Goal: Task Accomplishment & Management: Manage account settings

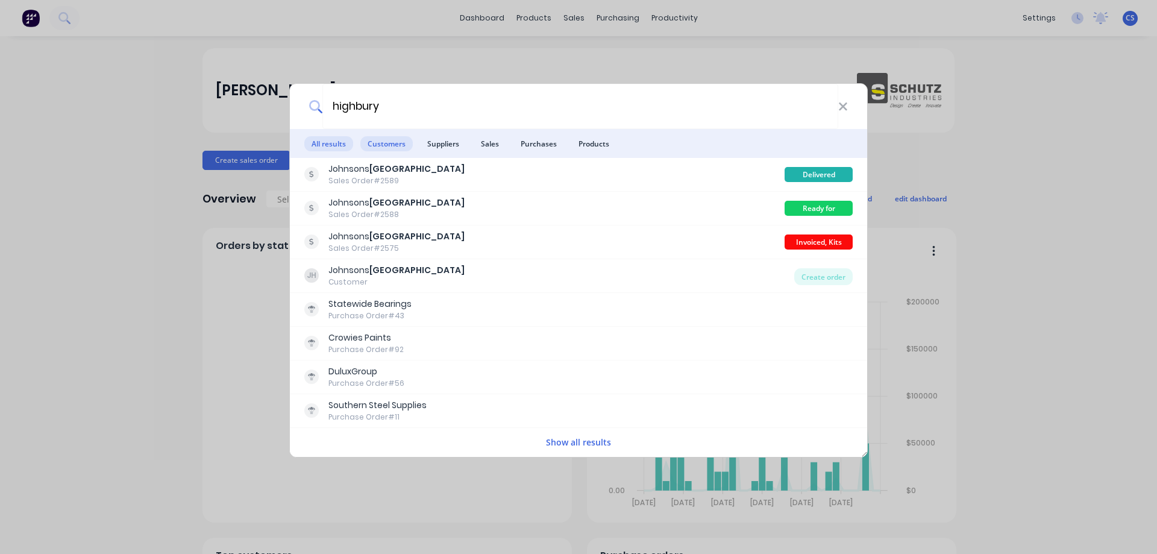
type input "highbury"
click at [376, 139] on span "Customers" at bounding box center [386, 143] width 52 height 15
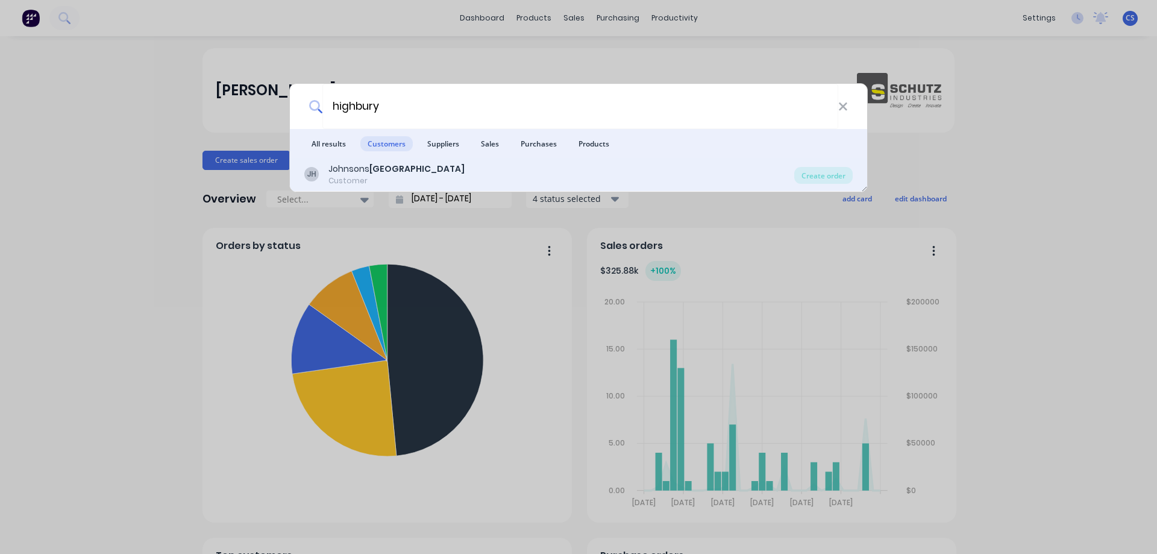
click at [401, 187] on div "JH Johnsons Highbury Customer Create order" at bounding box center [578, 175] width 577 height 34
click at [392, 169] on b "Highbury" at bounding box center [416, 169] width 95 height 12
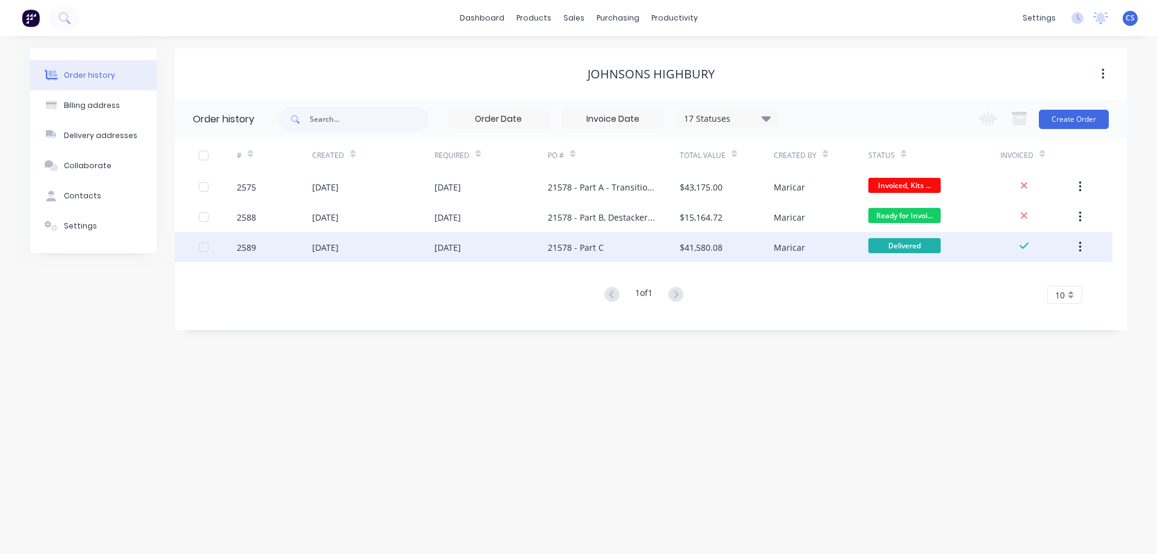
click at [623, 248] on div "21578 - Part C" at bounding box center [614, 247] width 132 height 30
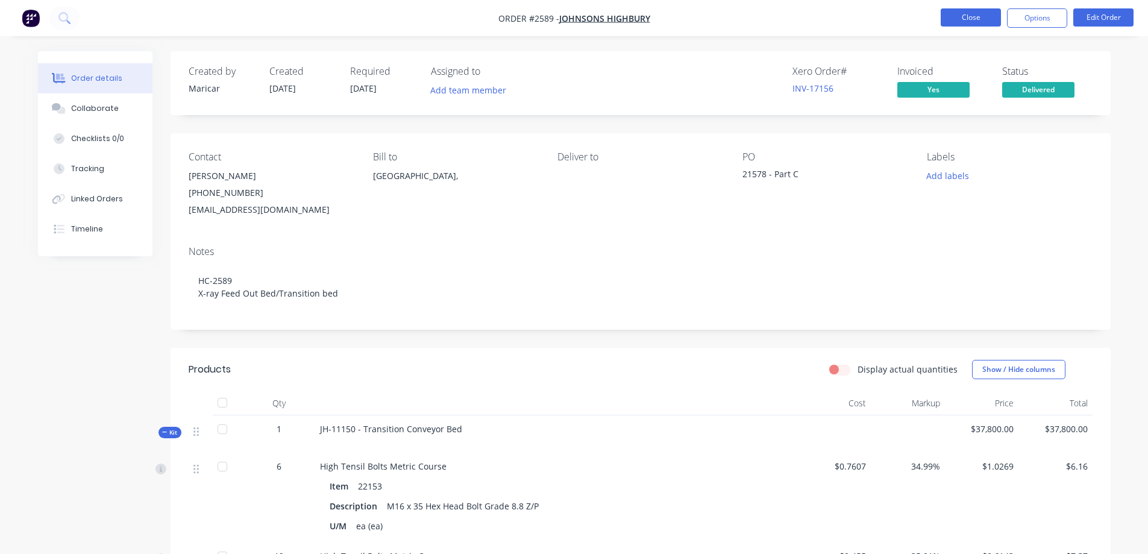
click at [958, 18] on button "Close" at bounding box center [971, 17] width 60 height 18
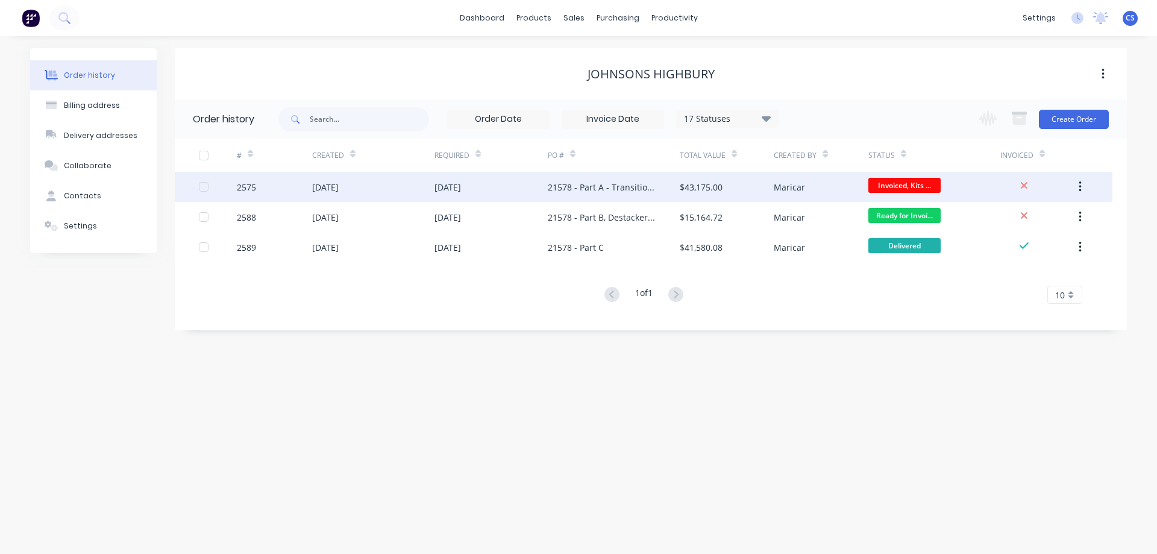
click at [577, 190] on div "21578 - Part A - Transition/Rotating Bed" at bounding box center [602, 187] width 108 height 13
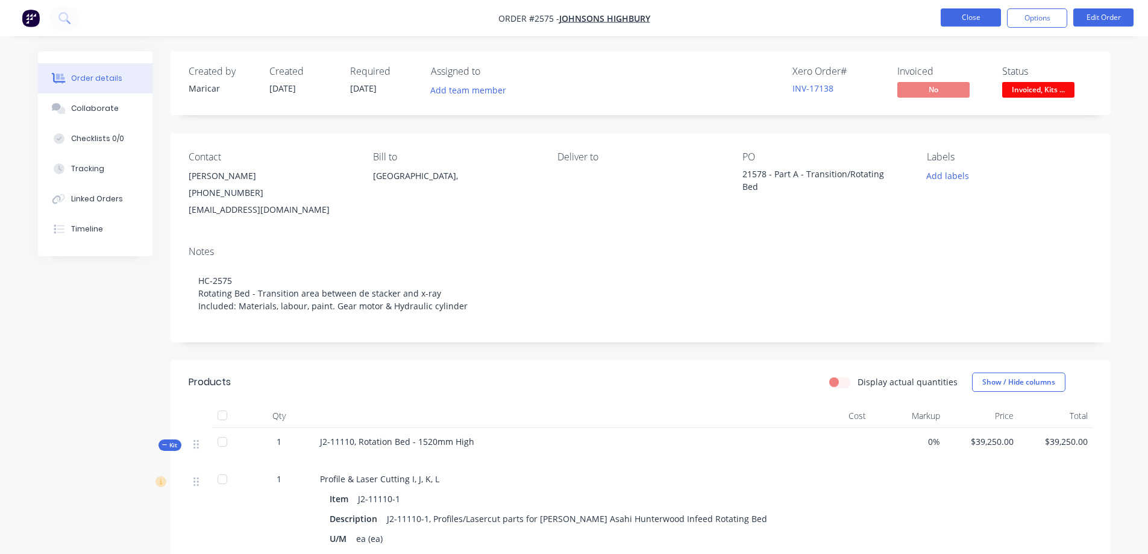
click at [956, 11] on button "Close" at bounding box center [971, 17] width 60 height 18
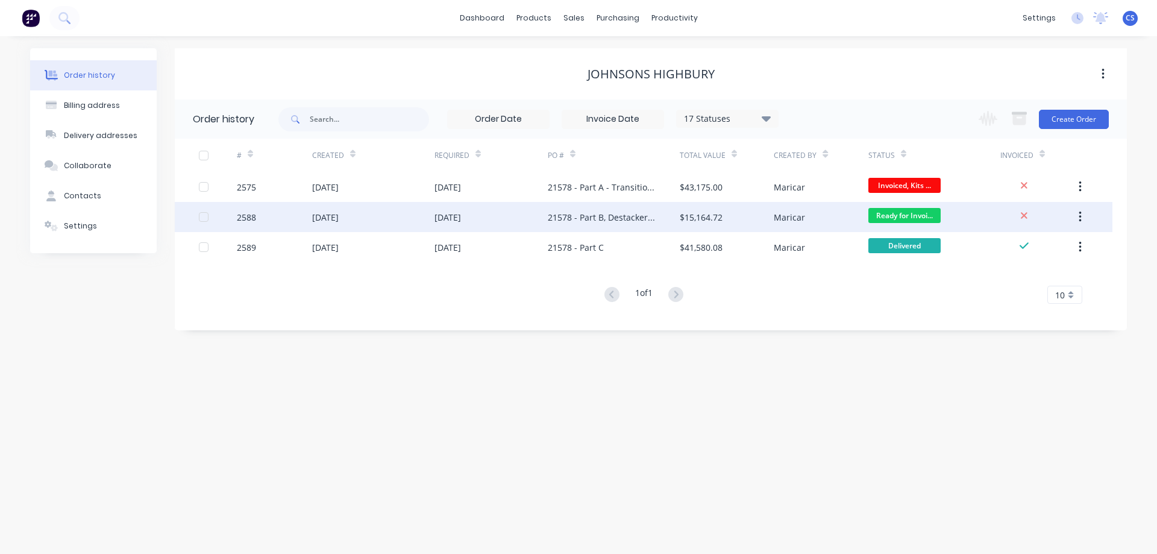
click at [830, 222] on div "Maricar" at bounding box center [821, 217] width 94 height 30
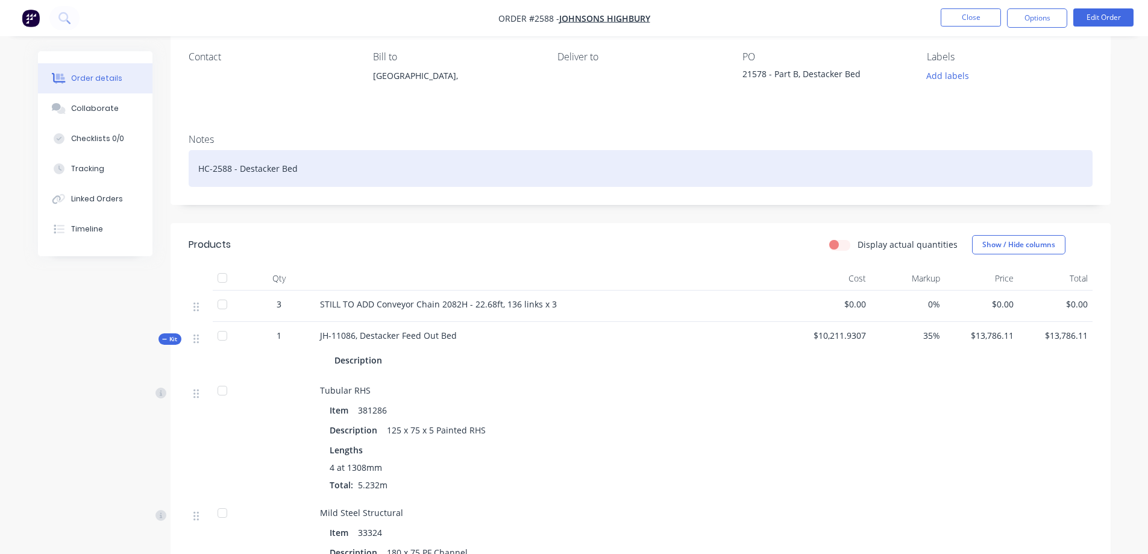
scroll to position [121, 0]
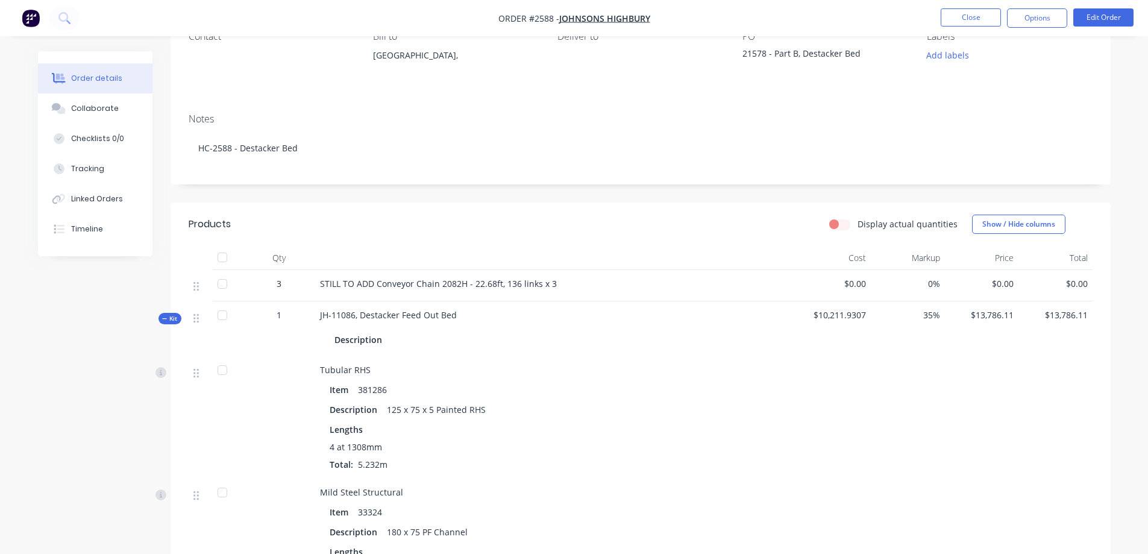
click at [1071, 315] on span "$13,786.11" at bounding box center [1055, 315] width 64 height 13
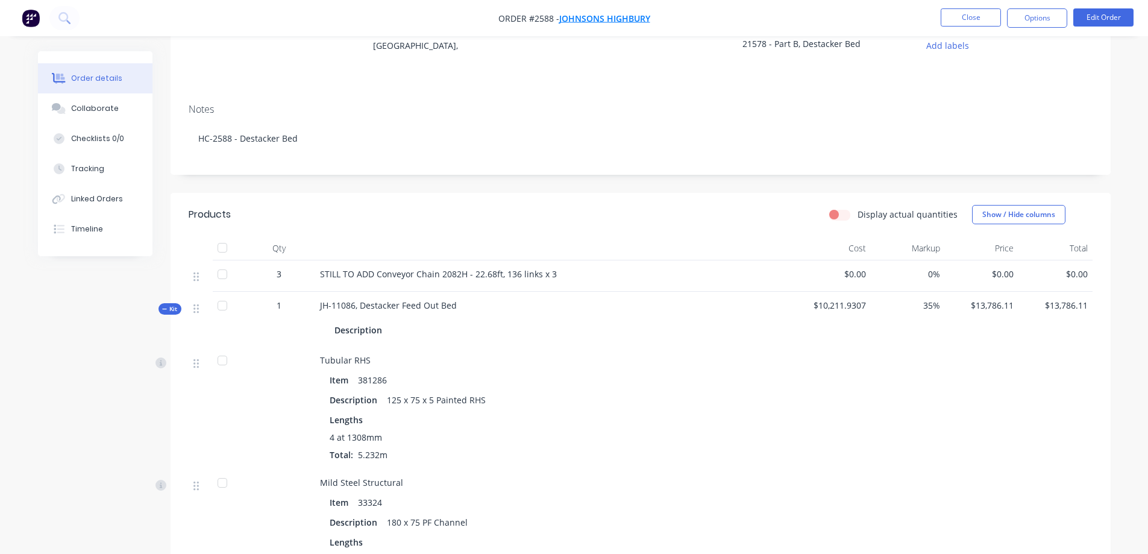
scroll to position [0, 0]
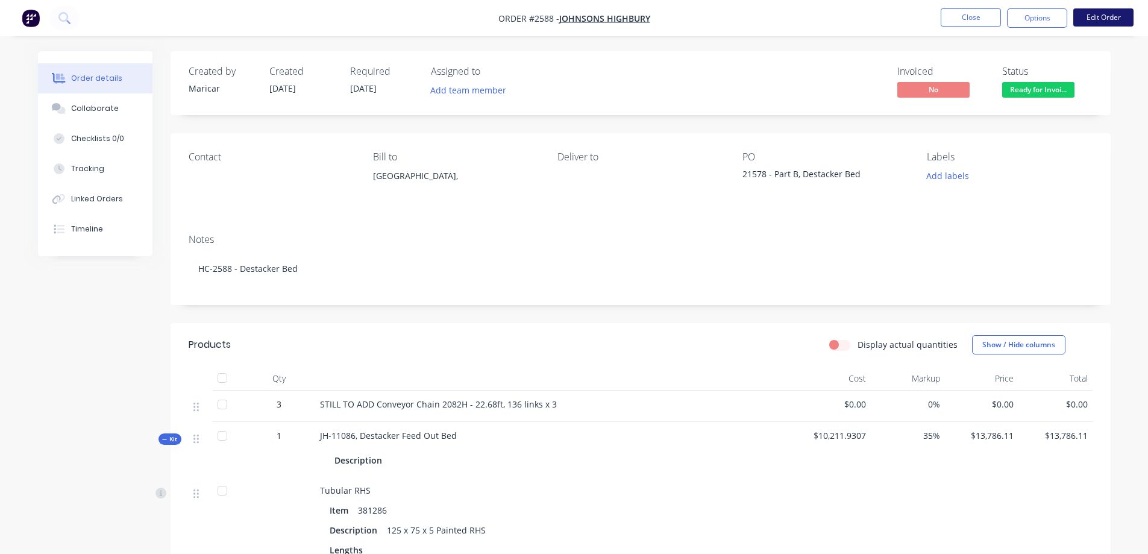
click at [1112, 12] on button "Edit Order" at bounding box center [1103, 17] width 60 height 18
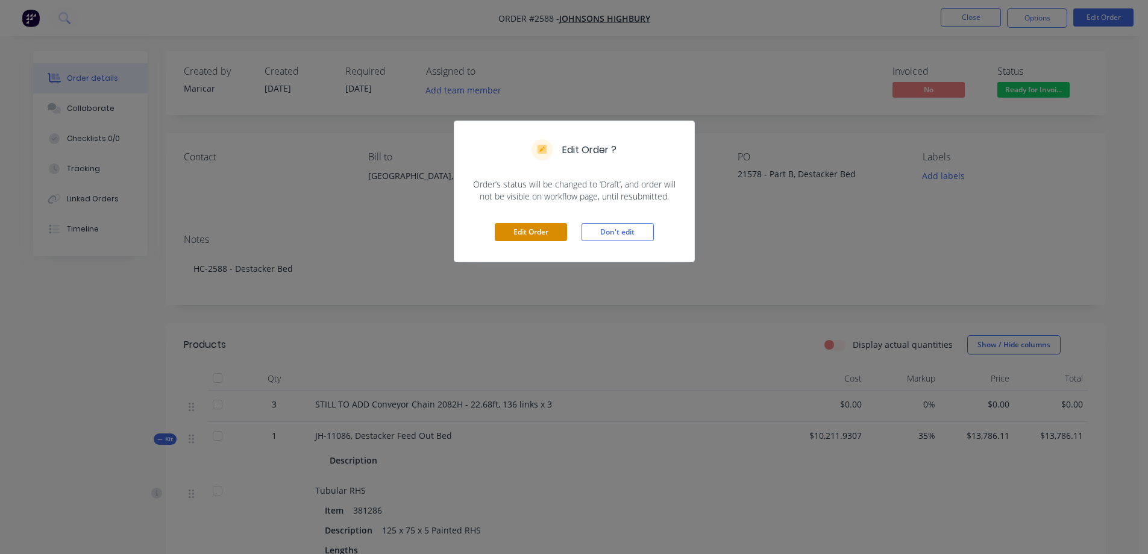
click at [554, 228] on button "Edit Order" at bounding box center [531, 232] width 72 height 18
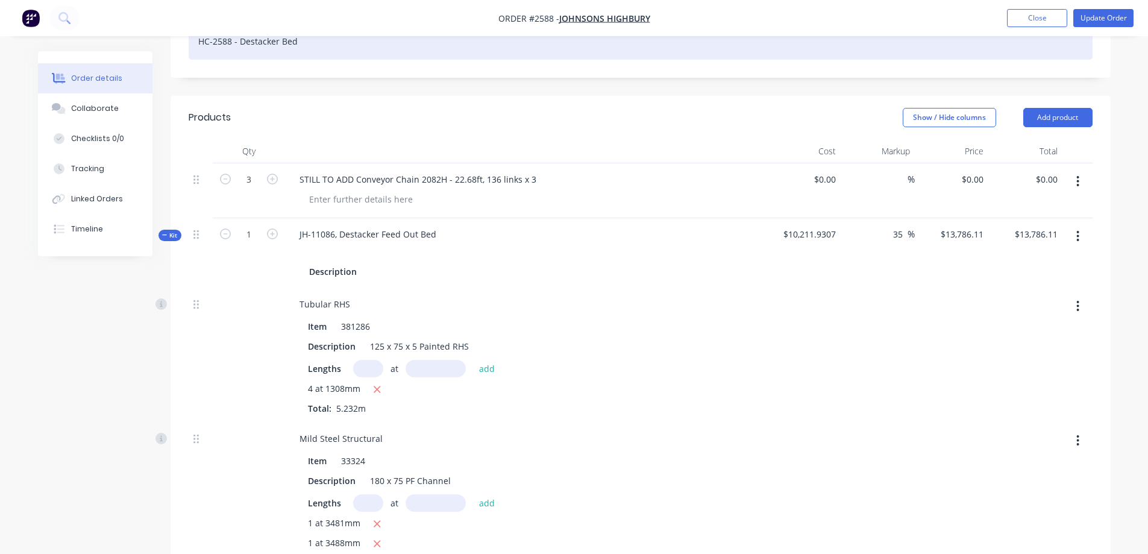
scroll to position [241, 0]
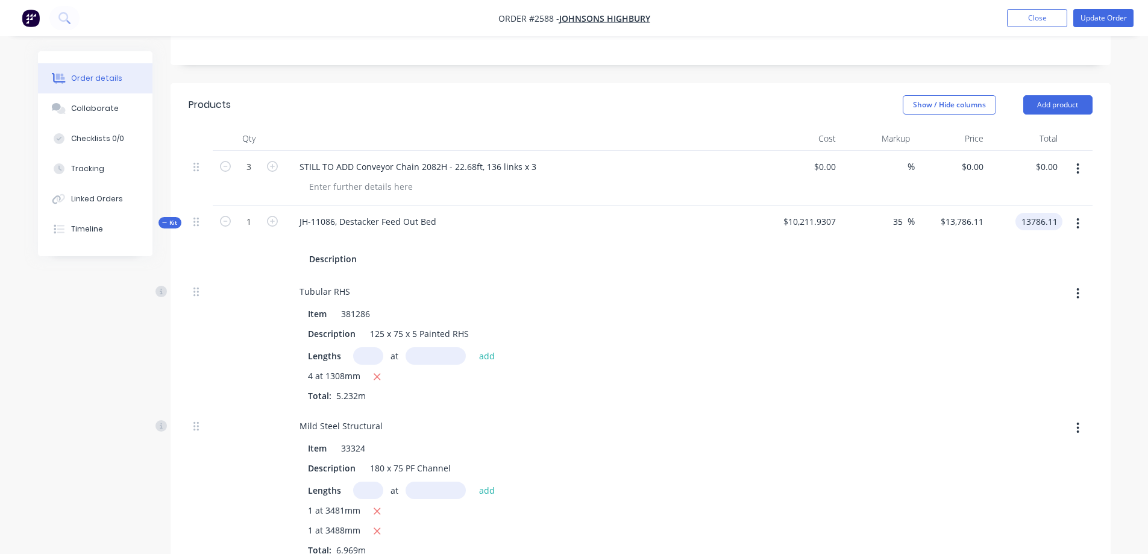
click at [1050, 222] on input "13786.11" at bounding box center [1041, 221] width 42 height 17
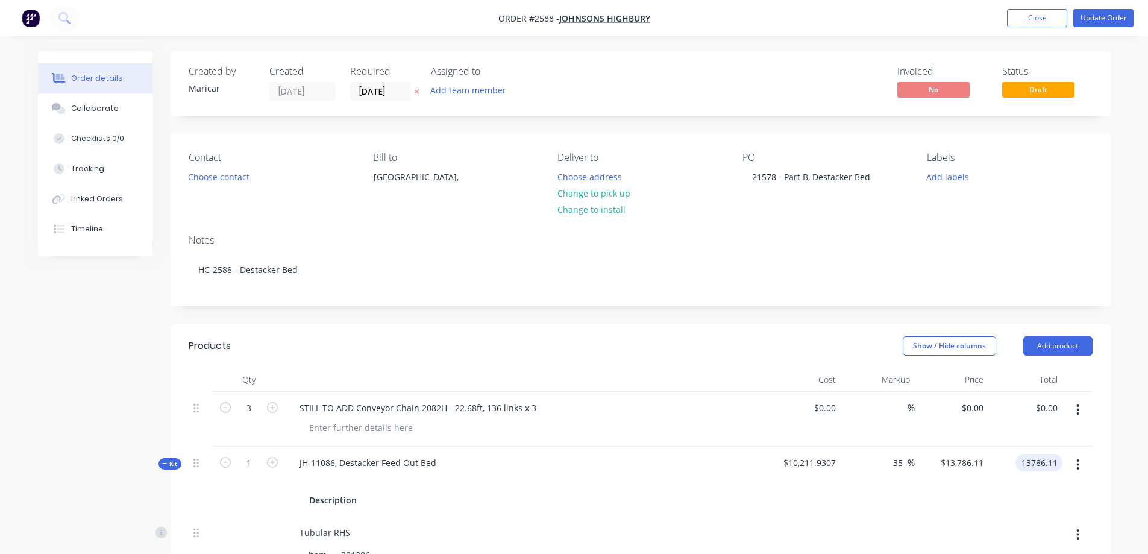
click at [1056, 460] on input "13786.11" at bounding box center [1038, 462] width 49 height 17
type input "25300"
type input "147.75"
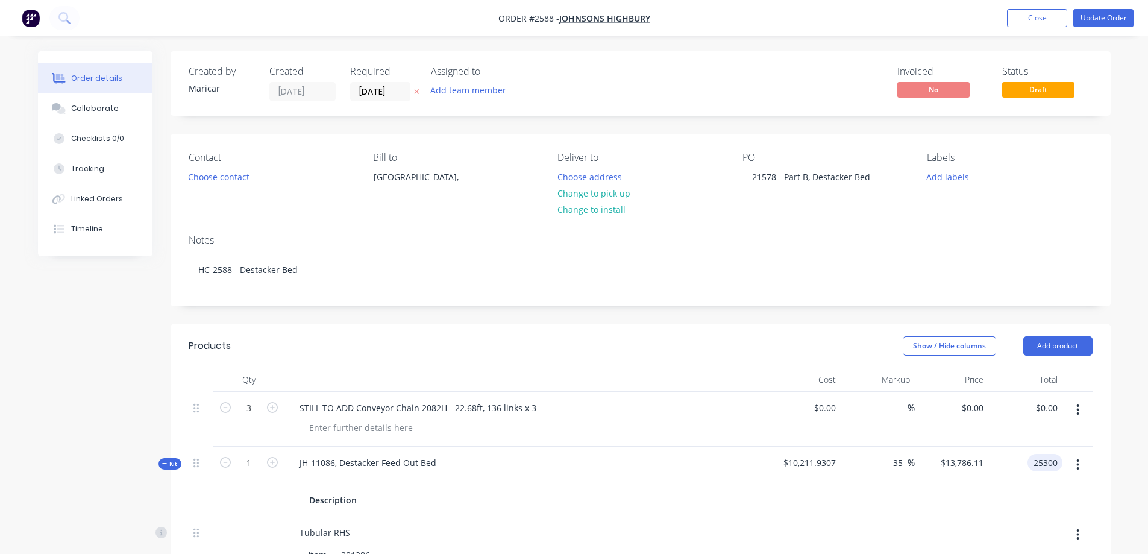
type input "$25,300.00"
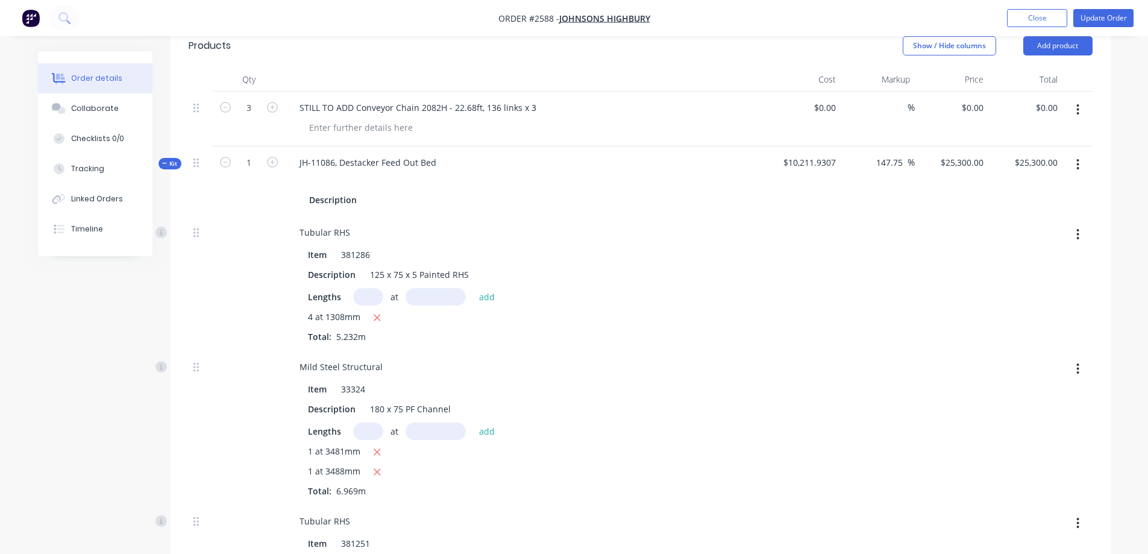
scroll to position [301, 0]
click at [1030, 15] on button "Close" at bounding box center [1037, 18] width 60 height 18
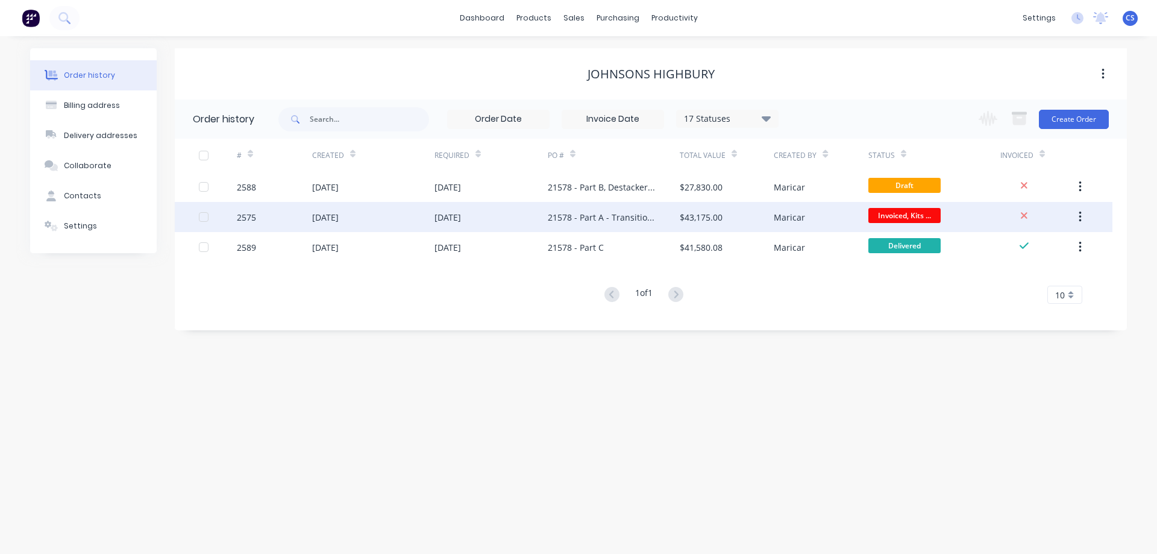
click at [680, 223] on div "$43,175.00" at bounding box center [701, 217] width 43 height 13
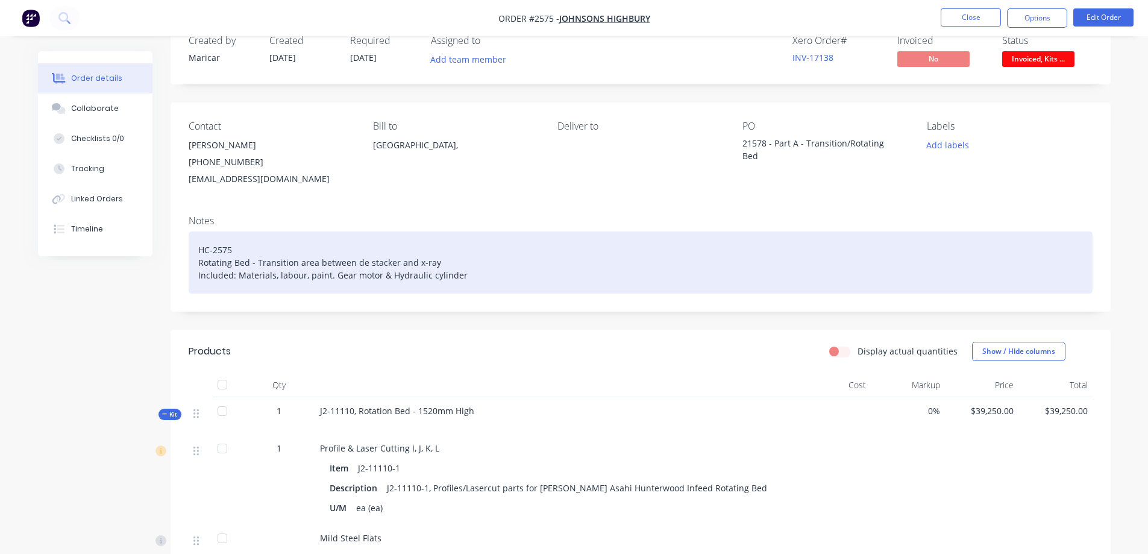
scroll to position [121, 0]
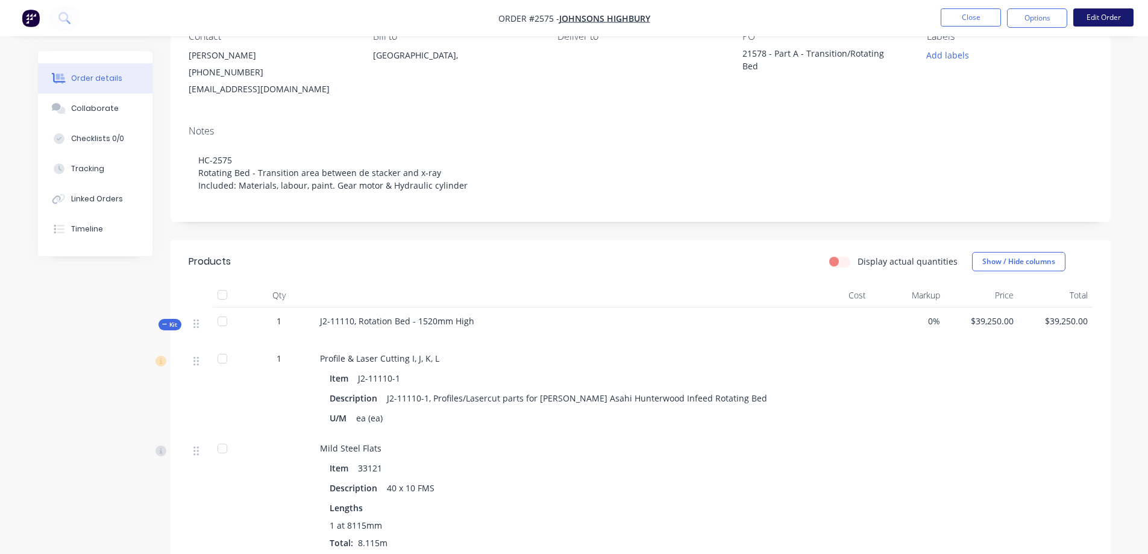
click at [1106, 18] on button "Edit Order" at bounding box center [1103, 17] width 60 height 18
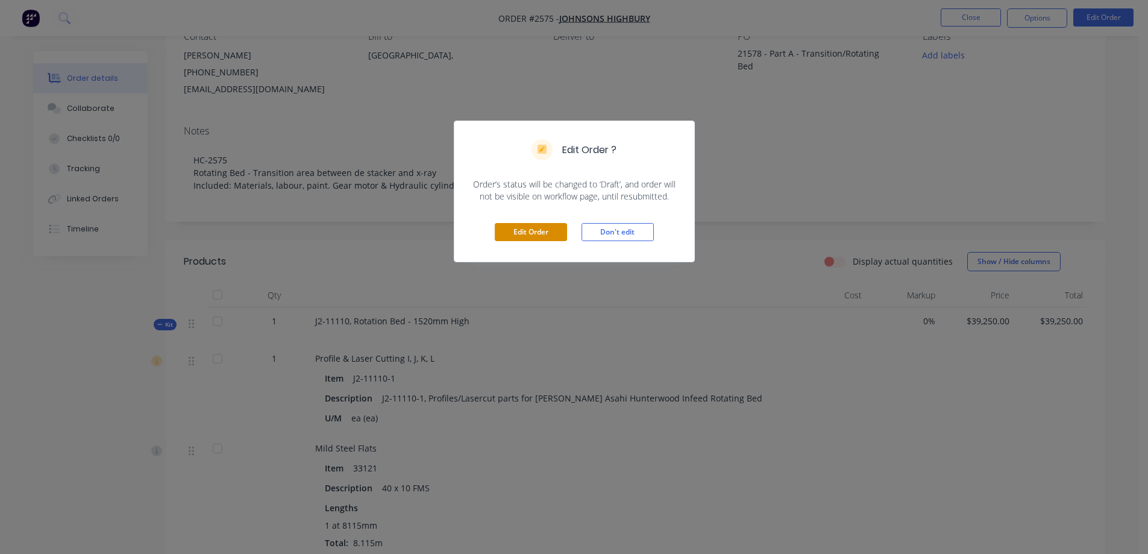
click at [534, 239] on button "Edit Order" at bounding box center [531, 232] width 72 height 18
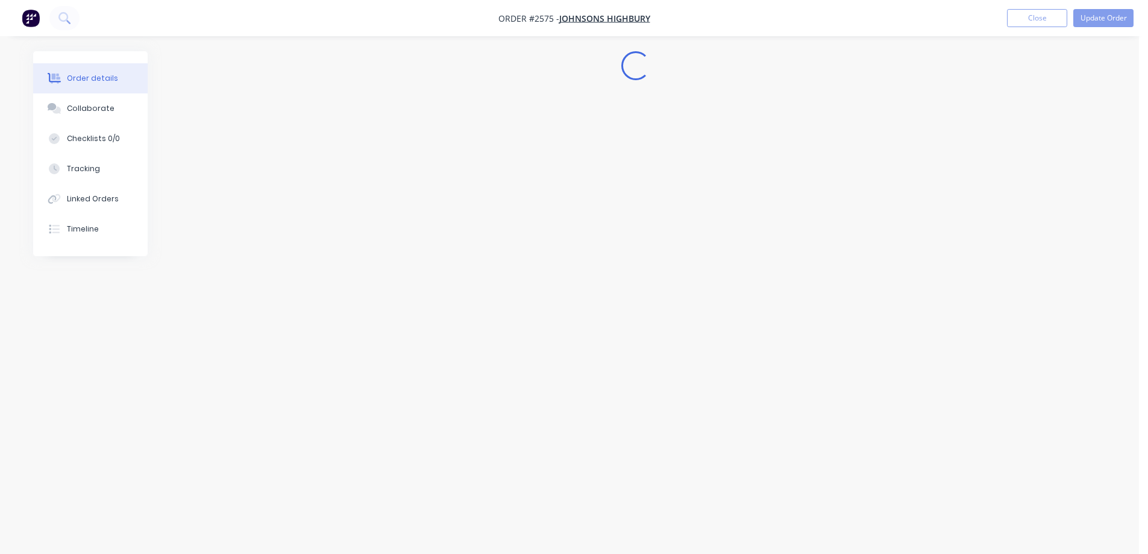
scroll to position [0, 0]
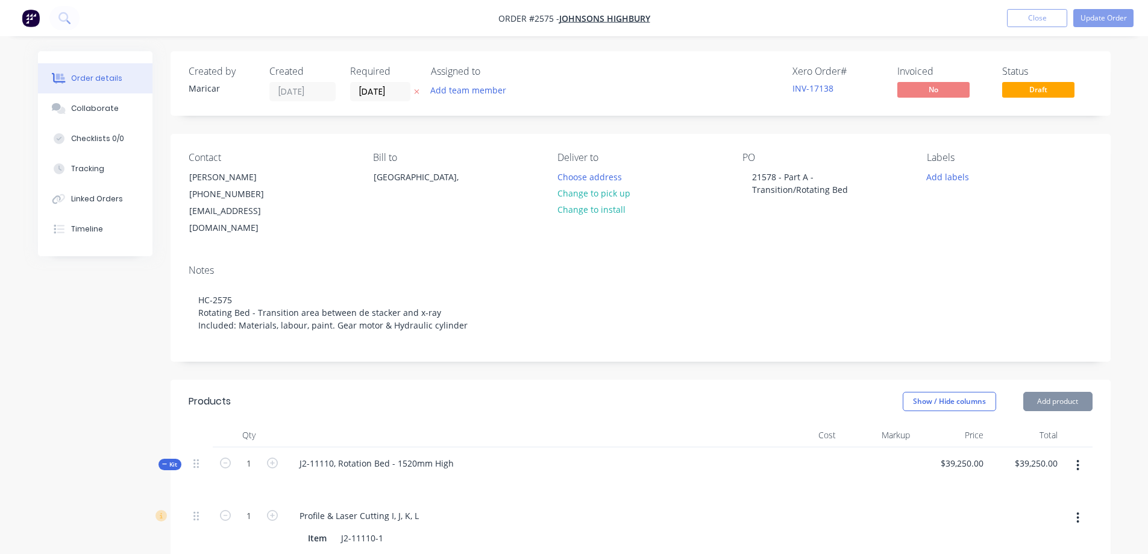
click at [1078, 460] on icon "button" at bounding box center [1078, 465] width 2 height 11
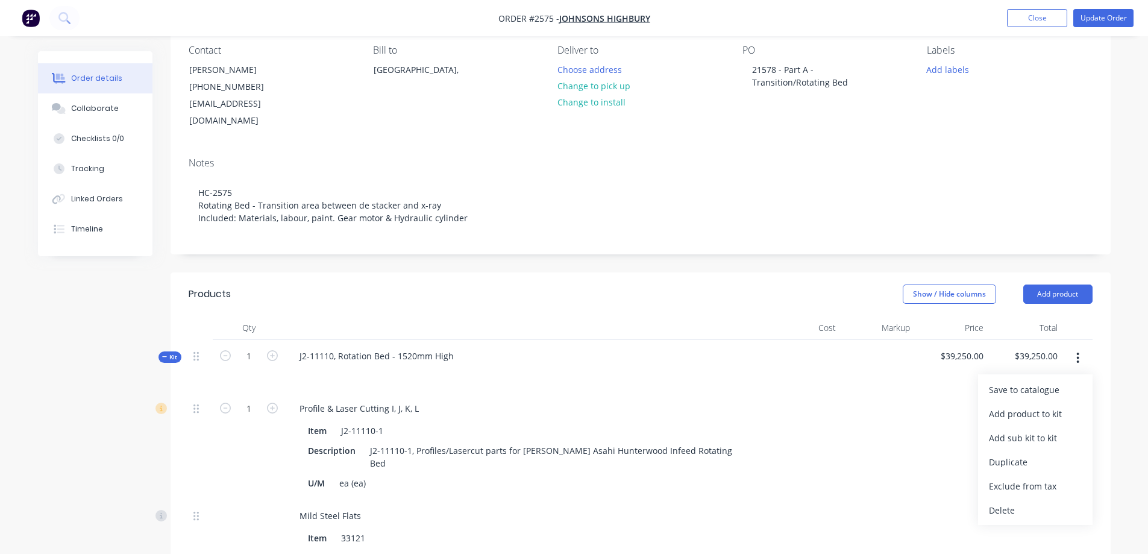
scroll to position [181, 0]
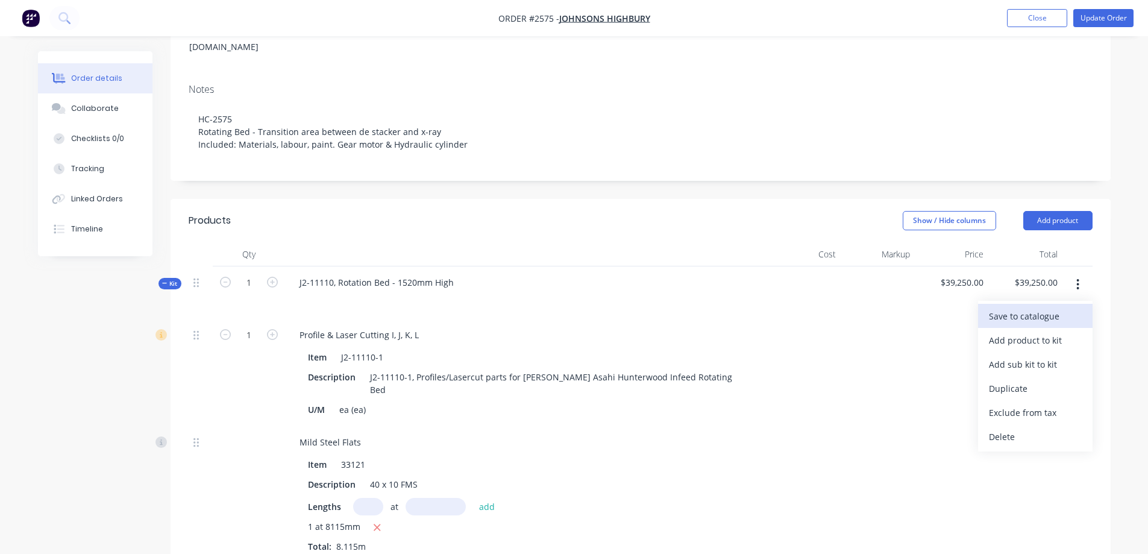
click at [1058, 307] on div "Save to catalogue" at bounding box center [1035, 315] width 93 height 17
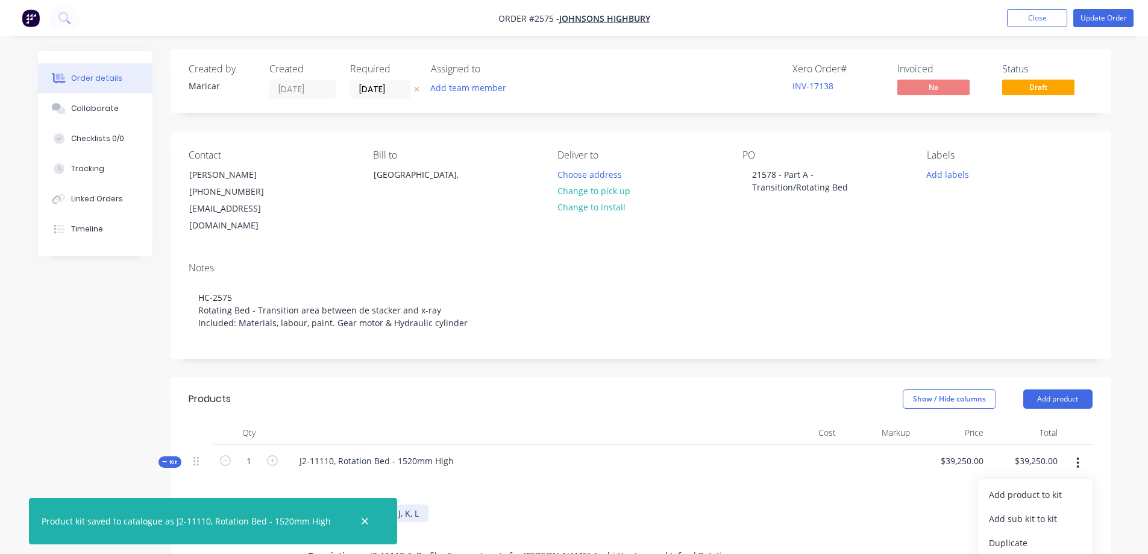
scroll to position [0, 0]
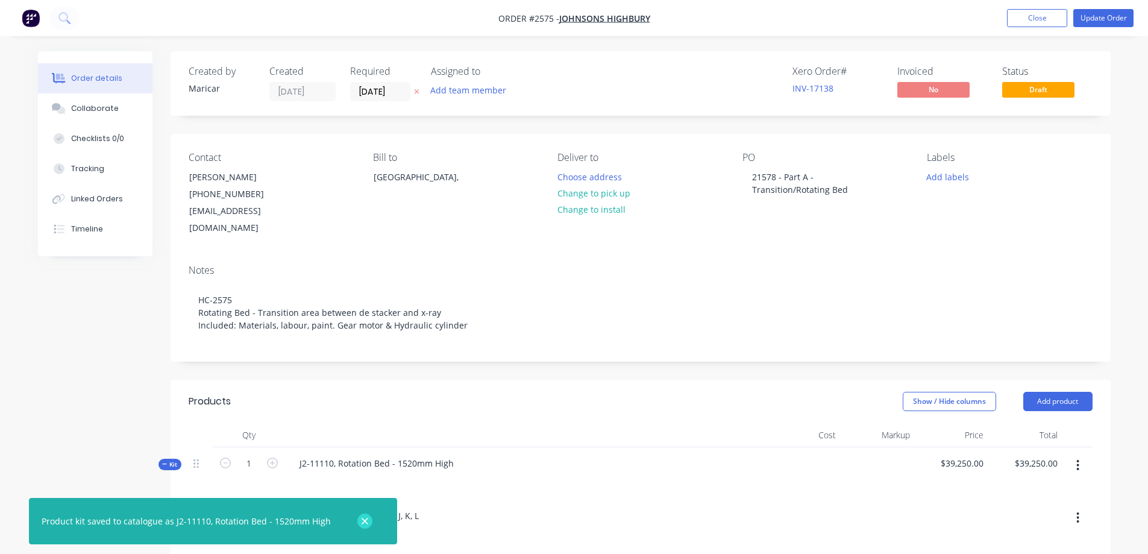
click at [361, 521] on icon "button" at bounding box center [365, 521] width 8 height 11
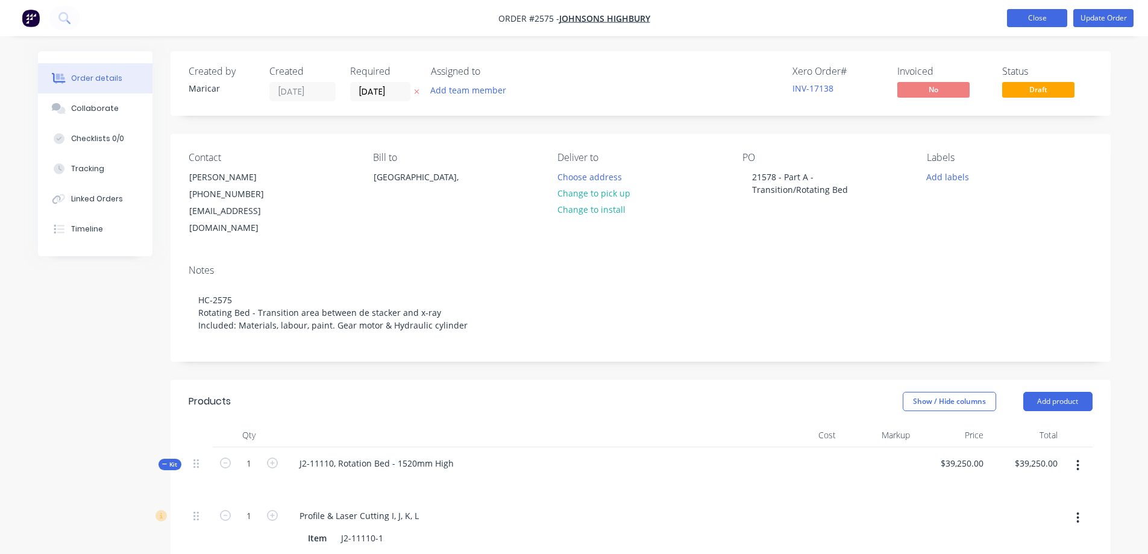
click at [1042, 24] on button "Close" at bounding box center [1037, 18] width 60 height 18
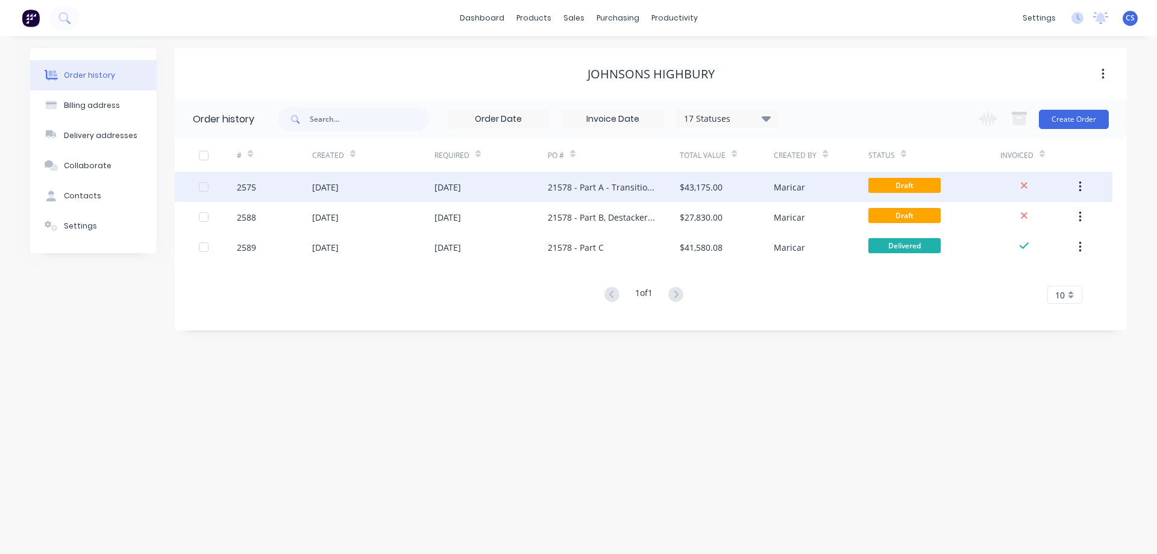
click at [707, 199] on div "$43,175.00" at bounding box center [727, 187] width 94 height 30
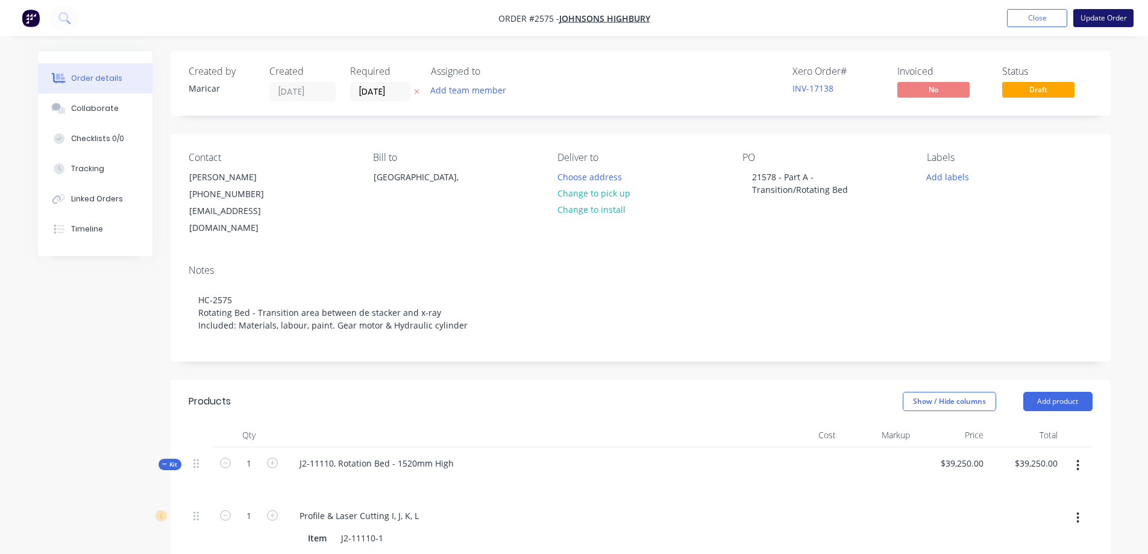
click at [1100, 20] on button "Update Order" at bounding box center [1103, 18] width 60 height 18
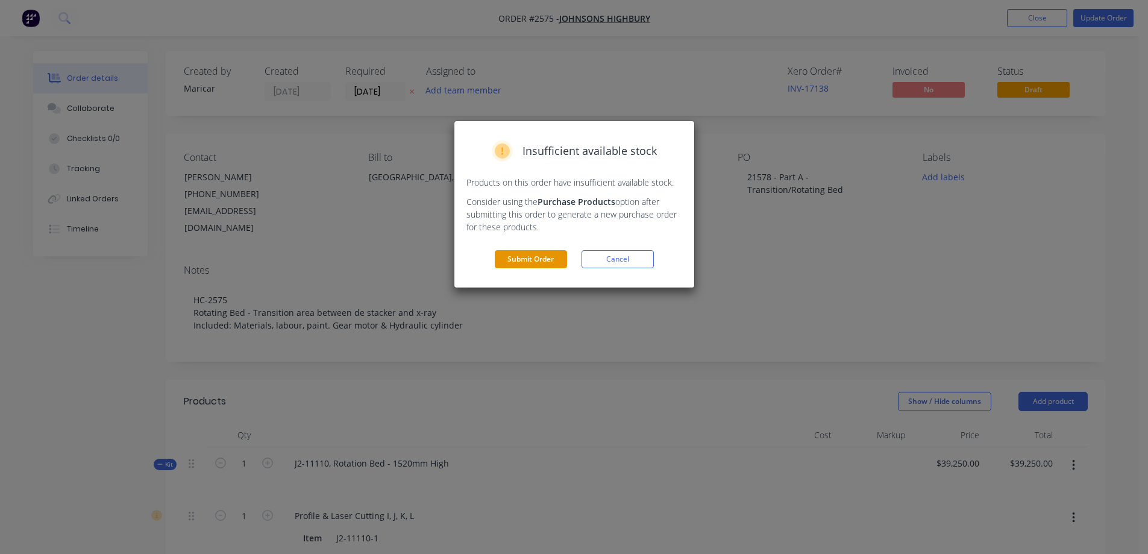
click at [533, 252] on button "Submit Order" at bounding box center [531, 259] width 72 height 18
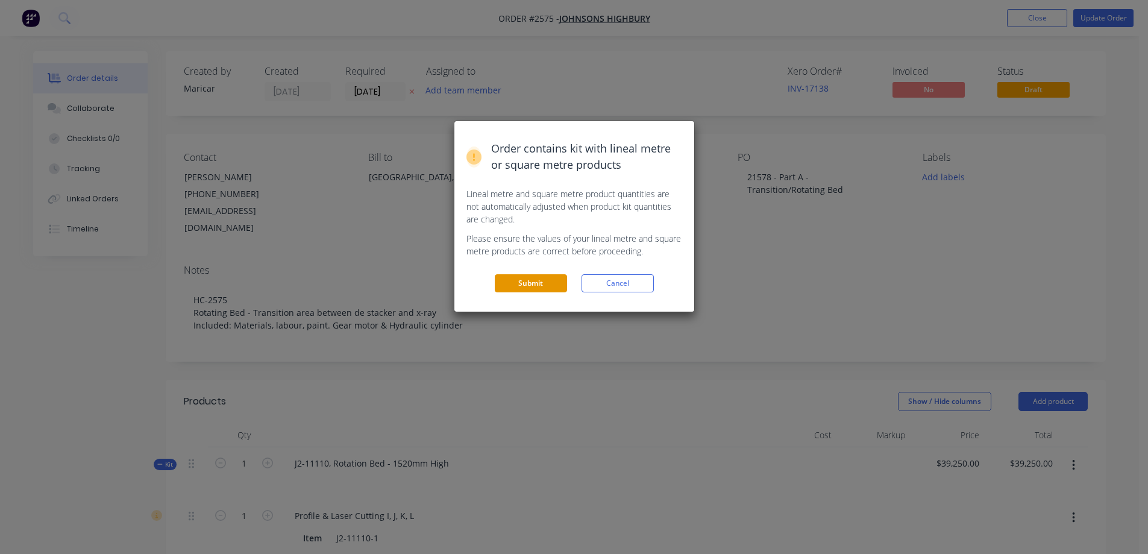
click at [520, 284] on button "Submit" at bounding box center [531, 283] width 72 height 18
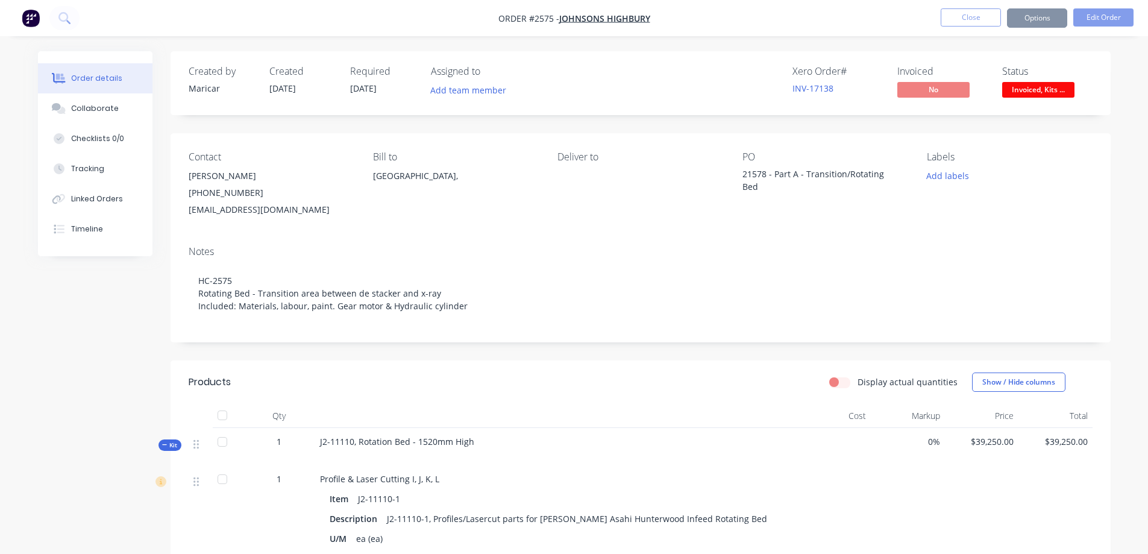
click at [970, 21] on button "Close" at bounding box center [971, 17] width 60 height 18
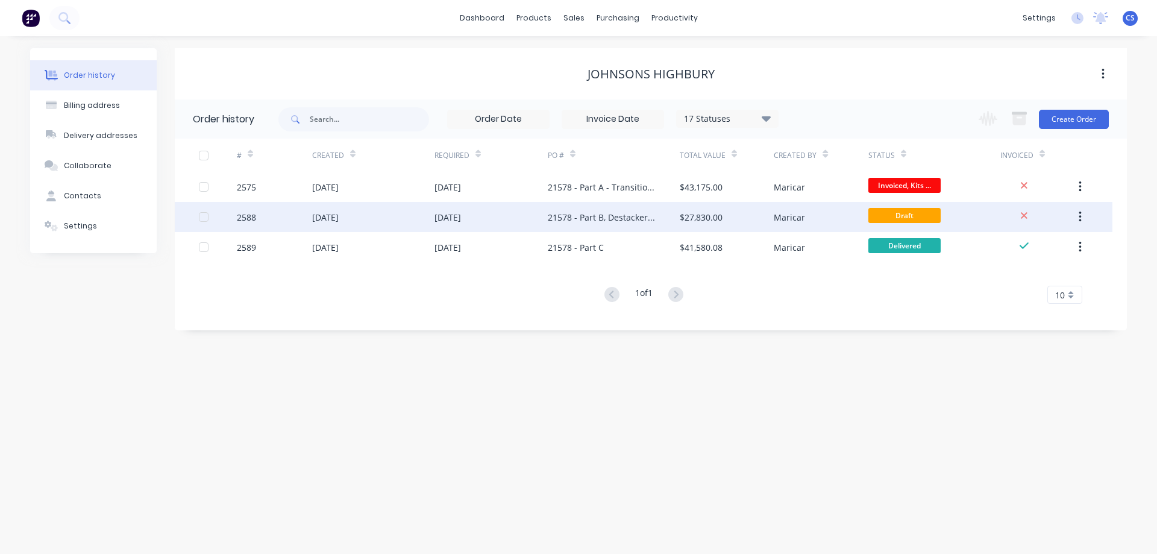
click at [633, 228] on div "21578 - Part B, Destacker Bed" at bounding box center [614, 217] width 132 height 30
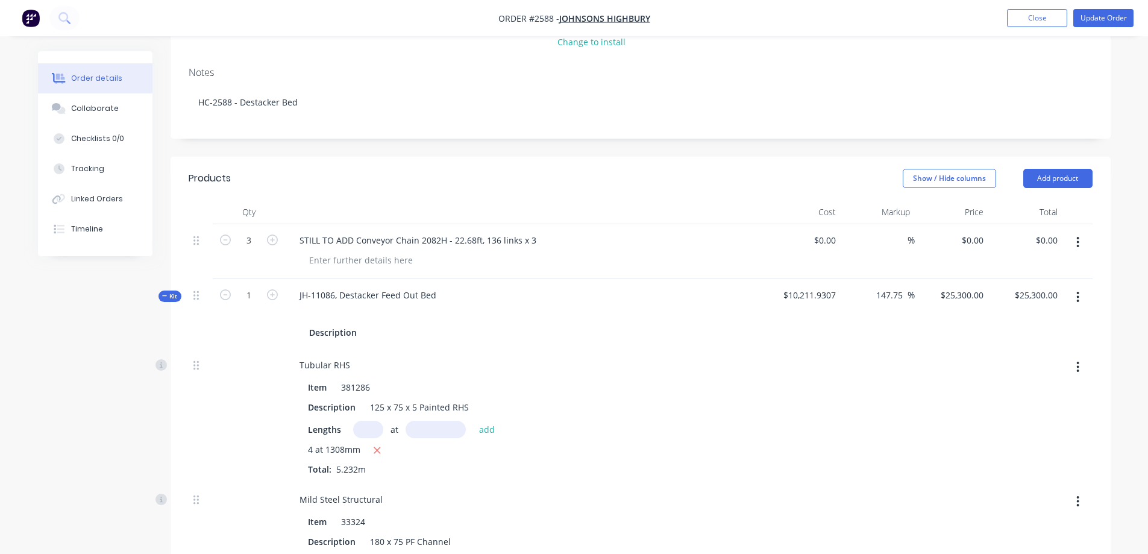
scroll to position [181, 0]
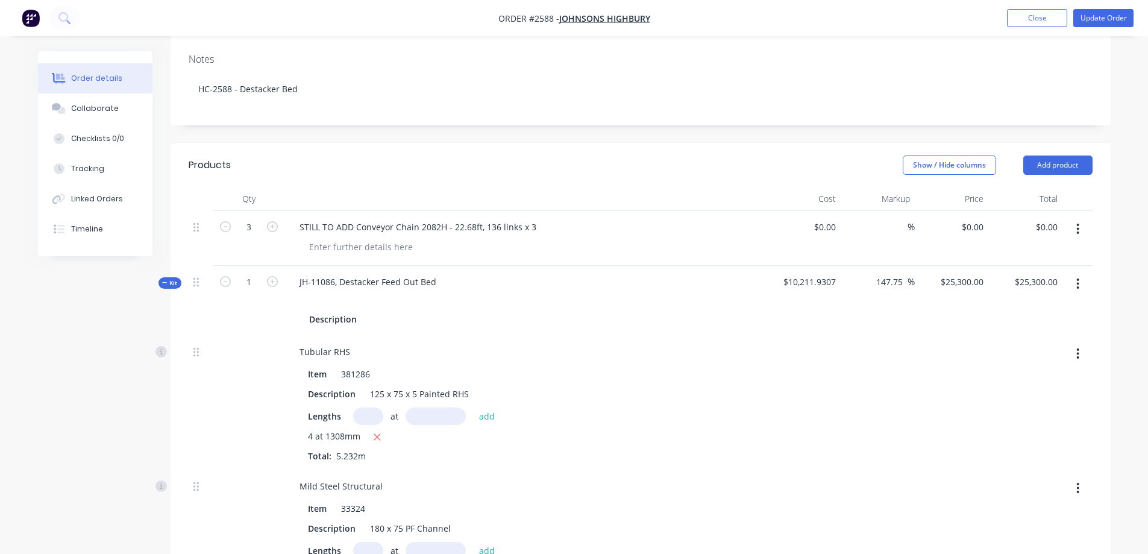
click at [1075, 284] on button "button" at bounding box center [1078, 284] width 28 height 22
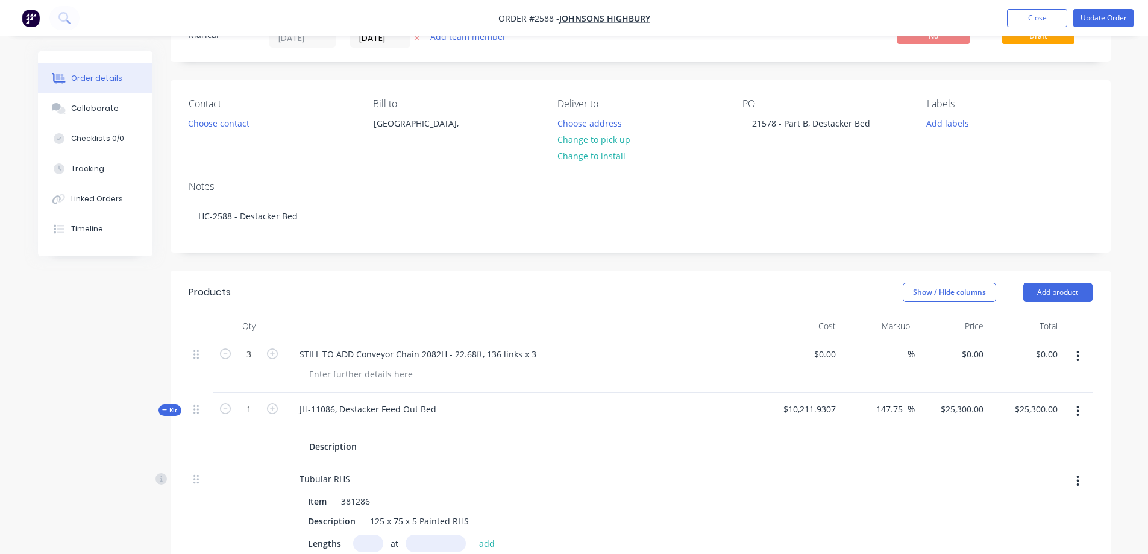
scroll to position [0, 0]
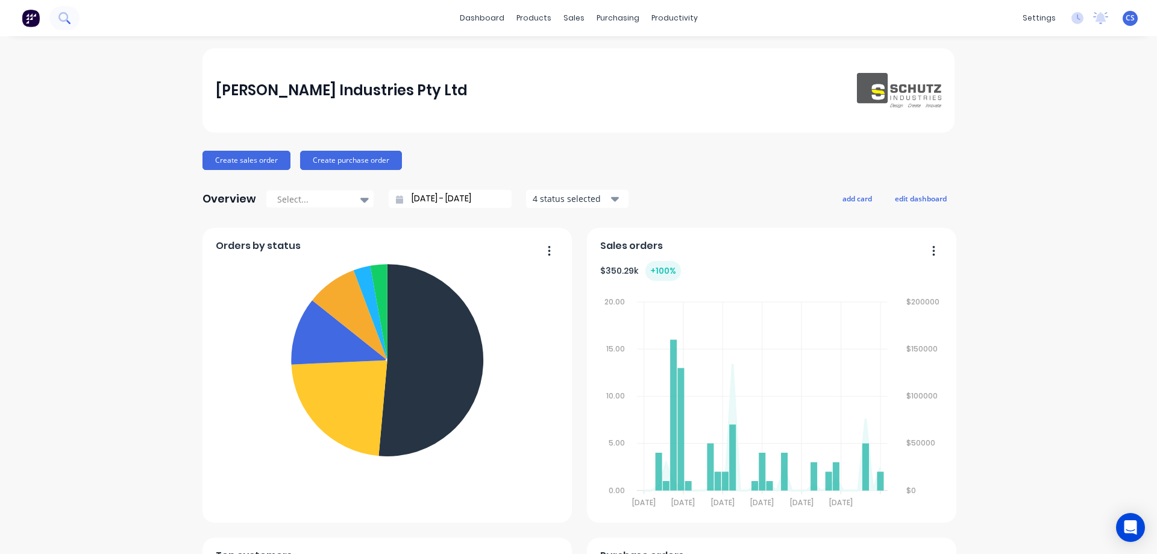
click at [71, 19] on button at bounding box center [64, 18] width 30 height 24
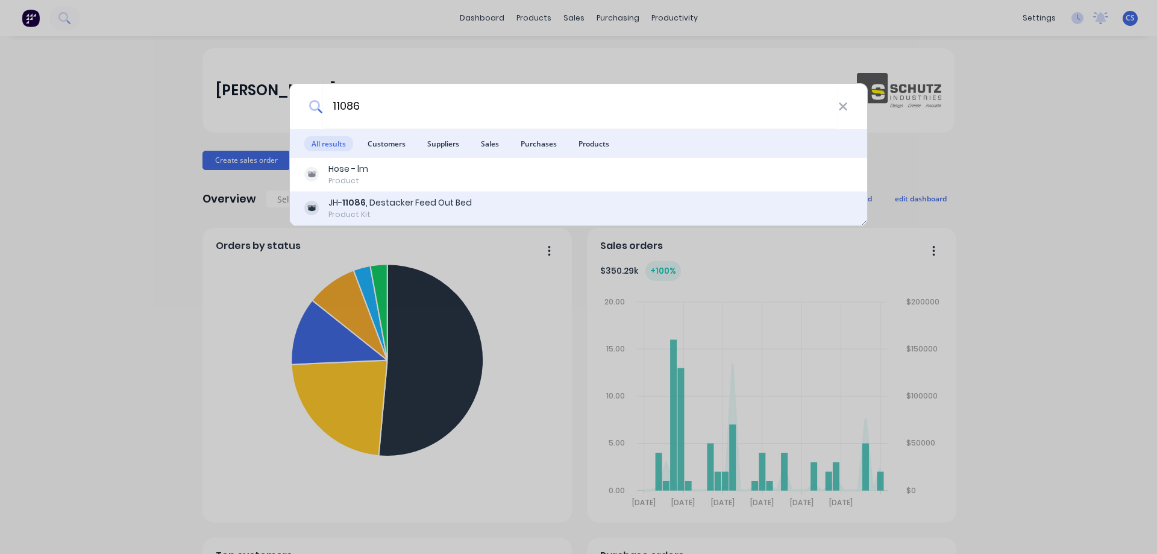
type input "11086"
click at [453, 209] on div "JH- 11086 , Destacker Feed Out Bed" at bounding box center [399, 202] width 143 height 13
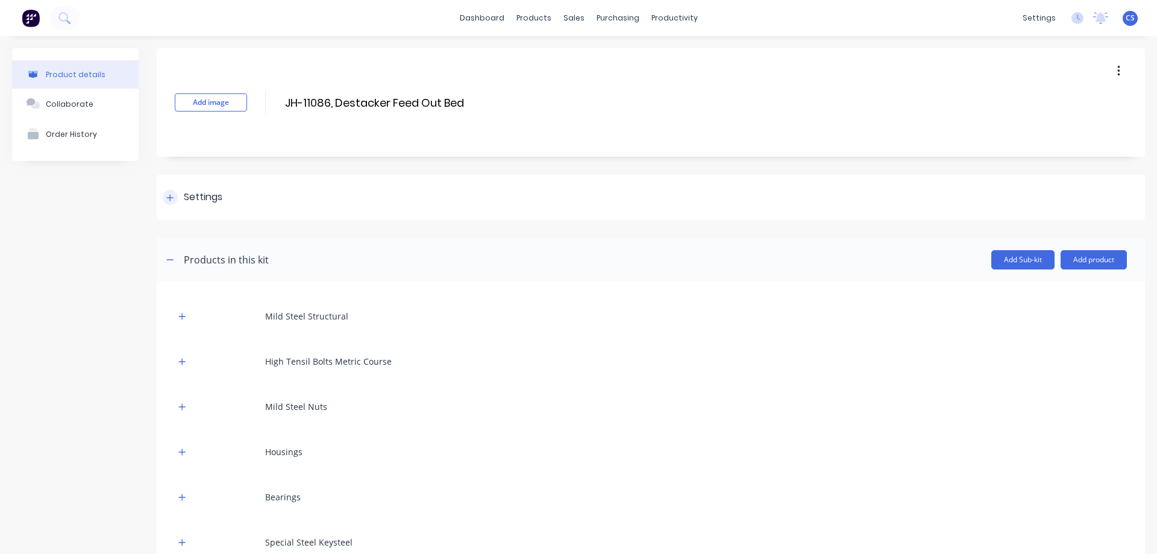
click at [225, 206] on div "Settings" at bounding box center [651, 197] width 988 height 45
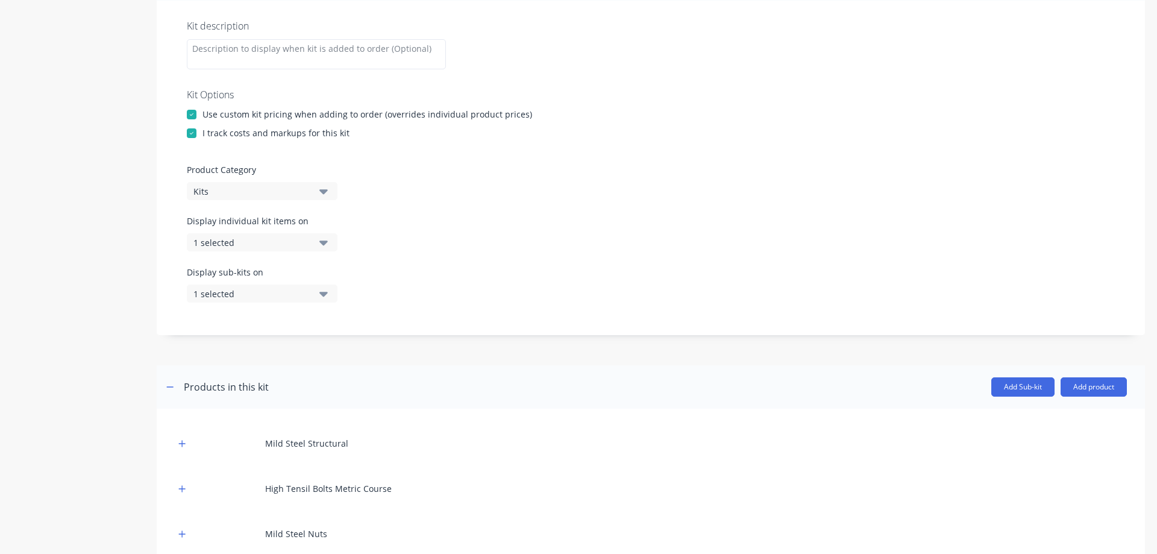
scroll to position [241, 0]
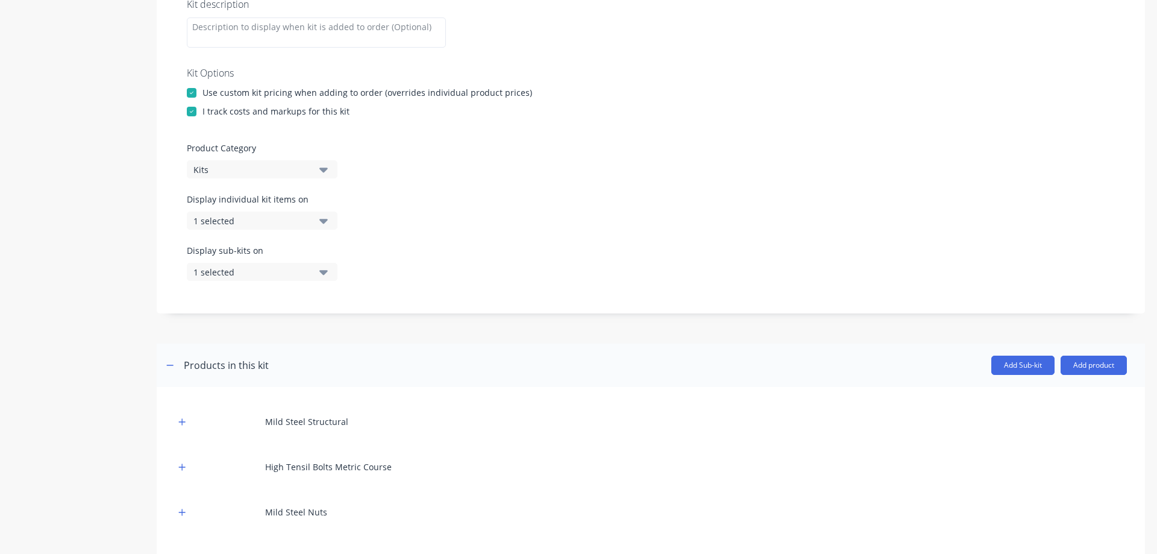
click at [322, 168] on icon "button" at bounding box center [323, 170] width 8 height 5
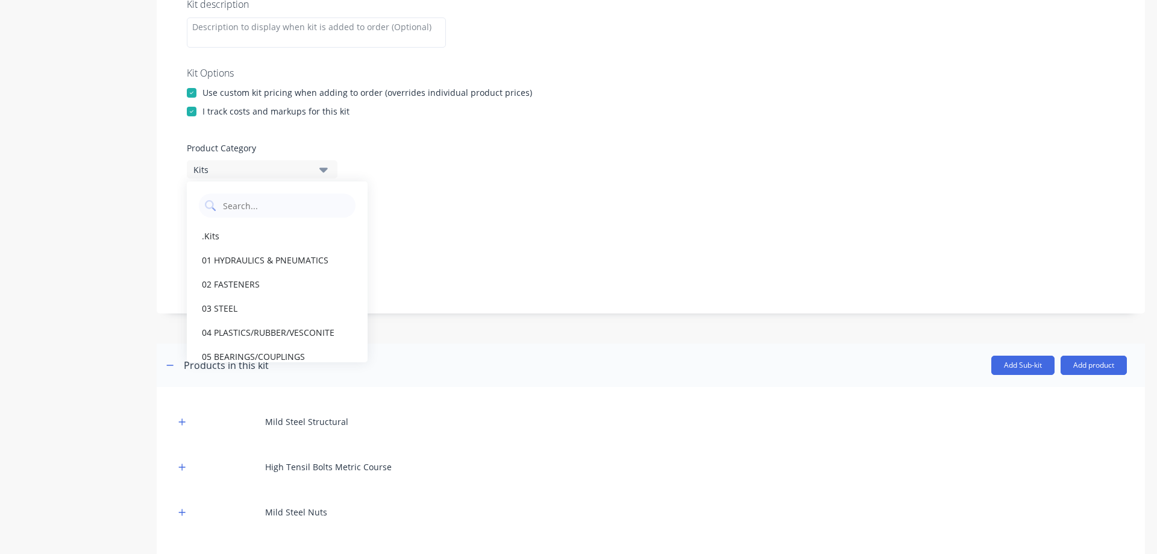
click at [469, 137] on div at bounding box center [651, 133] width 928 height 18
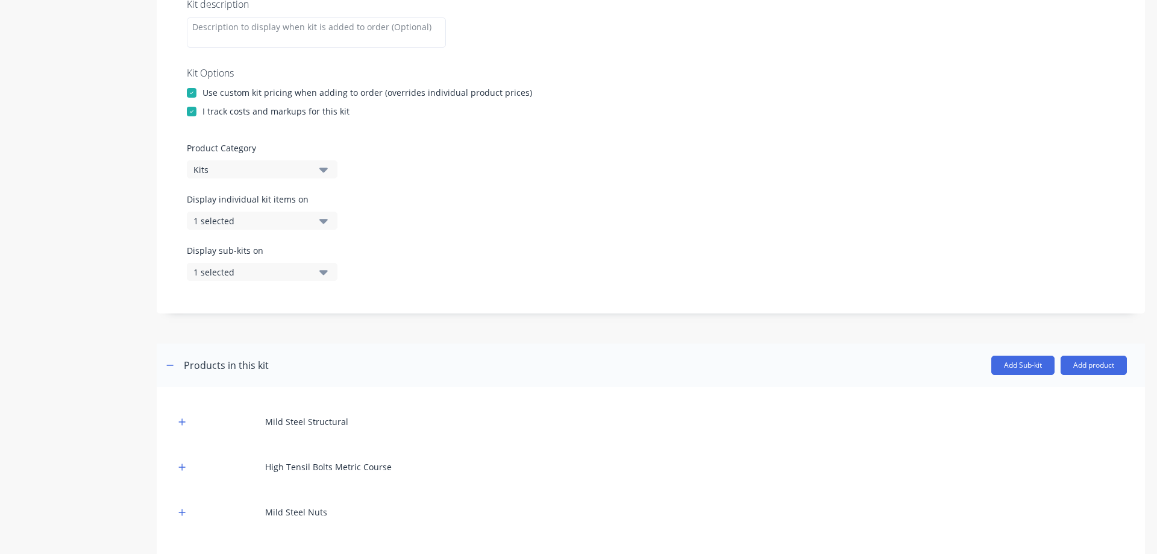
click at [326, 222] on icon "button" at bounding box center [323, 221] width 8 height 5
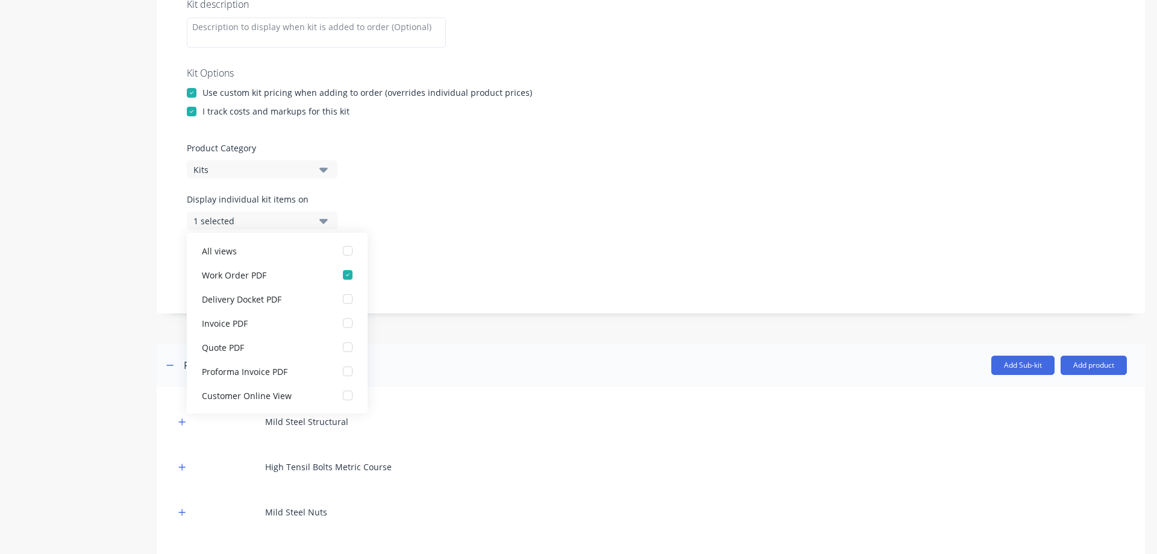
click at [497, 207] on div "Display individual kit items on 1 selected" at bounding box center [651, 218] width 928 height 51
click at [573, 254] on div "Display sub-kits on 1 selected" at bounding box center [651, 269] width 928 height 51
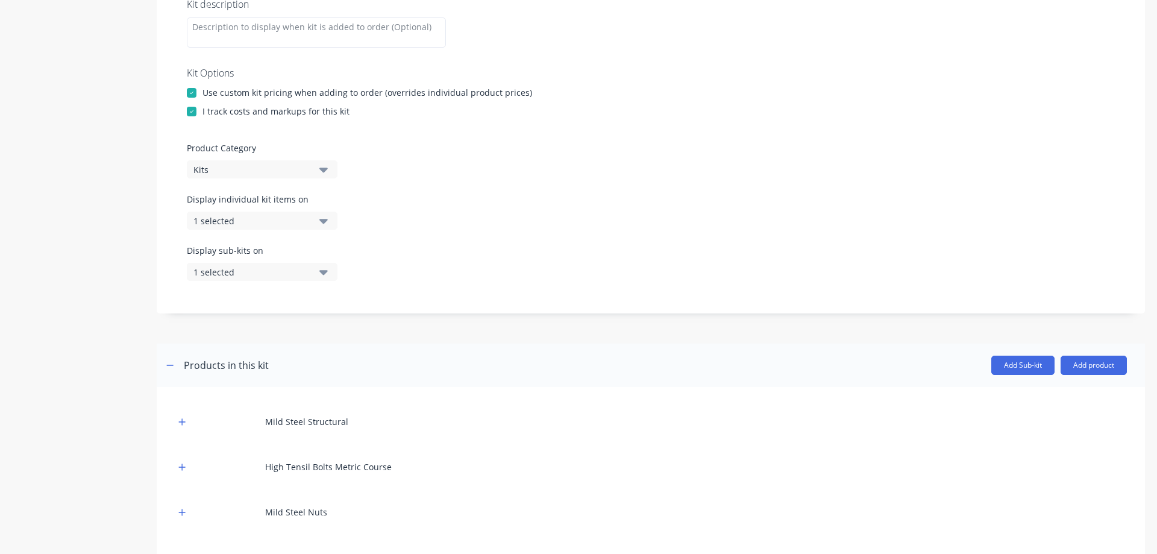
click at [319, 275] on button "1 selected" at bounding box center [262, 272] width 151 height 18
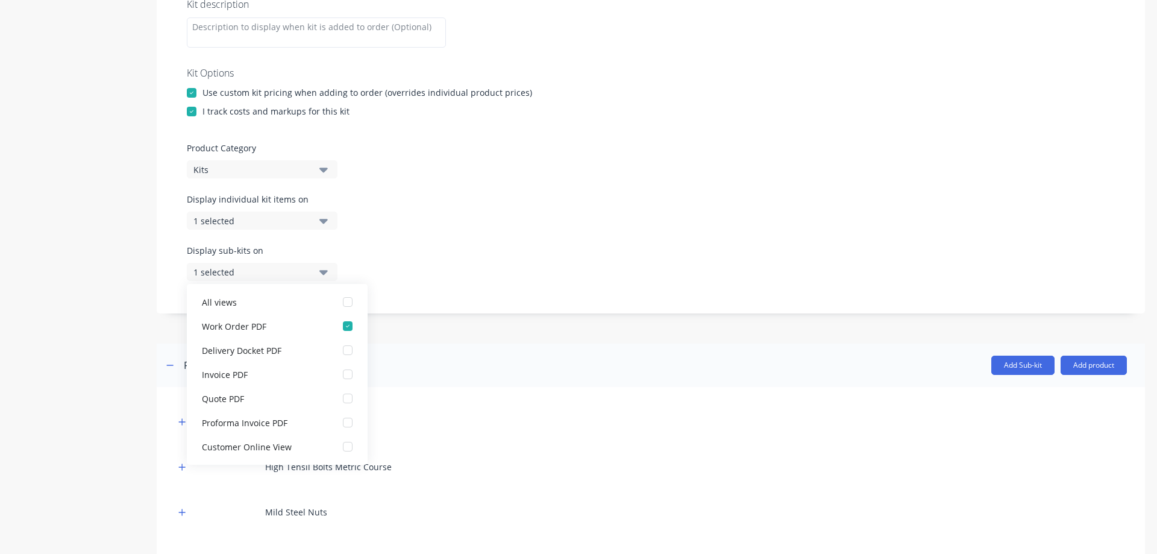
click at [589, 248] on div "Display sub-kits on 1 selected" at bounding box center [651, 269] width 928 height 51
click at [560, 300] on div "Kit description Kit Options Use custom kit pricing when adding to order (overri…" at bounding box center [651, 146] width 988 height 334
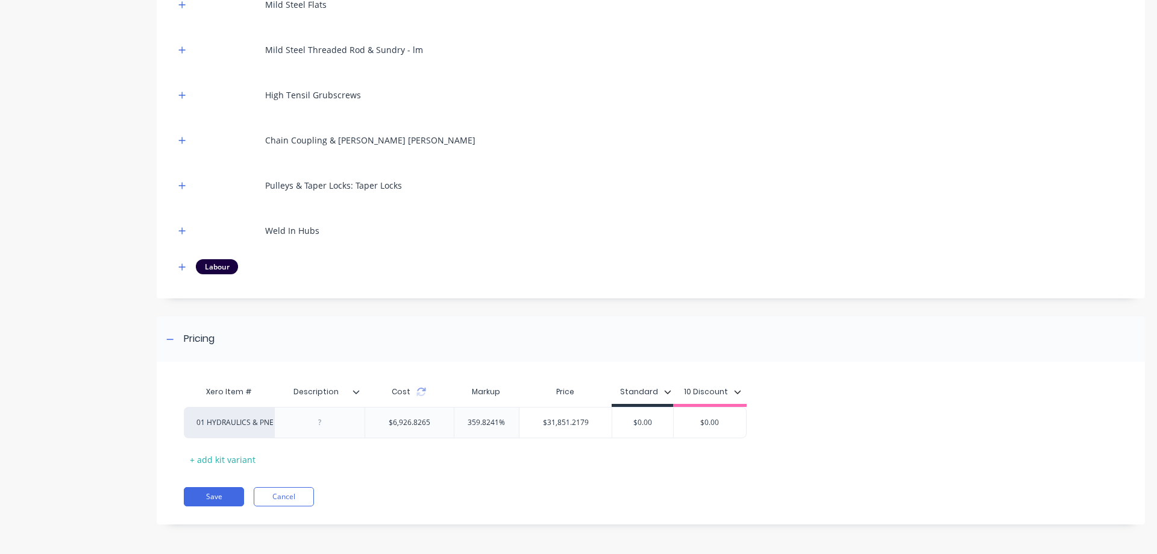
scroll to position [1111, 0]
click at [300, 495] on button "Cancel" at bounding box center [284, 495] width 60 height 19
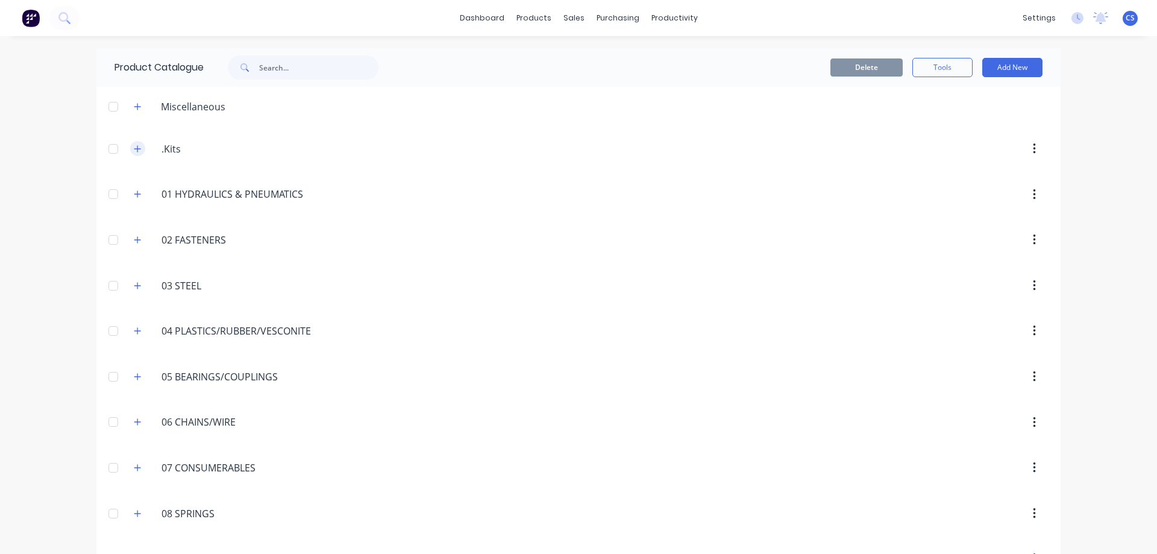
click at [134, 147] on icon "button" at bounding box center [137, 149] width 7 height 8
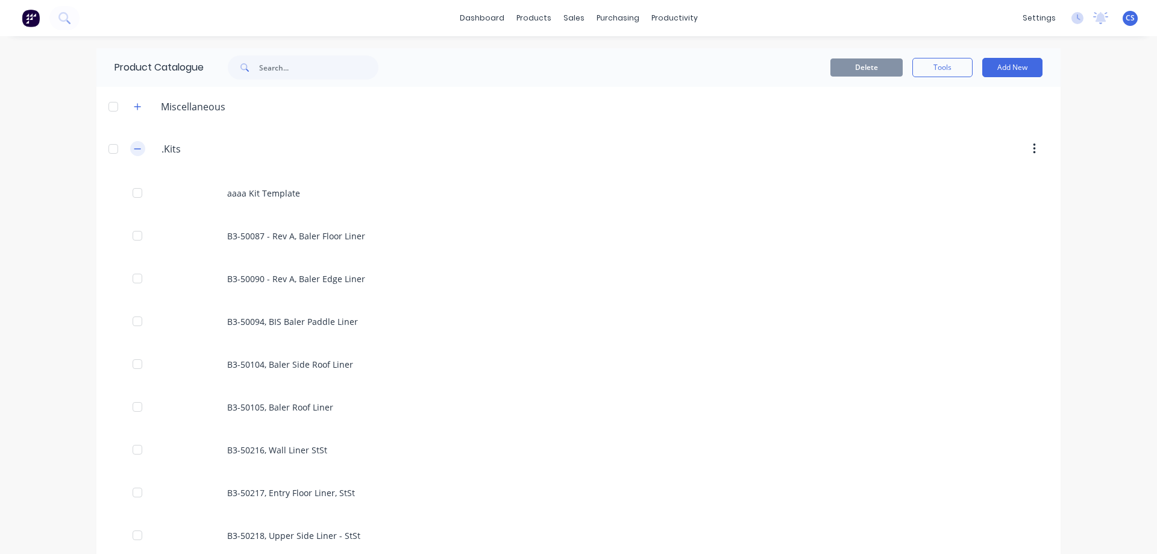
click at [134, 146] on icon "button" at bounding box center [137, 149] width 7 height 8
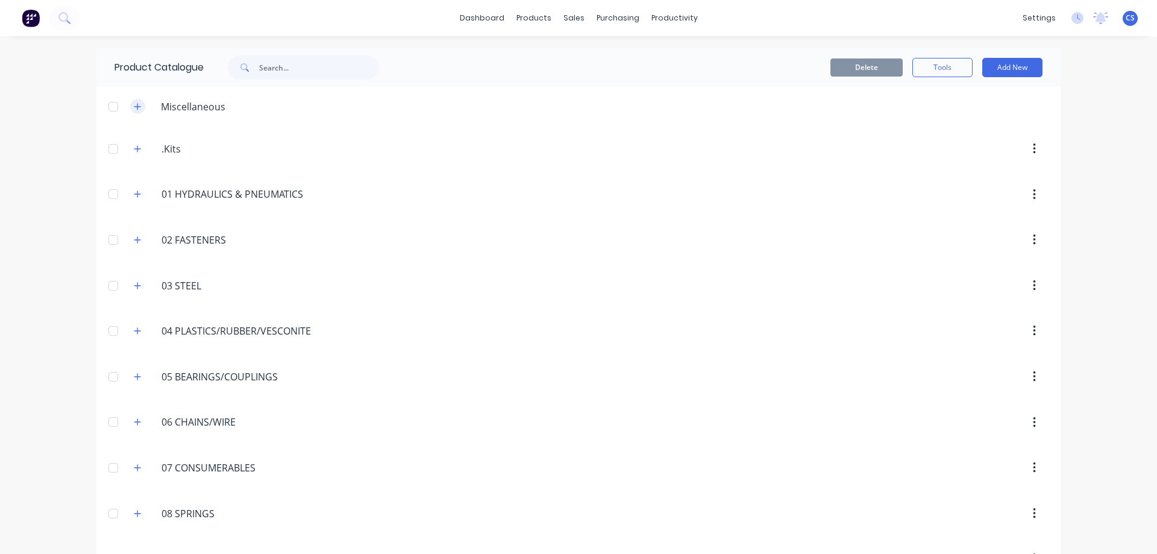
click at [134, 107] on icon "button" at bounding box center [137, 106] width 7 height 8
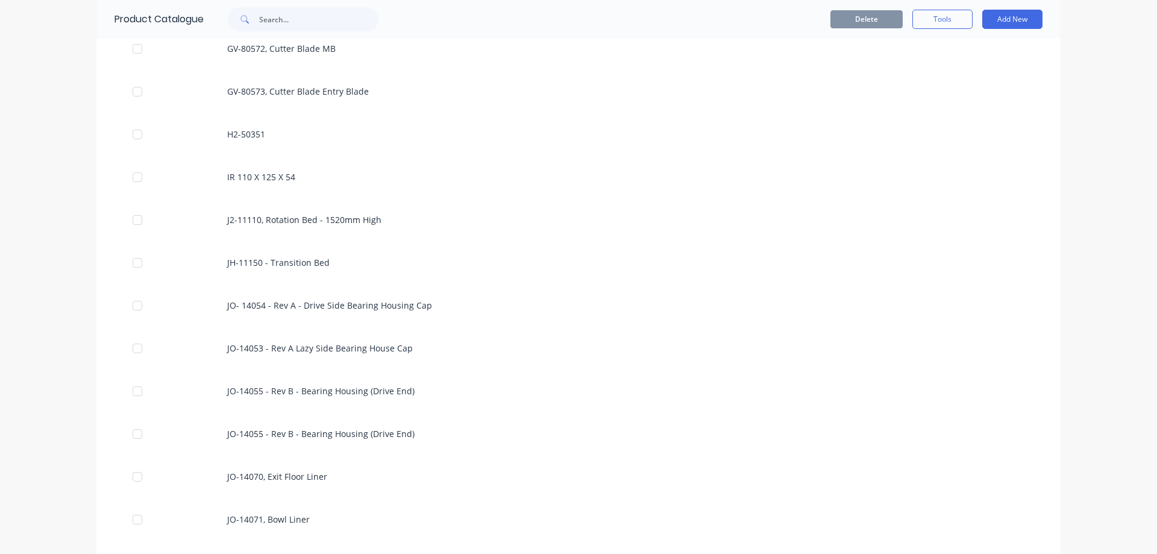
scroll to position [1266, 0]
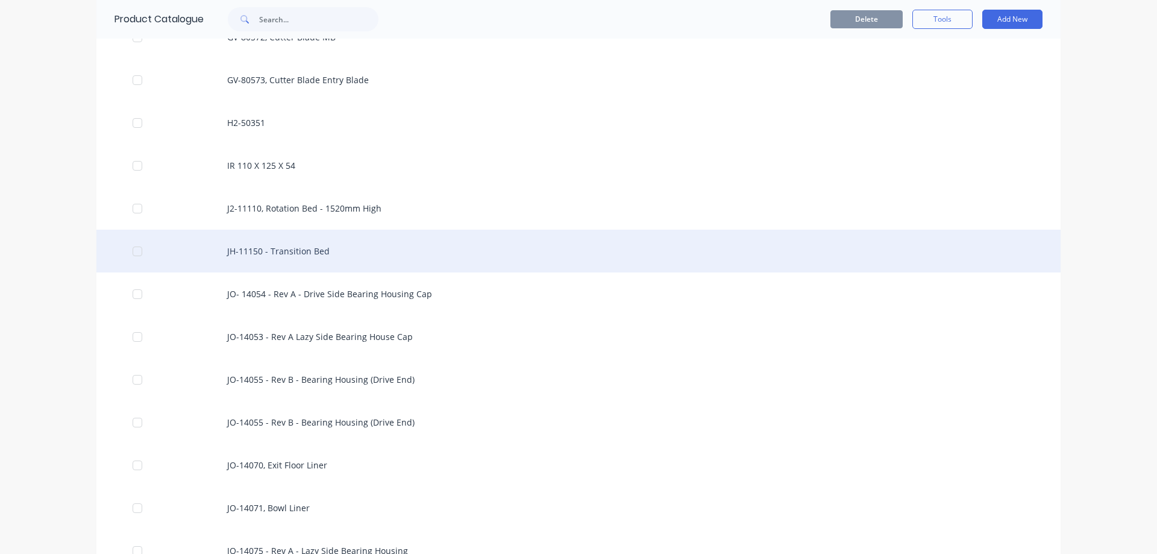
click at [438, 248] on div "JH-11150 - Transition Bed" at bounding box center [578, 251] width 964 height 43
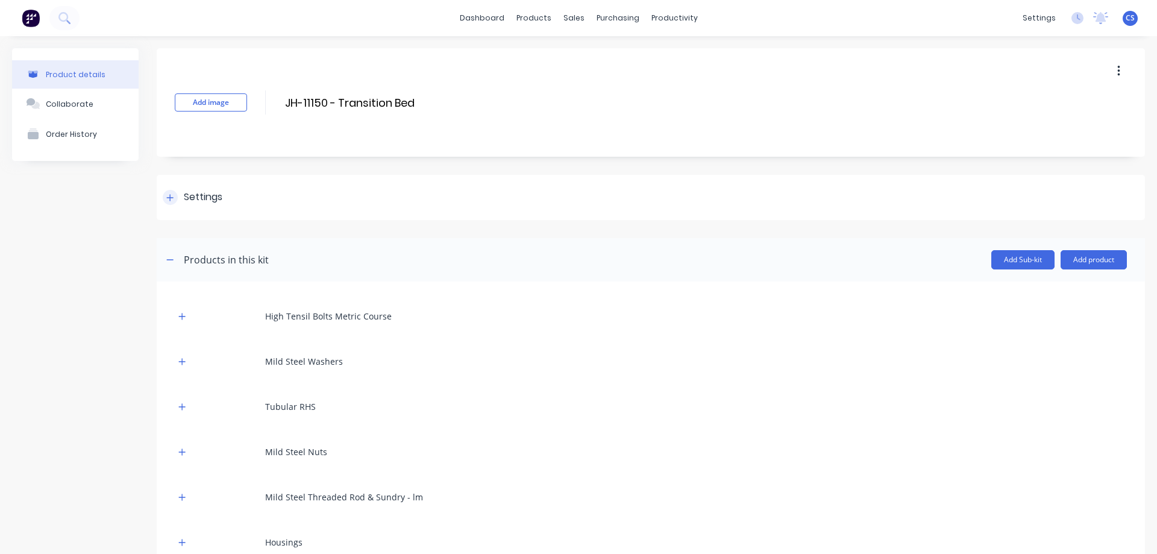
click at [337, 185] on div "Settings" at bounding box center [651, 197] width 988 height 45
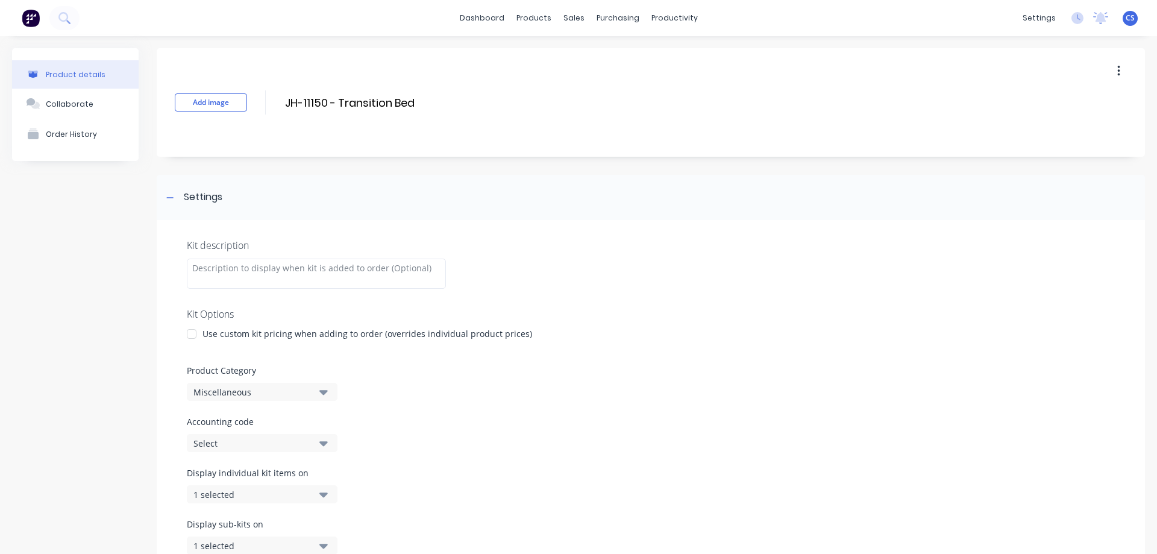
click at [483, 339] on div "Use custom kit pricing when adding to order (overrides individual product price…" at bounding box center [367, 333] width 330 height 13
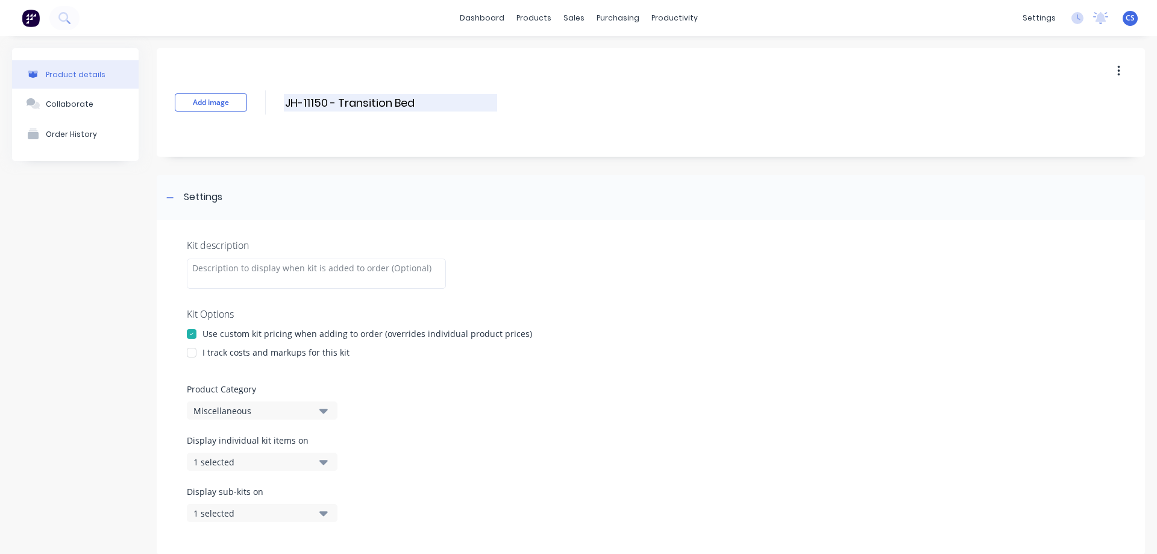
click at [410, 102] on input "JH-11150 - Transition Bed" at bounding box center [390, 102] width 213 height 17
drag, startPoint x: 353, startPoint y: 103, endPoint x: 272, endPoint y: 96, distance: 81.1
click at [272, 96] on div "Add image JH-11150 - Transition Bed JH-11150 - Transition Bed Enter kit name" at bounding box center [651, 102] width 988 height 108
click at [379, 333] on div "Use custom kit pricing when adding to order (overrides individual product price…" at bounding box center [367, 333] width 330 height 13
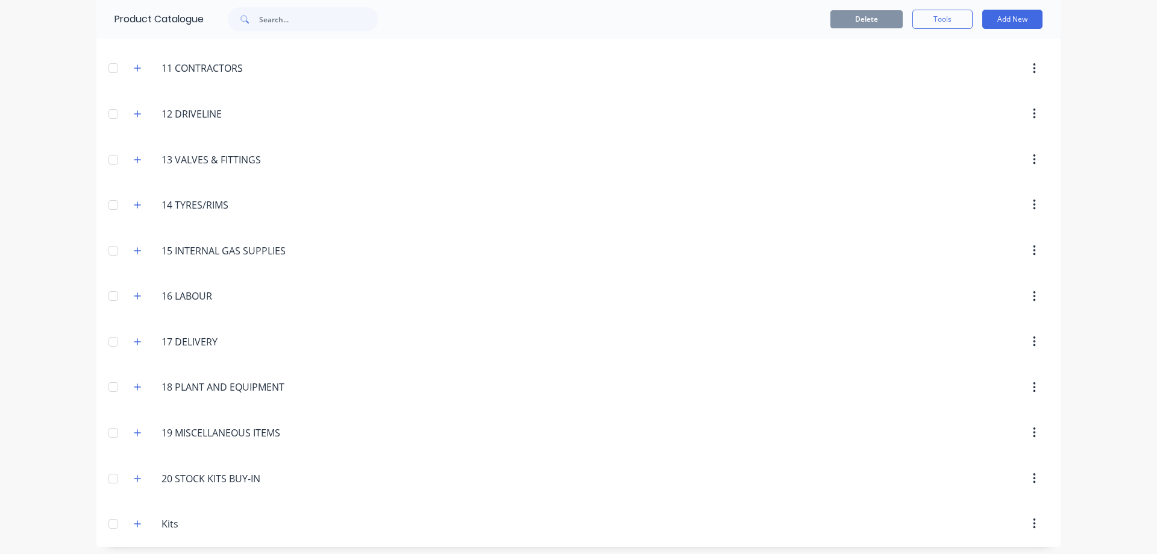
scroll to position [4223, 0]
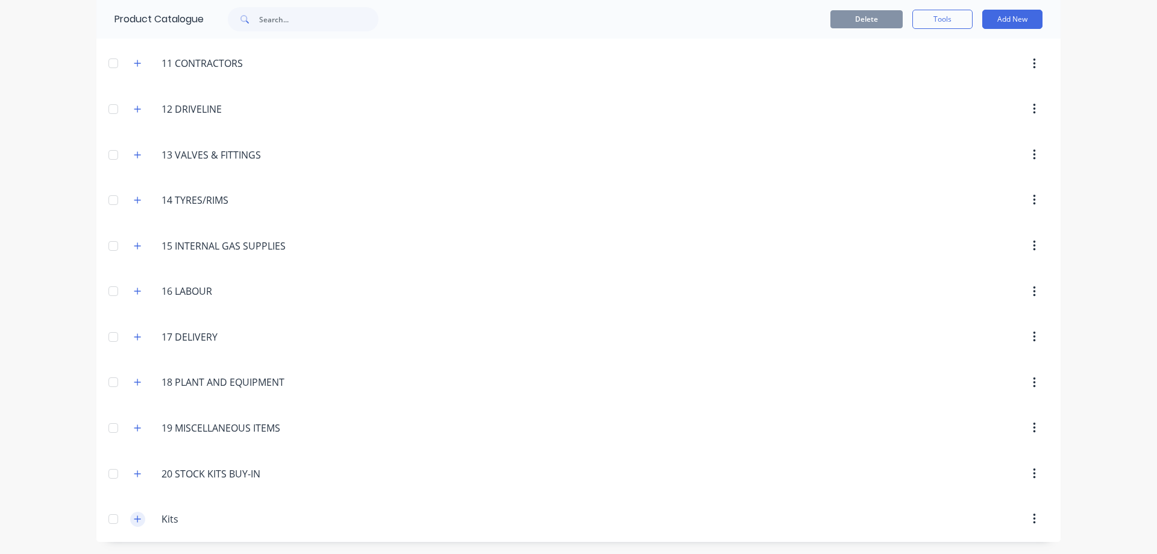
click at [134, 522] on icon "button" at bounding box center [137, 519] width 7 height 8
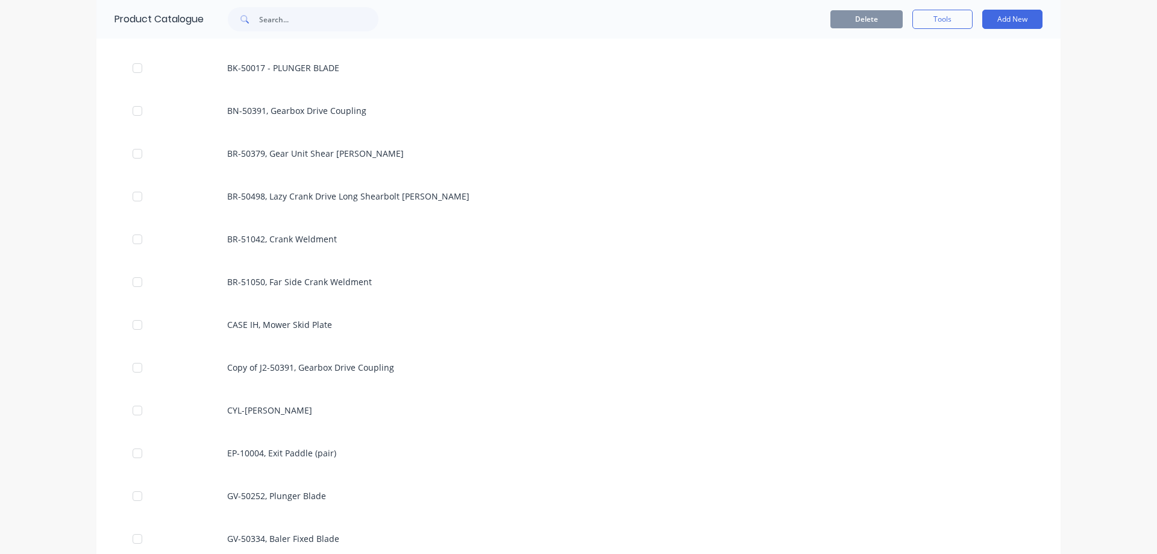
scroll to position [5489, 0]
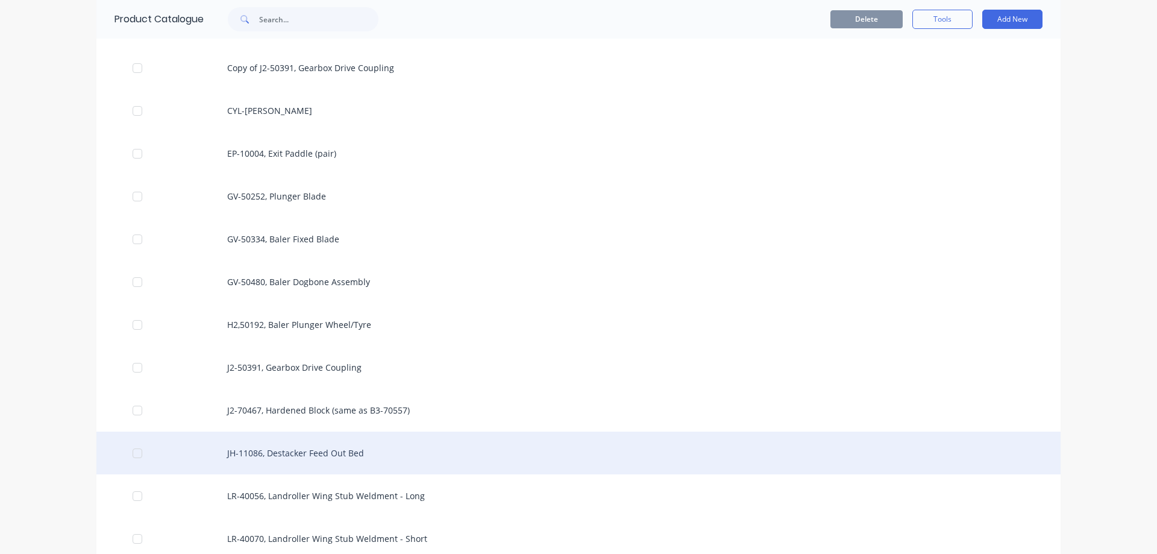
click at [440, 437] on div "JH-11086, Destacker Feed Out Bed" at bounding box center [578, 452] width 964 height 43
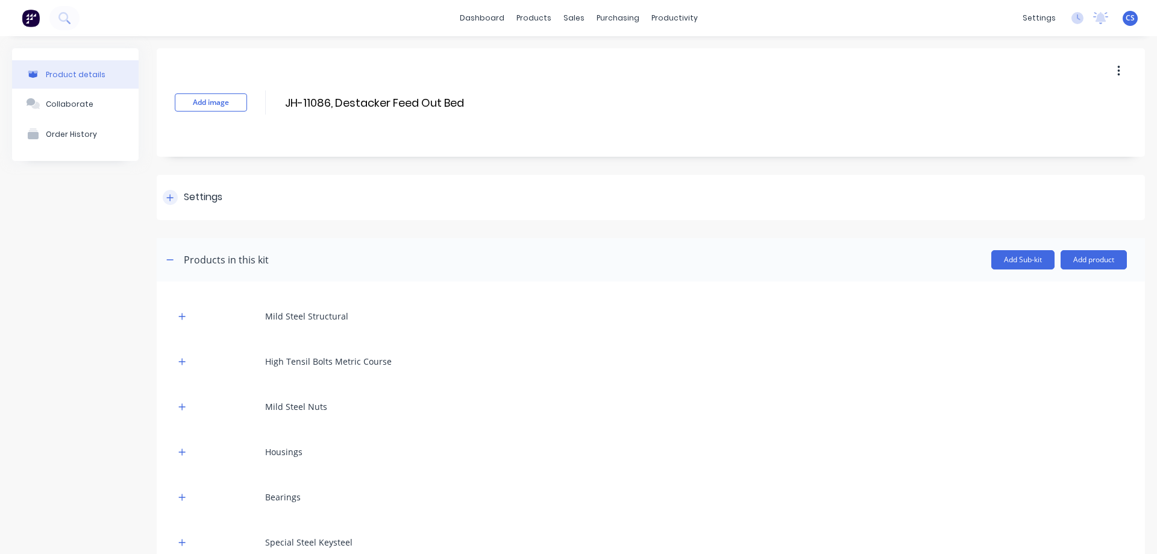
click at [201, 201] on div "Settings" at bounding box center [203, 197] width 39 height 15
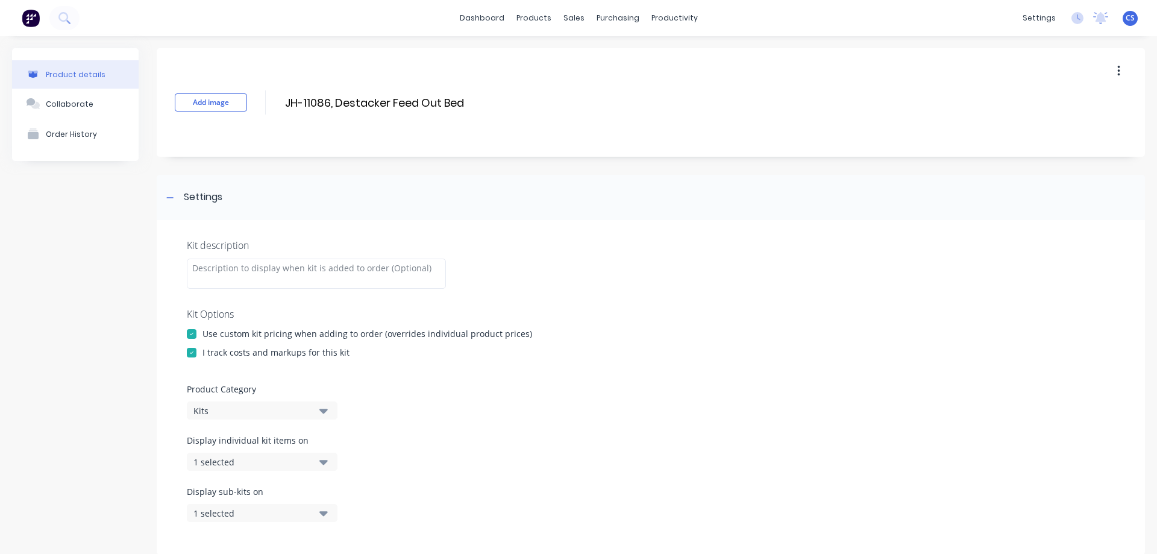
drag, startPoint x: 466, startPoint y: 99, endPoint x: 279, endPoint y: 96, distance: 187.4
click at [279, 96] on div "Add image JH-11086, Destacker Feed Out Bed JH-11086, Destacker Feed Out Bed Ent…" at bounding box center [651, 102] width 988 height 108
click at [324, 278] on div at bounding box center [316, 274] width 259 height 30
paste div
click at [572, 243] on div "Kit description" at bounding box center [651, 245] width 928 height 14
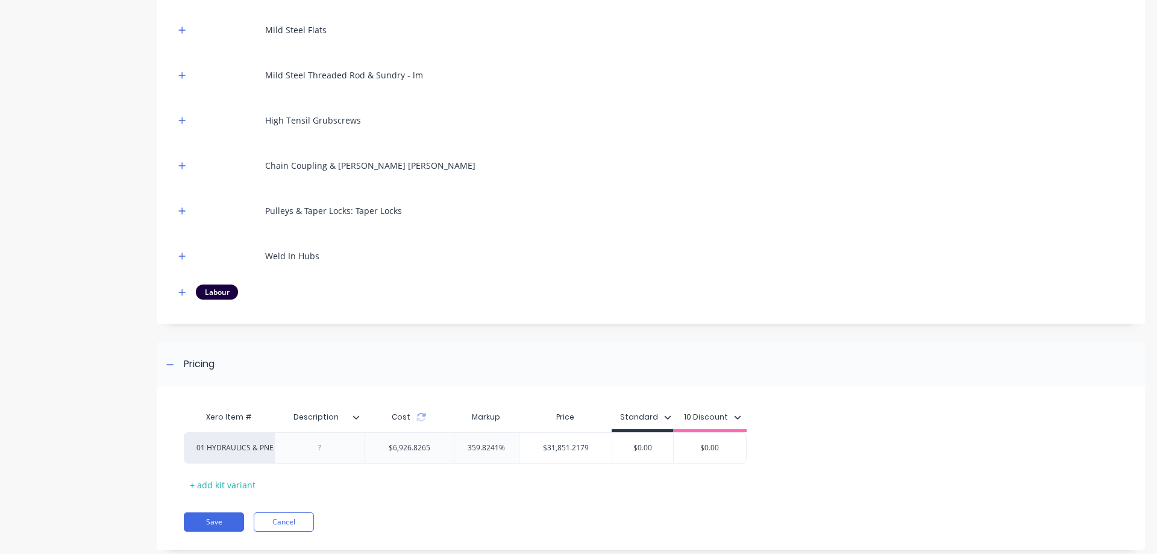
scroll to position [1111, 0]
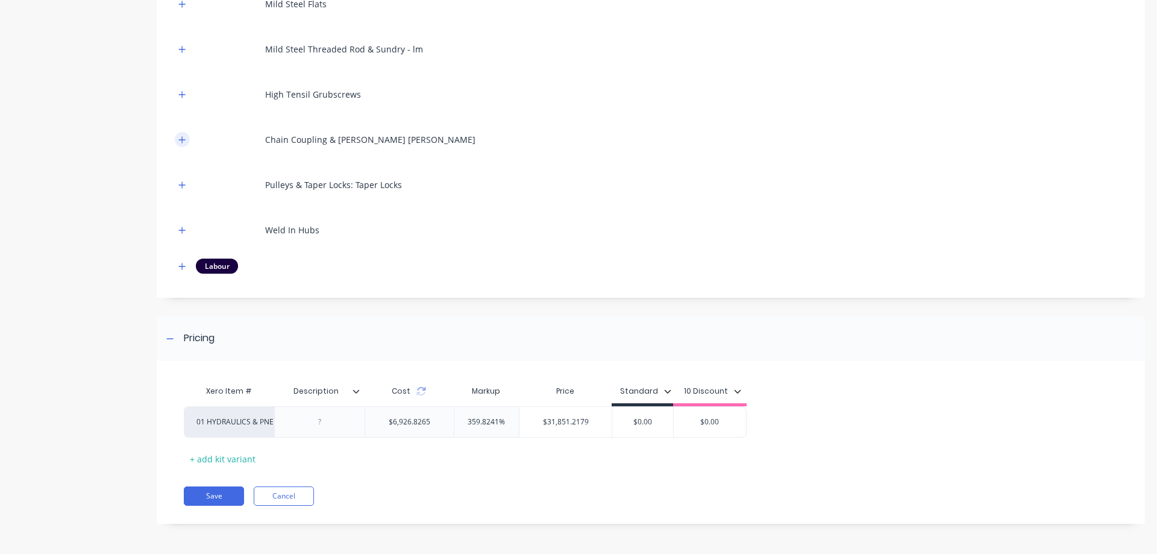
click at [177, 138] on button "button" at bounding box center [182, 139] width 15 height 15
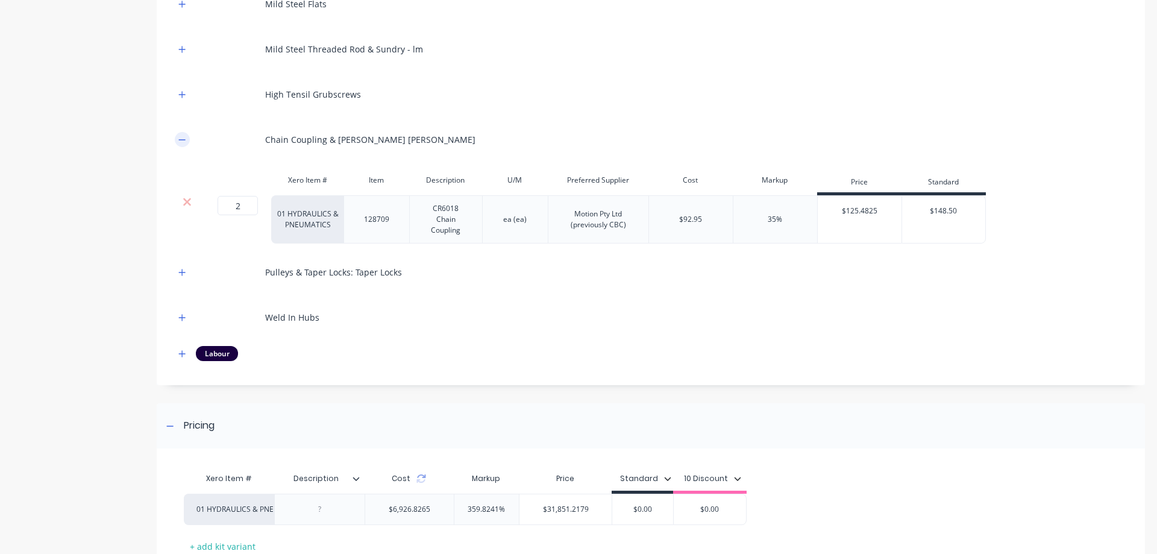
click at [177, 138] on button "button" at bounding box center [182, 139] width 15 height 15
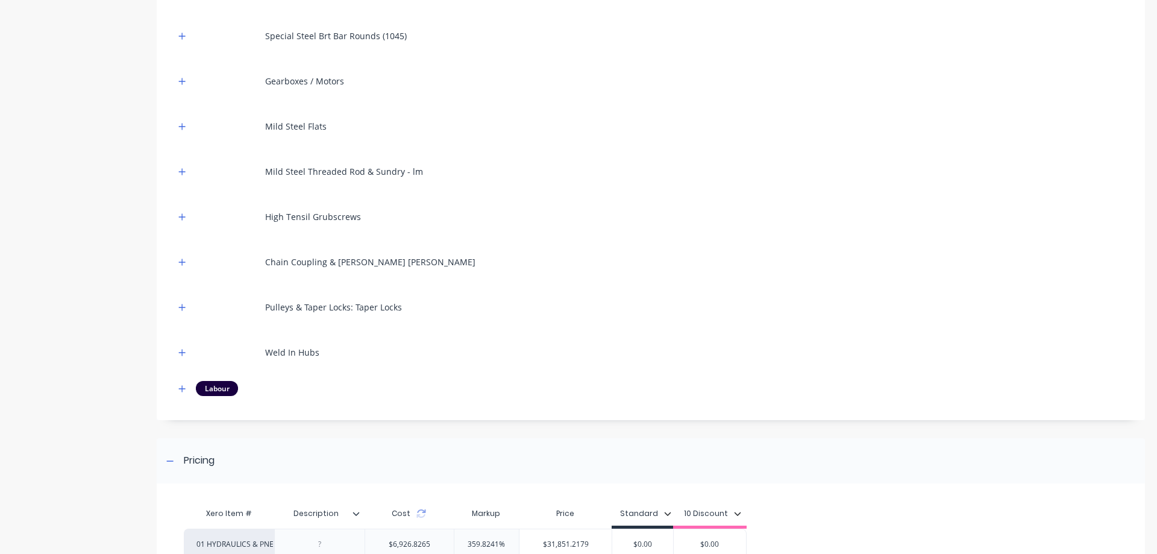
scroll to position [990, 0]
click at [184, 303] on icon "button" at bounding box center [181, 305] width 7 height 8
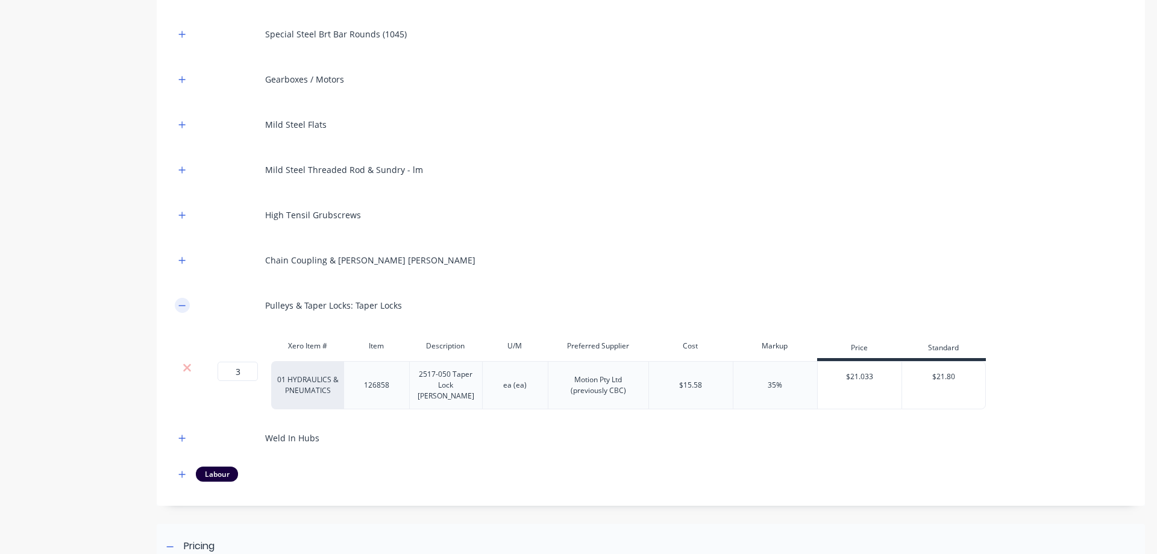
click at [184, 303] on icon "button" at bounding box center [181, 305] width 7 height 8
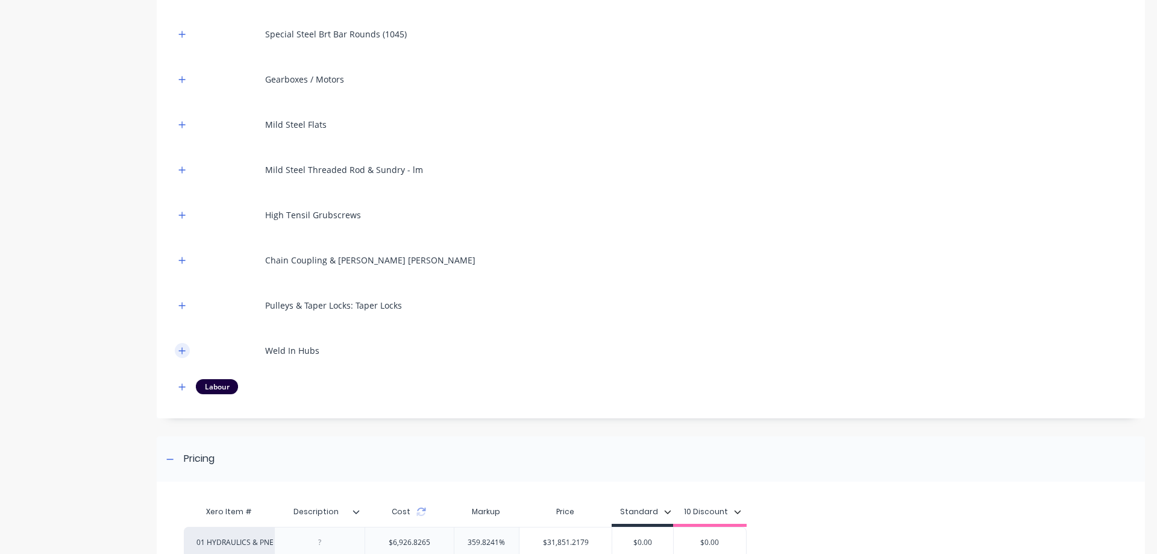
click at [183, 344] on button "button" at bounding box center [182, 350] width 15 height 15
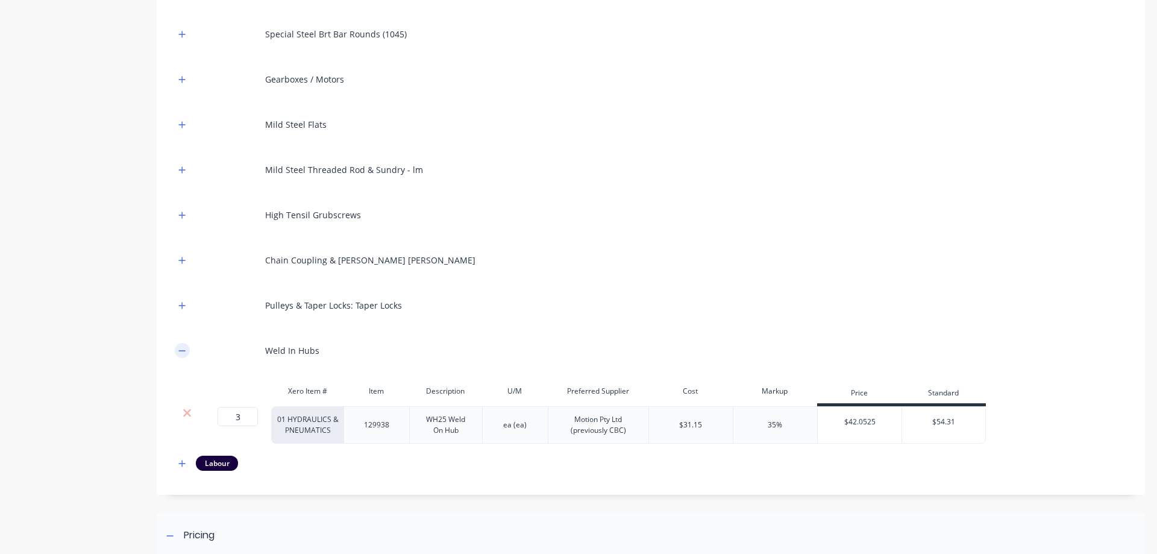
click at [183, 344] on button "button" at bounding box center [182, 350] width 15 height 15
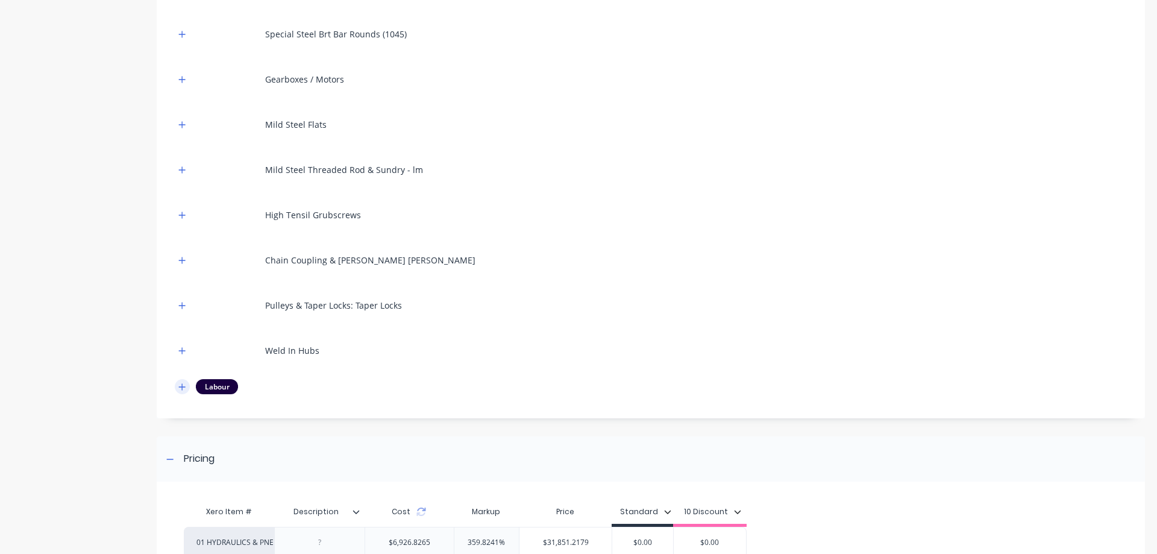
click at [181, 387] on icon "button" at bounding box center [182, 386] width 7 height 7
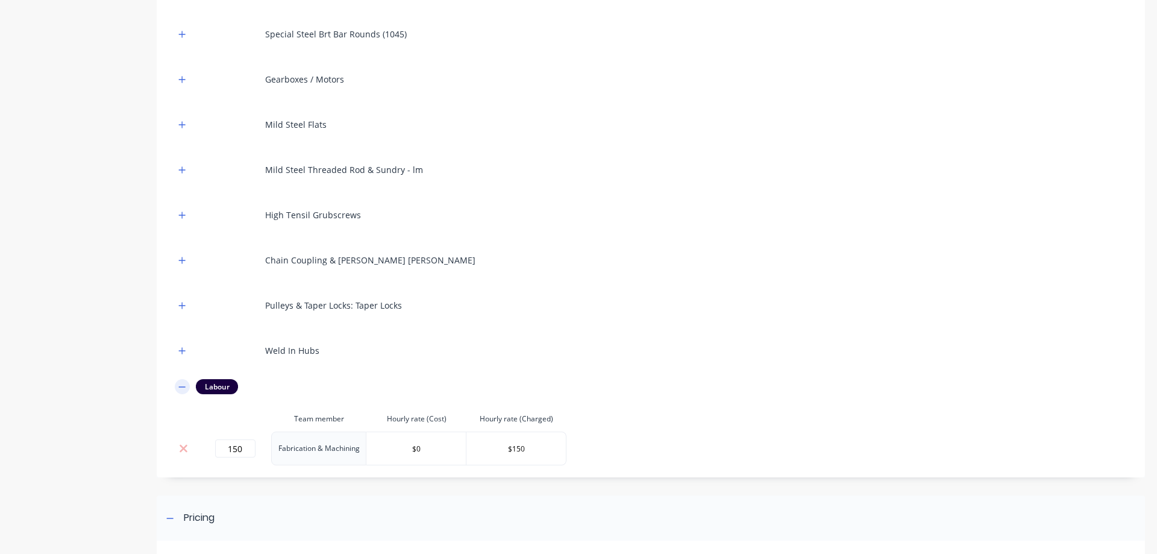
click at [181, 387] on icon "button" at bounding box center [182, 386] width 7 height 1
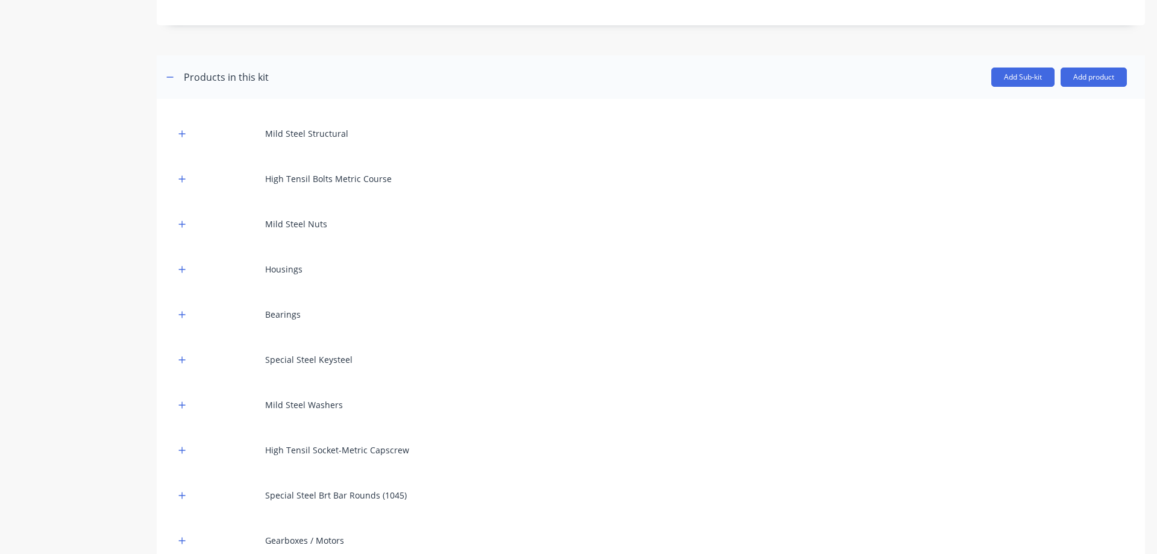
scroll to position [508, 0]
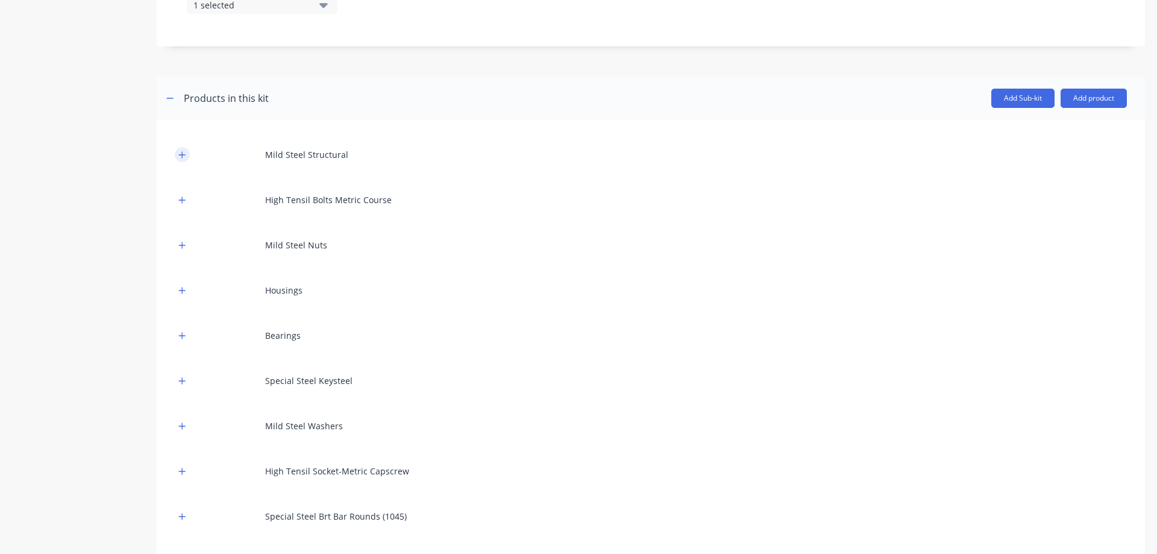
click at [180, 156] on icon "button" at bounding box center [181, 155] width 7 height 8
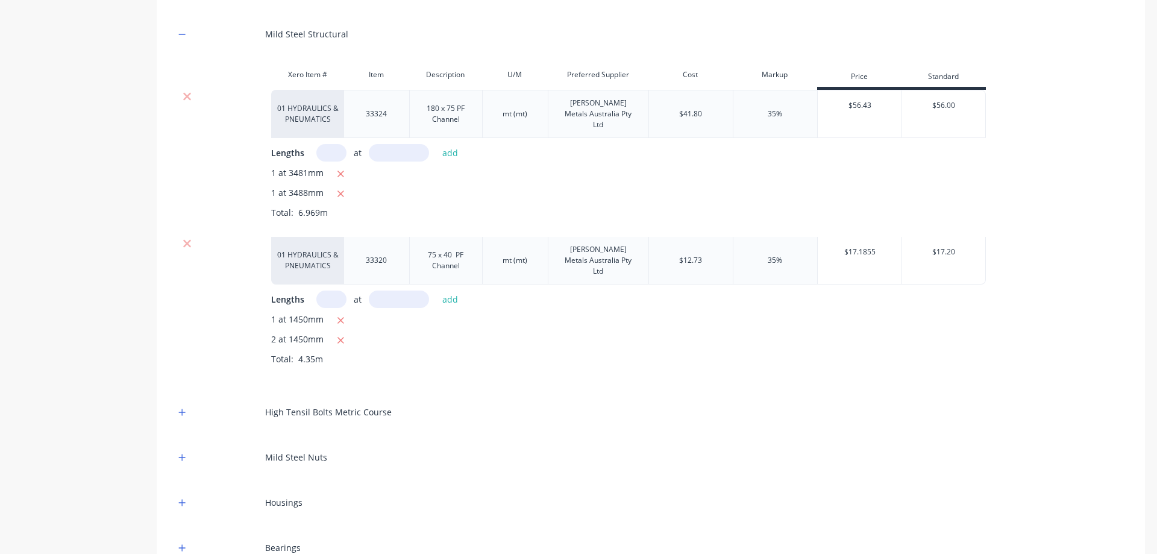
scroll to position [568, 0]
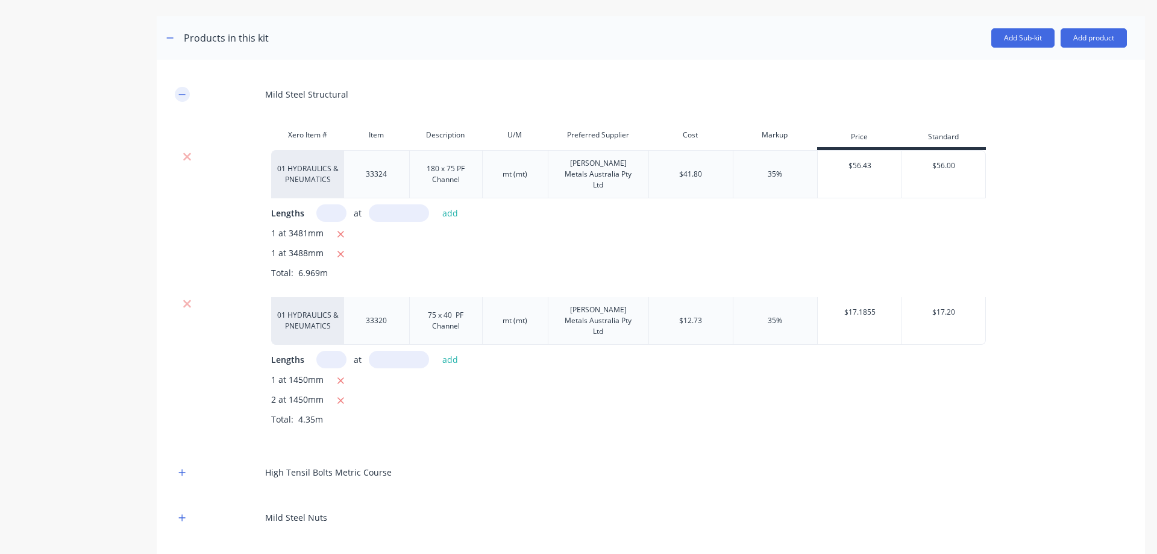
click at [176, 92] on button "button" at bounding box center [182, 94] width 15 height 15
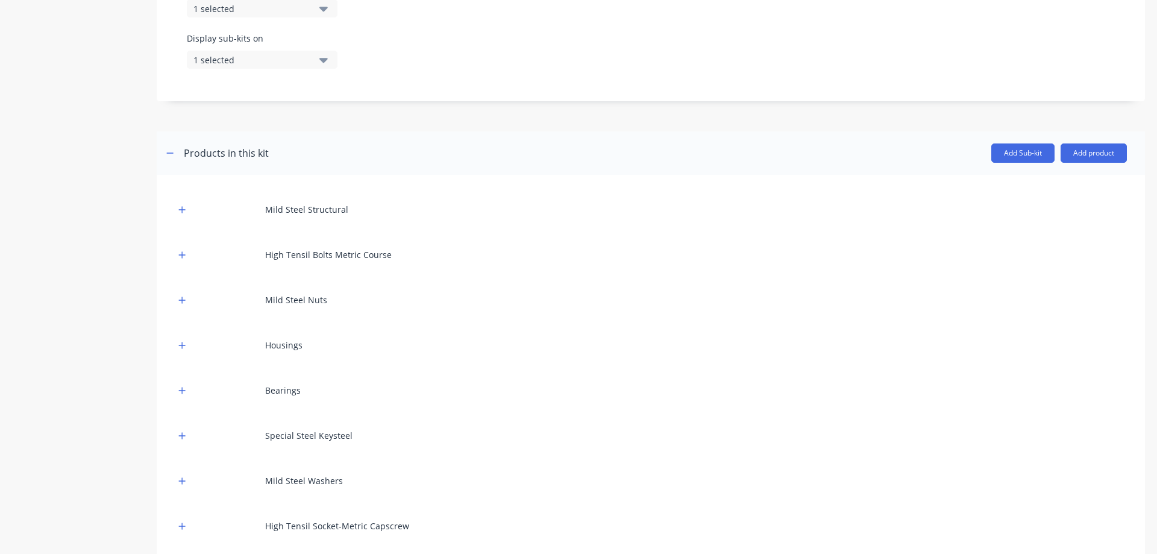
scroll to position [448, 0]
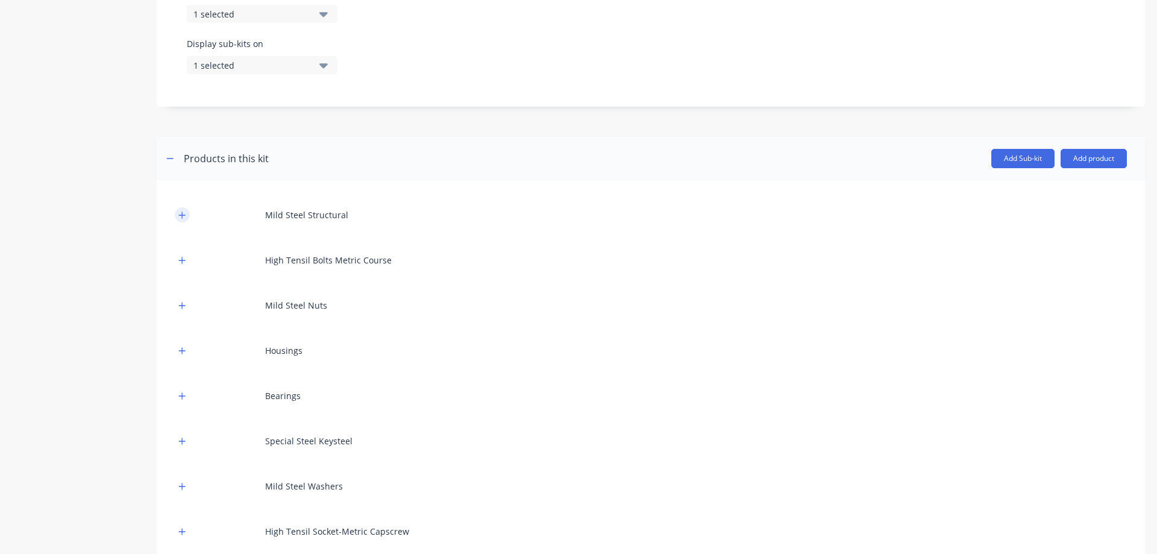
click at [186, 216] on button "button" at bounding box center [182, 214] width 15 height 15
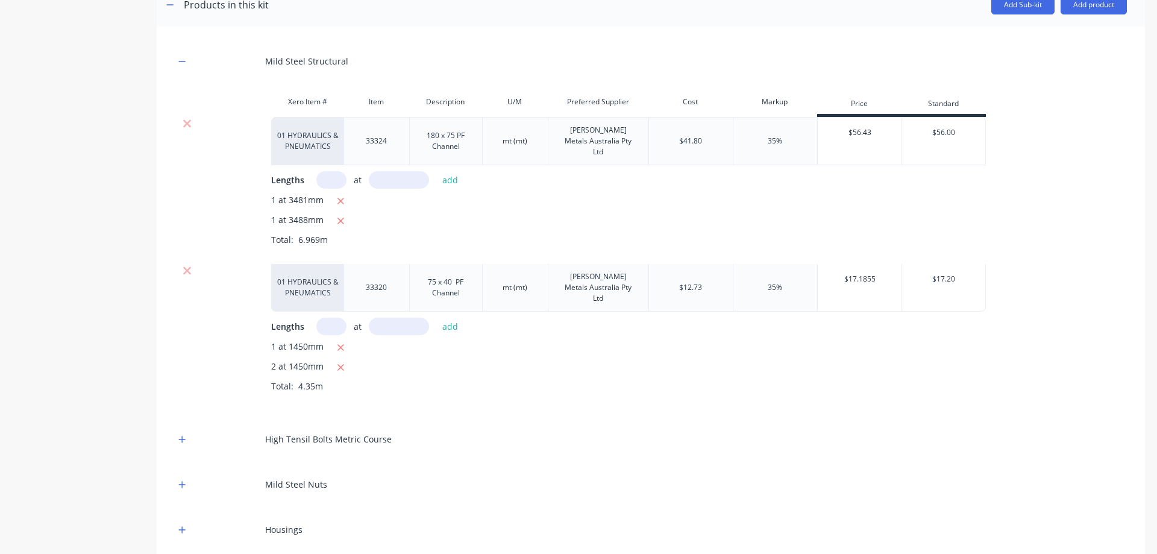
scroll to position [629, 0]
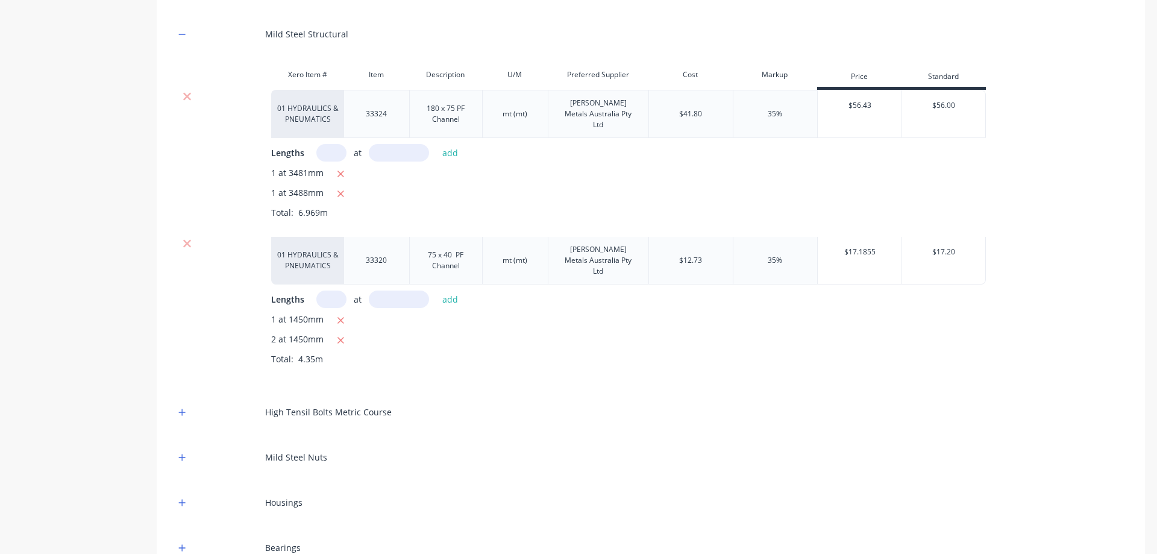
click at [333, 144] on input "text" at bounding box center [331, 152] width 30 height 17
type input "1"
type input "3500"
click at [449, 145] on button "add" at bounding box center [450, 153] width 28 height 16
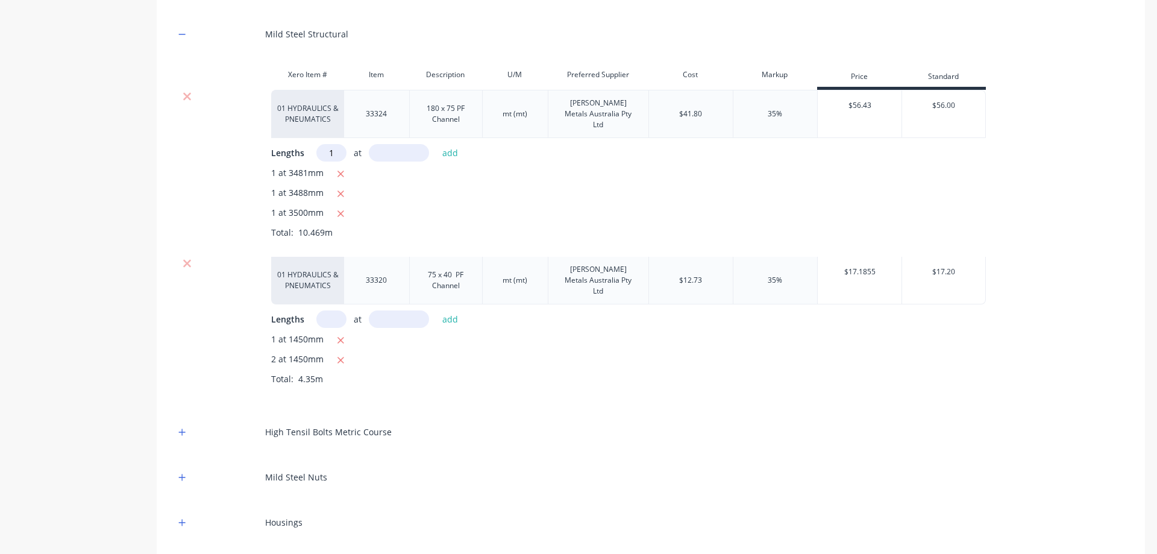
type input "1"
type input "3500"
click at [457, 145] on button "add" at bounding box center [450, 153] width 28 height 16
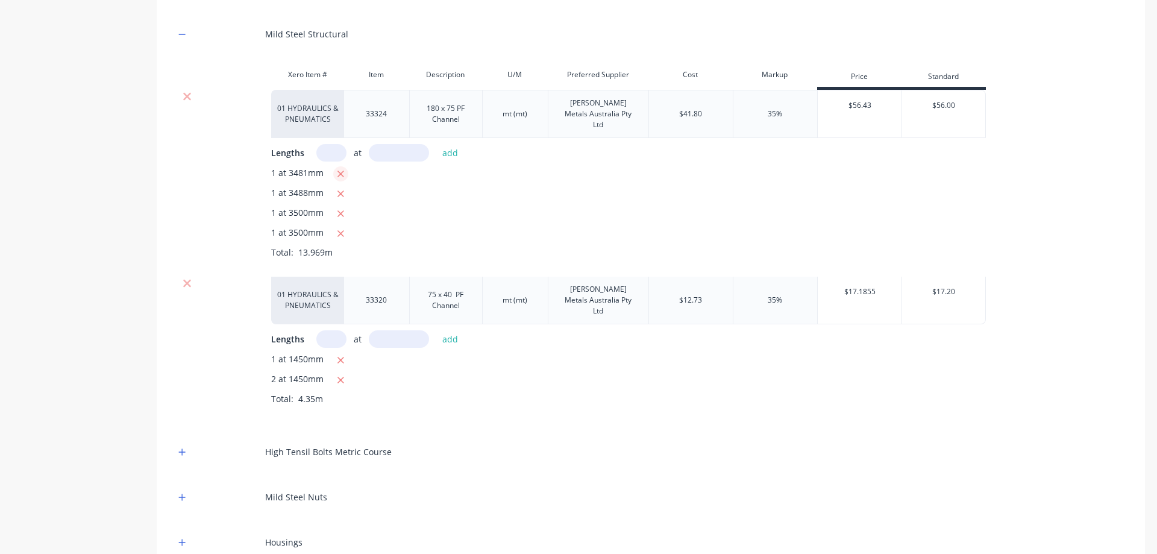
click at [341, 169] on icon "button" at bounding box center [341, 174] width 8 height 11
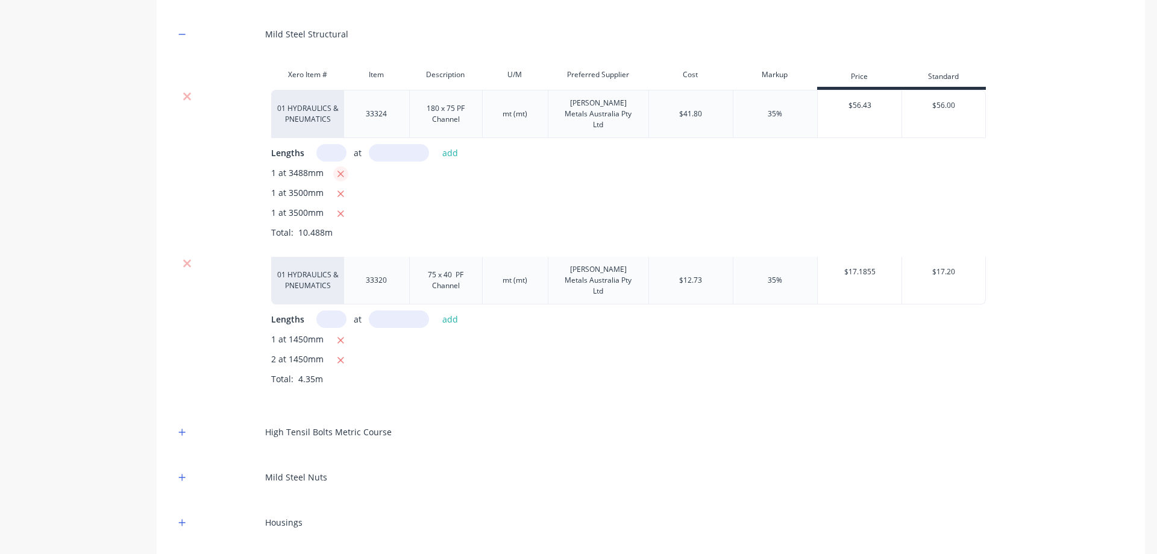
click at [341, 169] on icon "button" at bounding box center [341, 174] width 8 height 11
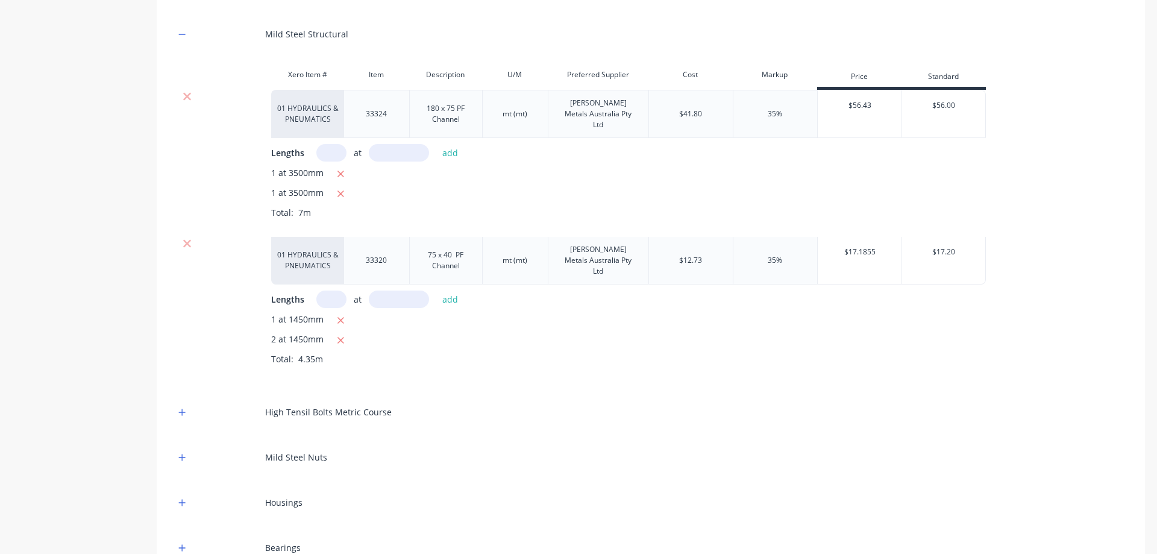
click at [327, 290] on input "text" at bounding box center [331, 298] width 30 height 17
type input "2"
type input "1450"
click at [339, 315] on icon "button" at bounding box center [341, 320] width 8 height 11
drag, startPoint x: 407, startPoint y: 277, endPoint x: 383, endPoint y: 274, distance: 24.3
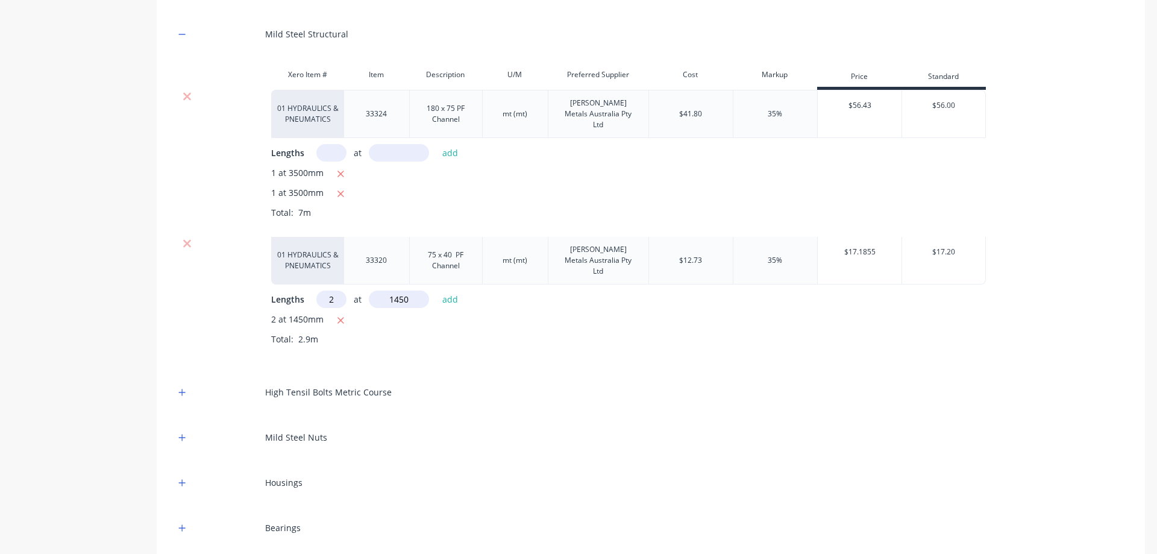
click at [383, 290] on input "1450" at bounding box center [399, 298] width 60 height 17
drag, startPoint x: 337, startPoint y: 275, endPoint x: 306, endPoint y: 296, distance: 37.8
click at [318, 290] on input "2" at bounding box center [331, 298] width 30 height 17
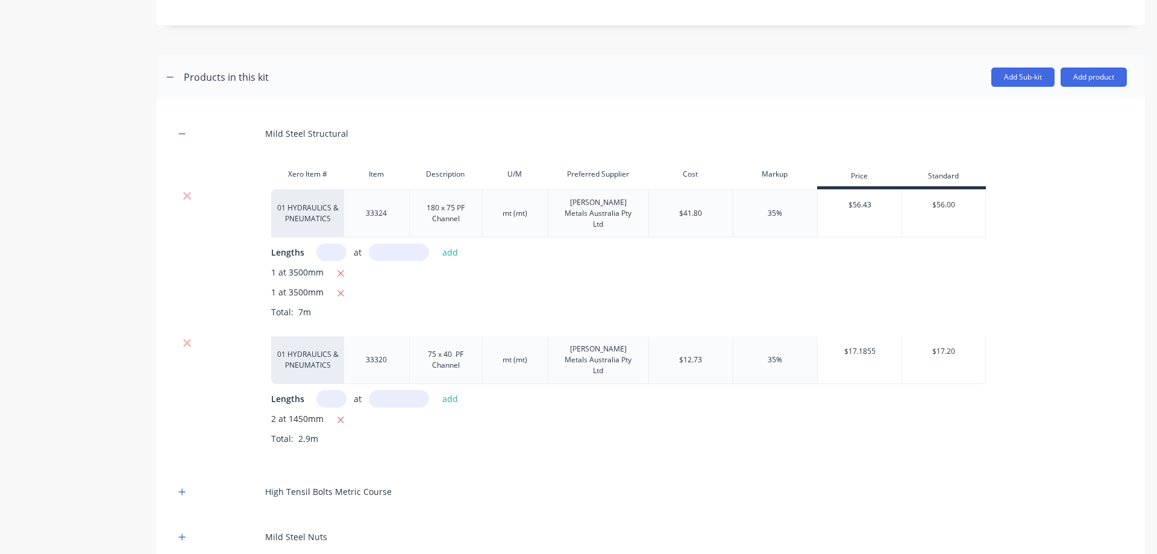
scroll to position [508, 0]
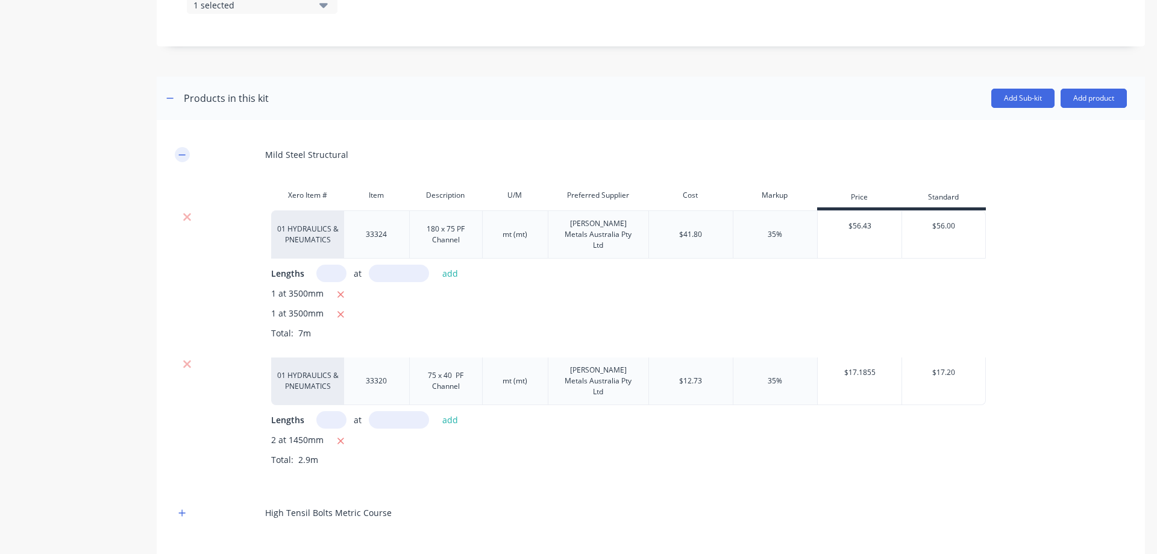
click at [181, 156] on icon "button" at bounding box center [181, 155] width 7 height 8
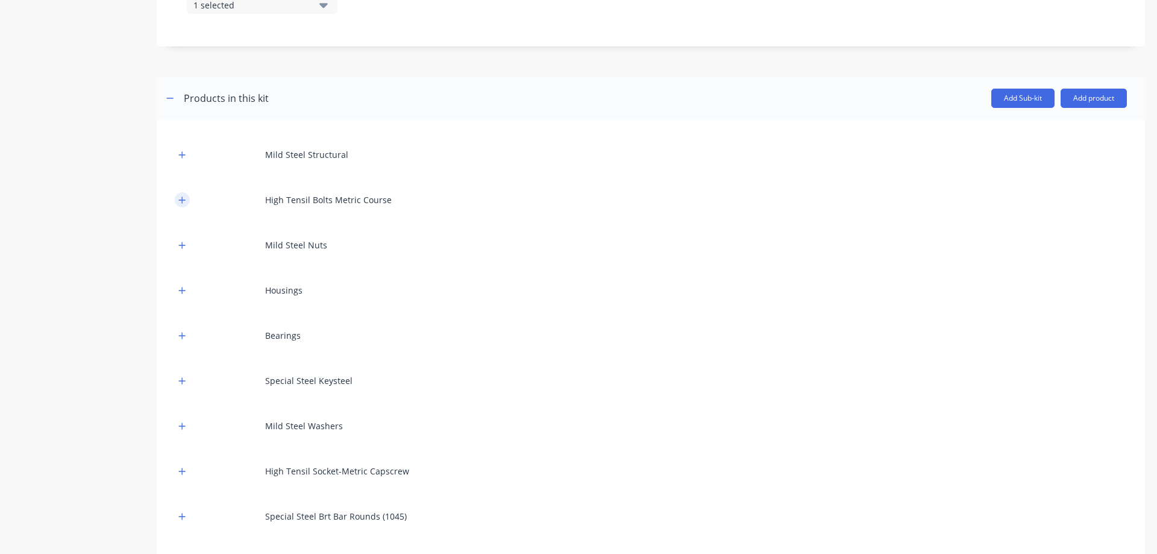
click at [181, 205] on button "button" at bounding box center [182, 199] width 15 height 15
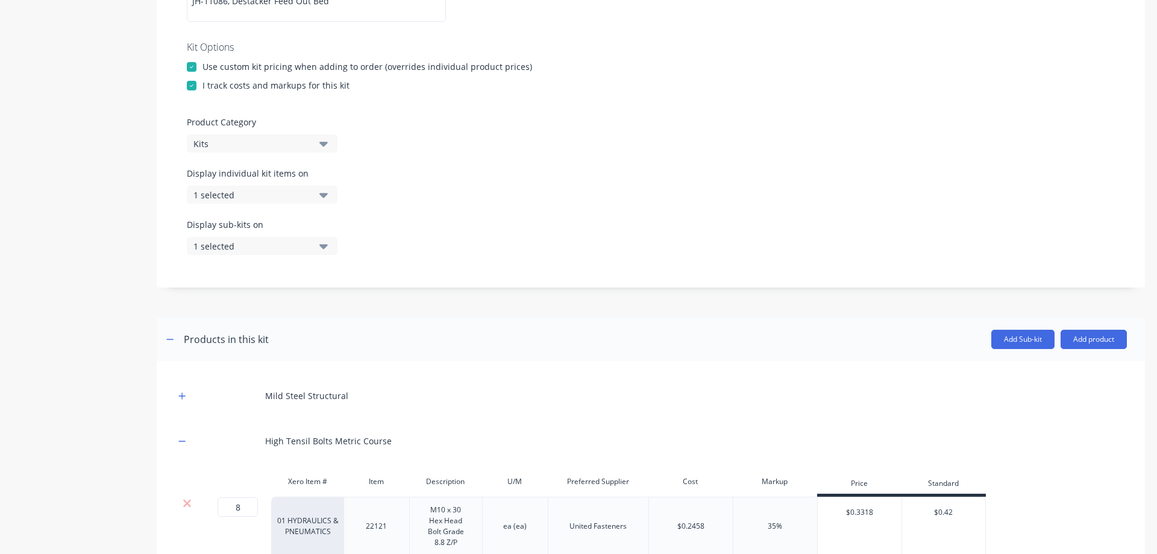
scroll to position [327, 0]
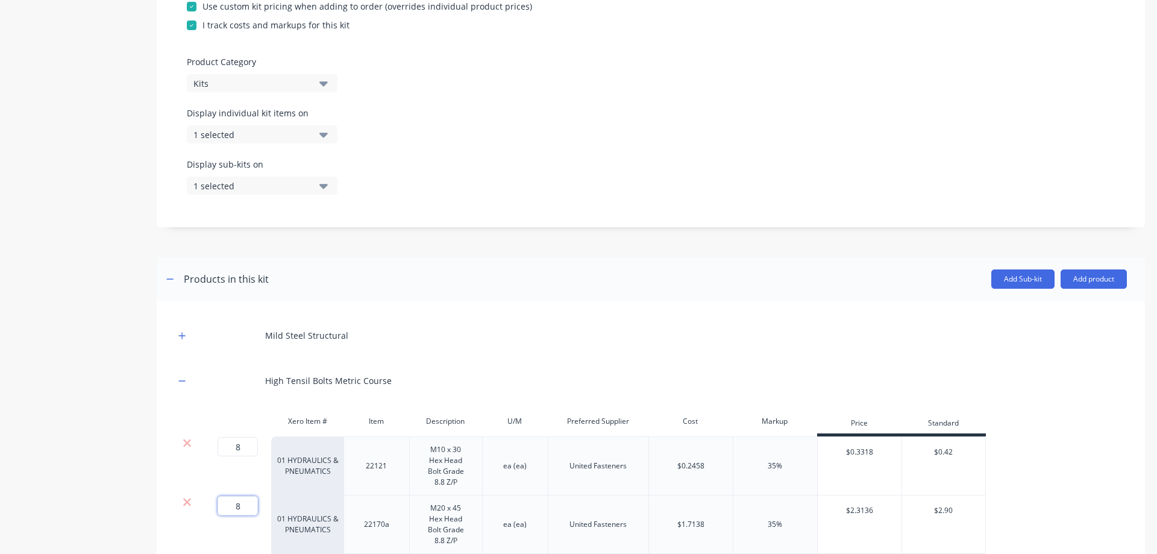
click at [237, 512] on input "8" at bounding box center [238, 505] width 40 height 19
type input "4"
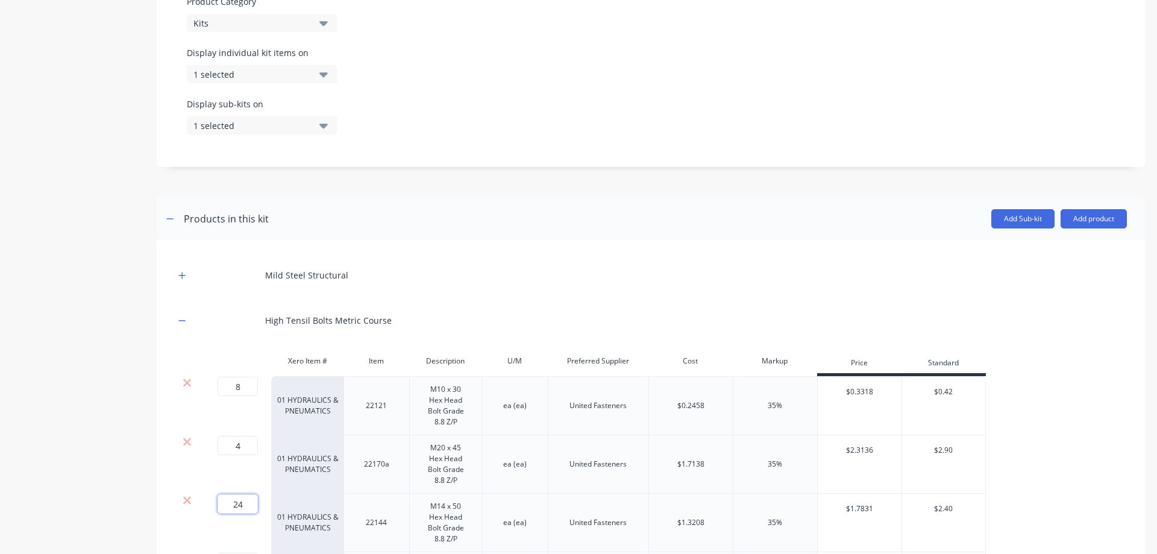
drag, startPoint x: 231, startPoint y: 504, endPoint x: 252, endPoint y: 507, distance: 20.7
click at [252, 507] on input "24" at bounding box center [238, 503] width 40 height 19
type input "12"
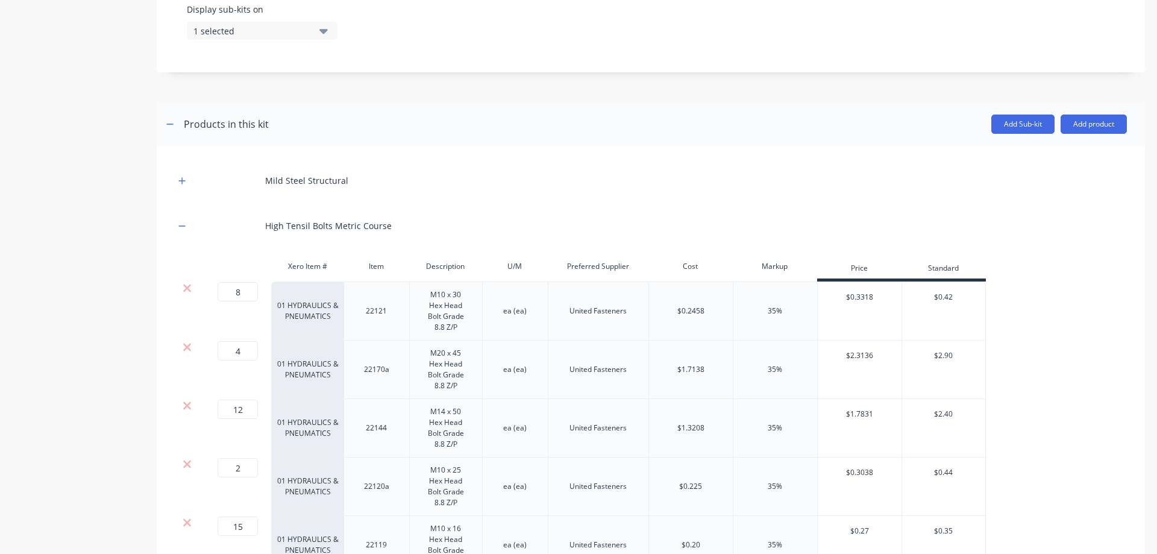
scroll to position [422, 0]
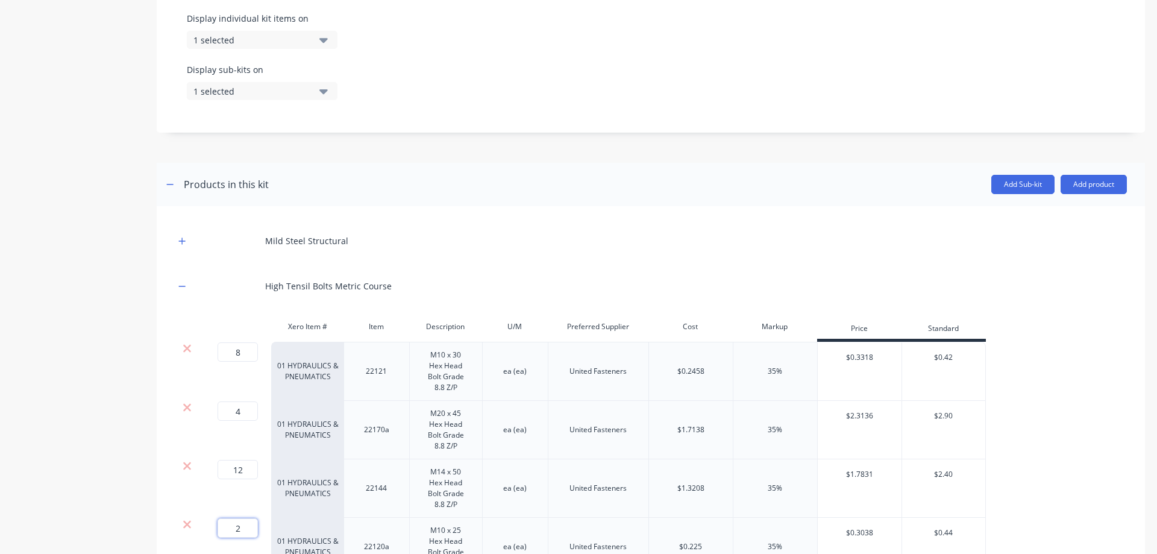
drag, startPoint x: 236, startPoint y: 526, endPoint x: 242, endPoint y: 527, distance: 6.1
click at [242, 527] on input "2" at bounding box center [238, 527] width 40 height 19
type input "1"
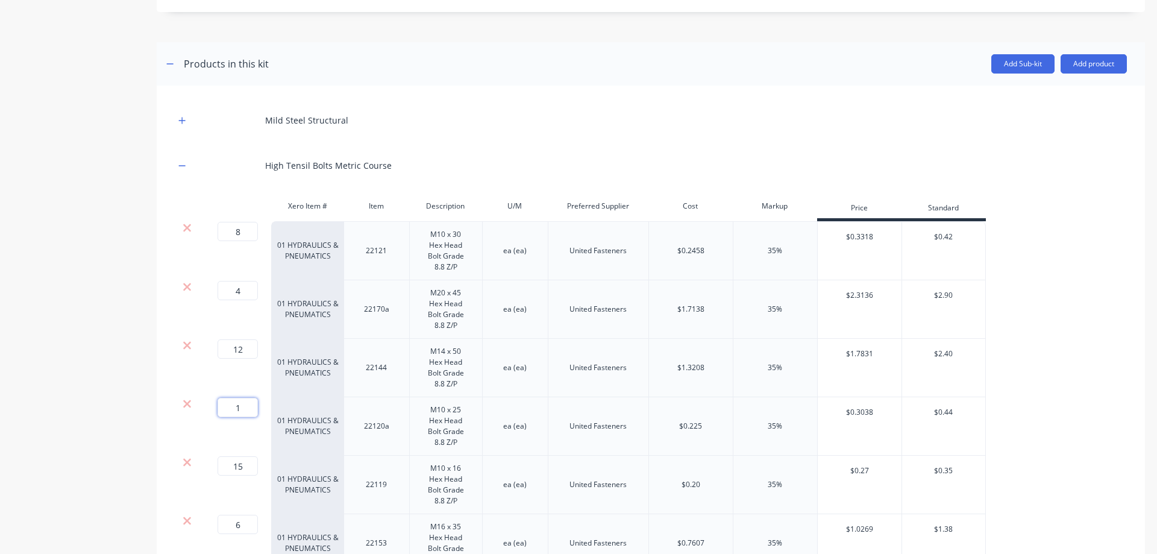
scroll to position [482, 0]
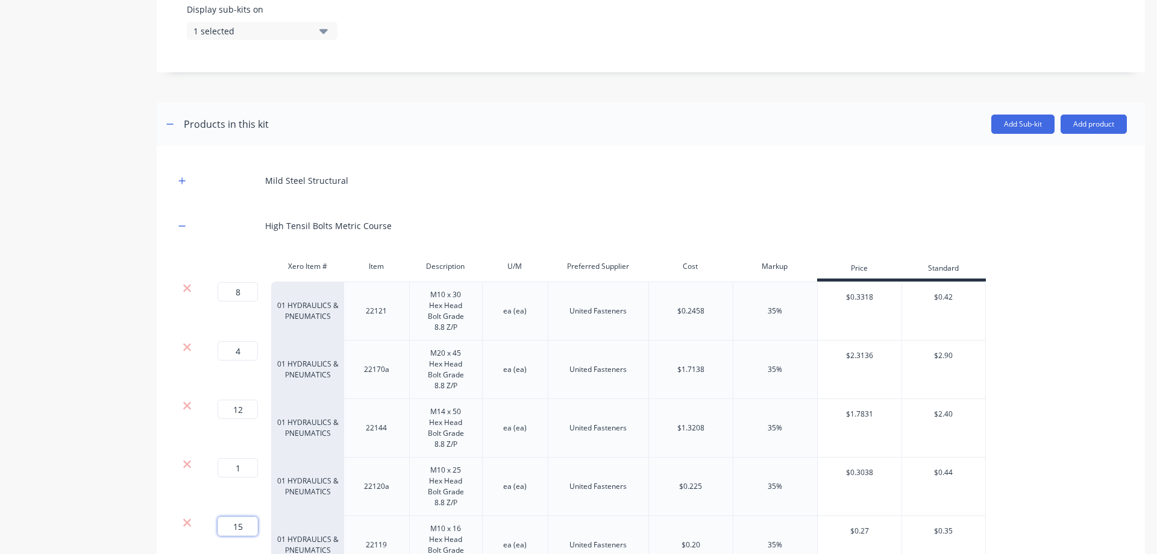
click at [243, 523] on input "15" at bounding box center [238, 525] width 40 height 19
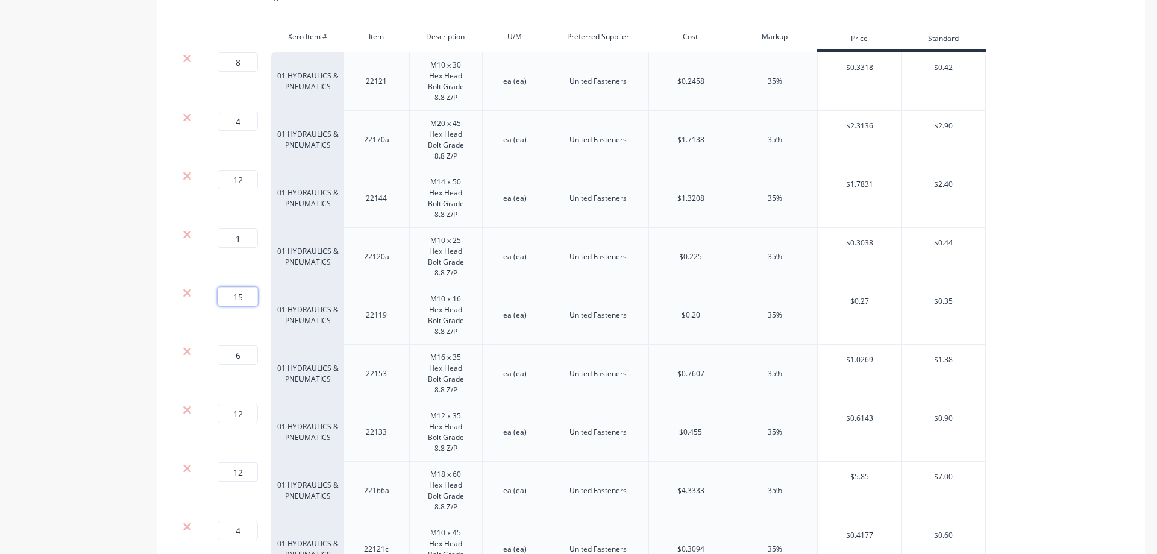
scroll to position [691, 0]
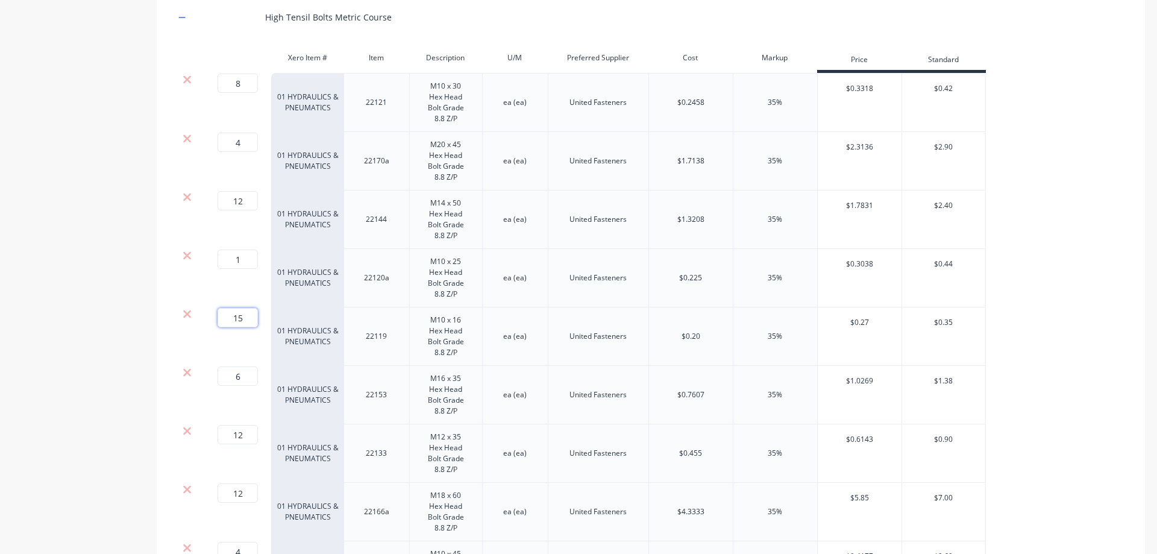
click at [249, 312] on input "15" at bounding box center [238, 317] width 40 height 19
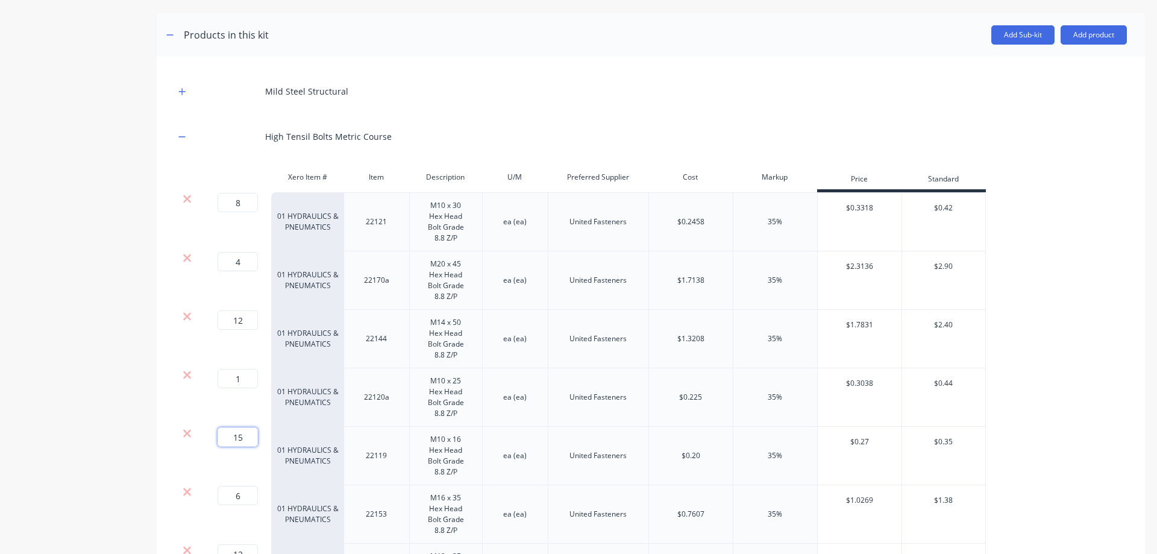
scroll to position [570, 0]
click at [186, 137] on button "button" at bounding box center [182, 137] width 15 height 15
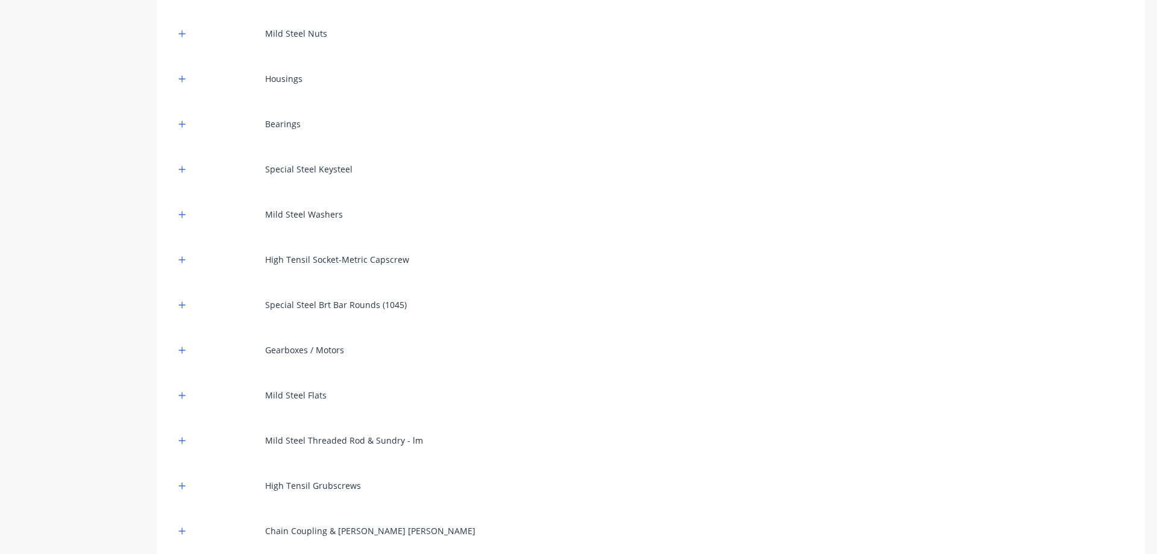
scroll to position [691, 0]
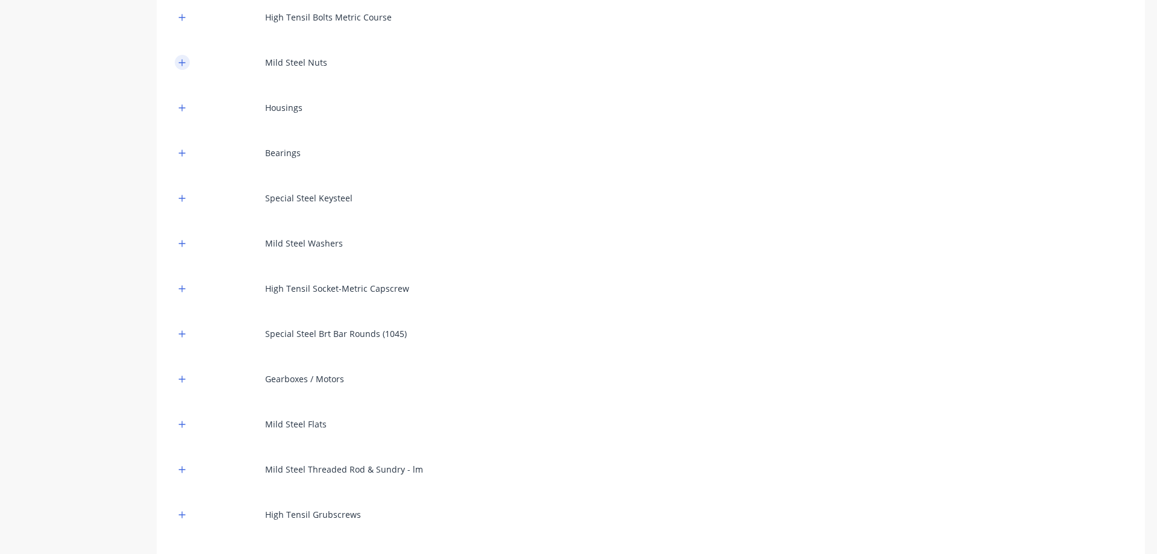
click at [183, 60] on icon "button" at bounding box center [181, 62] width 7 height 8
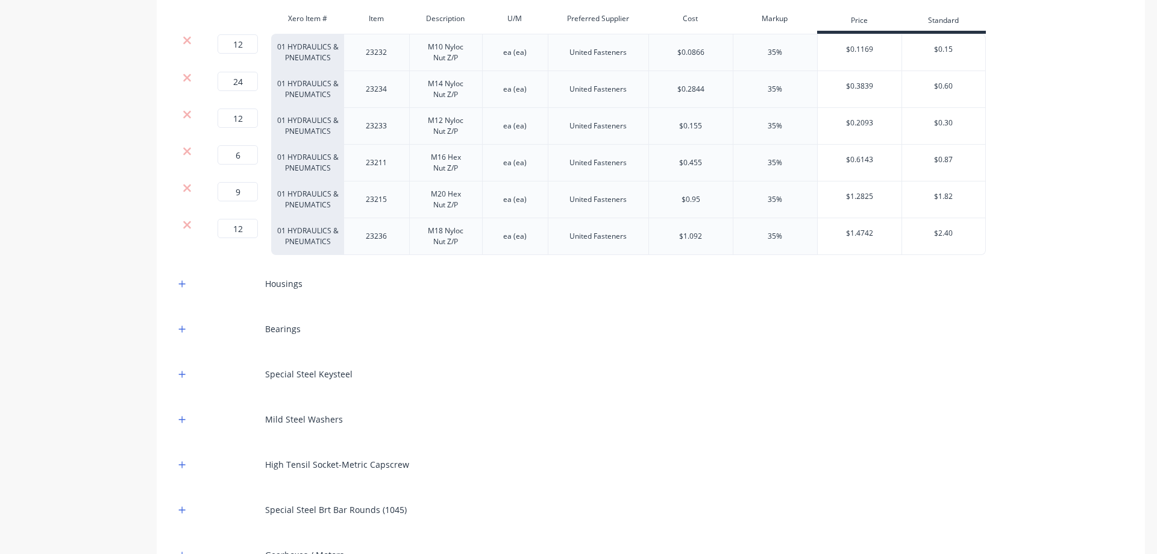
scroll to position [835, 0]
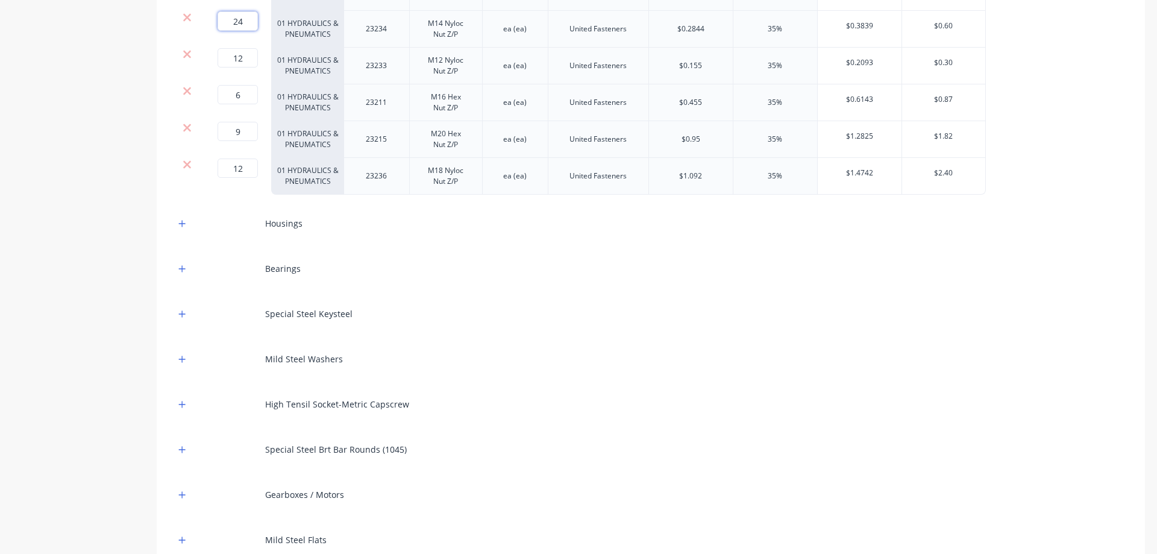
drag, startPoint x: 248, startPoint y: 24, endPoint x: 231, endPoint y: 28, distance: 17.3
click at [231, 28] on input "24" at bounding box center [238, 20] width 40 height 19
type input "12"
click at [806, 515] on div "Mild Steel Structural High Tensil Bolts Metric Course Mild Steel Nuts Xero Item…" at bounding box center [651, 310] width 952 height 999
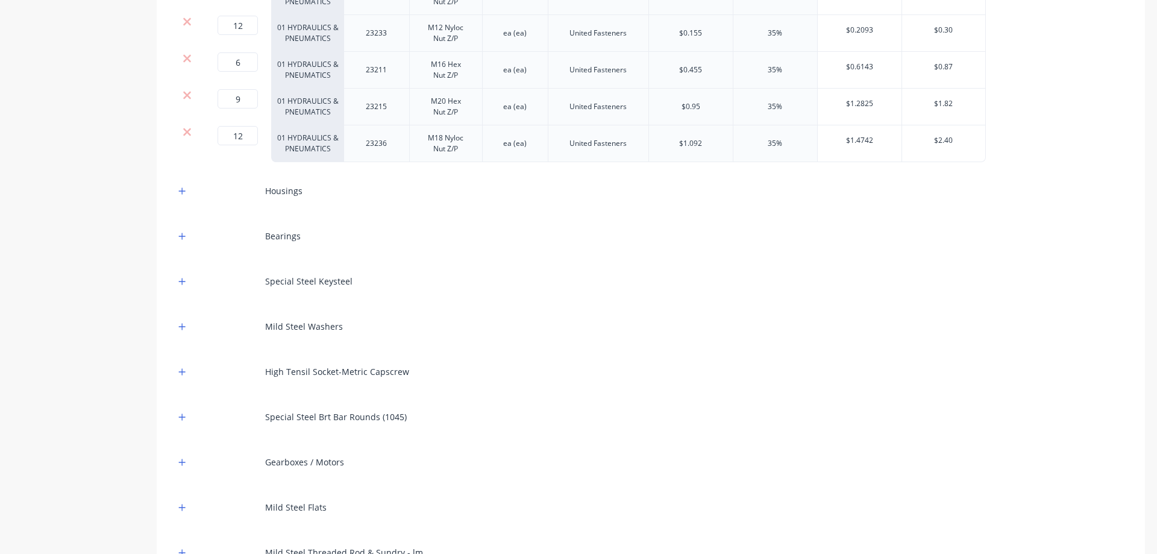
scroll to position [877, 0]
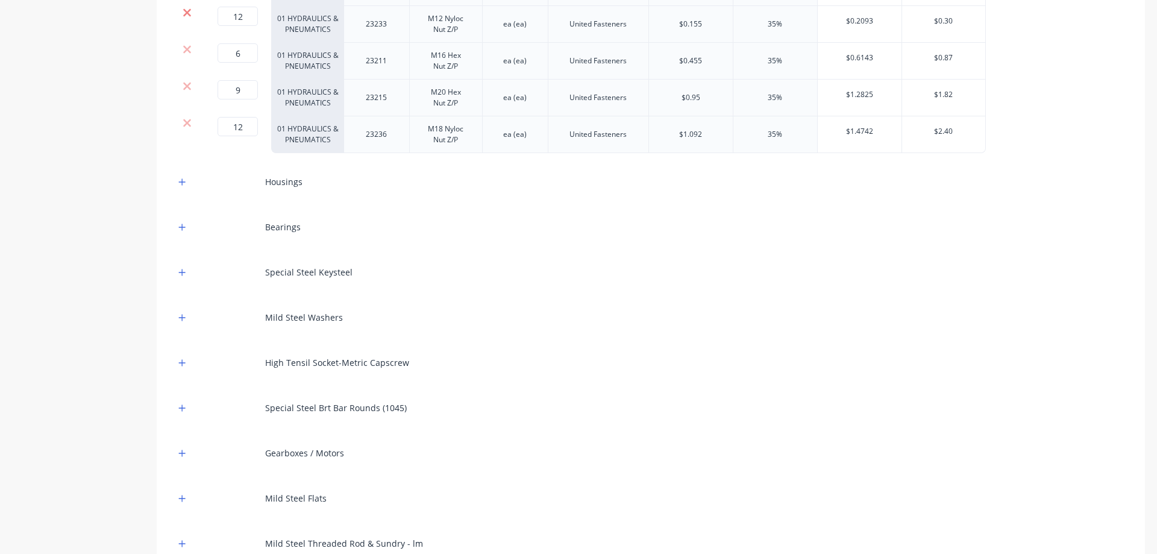
click at [184, 13] on icon at bounding box center [187, 13] width 9 height 12
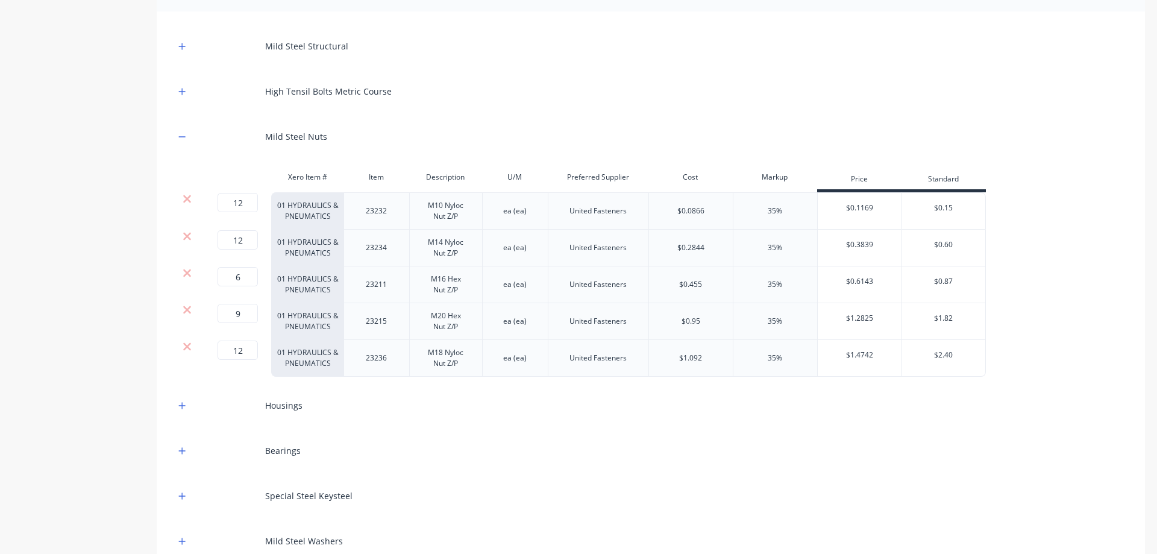
scroll to position [616, 0]
click at [178, 135] on button "button" at bounding box center [182, 137] width 15 height 15
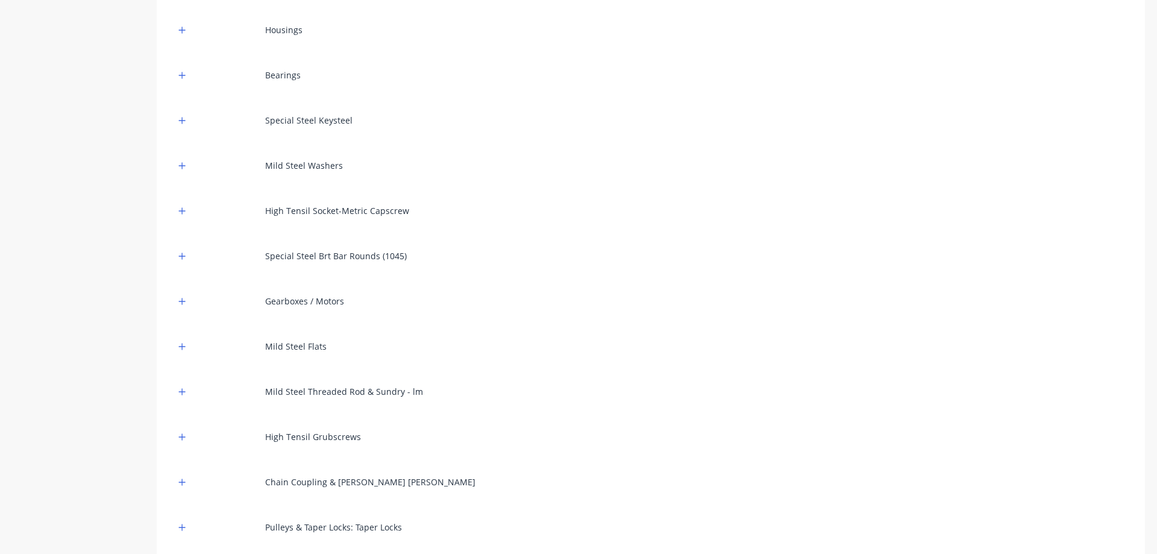
scroll to position [771, 0]
click at [185, 28] on icon "button" at bounding box center [181, 28] width 7 height 8
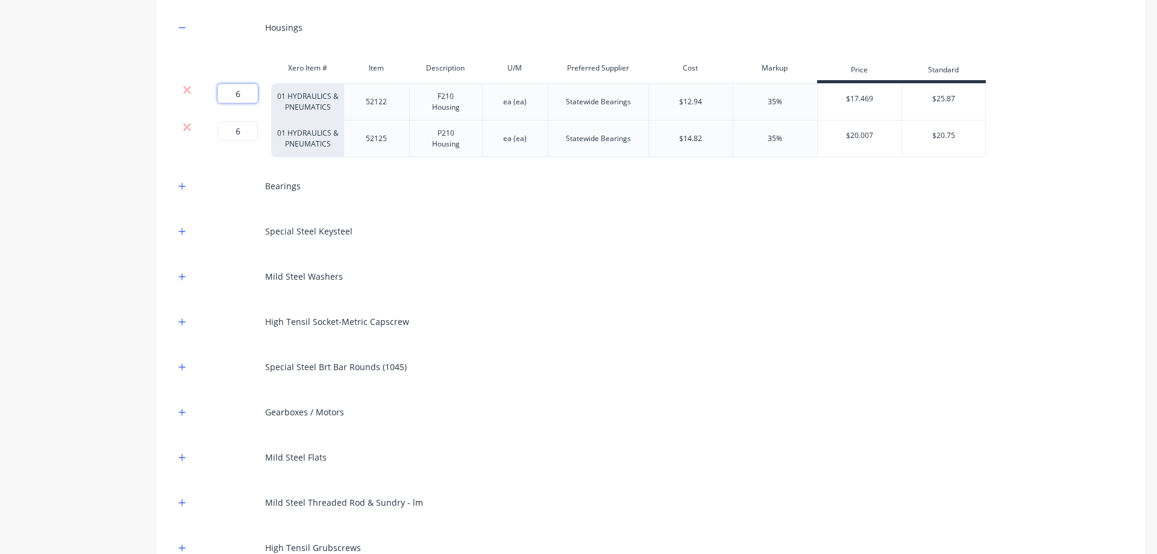
drag, startPoint x: 245, startPoint y: 92, endPoint x: 212, endPoint y: 94, distance: 32.6
click at [212, 94] on div "6 6 ?" at bounding box center [222, 93] width 27 height 19
type input "4"
click at [184, 34] on button "button" at bounding box center [182, 27] width 15 height 15
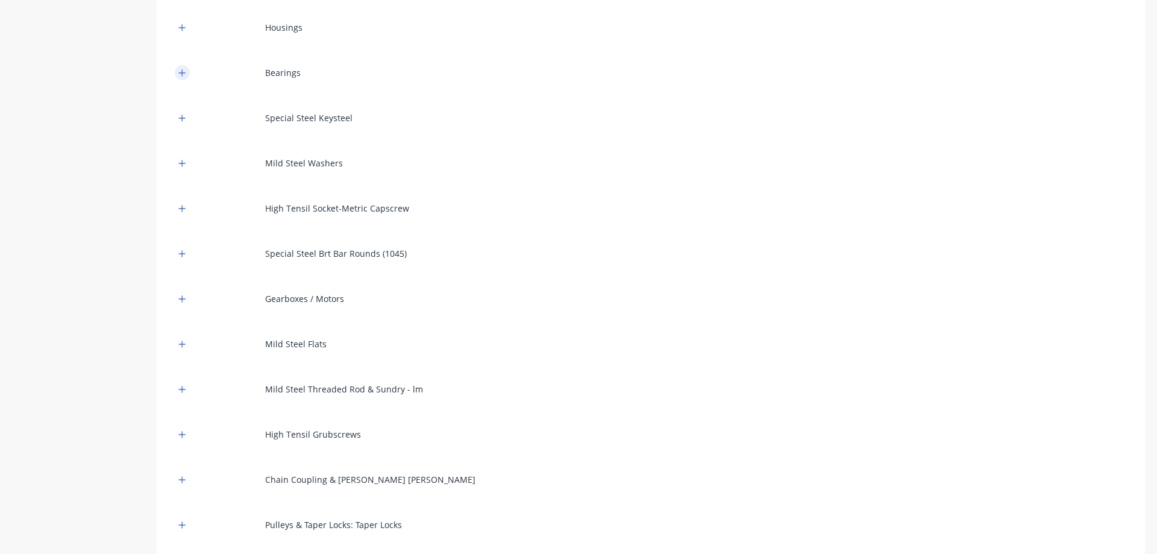
click at [187, 69] on button "button" at bounding box center [182, 72] width 15 height 15
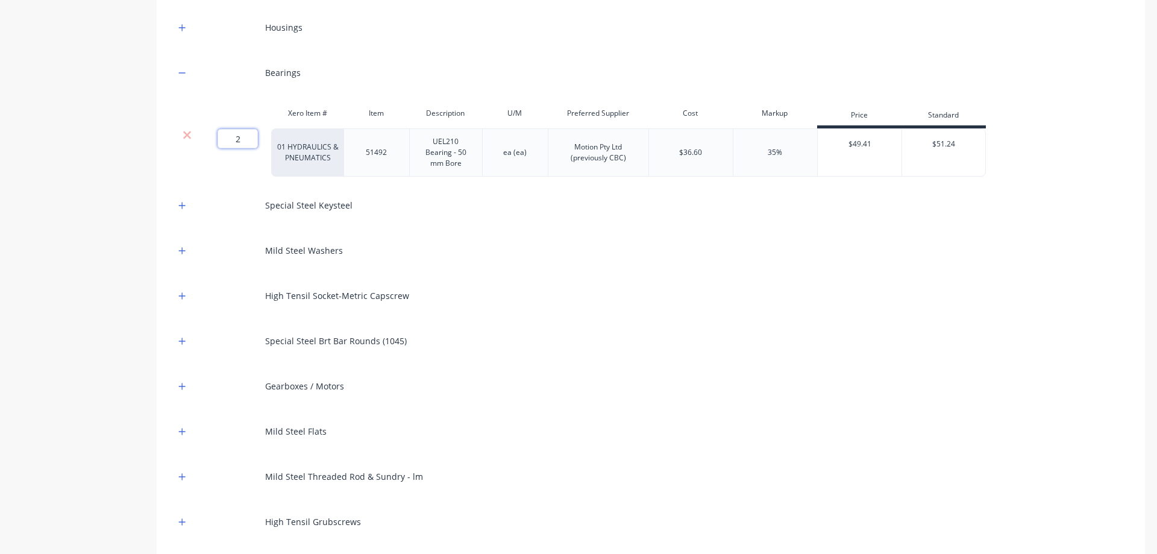
drag, startPoint x: 243, startPoint y: 137, endPoint x: 227, endPoint y: 140, distance: 15.9
click at [227, 140] on input "2" at bounding box center [238, 138] width 40 height 19
type input "10"
drag, startPoint x: 58, startPoint y: 142, endPoint x: 95, endPoint y: 98, distance: 56.9
click at [58, 141] on div "Product details Collaborate Order History" at bounding box center [75, 123] width 127 height 1692
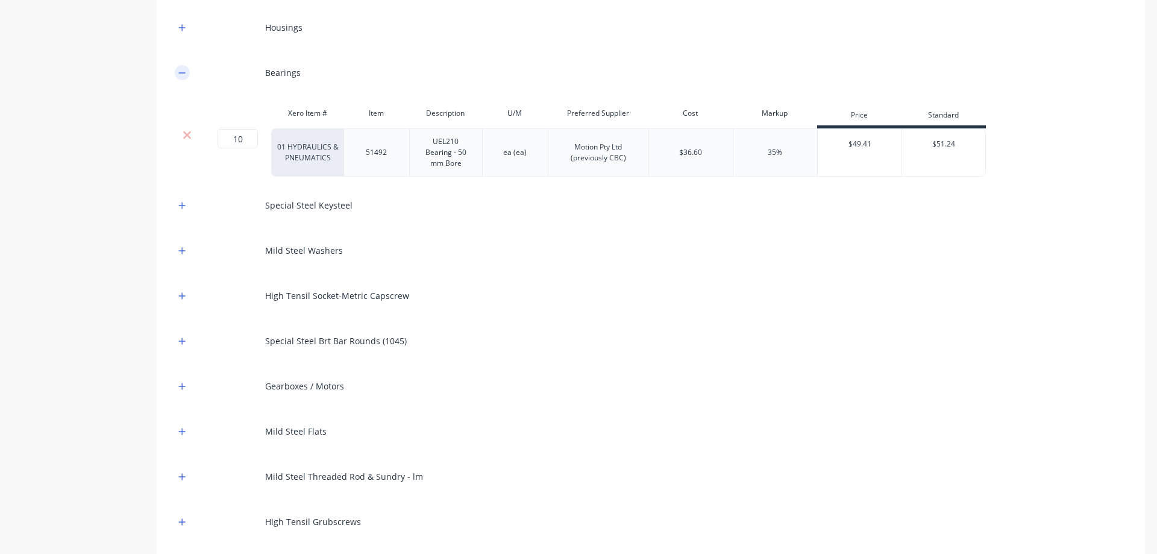
click at [184, 71] on icon "button" at bounding box center [181, 73] width 7 height 8
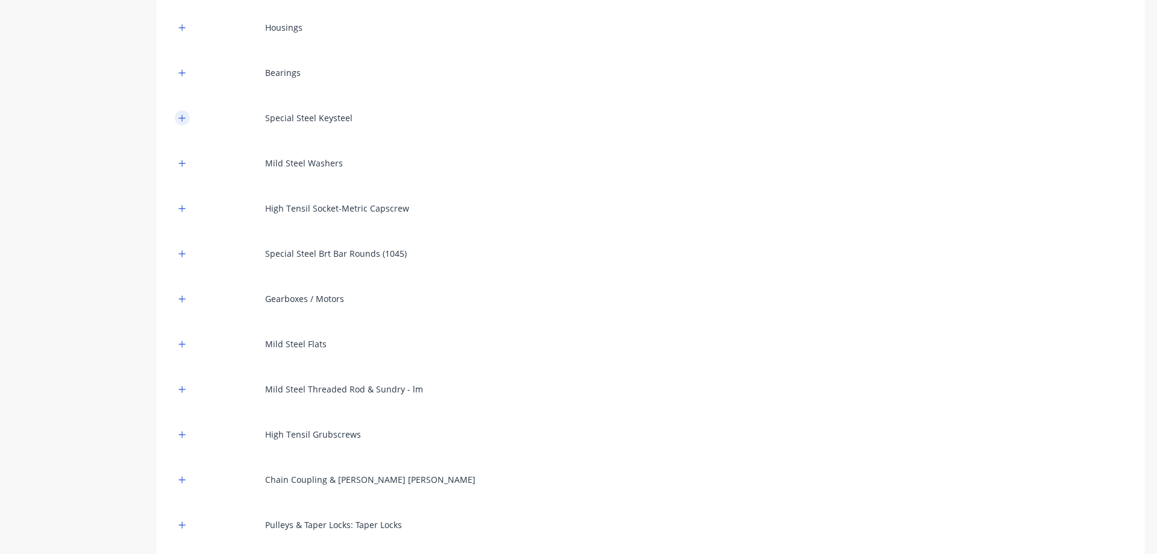
click at [180, 114] on icon "button" at bounding box center [181, 118] width 7 height 8
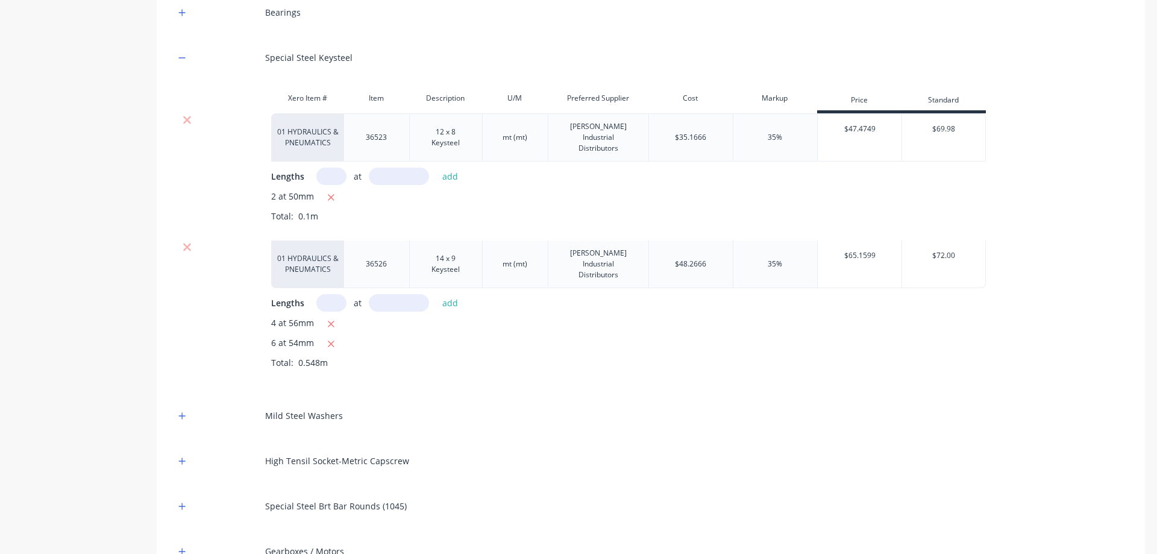
scroll to position [891, 0]
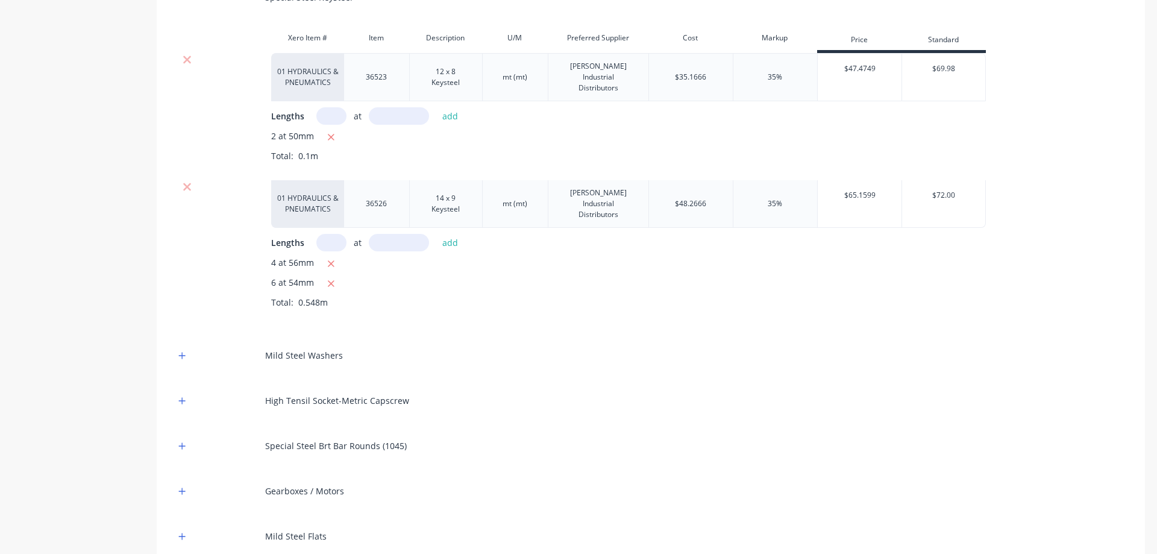
click at [31, 159] on div "Product details Collaborate Order History" at bounding box center [75, 115] width 127 height 1917
click at [331, 132] on icon "button" at bounding box center [331, 137] width 8 height 11
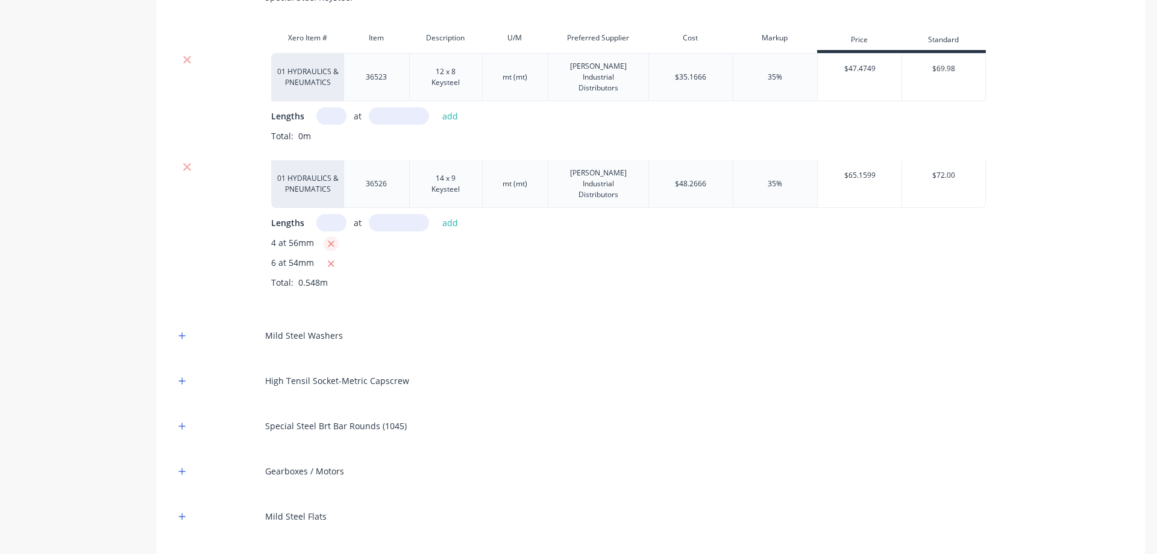
click at [333, 239] on icon "button" at bounding box center [331, 244] width 8 height 11
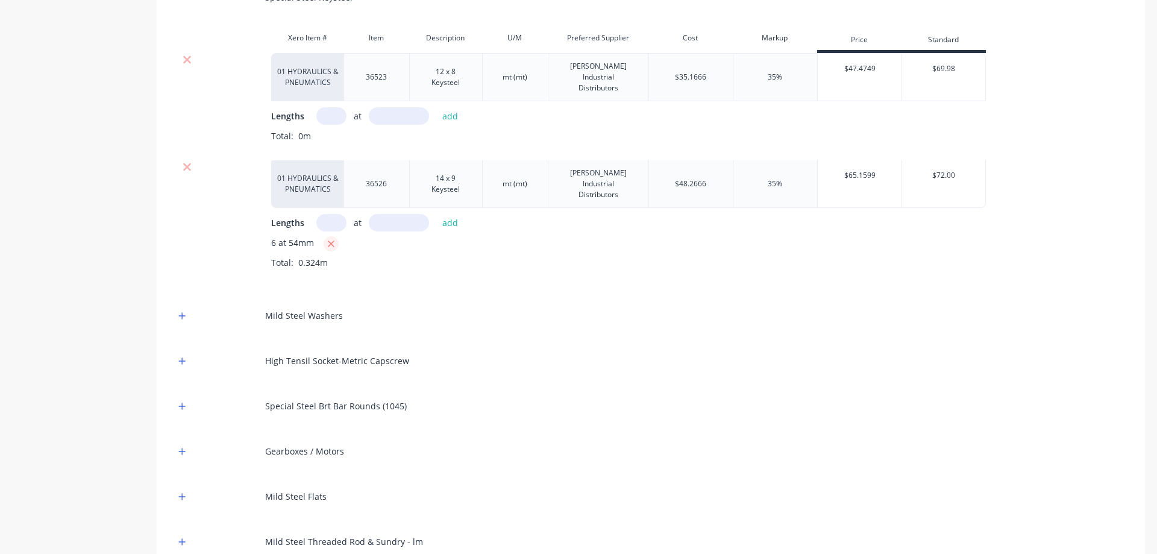
click at [333, 239] on icon "button" at bounding box center [331, 244] width 8 height 11
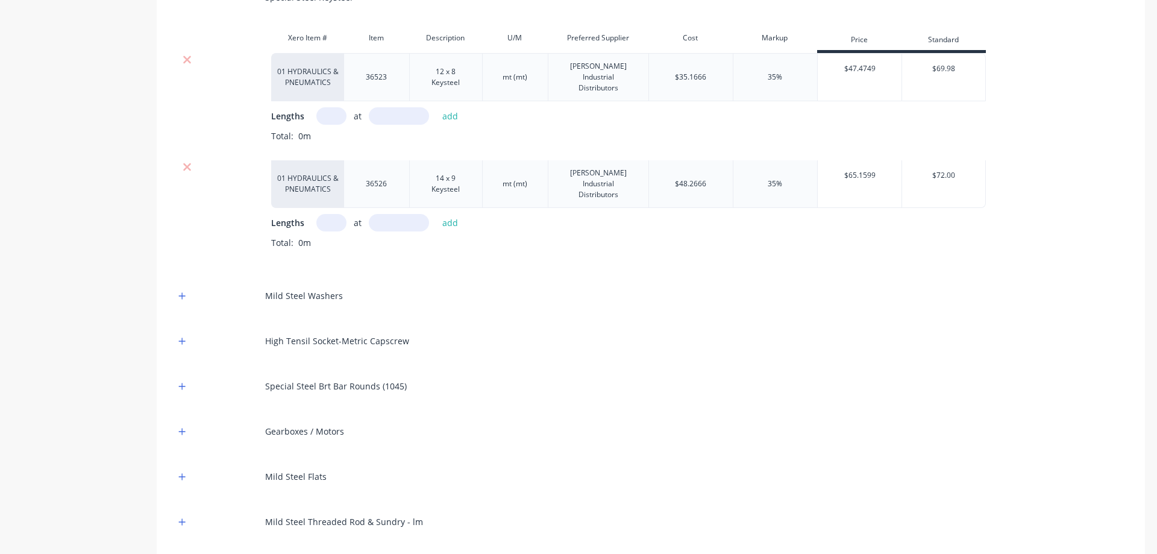
click at [337, 107] on input "text" at bounding box center [331, 115] width 30 height 17
type input "1"
type input "50"
click at [457, 108] on button "add" at bounding box center [450, 116] width 28 height 16
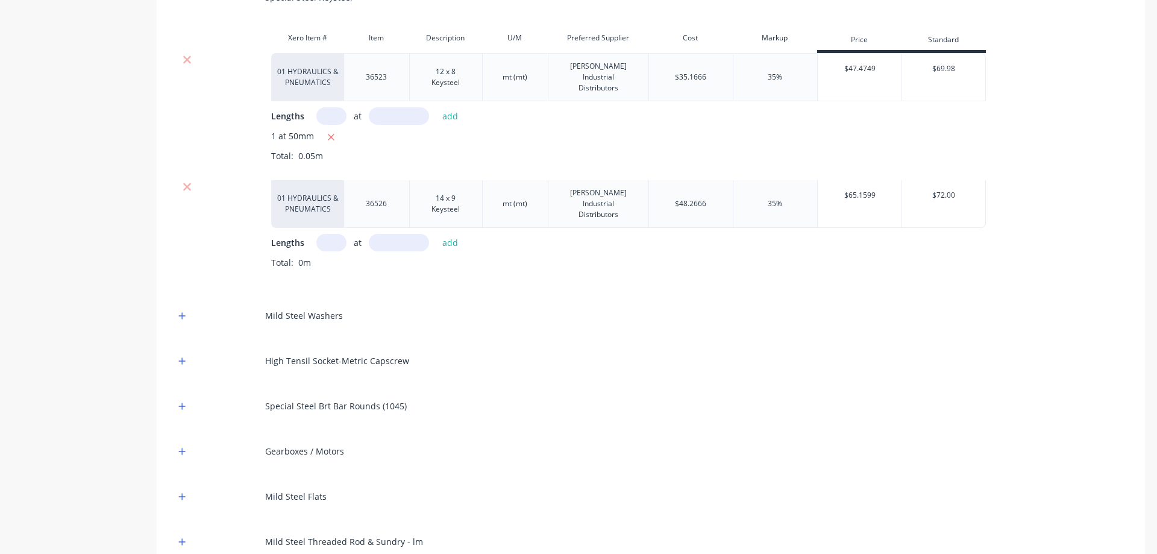
click at [324, 234] on input "text" at bounding box center [331, 242] width 30 height 17
type input "1"
type input "300"
click at [454, 234] on button "add" at bounding box center [450, 242] width 28 height 16
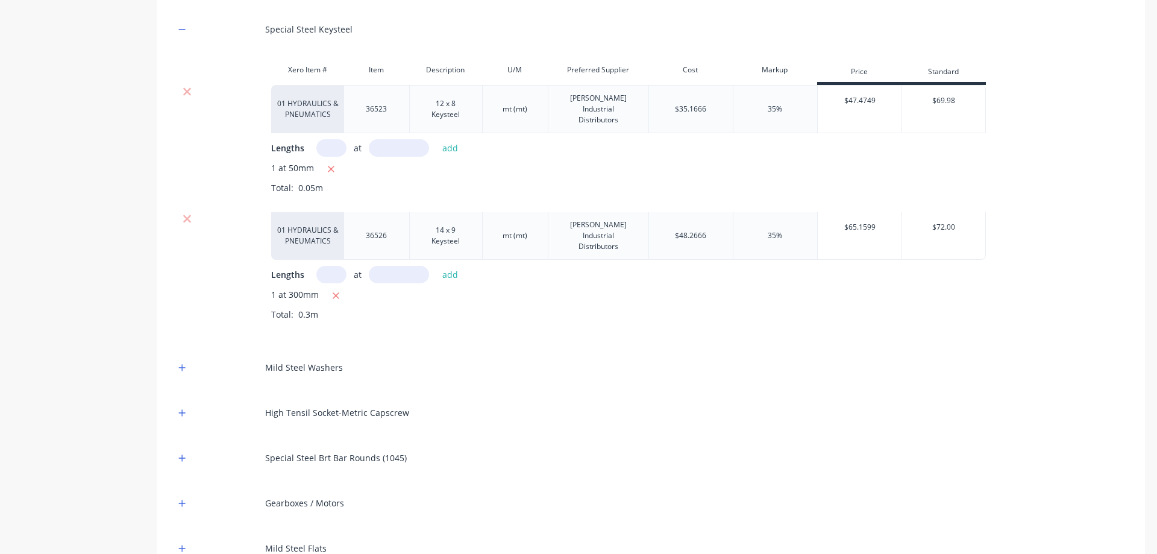
scroll to position [831, 0]
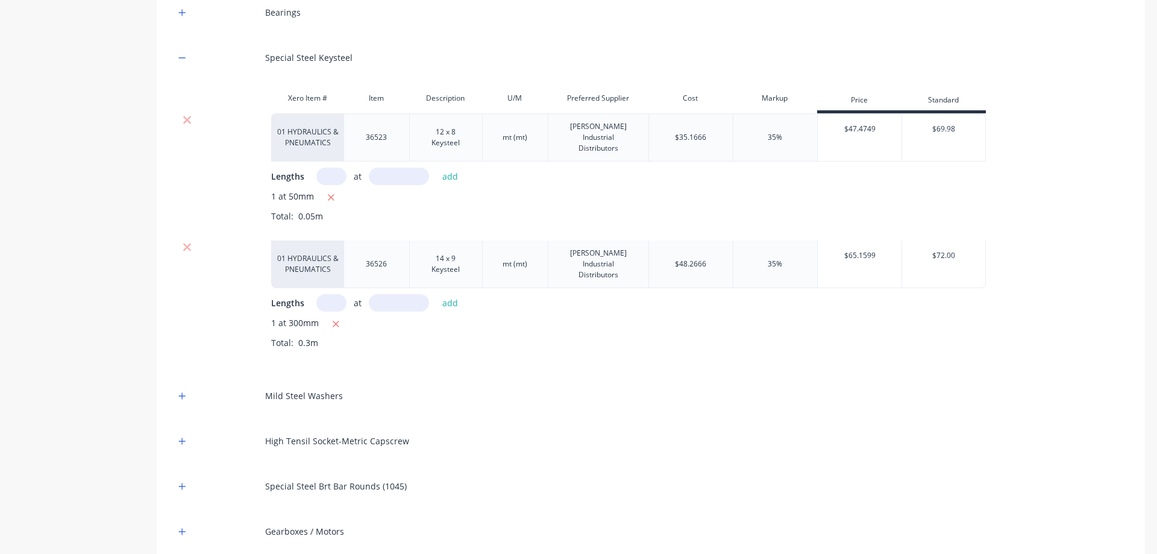
click at [180, 48] on div "Special Steel Keysteel" at bounding box center [651, 57] width 952 height 33
click at [181, 54] on icon "button" at bounding box center [181, 58] width 7 height 8
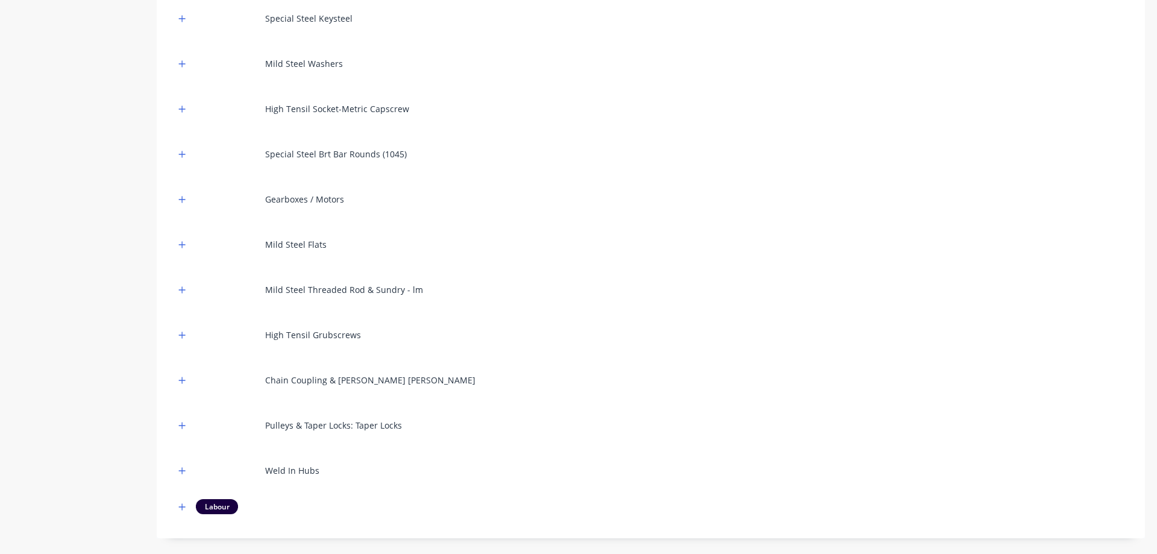
scroll to position [891, 0]
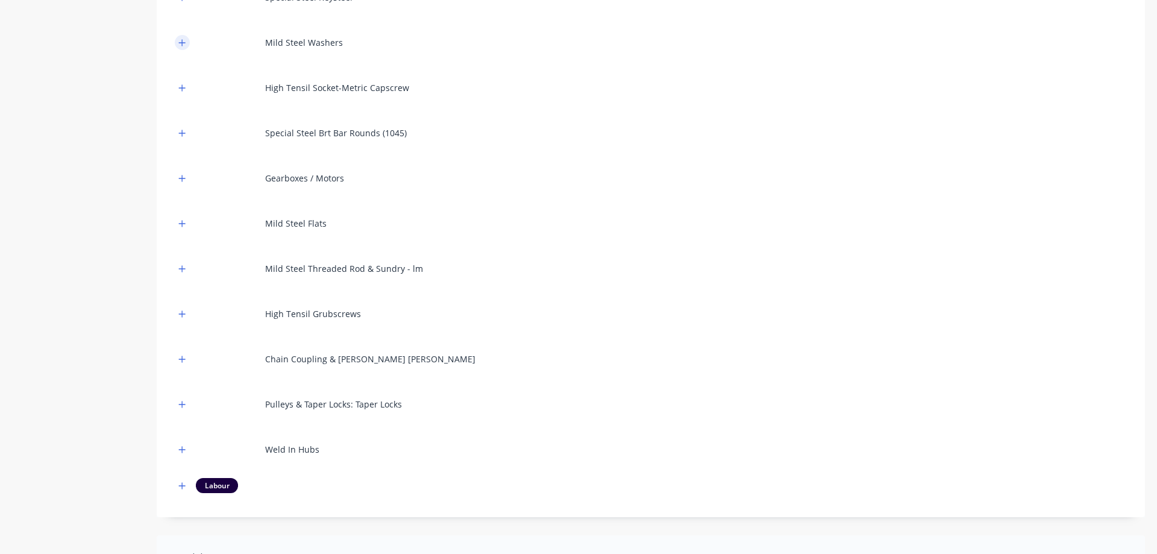
click at [187, 41] on button "button" at bounding box center [182, 42] width 15 height 15
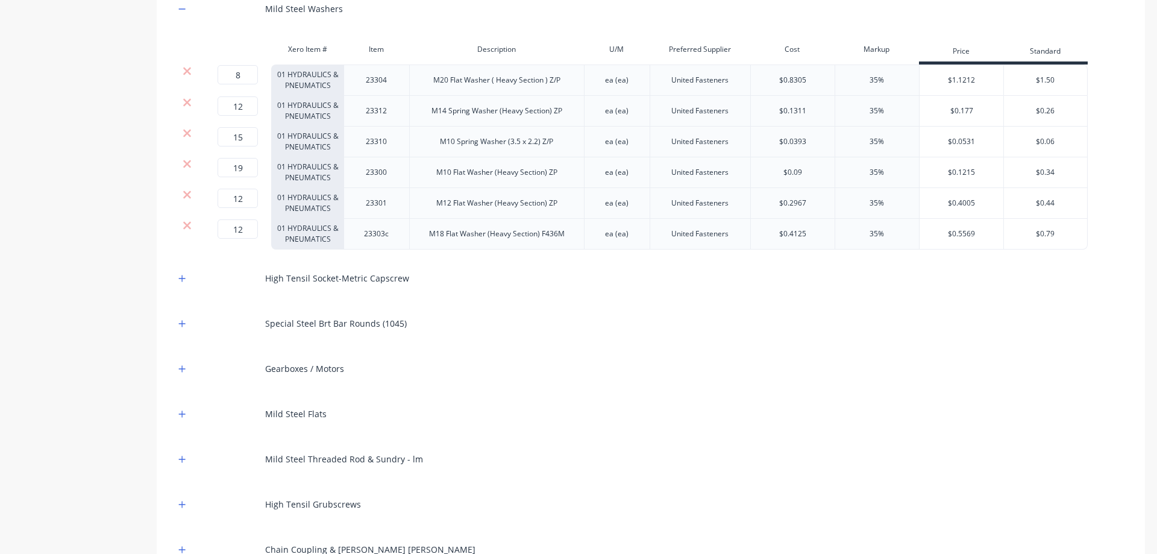
scroll to position [904, 0]
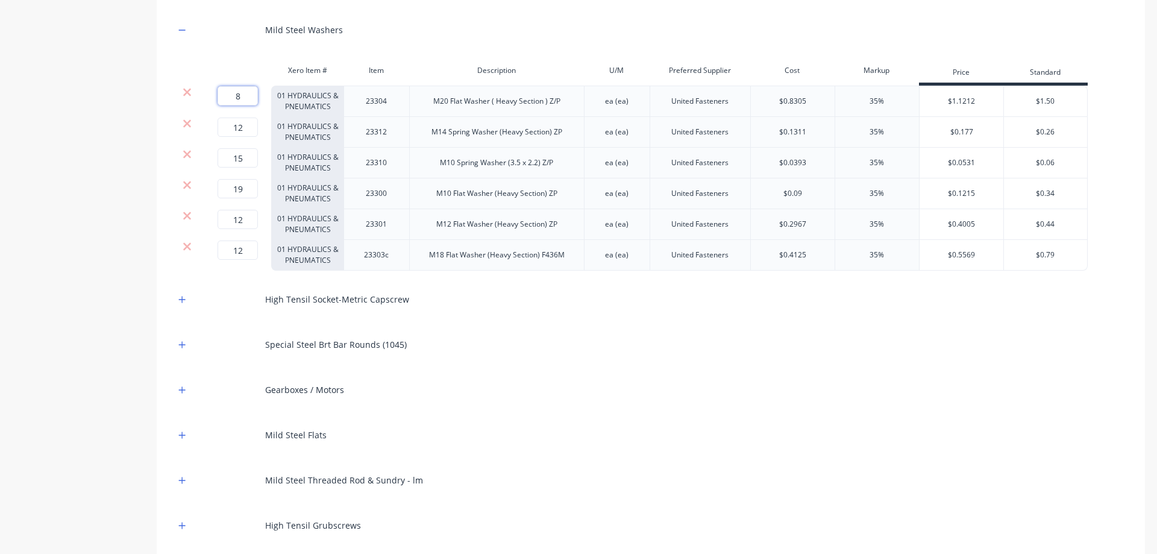
drag, startPoint x: 235, startPoint y: 100, endPoint x: 241, endPoint y: 101, distance: 6.1
click at [241, 101] on input "8" at bounding box center [238, 95] width 40 height 19
type input "4"
drag, startPoint x: 242, startPoint y: 133, endPoint x: 230, endPoint y: 134, distance: 11.5
drag, startPoint x: 241, startPoint y: 131, endPoint x: 228, endPoint y: 131, distance: 13.3
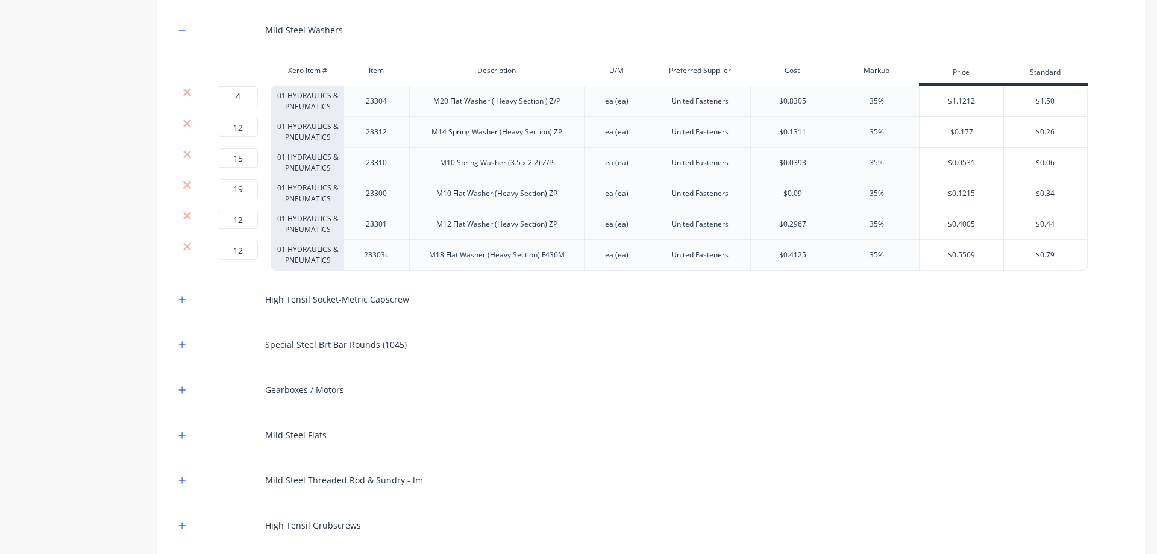
click at [228, 131] on input "12" at bounding box center [238, 127] width 40 height 19
click at [186, 125] on icon at bounding box center [187, 124] width 8 height 8
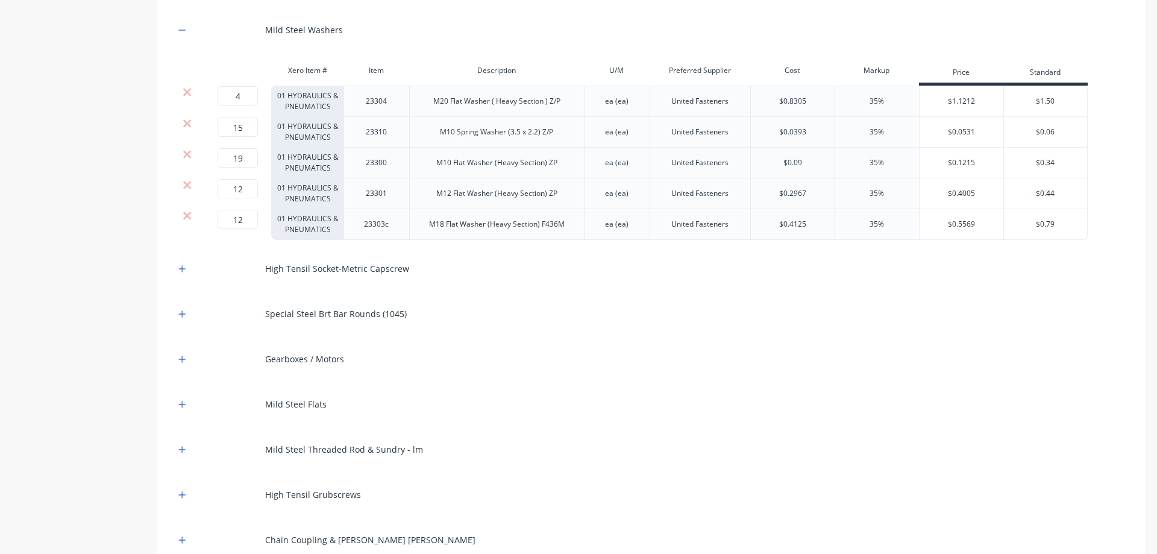
drag, startPoint x: 260, startPoint y: 133, endPoint x: 251, endPoint y: 133, distance: 8.4
click at [251, 133] on div "15 15 ?" at bounding box center [235, 132] width 72 height 31
drag, startPoint x: 251, startPoint y: 133, endPoint x: 230, endPoint y: 134, distance: 21.8
click at [230, 134] on input "15" at bounding box center [238, 127] width 40 height 19
drag, startPoint x: 248, startPoint y: 156, endPoint x: 226, endPoint y: 152, distance: 22.0
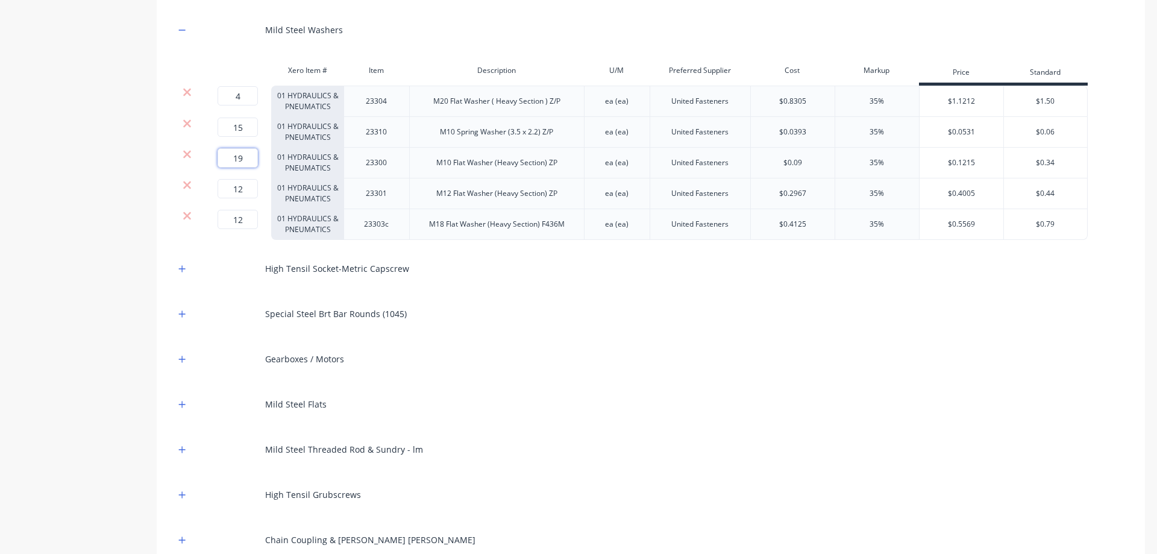
click at [226, 152] on input "19" at bounding box center [238, 157] width 40 height 19
drag, startPoint x: 250, startPoint y: 190, endPoint x: 215, endPoint y: 194, distance: 35.8
click at [230, 193] on input "12" at bounding box center [238, 188] width 40 height 19
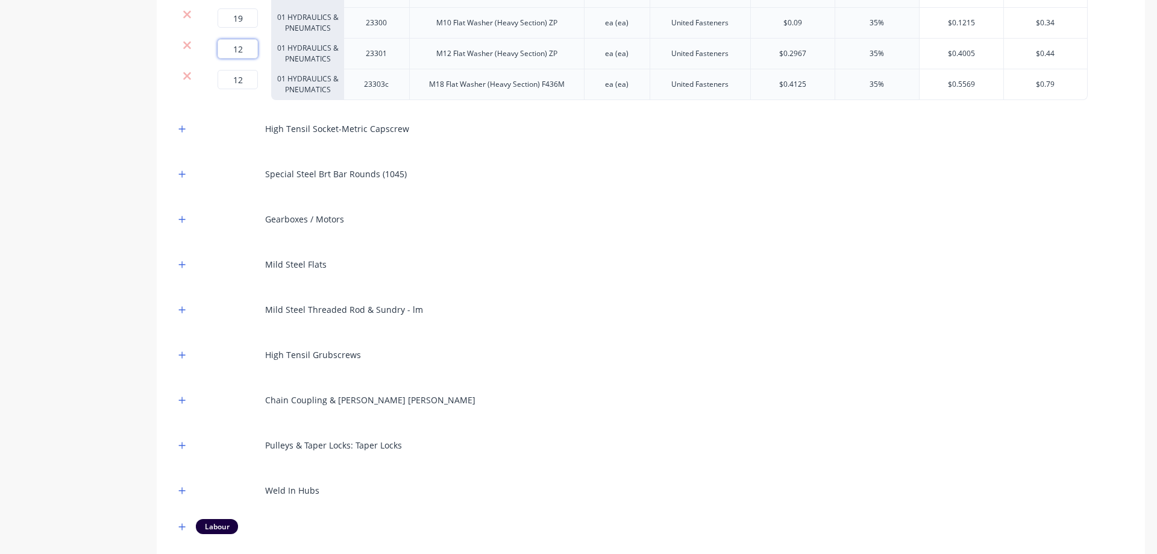
scroll to position [1024, 0]
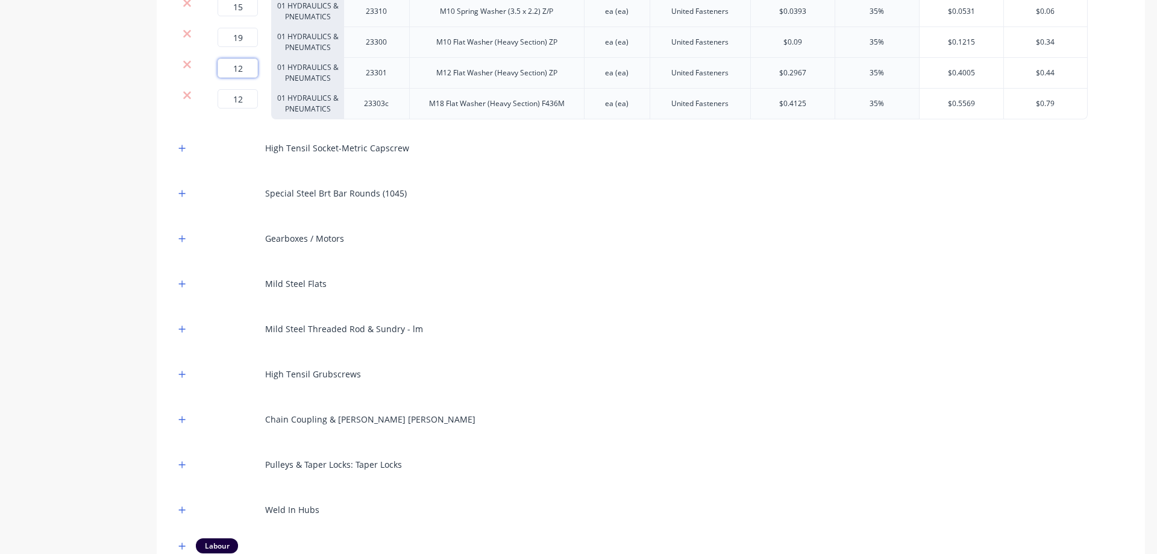
click at [248, 71] on input "12" at bounding box center [238, 67] width 40 height 19
type input "18"
drag, startPoint x: 248, startPoint y: 98, endPoint x: 224, endPoint y: 102, distance: 23.8
click at [231, 101] on input "12" at bounding box center [238, 98] width 40 height 19
click at [189, 98] on icon at bounding box center [187, 96] width 8 height 8
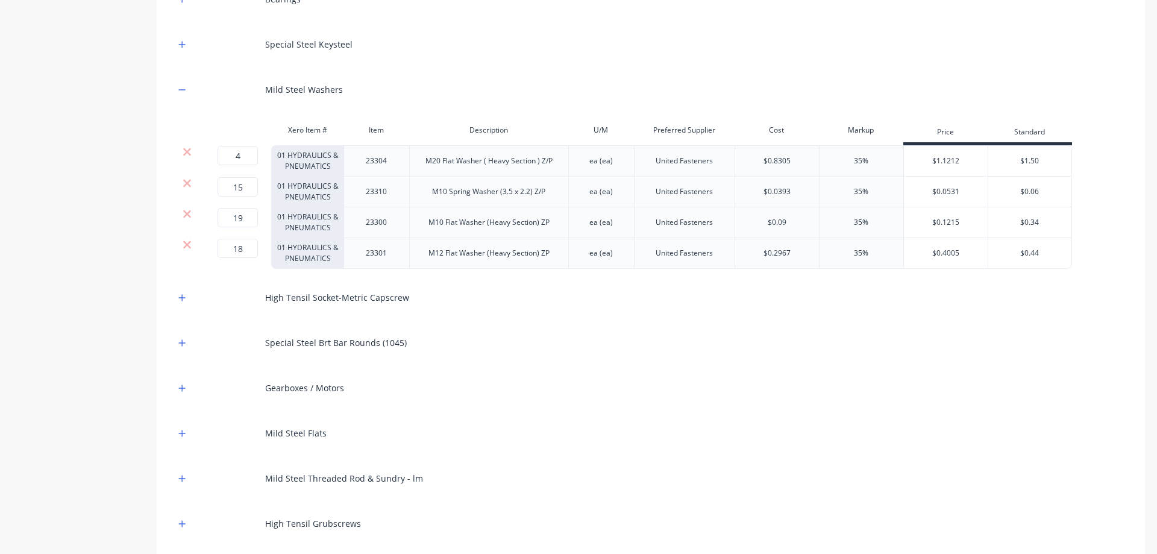
scroll to position [844, 0]
click at [180, 89] on icon "button" at bounding box center [181, 90] width 7 height 8
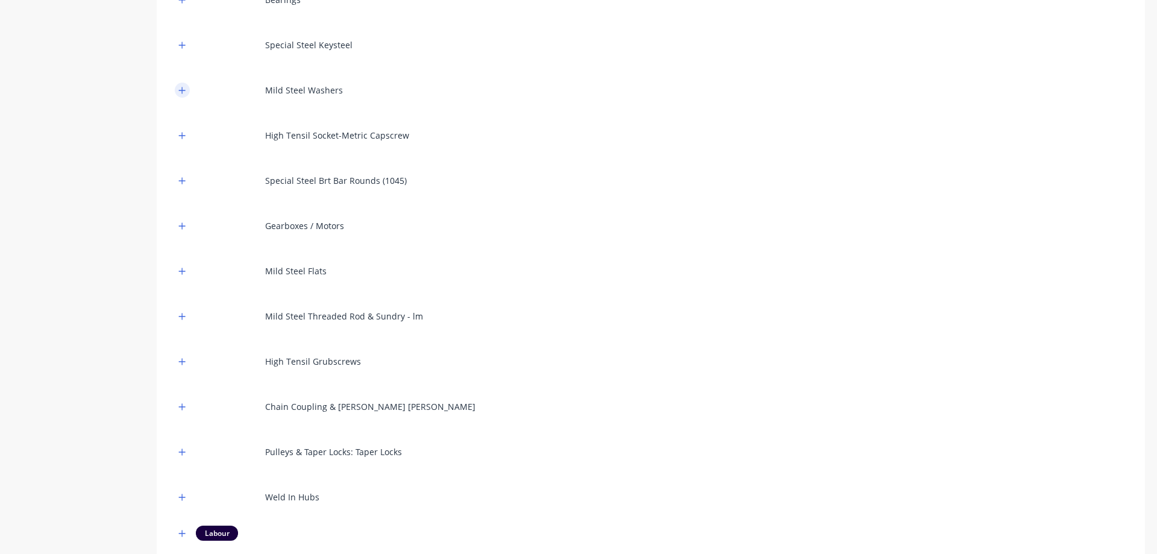
scroll to position [904, 0]
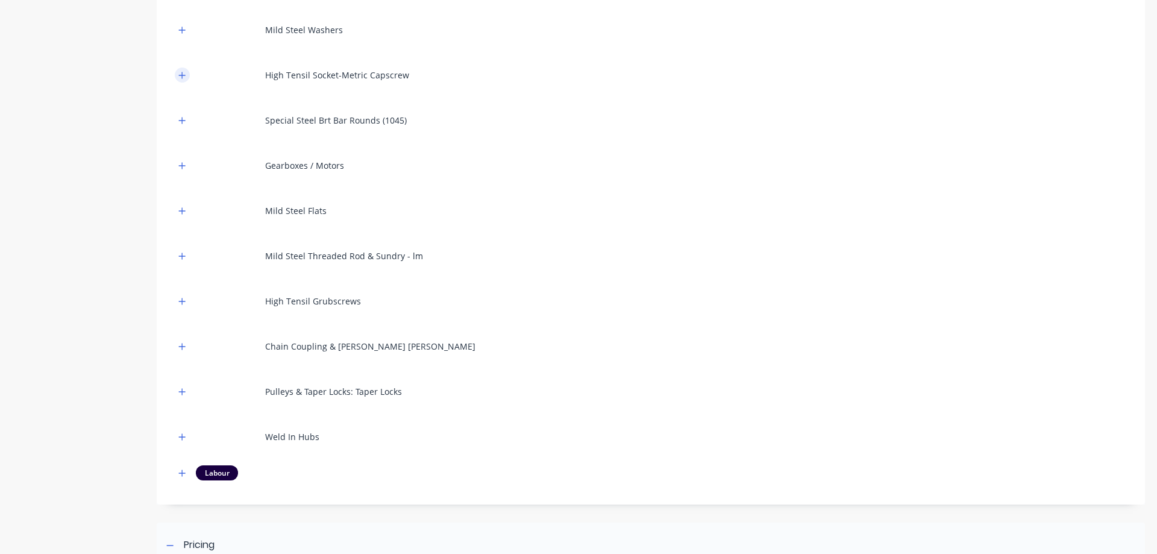
click at [184, 76] on icon "button" at bounding box center [181, 75] width 7 height 8
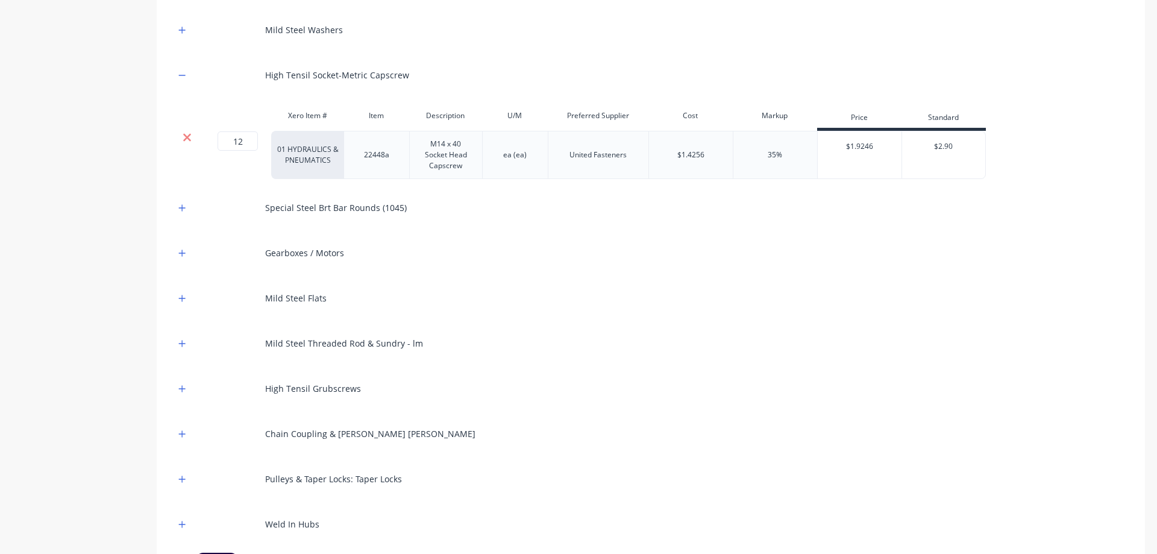
click at [187, 137] on icon at bounding box center [187, 138] width 8 height 8
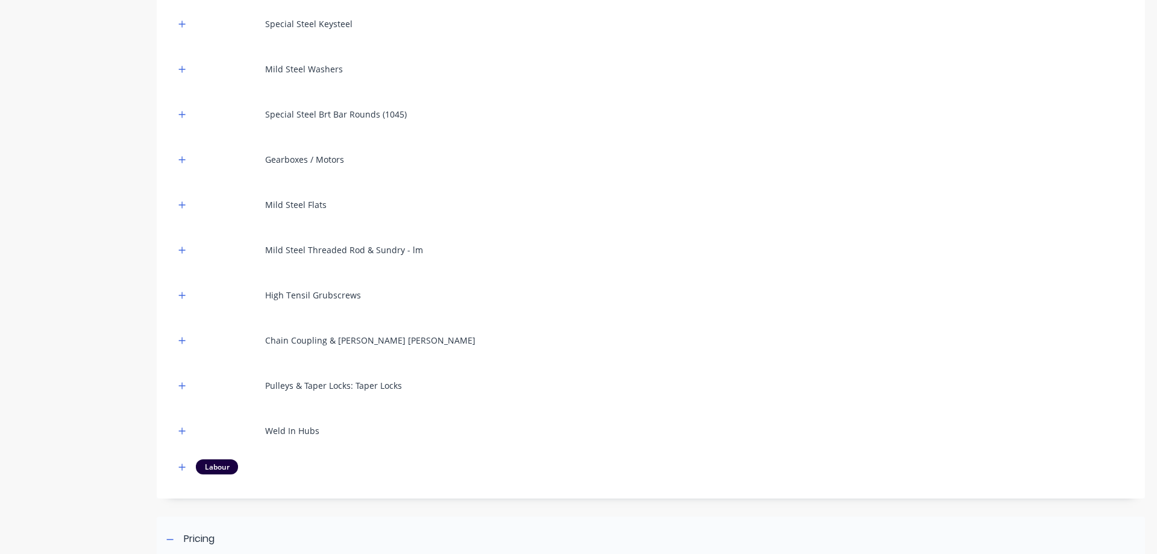
scroll to position [844, 0]
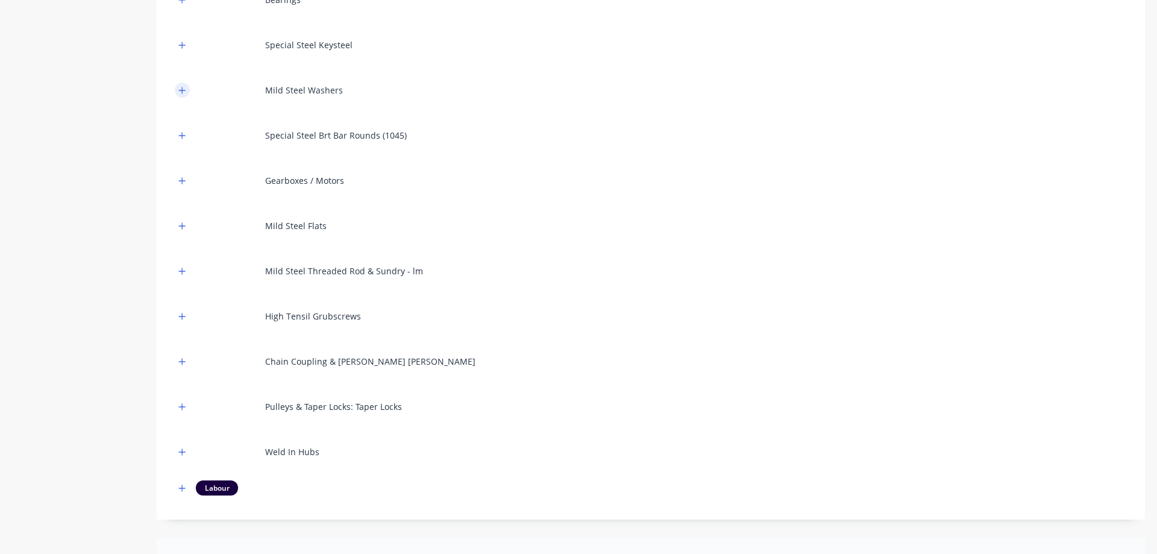
click at [178, 90] on button "button" at bounding box center [182, 90] width 15 height 15
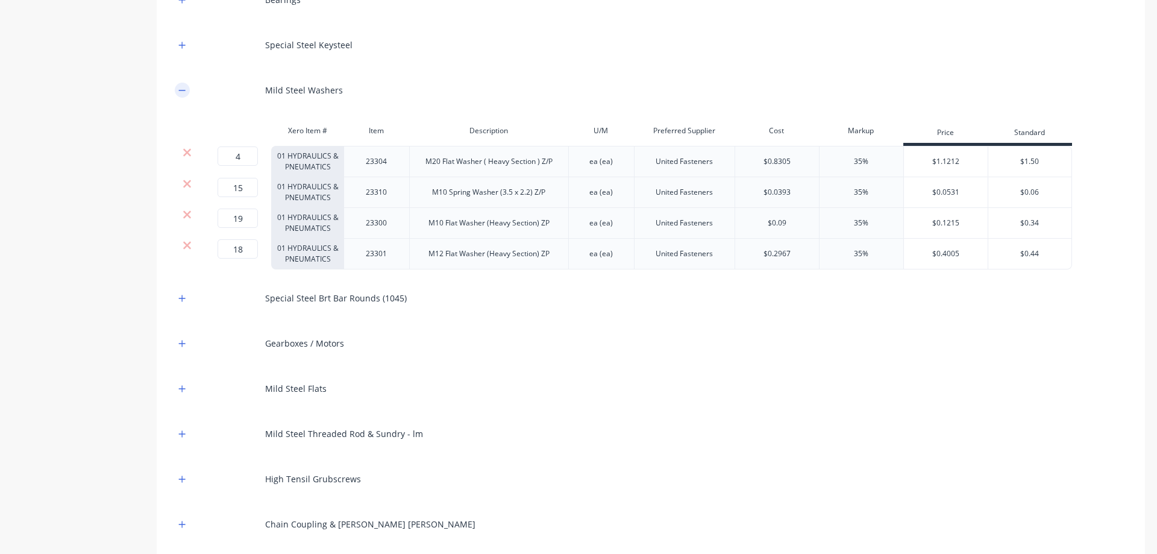
click at [178, 90] on button "button" at bounding box center [182, 90] width 15 height 15
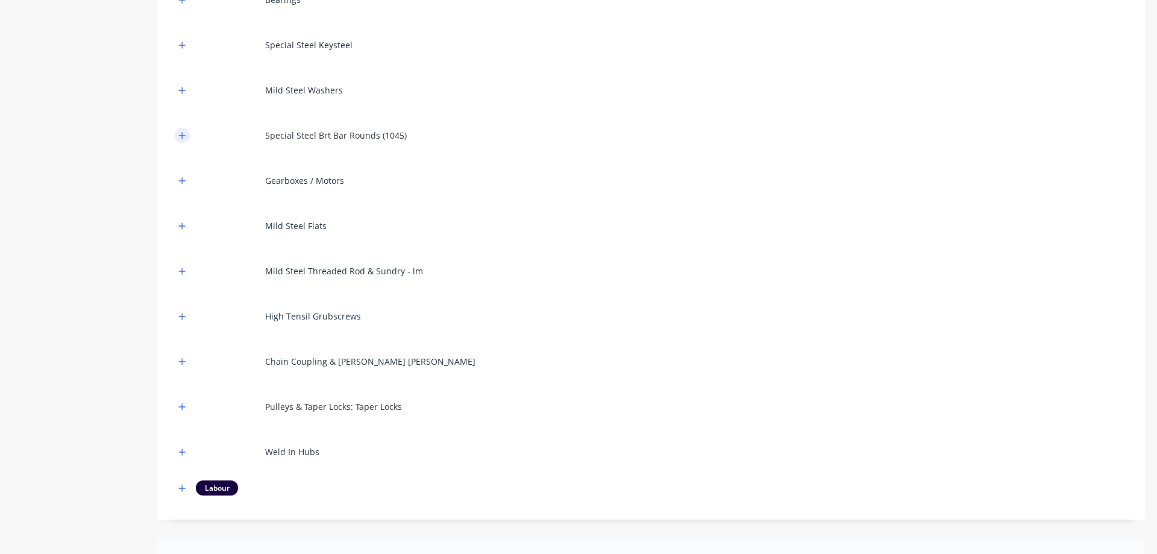
click at [181, 137] on icon "button" at bounding box center [181, 135] width 7 height 8
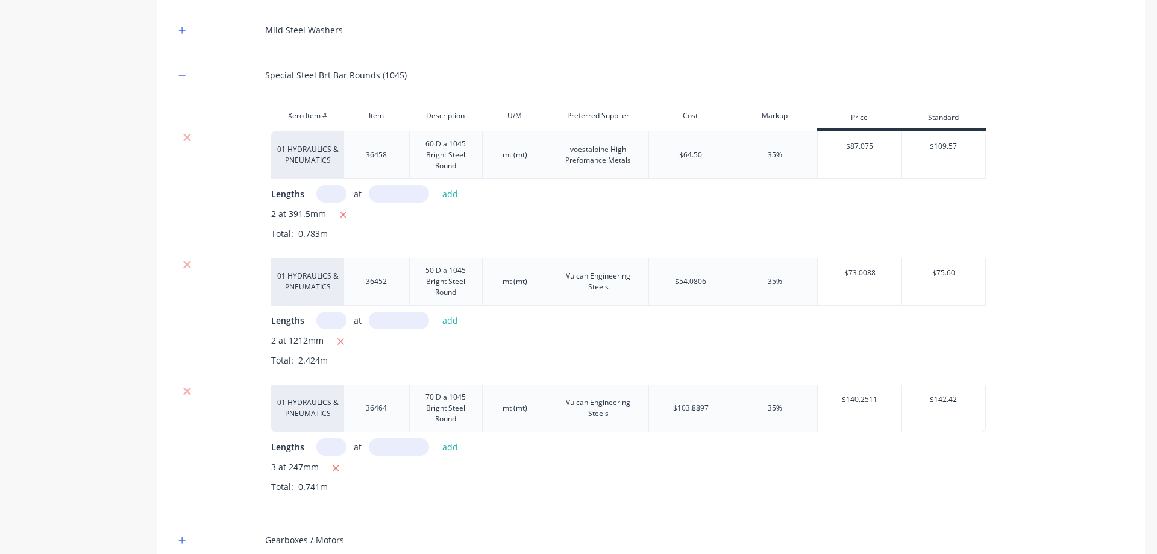
scroll to position [964, 0]
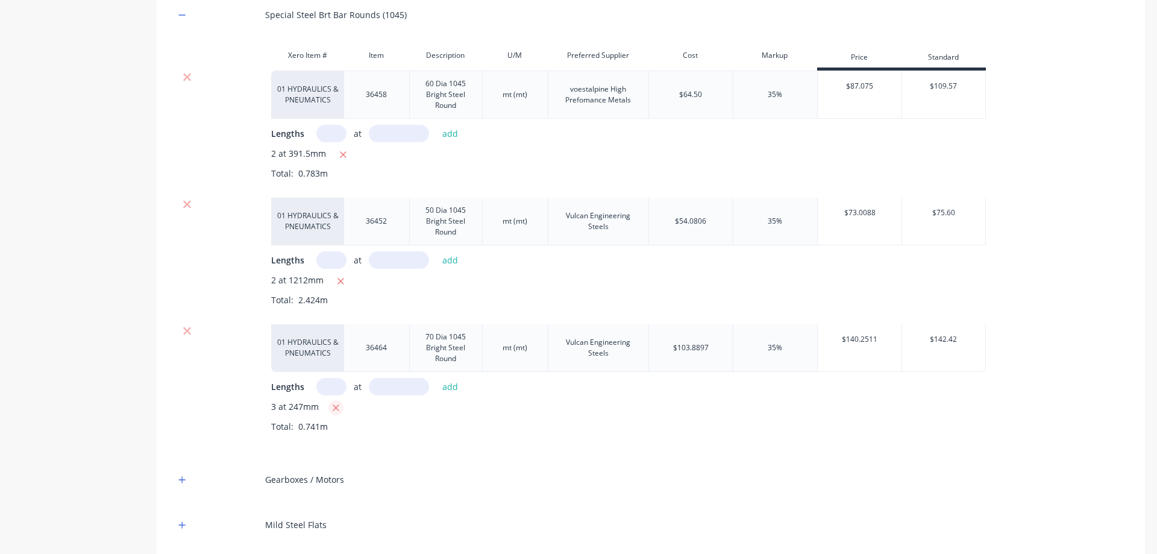
click at [334, 407] on icon "button" at bounding box center [336, 408] width 8 height 11
click at [328, 386] on input "text" at bounding box center [331, 386] width 30 height 17
type input "1"
type input "750"
click at [441, 383] on button "add" at bounding box center [450, 386] width 28 height 16
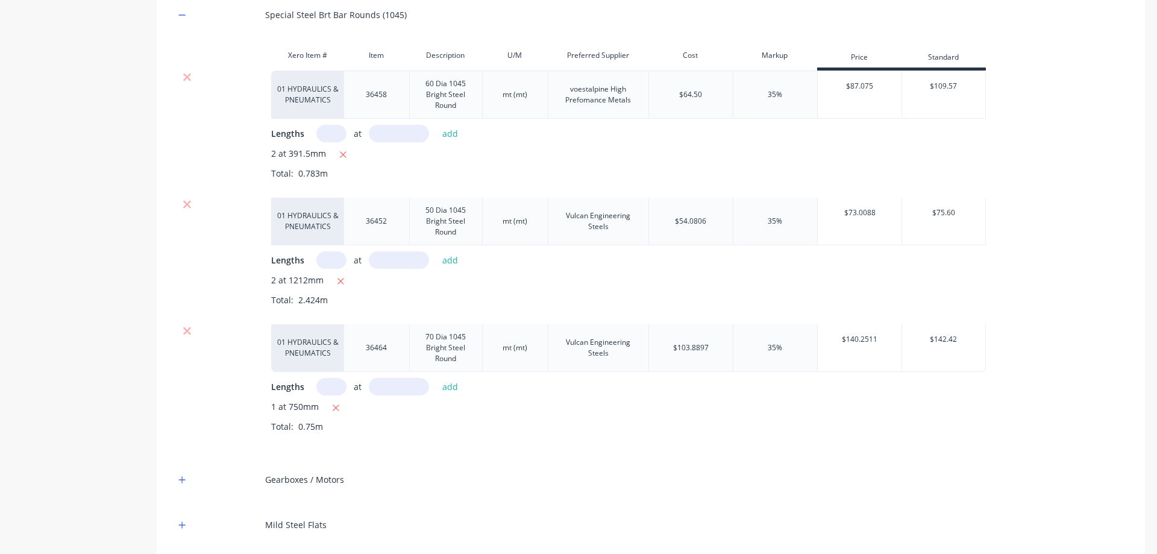
click at [336, 130] on input "text" at bounding box center [331, 133] width 30 height 17
type input "1"
type input "400"
click at [451, 131] on button "add" at bounding box center [450, 133] width 28 height 16
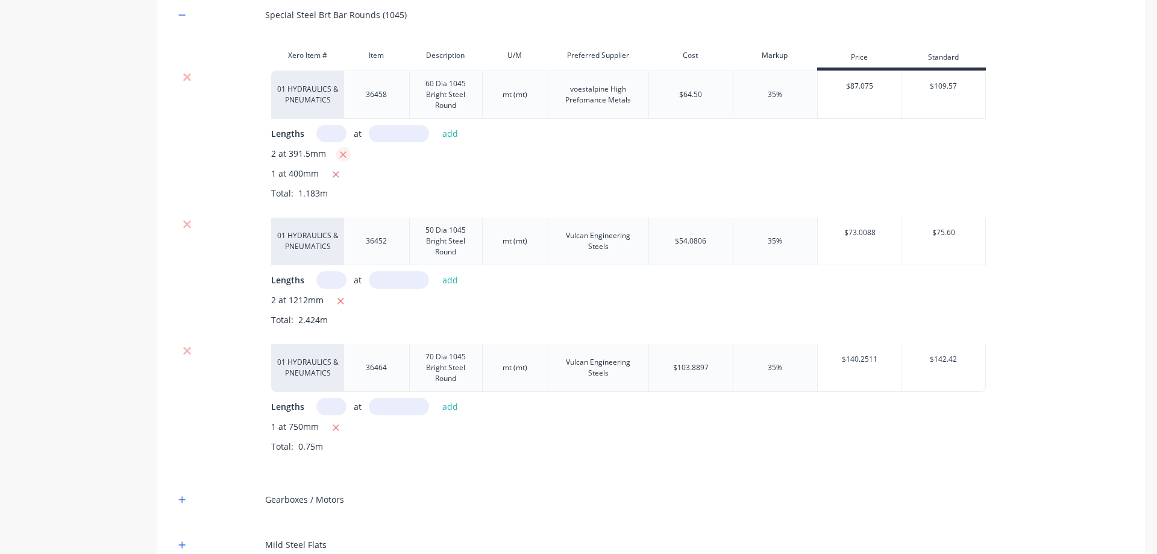
click at [340, 153] on icon "button" at bounding box center [343, 154] width 7 height 7
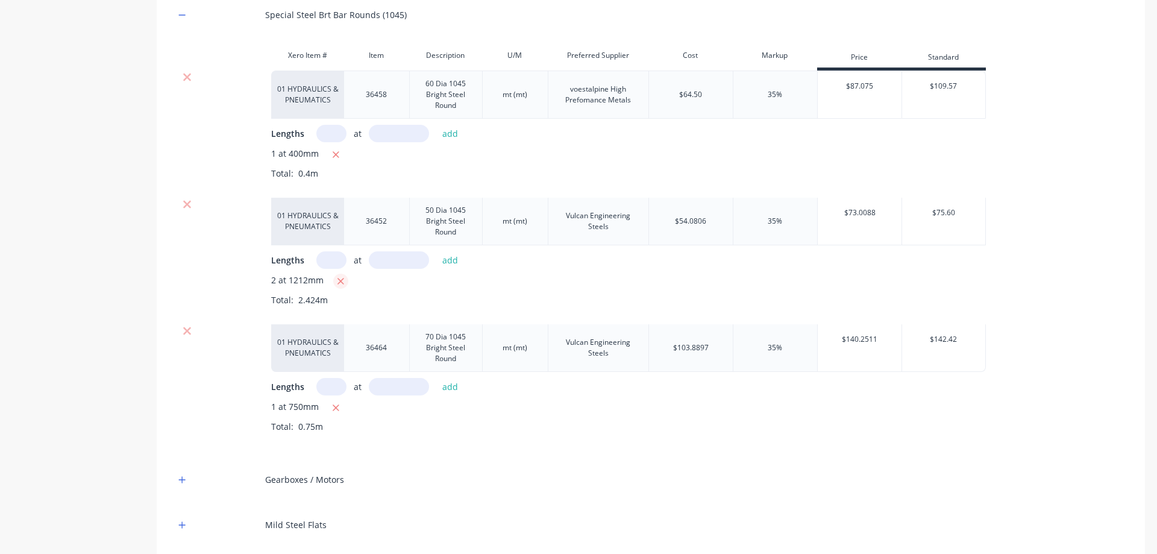
click at [339, 283] on icon "button" at bounding box center [340, 281] width 7 height 7
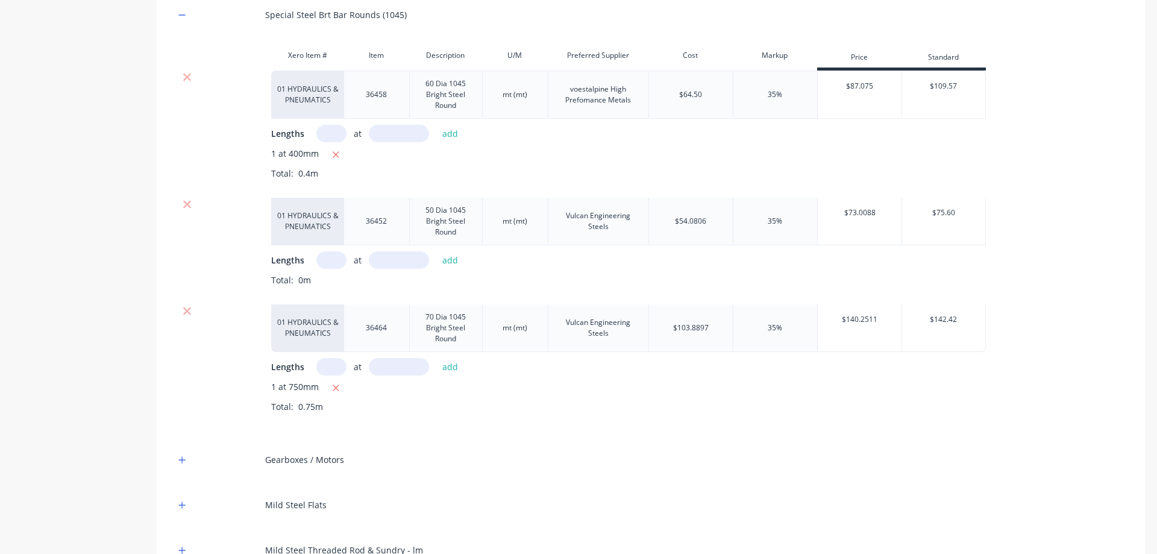
click at [328, 249] on div "01 HYDRAULICS & PNEUMATICS 36452 50 Dia 1045 Bright Steel Round mt (mt) Vulcan …" at bounding box center [651, 251] width 952 height 107
click at [330, 263] on input "text" at bounding box center [331, 259] width 30 height 17
type input "1"
type input "1215"
click at [445, 254] on button "add" at bounding box center [450, 260] width 28 height 16
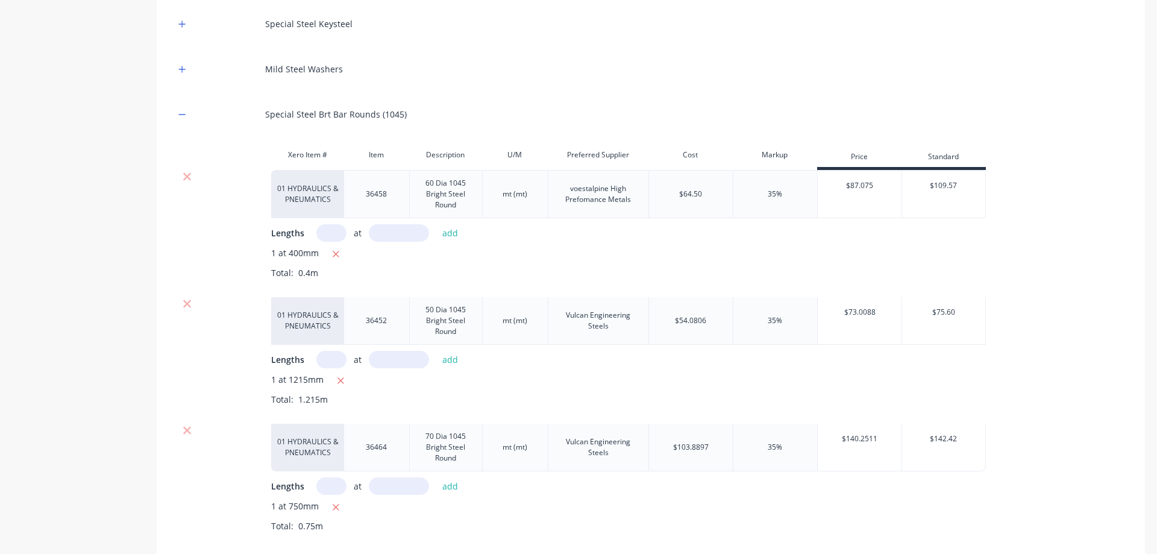
scroll to position [844, 0]
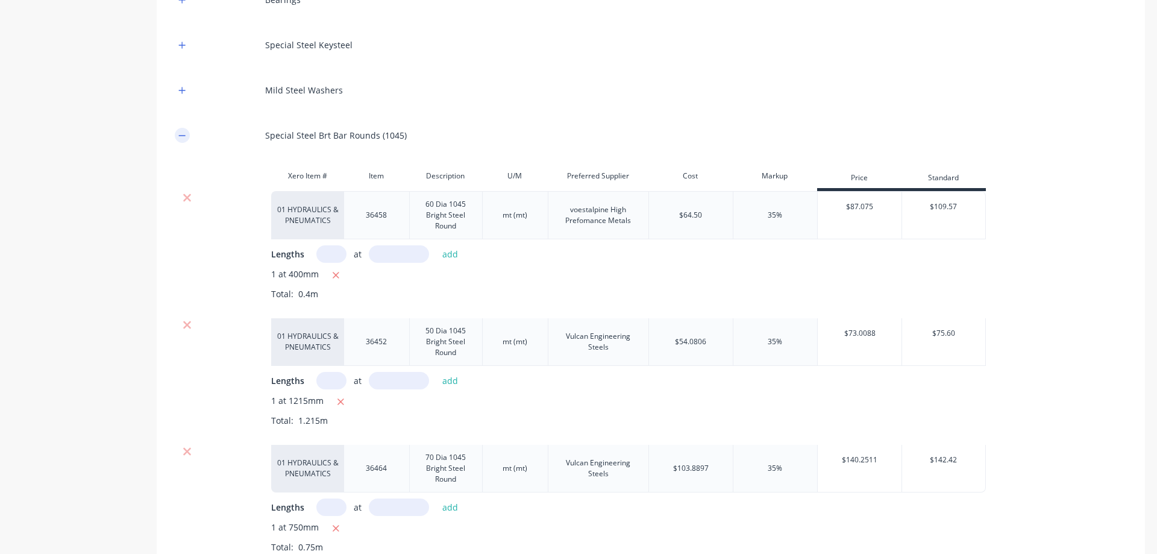
click at [178, 132] on icon "button" at bounding box center [181, 135] width 7 height 8
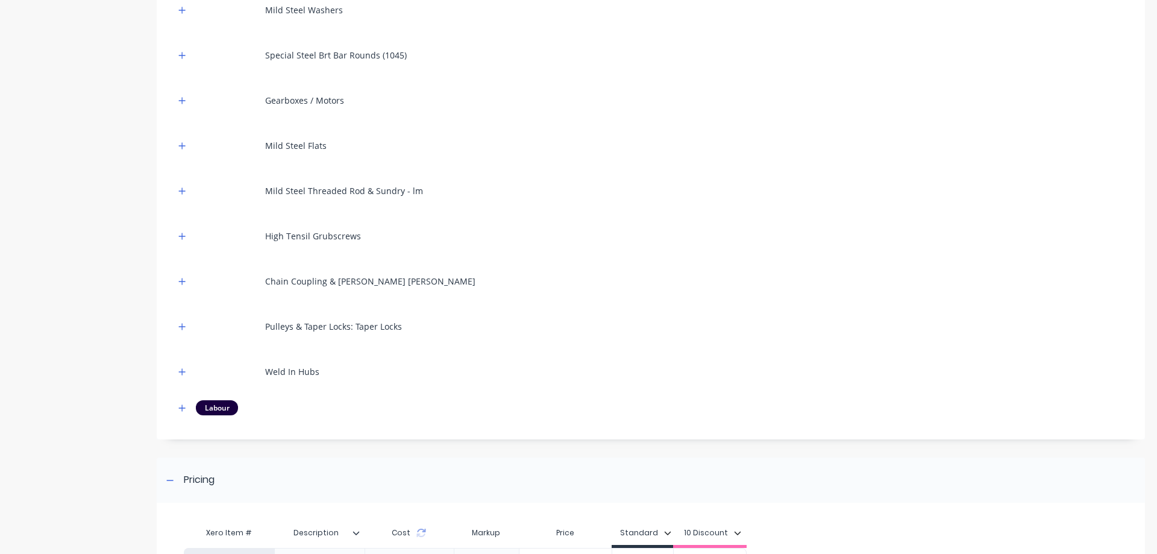
scroll to position [964, 0]
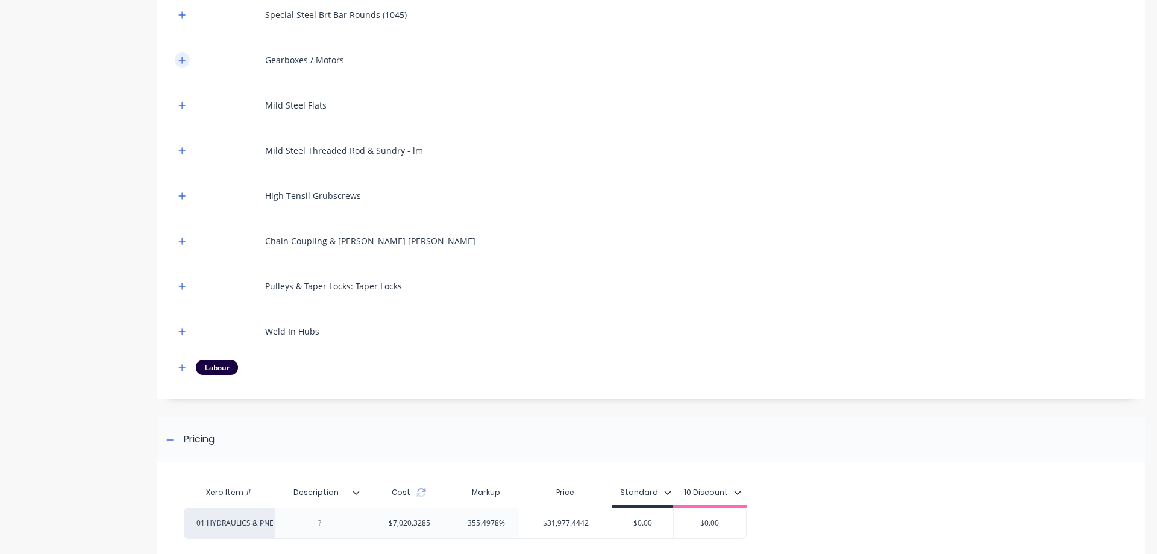
click at [185, 61] on icon "button" at bounding box center [181, 60] width 7 height 8
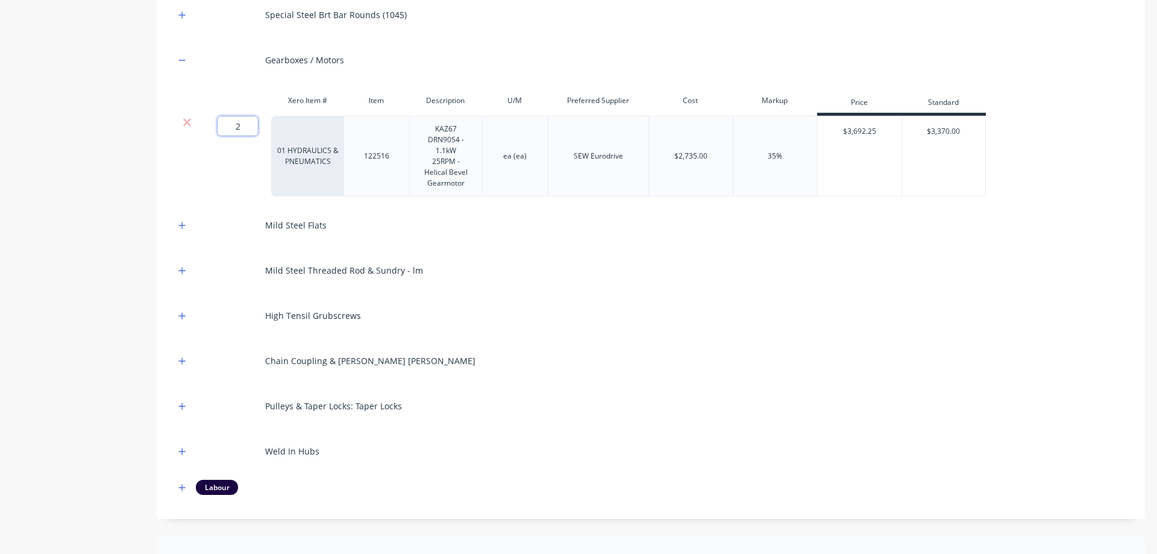
drag, startPoint x: 238, startPoint y: 124, endPoint x: 228, endPoint y: 125, distance: 9.8
click at [228, 125] on input "2" at bounding box center [238, 125] width 40 height 19
type input "1"
click at [179, 57] on icon "button" at bounding box center [181, 60] width 7 height 8
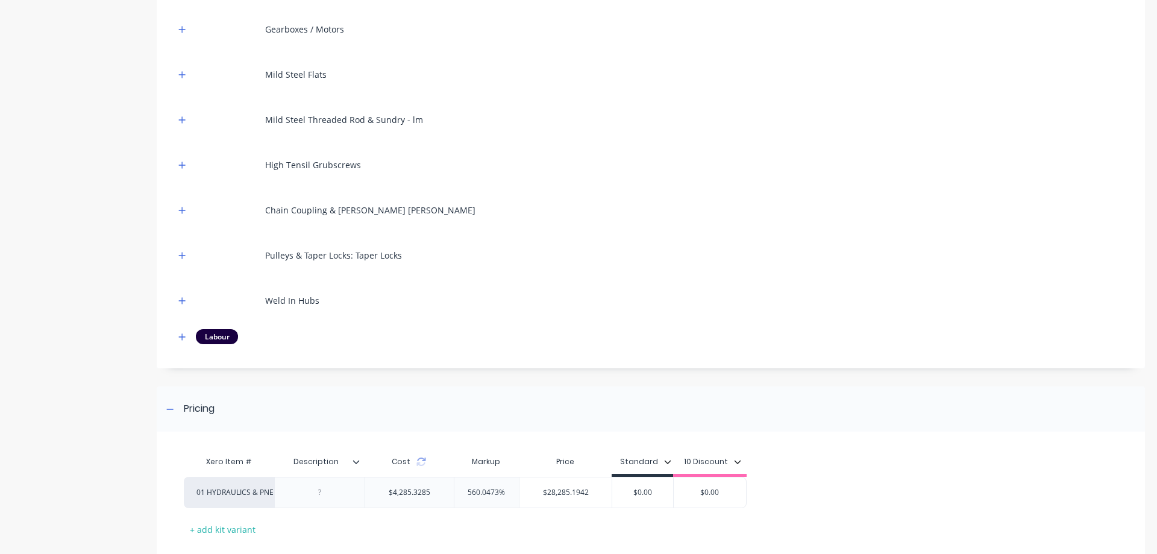
scroll to position [1024, 0]
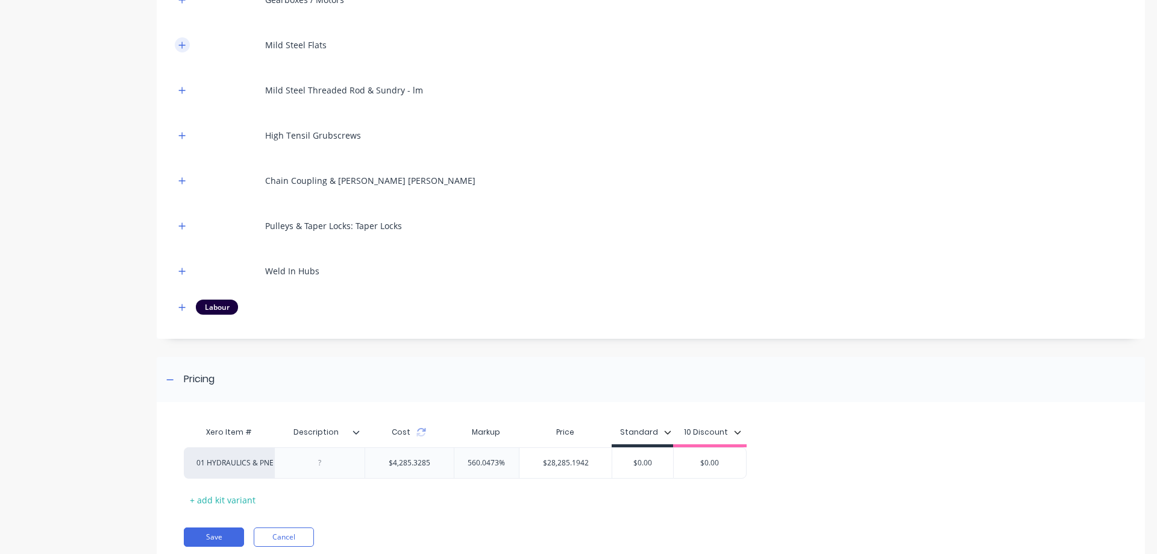
click at [187, 43] on button "button" at bounding box center [182, 44] width 15 height 15
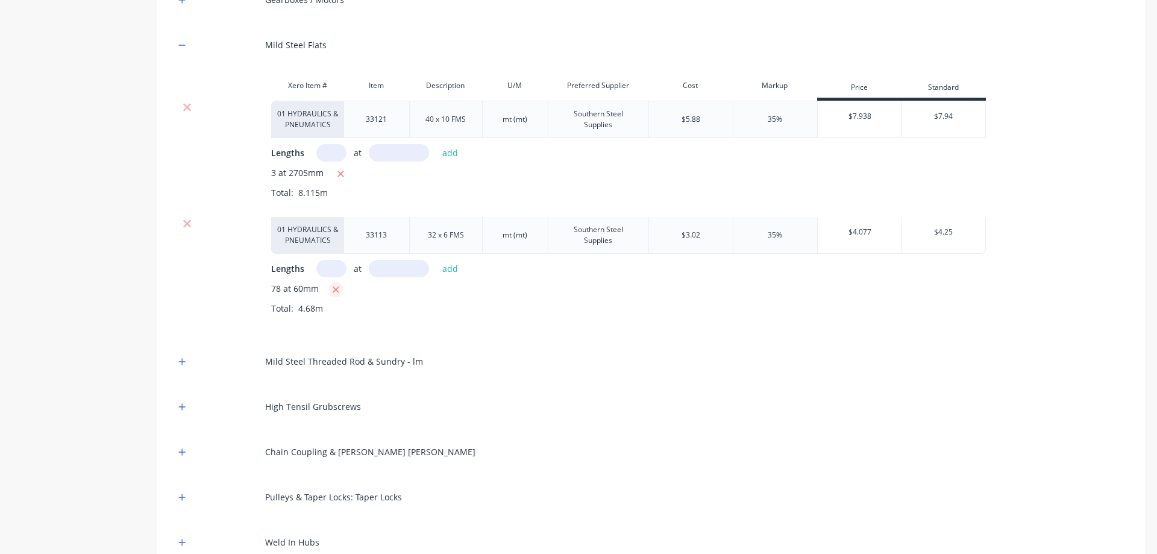
click at [336, 287] on icon "button" at bounding box center [336, 289] width 8 height 11
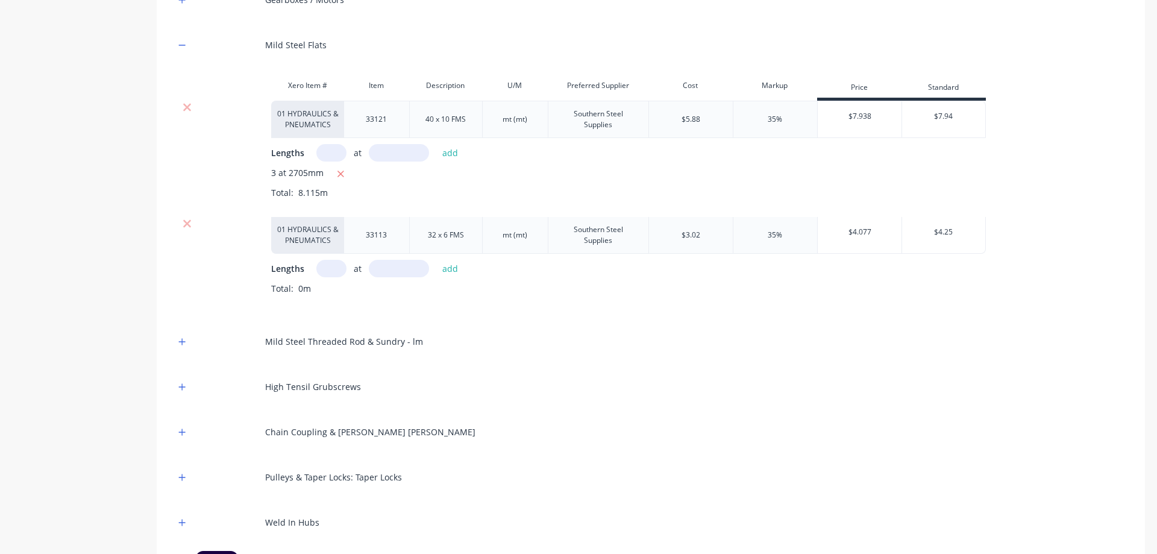
click at [333, 271] on input "text" at bounding box center [331, 268] width 30 height 17
type input "1"
type input "4700"
click at [452, 256] on div "01 HYDRAULICS & PNEUMATICS [PHONE_NUMBER] FMS mt (mt) Southern Steel Supplies $…" at bounding box center [651, 265] width 952 height 96
click at [445, 266] on button "add" at bounding box center [450, 268] width 28 height 16
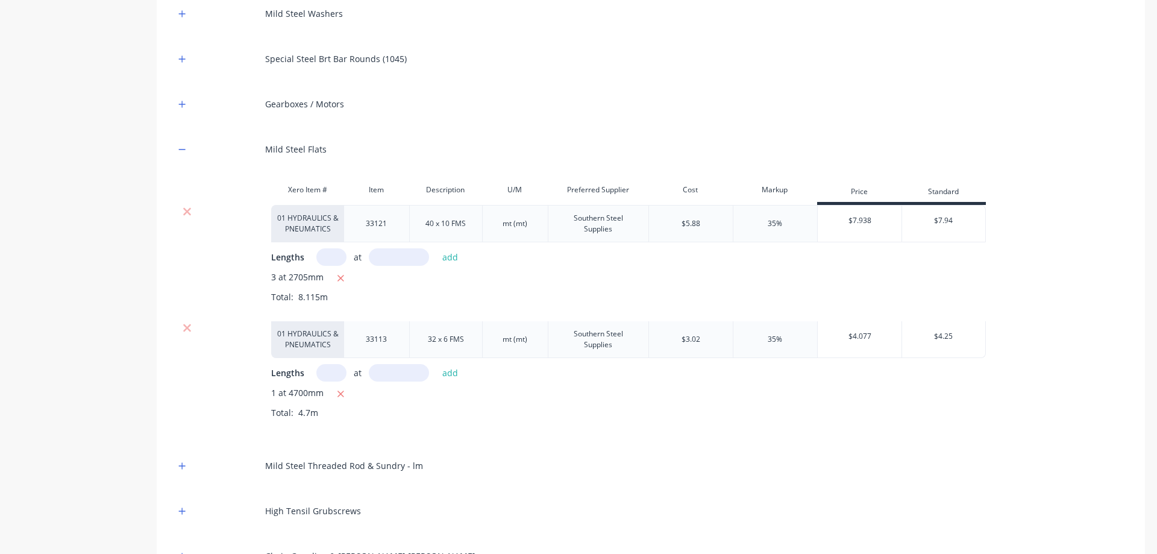
scroll to position [904, 0]
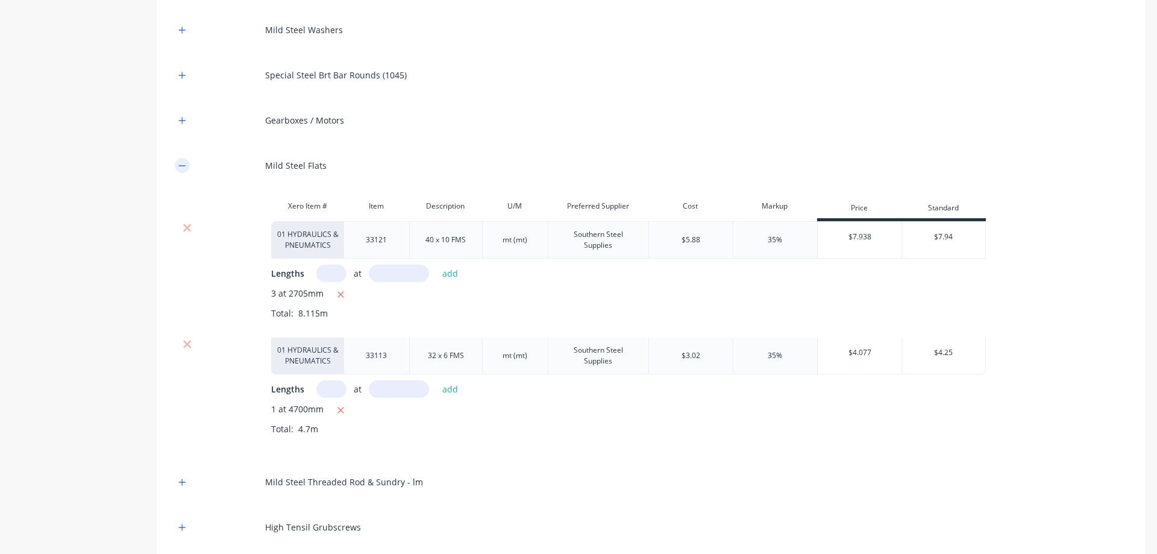
click at [186, 169] on button "button" at bounding box center [182, 165] width 15 height 15
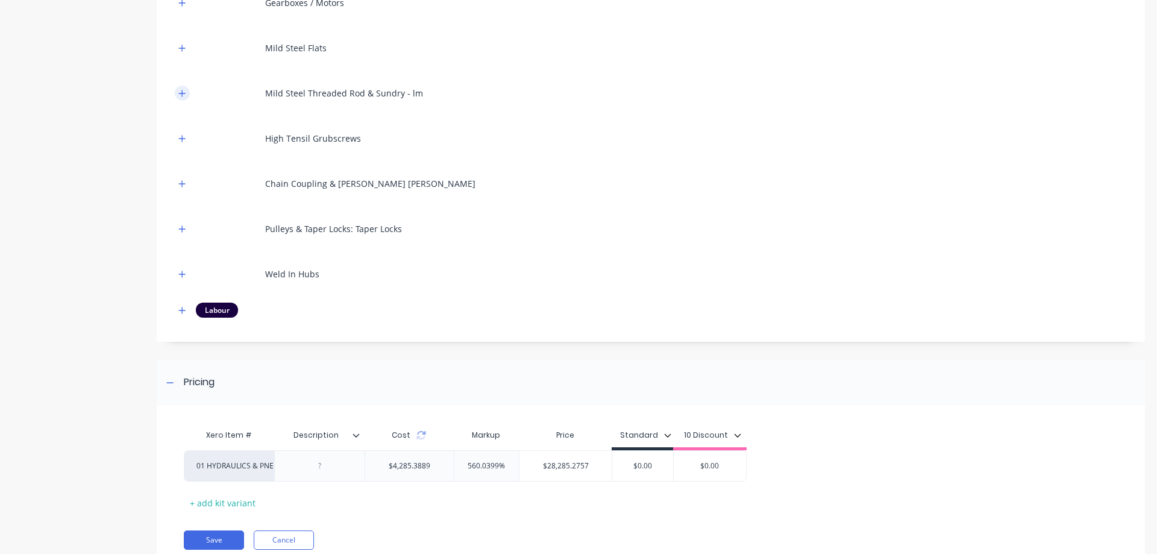
scroll to position [1024, 0]
click at [180, 92] on icon "button" at bounding box center [181, 90] width 7 height 8
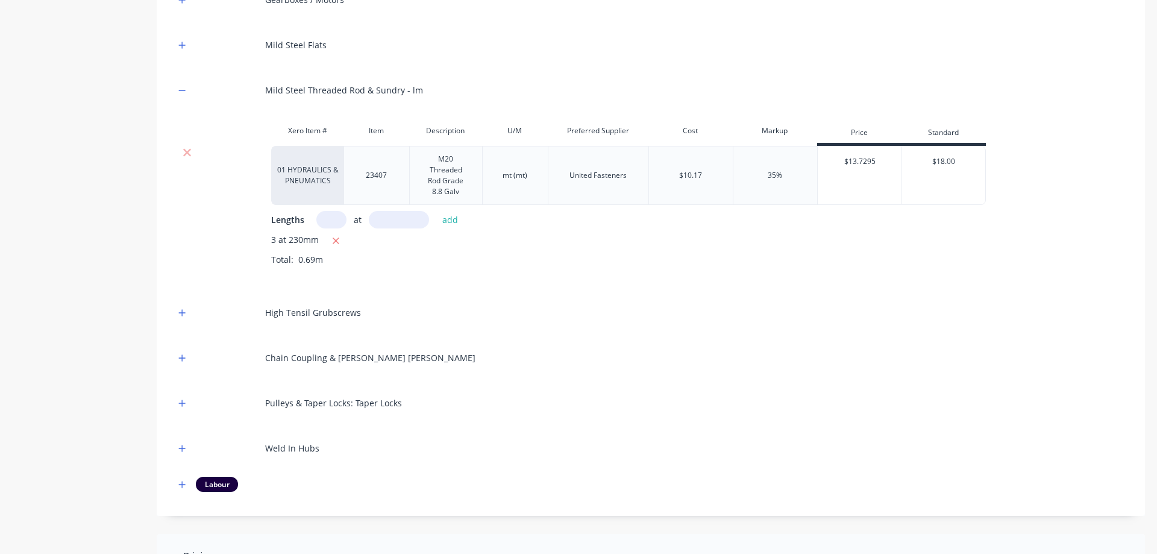
click at [335, 242] on icon "button" at bounding box center [336, 241] width 8 height 11
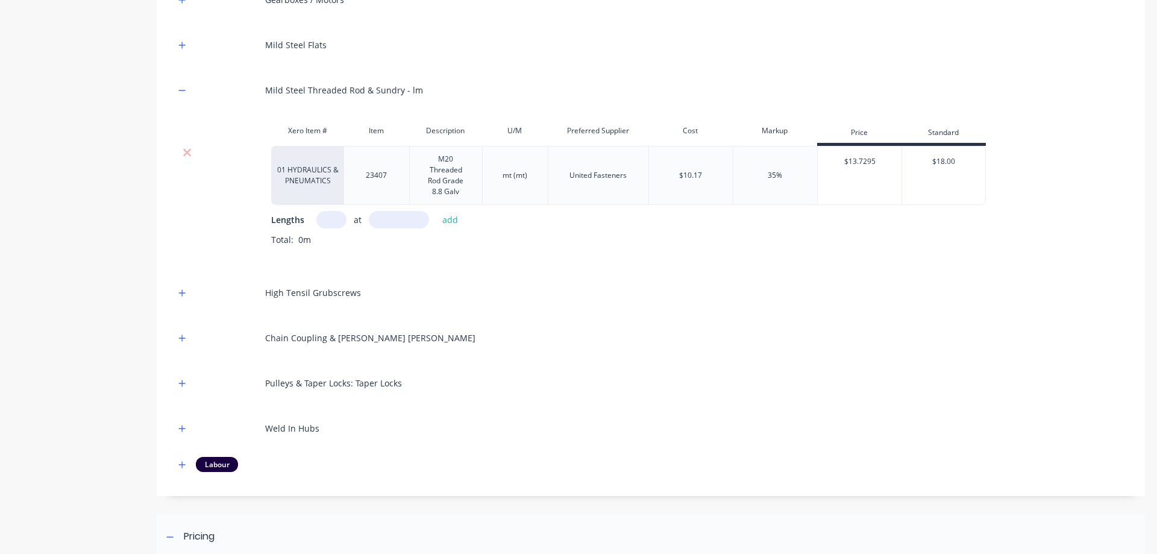
click at [332, 227] on input "text" at bounding box center [331, 219] width 30 height 17
type input "1"
type input "700"
click at [445, 220] on button "add" at bounding box center [450, 220] width 28 height 16
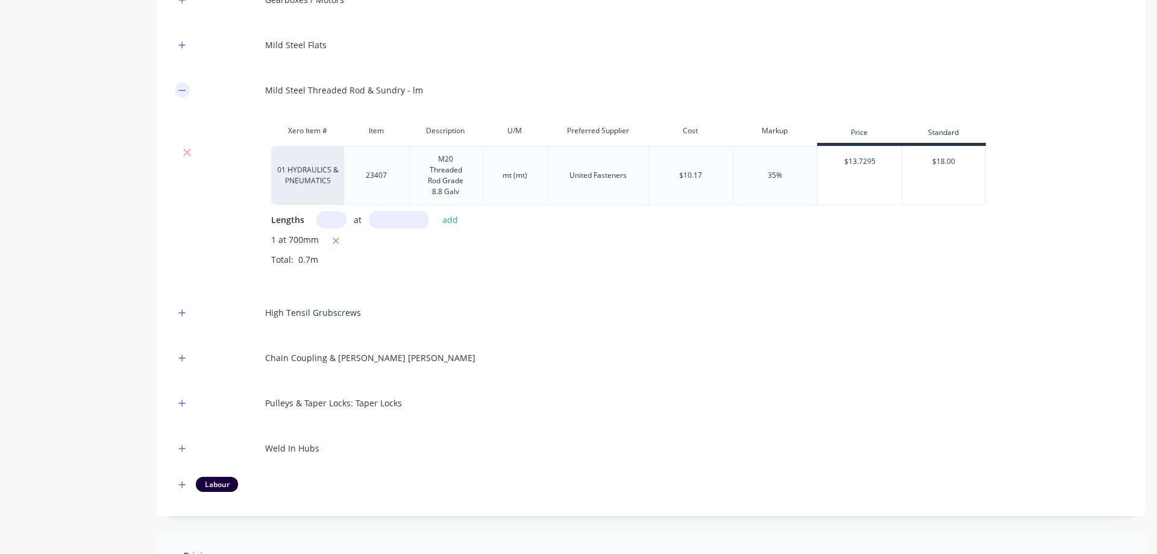
click at [176, 85] on button "button" at bounding box center [182, 90] width 15 height 15
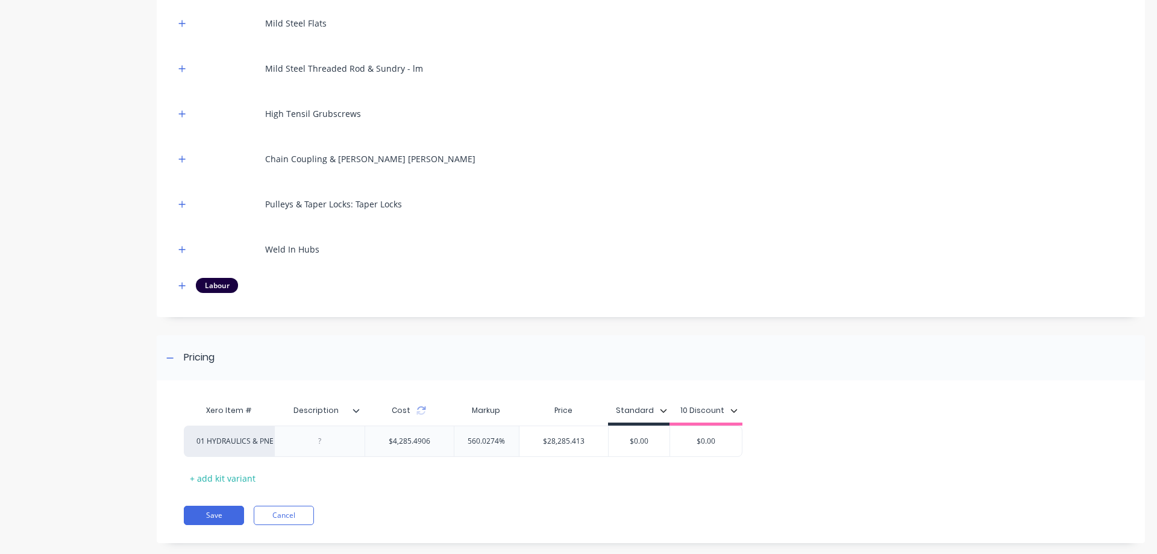
scroll to position [1065, 0]
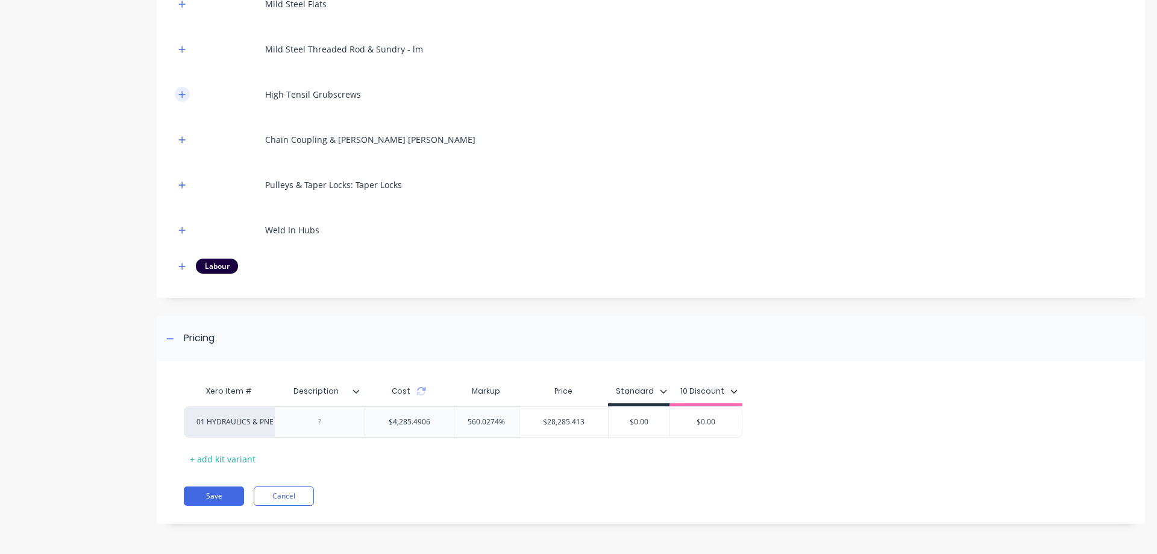
click at [186, 95] on icon "button" at bounding box center [181, 94] width 7 height 8
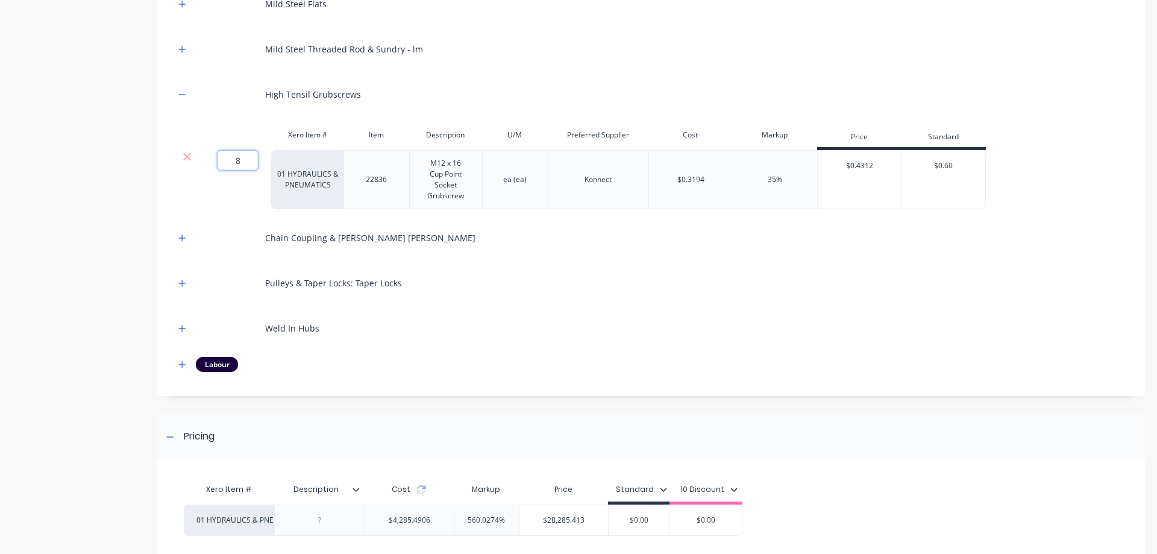
drag, startPoint x: 237, startPoint y: 160, endPoint x: 247, endPoint y: 158, distance: 10.3
click at [247, 158] on input "8" at bounding box center [238, 160] width 40 height 19
type input "4"
click at [190, 93] on div "High Tensil Grubscrews" at bounding box center [651, 94] width 952 height 33
click at [184, 93] on icon "button" at bounding box center [181, 94] width 7 height 8
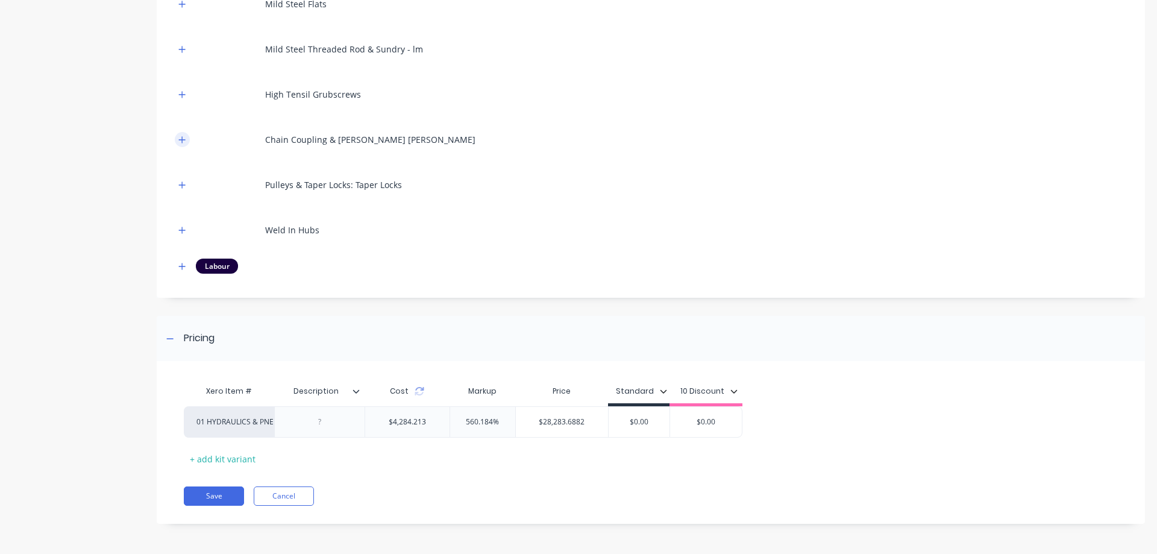
click at [183, 134] on button "button" at bounding box center [182, 139] width 15 height 15
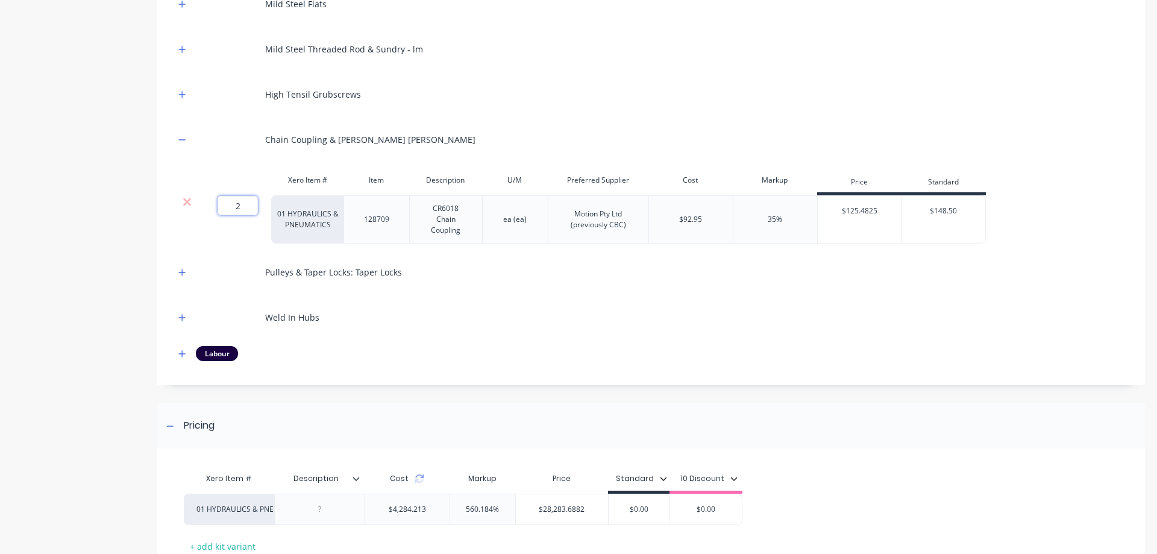
drag, startPoint x: 240, startPoint y: 201, endPoint x: 228, endPoint y: 201, distance: 12.1
click at [228, 201] on input "2" at bounding box center [238, 205] width 40 height 19
type input "1"
click at [184, 136] on icon "button" at bounding box center [181, 140] width 7 height 8
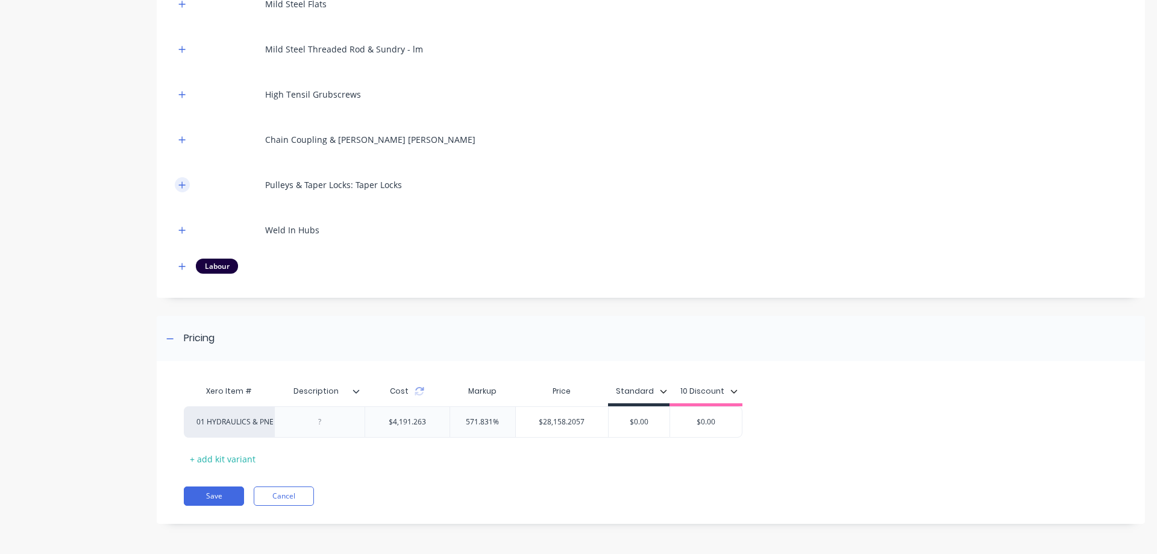
click at [181, 183] on icon "button" at bounding box center [181, 185] width 7 height 8
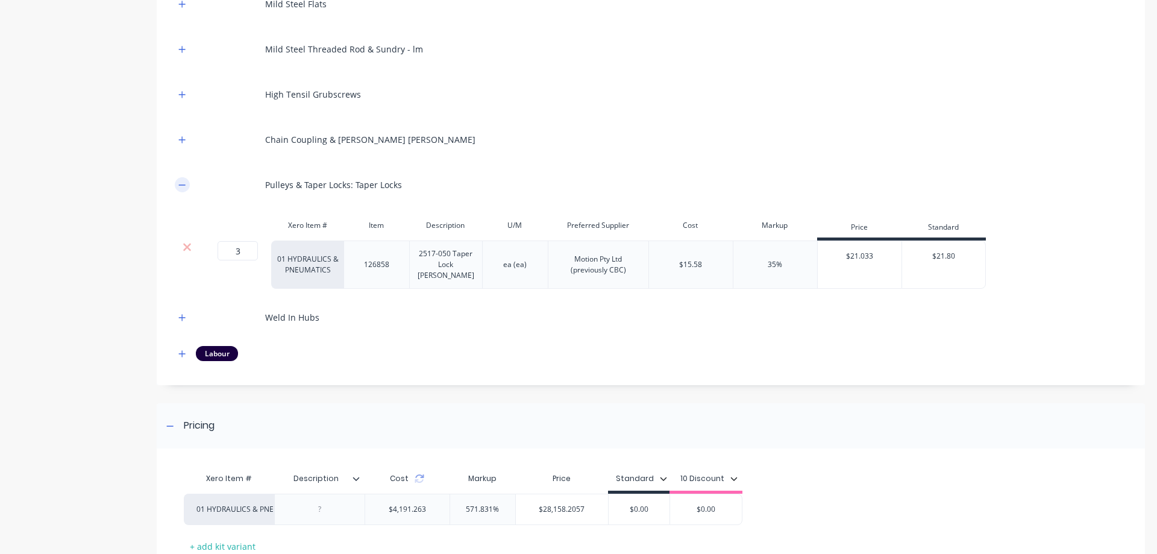
click at [185, 181] on icon "button" at bounding box center [181, 185] width 7 height 8
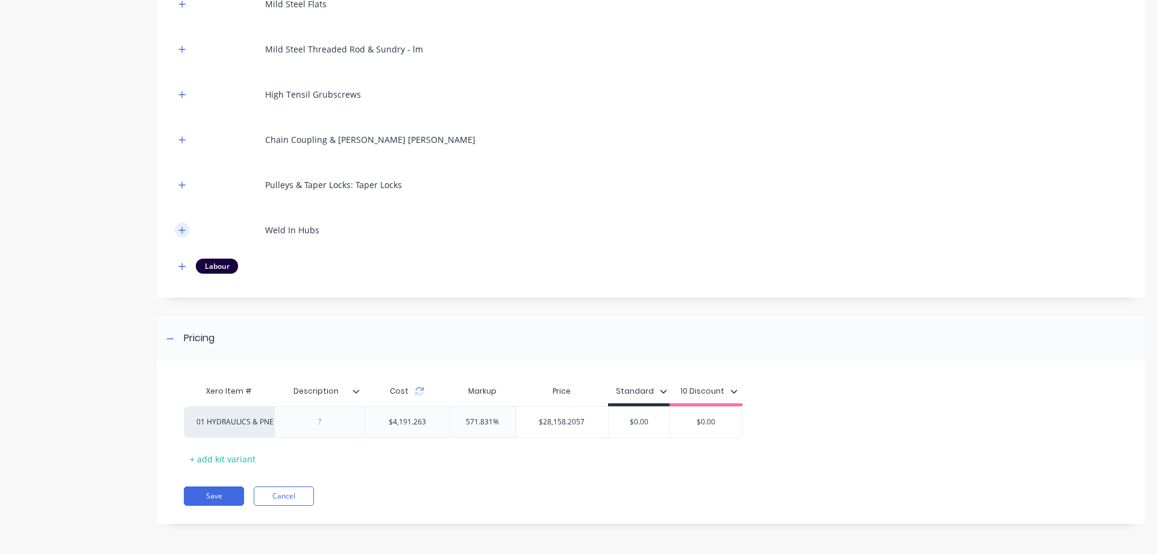
click at [179, 230] on icon "button" at bounding box center [181, 230] width 7 height 8
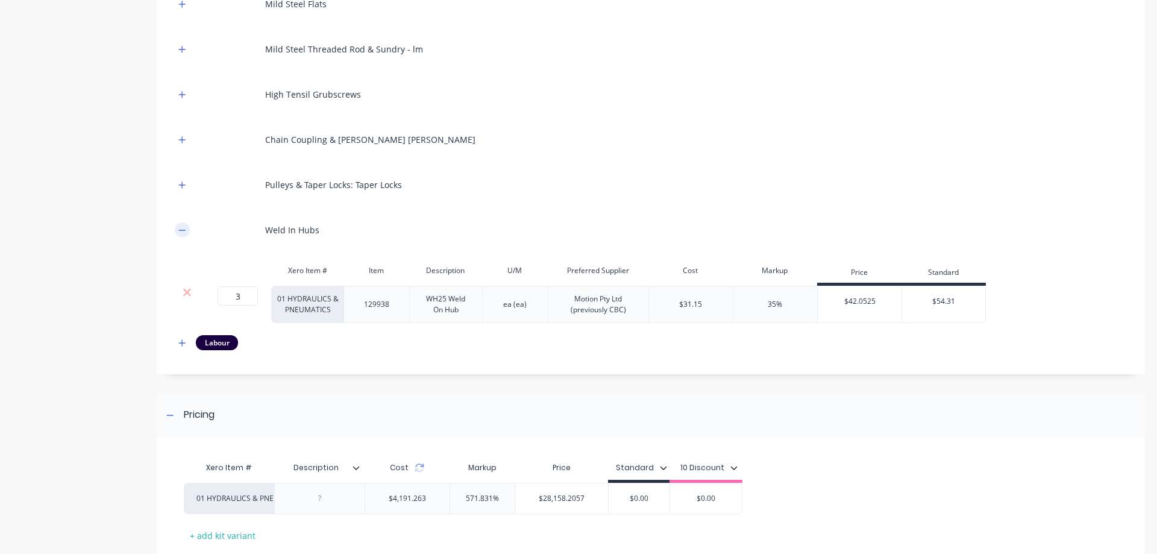
click at [187, 234] on button "button" at bounding box center [182, 229] width 15 height 15
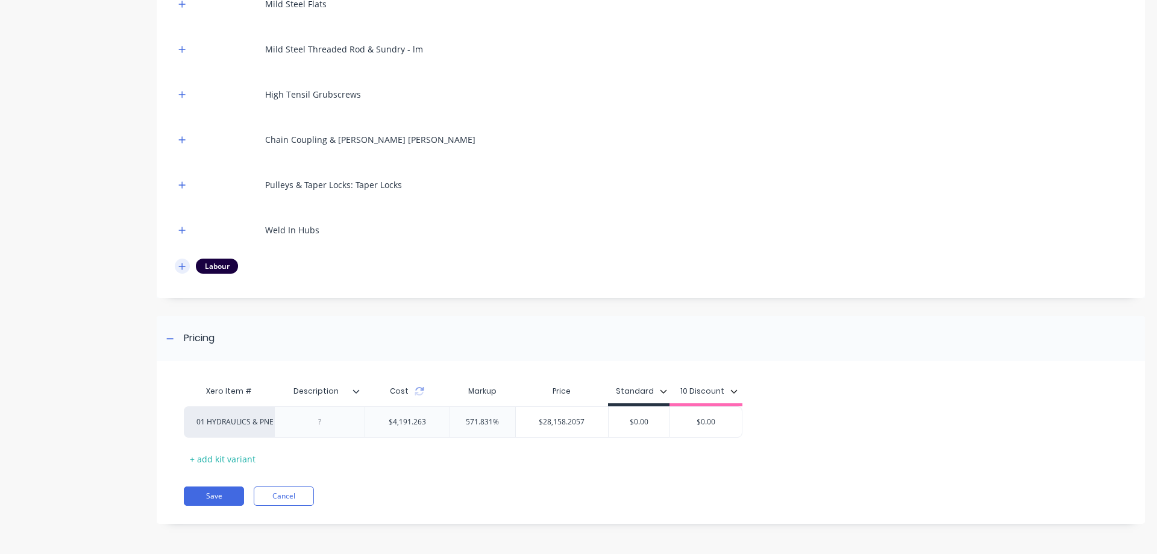
click at [184, 265] on icon "button" at bounding box center [181, 266] width 7 height 8
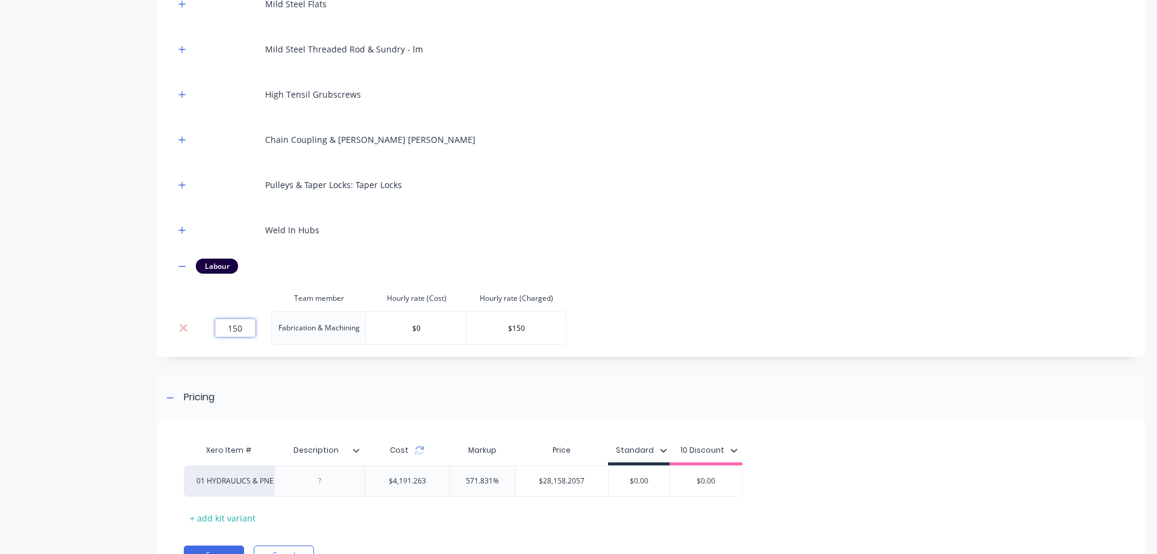
drag, startPoint x: 248, startPoint y: 327, endPoint x: 230, endPoint y: 326, distance: 18.7
click at [230, 326] on input "150" at bounding box center [235, 328] width 40 height 18
type input "115"
click at [181, 269] on icon "button" at bounding box center [181, 266] width 7 height 8
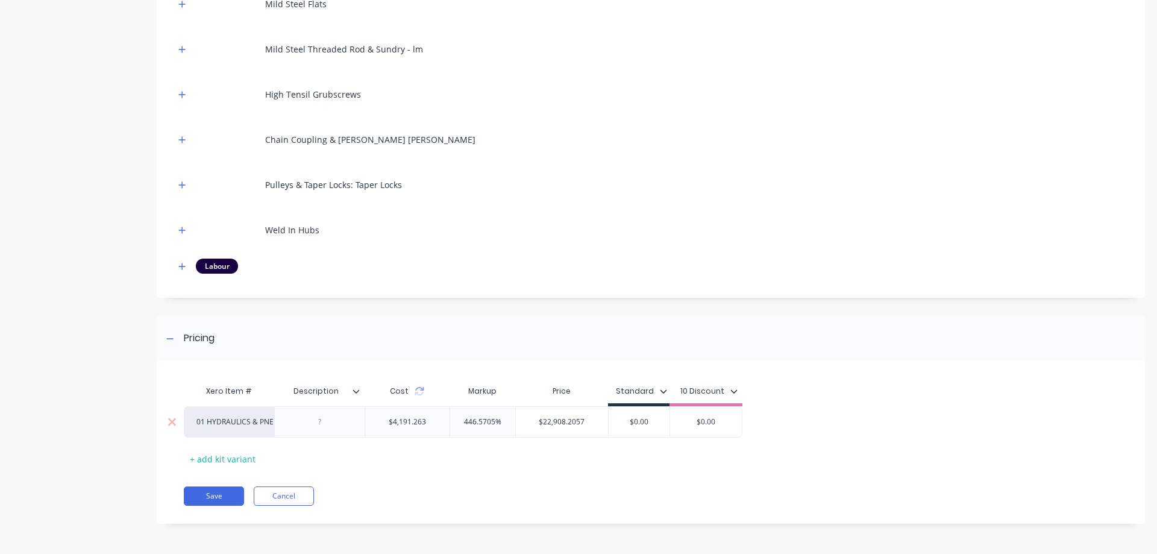
click at [646, 420] on input "$0.00" at bounding box center [639, 421] width 61 height 11
drag, startPoint x: 660, startPoint y: 424, endPoint x: 629, endPoint y: 429, distance: 31.7
click at [629, 429] on div "$0.00 $0.00" at bounding box center [639, 422] width 61 height 30
type input "25300"
click at [673, 522] on div "Xero Item # Description Cost Markup Price Standard 10 Discount 01 HYDRAULICS & …" at bounding box center [651, 448] width 988 height 151
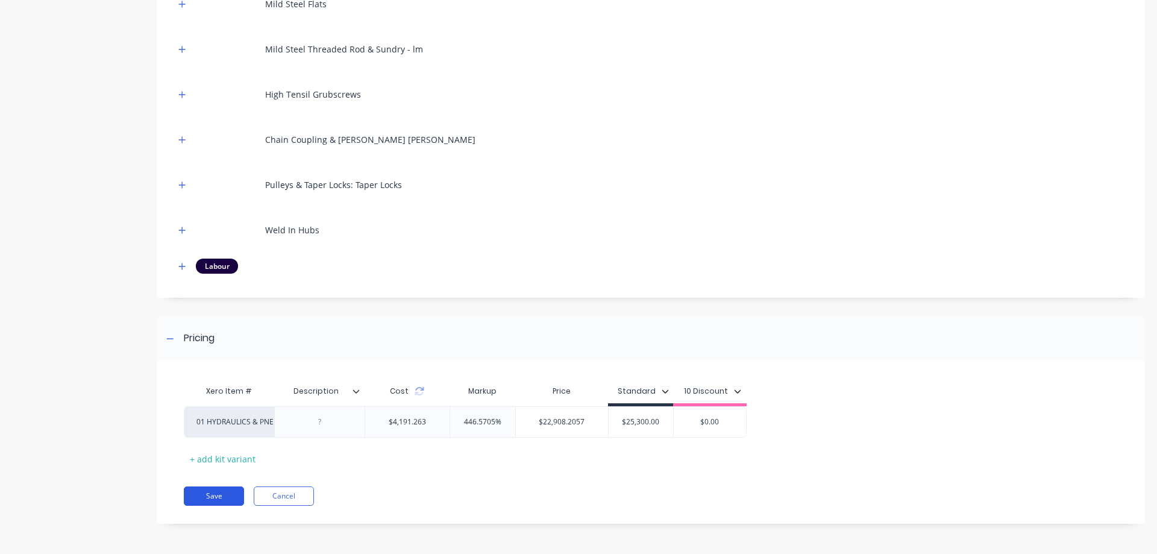
click at [219, 495] on button "Save" at bounding box center [214, 495] width 60 height 19
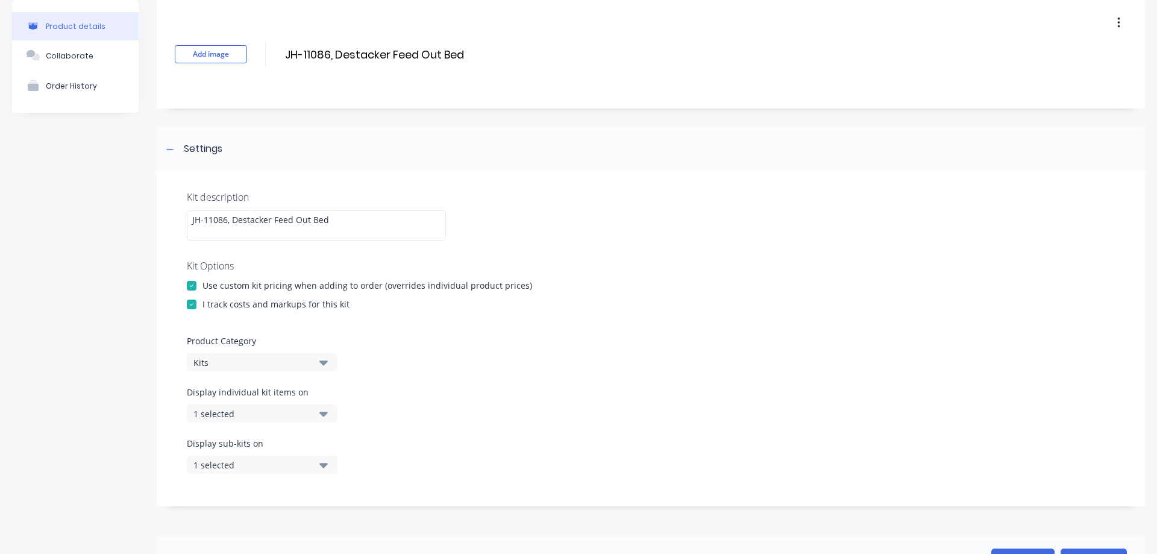
scroll to position [0, 0]
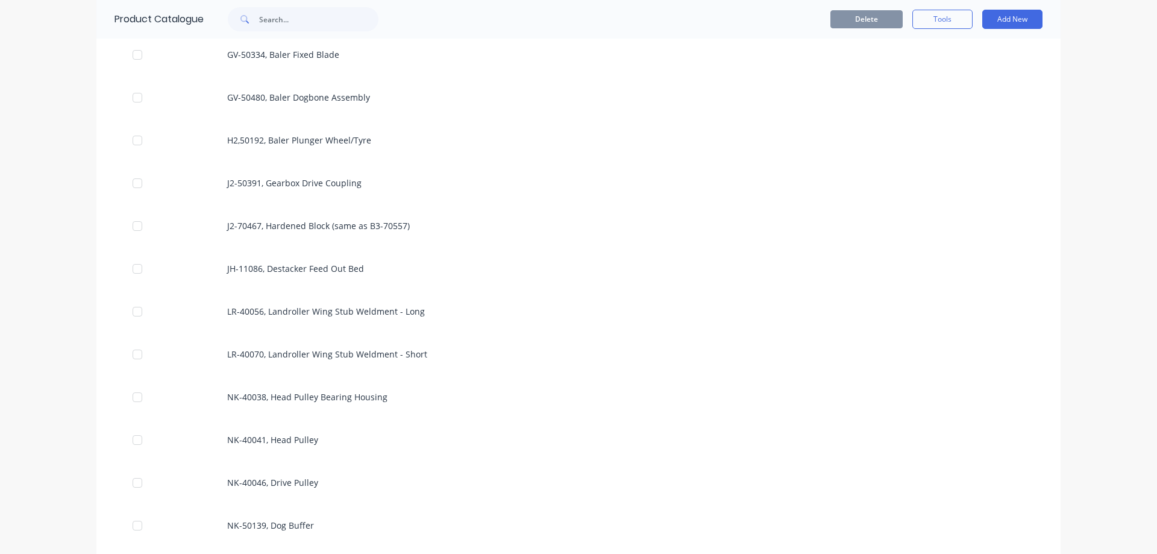
scroll to position [5513, 0]
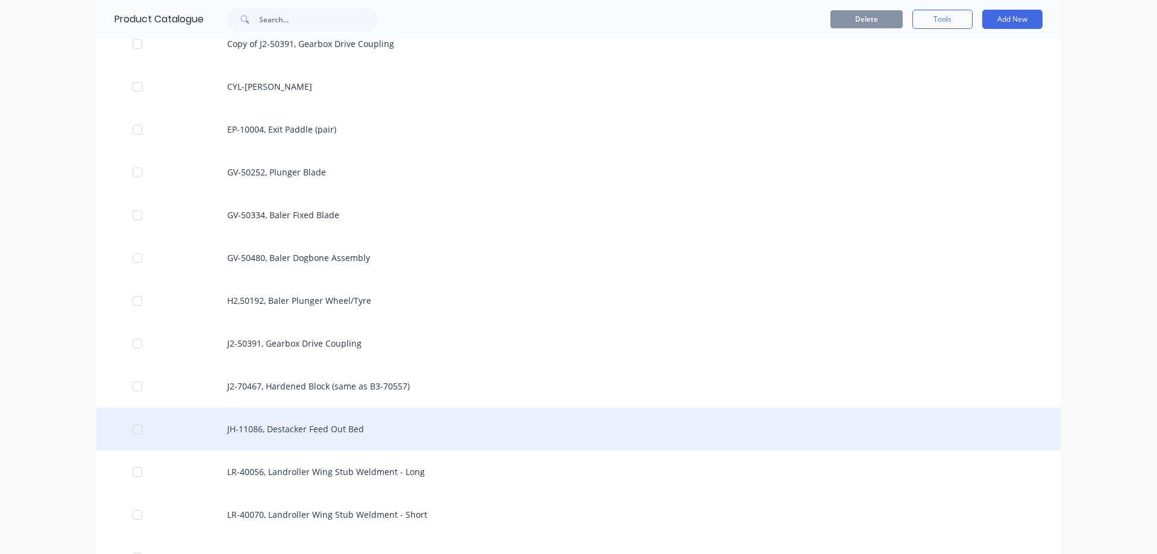
click at [409, 436] on div "JH-11086, Destacker Feed Out Bed" at bounding box center [578, 428] width 964 height 43
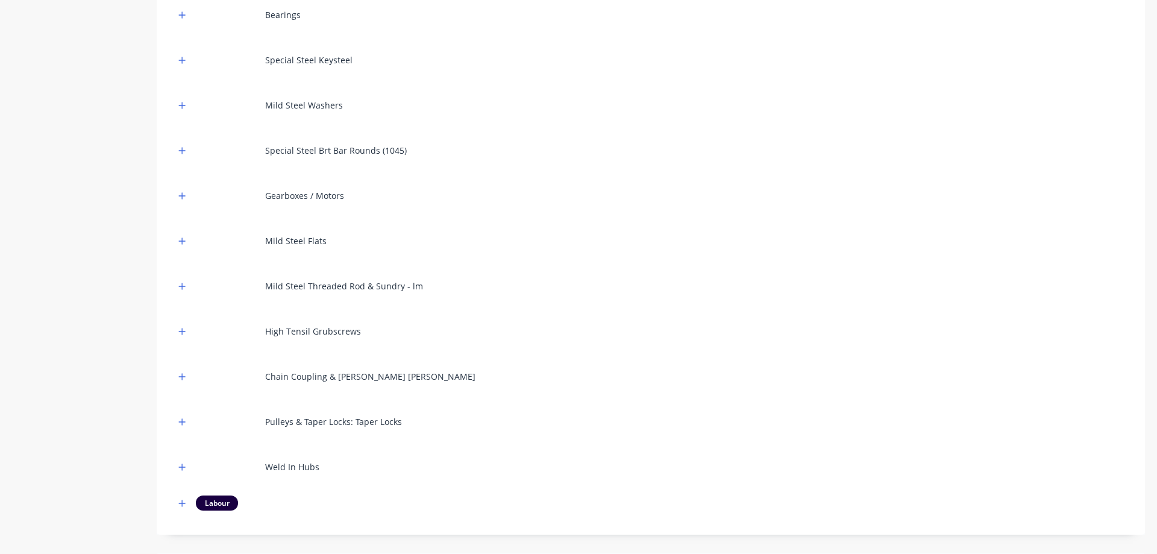
scroll to position [719, 0]
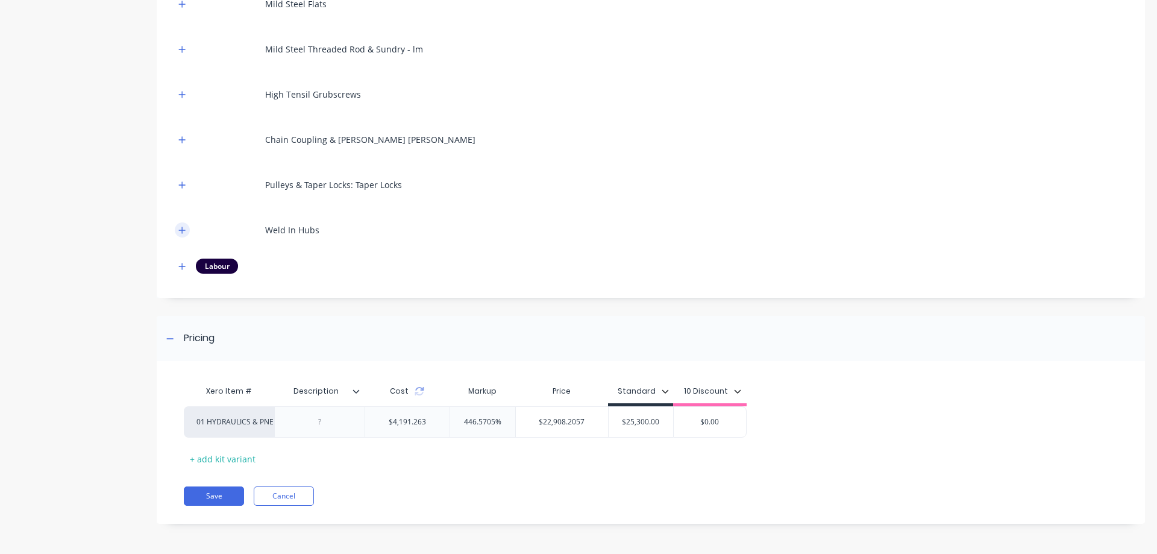
click at [184, 230] on icon "button" at bounding box center [182, 230] width 7 height 7
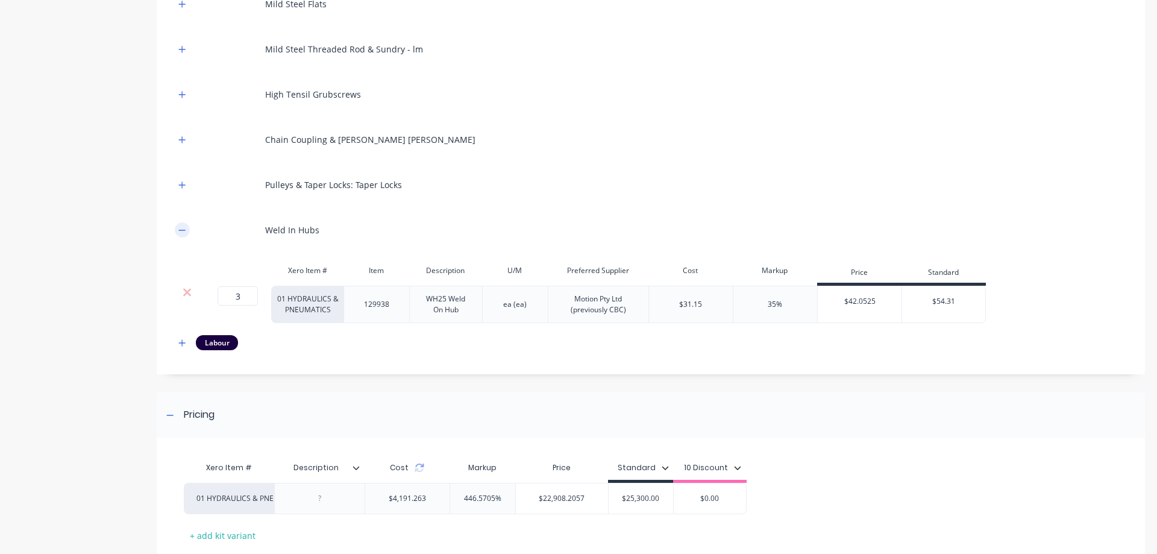
click at [184, 230] on icon "button" at bounding box center [182, 230] width 7 height 1
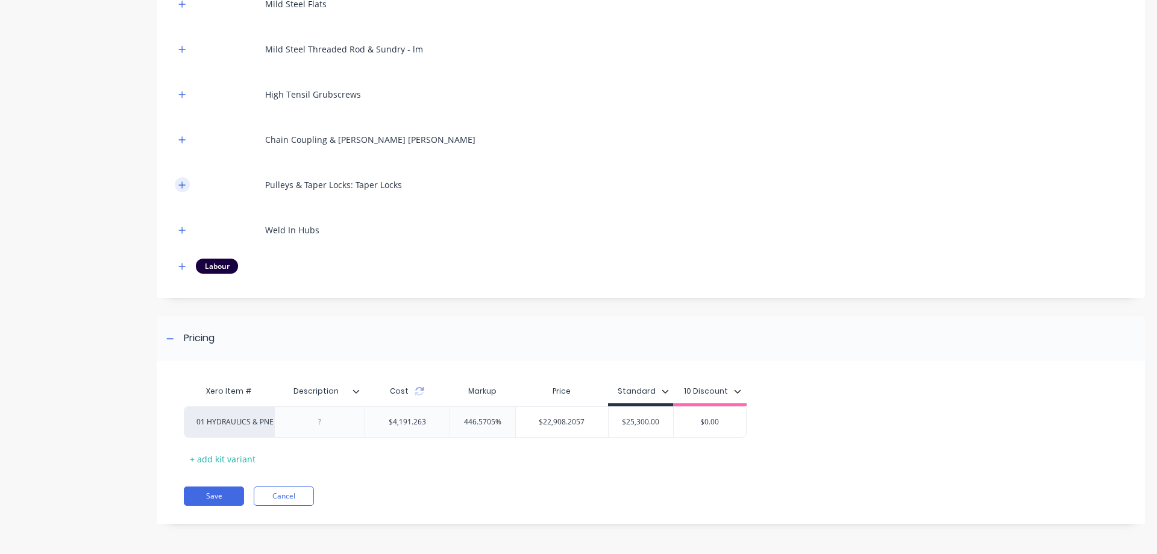
click at [180, 183] on icon "button" at bounding box center [181, 185] width 7 height 8
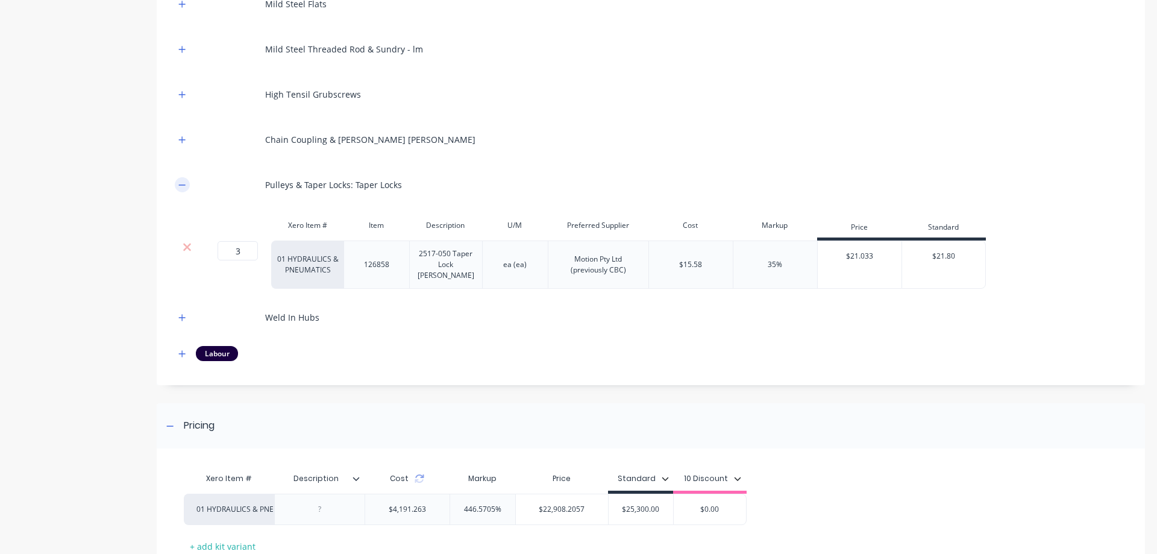
click at [180, 183] on icon "button" at bounding box center [181, 185] width 7 height 8
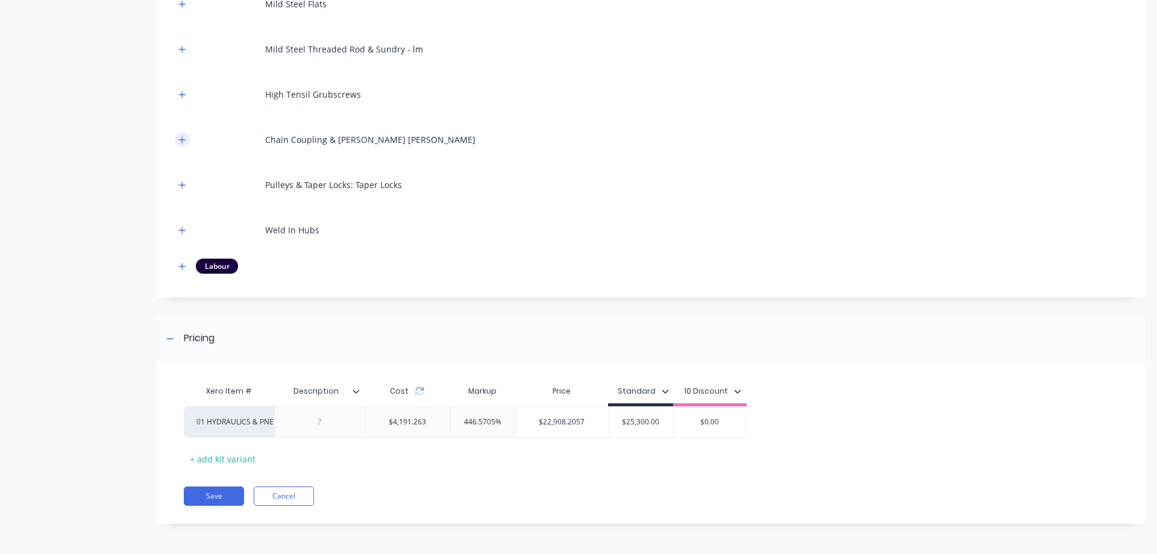
click at [181, 144] on button "button" at bounding box center [182, 139] width 15 height 15
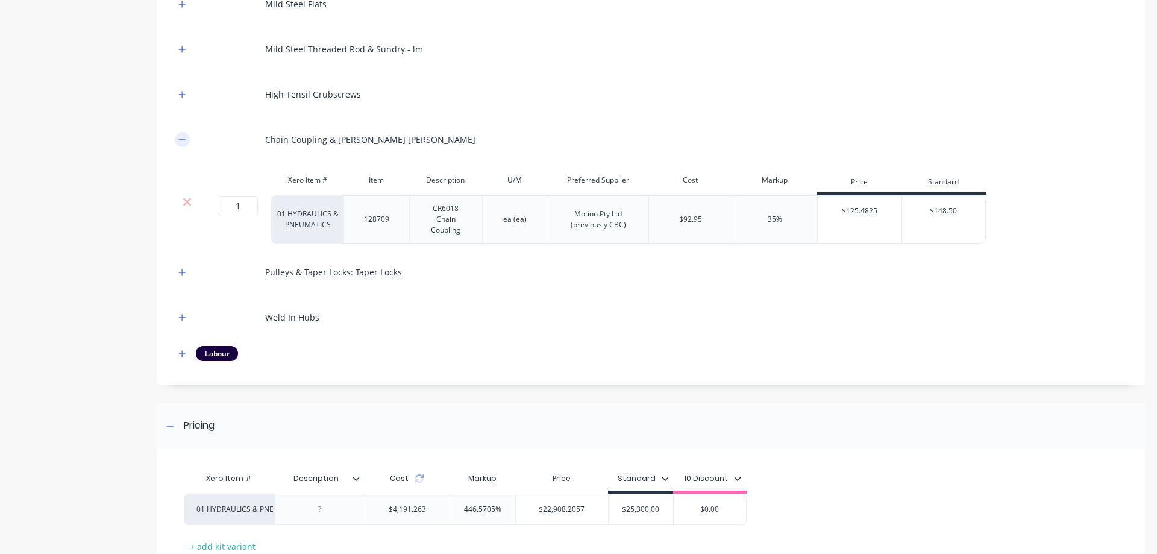
click at [181, 144] on button "button" at bounding box center [182, 139] width 15 height 15
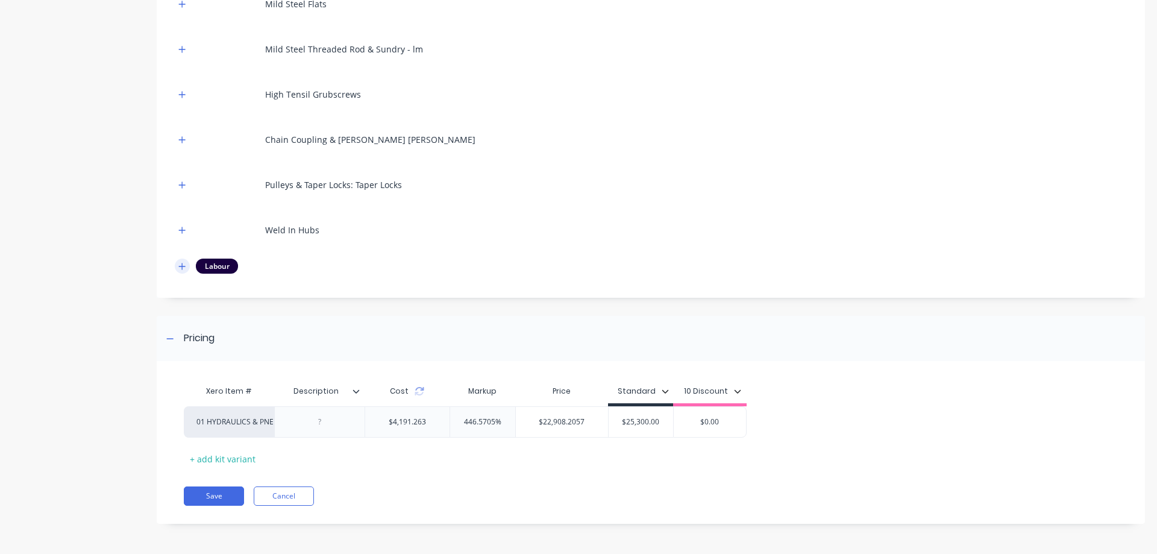
click at [182, 261] on button "button" at bounding box center [182, 266] width 15 height 15
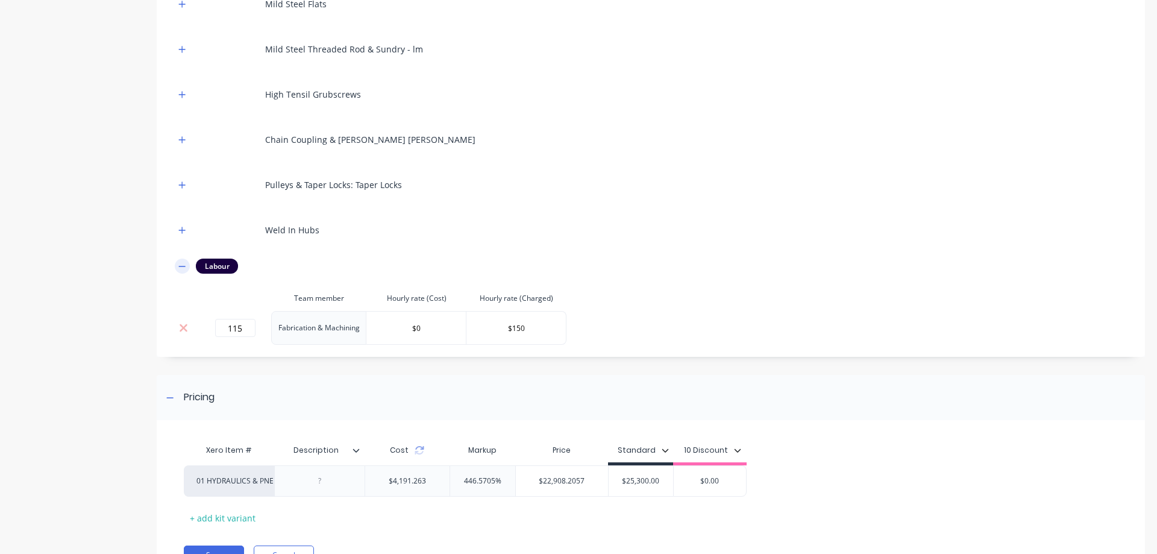
click at [182, 261] on button "button" at bounding box center [182, 266] width 15 height 15
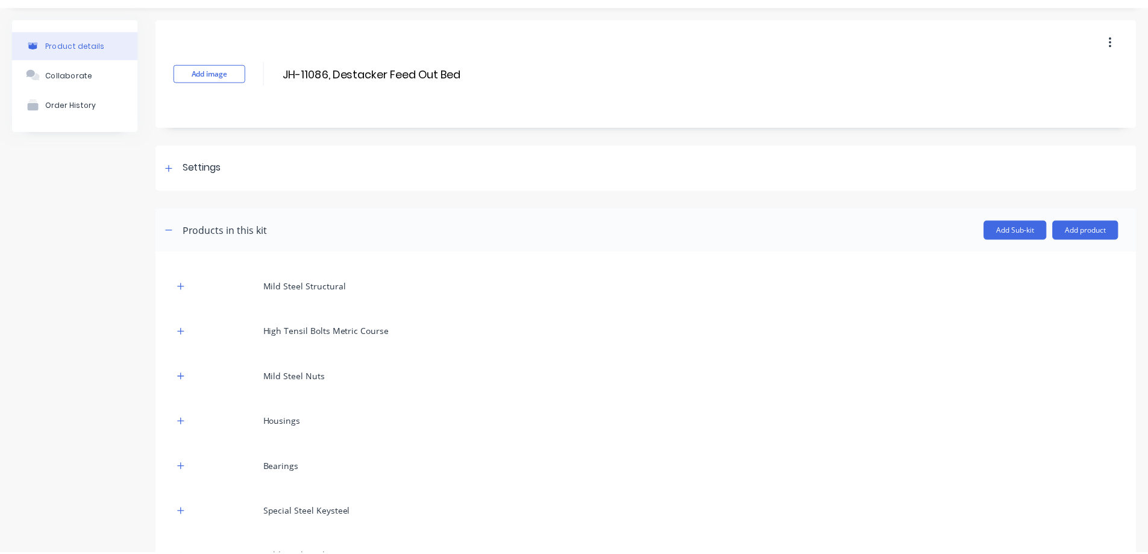
scroll to position [0, 0]
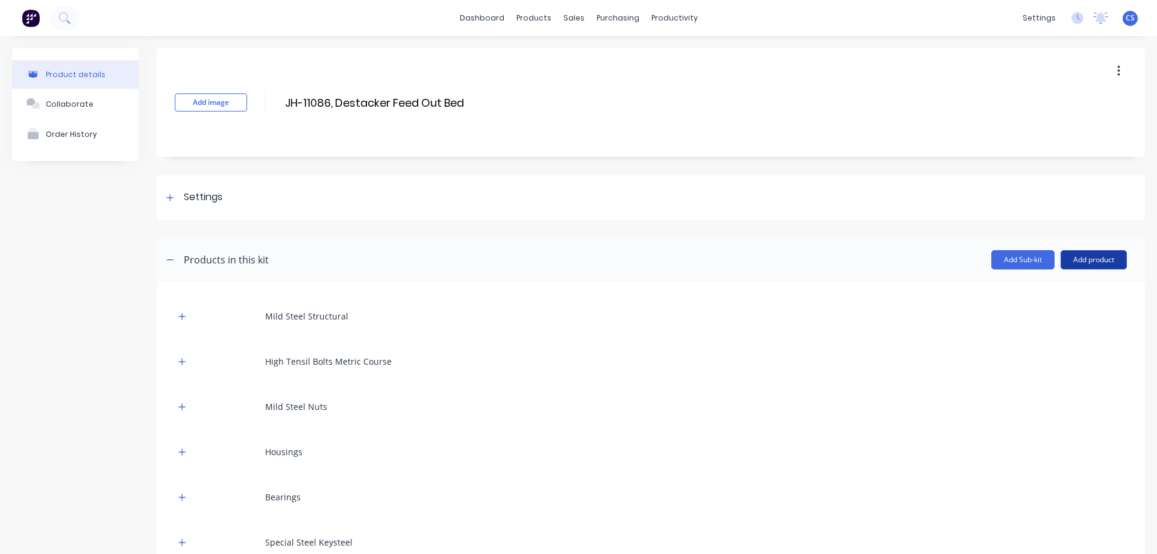
click at [1071, 256] on button "Add product" at bounding box center [1094, 259] width 66 height 19
click at [1074, 301] on button "Product catalogue" at bounding box center [1069, 290] width 114 height 24
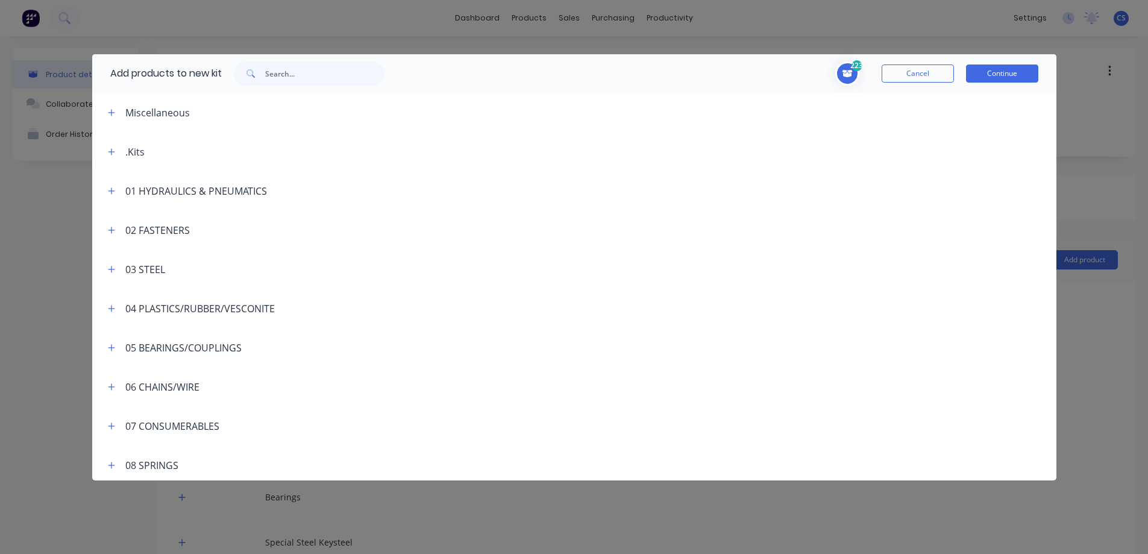
click at [991, 79] on button "Continue" at bounding box center [1002, 73] width 72 height 18
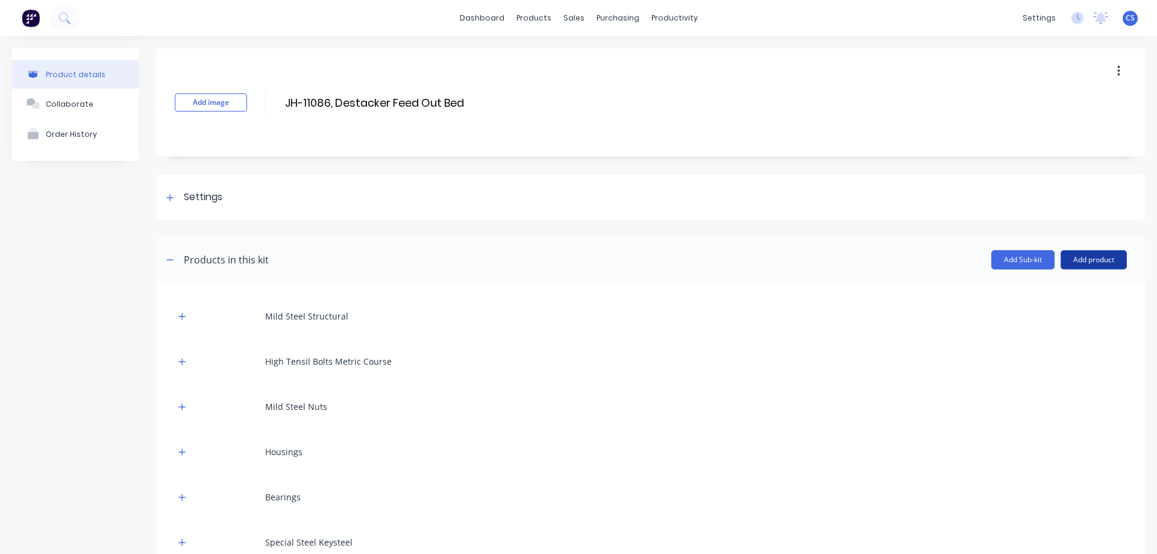
click at [1111, 266] on button "Add product" at bounding box center [1094, 259] width 66 height 19
click at [1102, 287] on div "Product catalogue" at bounding box center [1069, 290] width 93 height 17
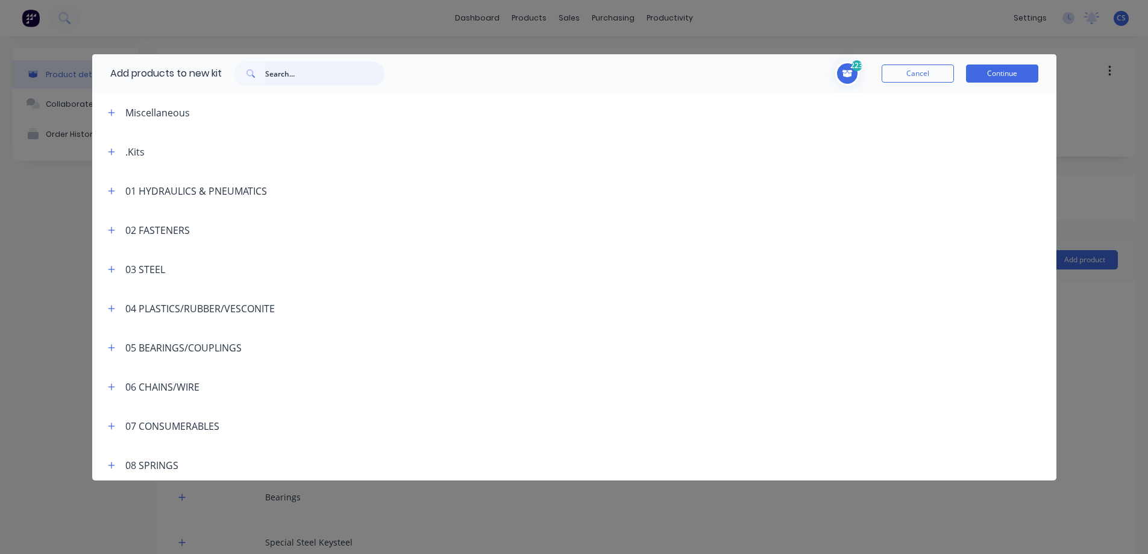
click at [319, 72] on input "text" at bounding box center [324, 73] width 119 height 24
paste input "J2-11042"
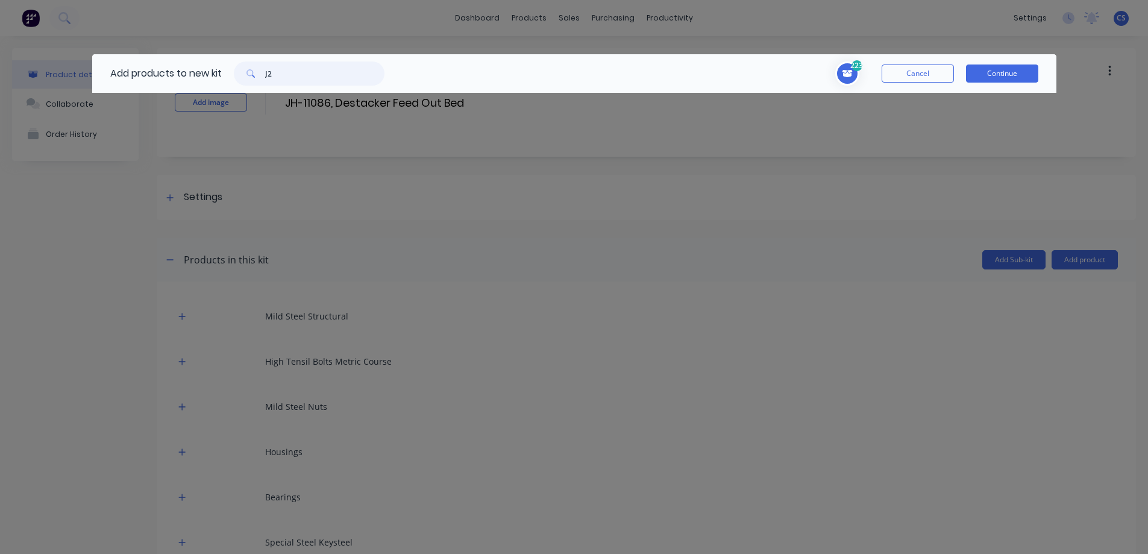
type input "J"
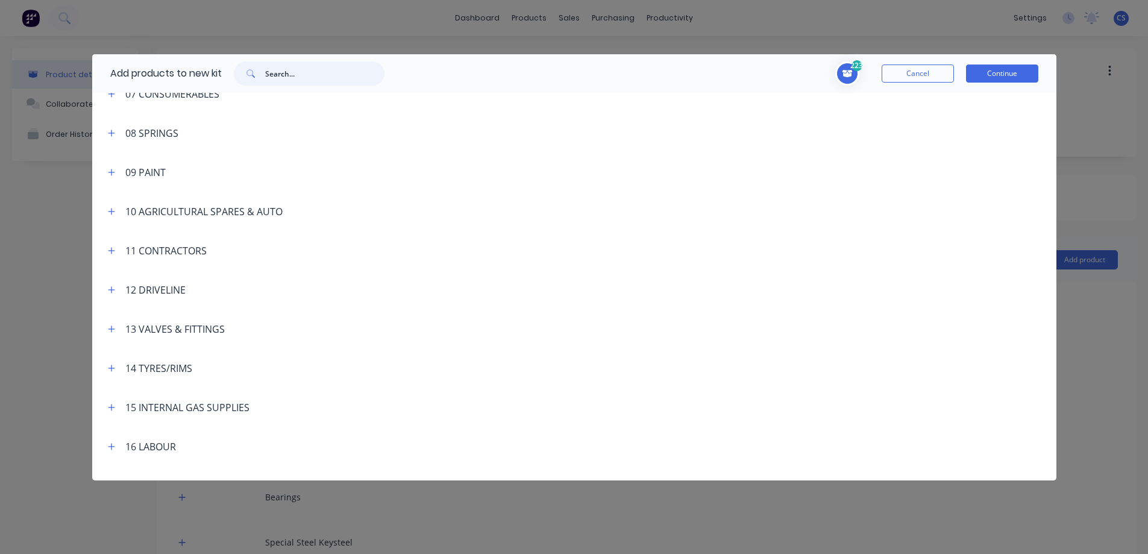
scroll to position [362, 0]
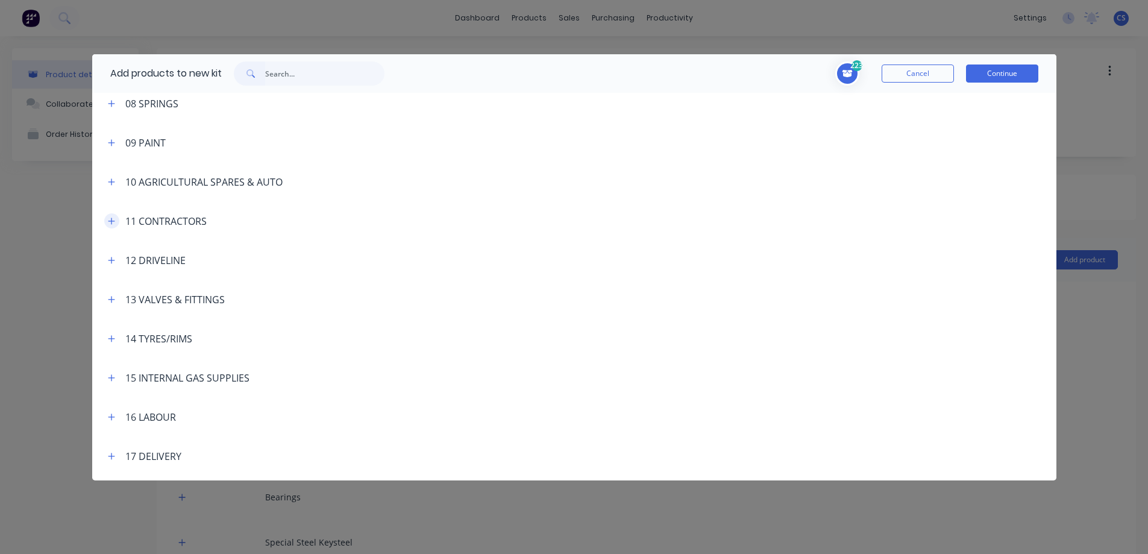
click at [112, 222] on icon "button" at bounding box center [111, 221] width 7 height 8
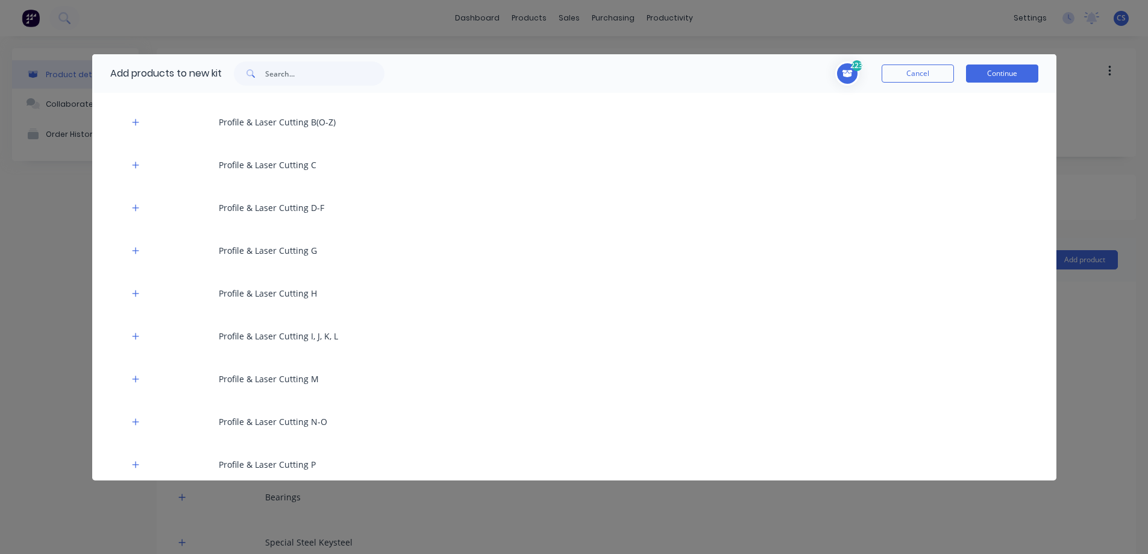
scroll to position [904, 0]
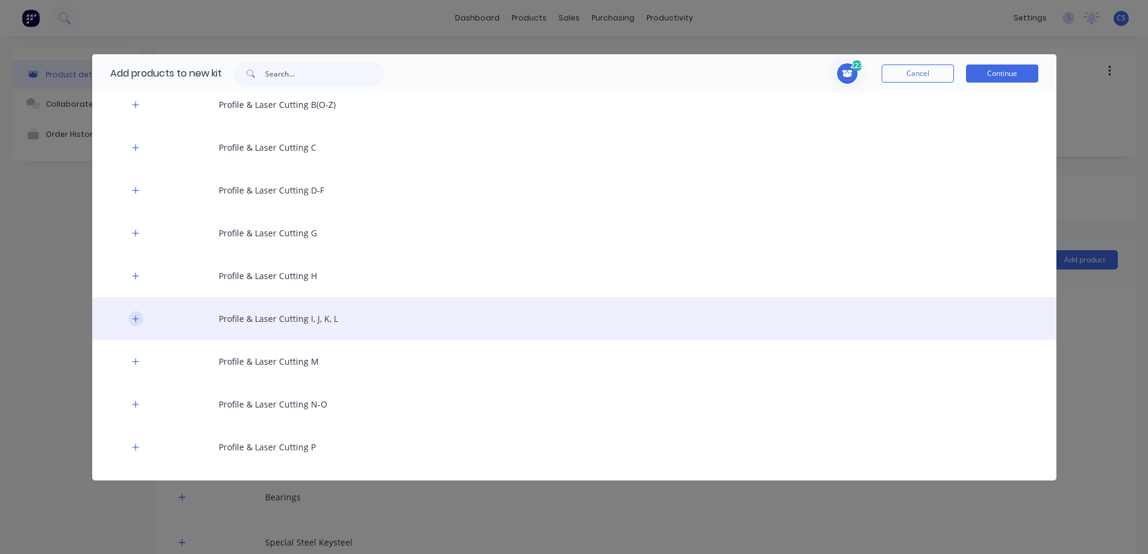
click at [137, 318] on icon "button" at bounding box center [135, 319] width 7 height 8
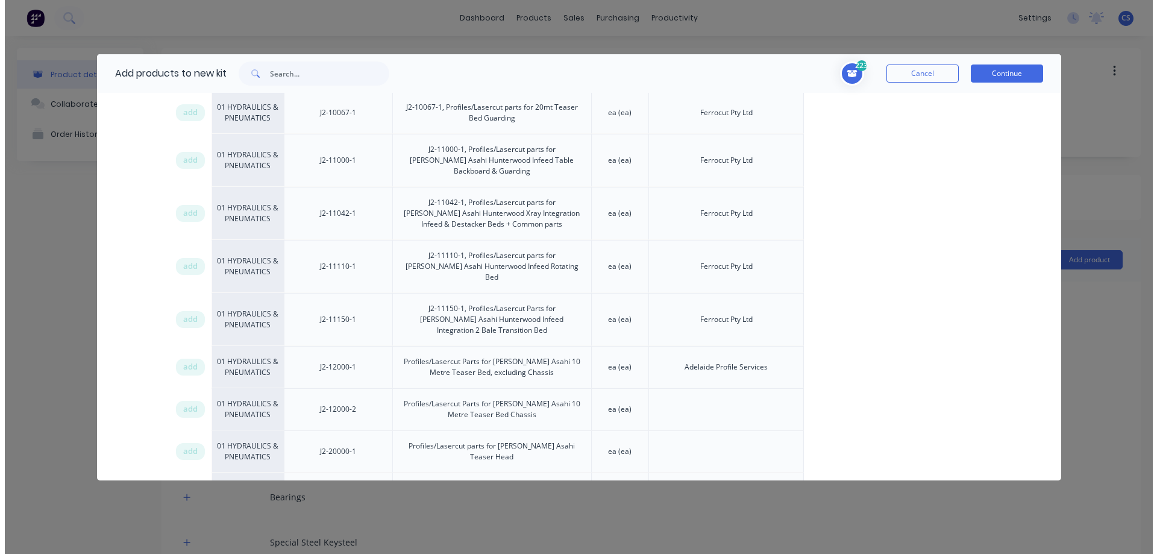
scroll to position [1266, 0]
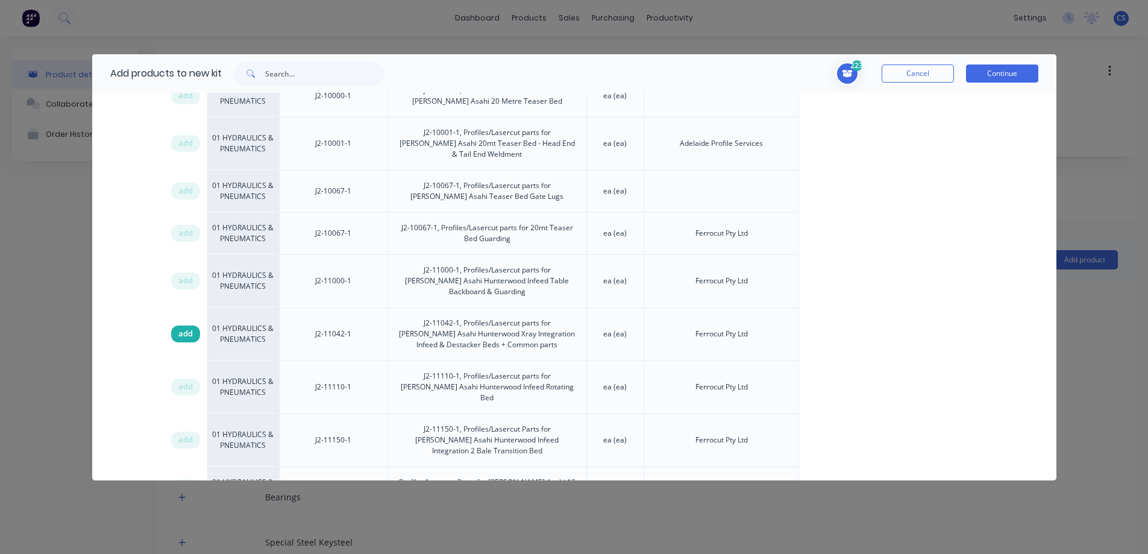
click at [193, 325] on div "add" at bounding box center [185, 333] width 29 height 17
click at [1008, 74] on button "Continue" at bounding box center [1002, 73] width 72 height 18
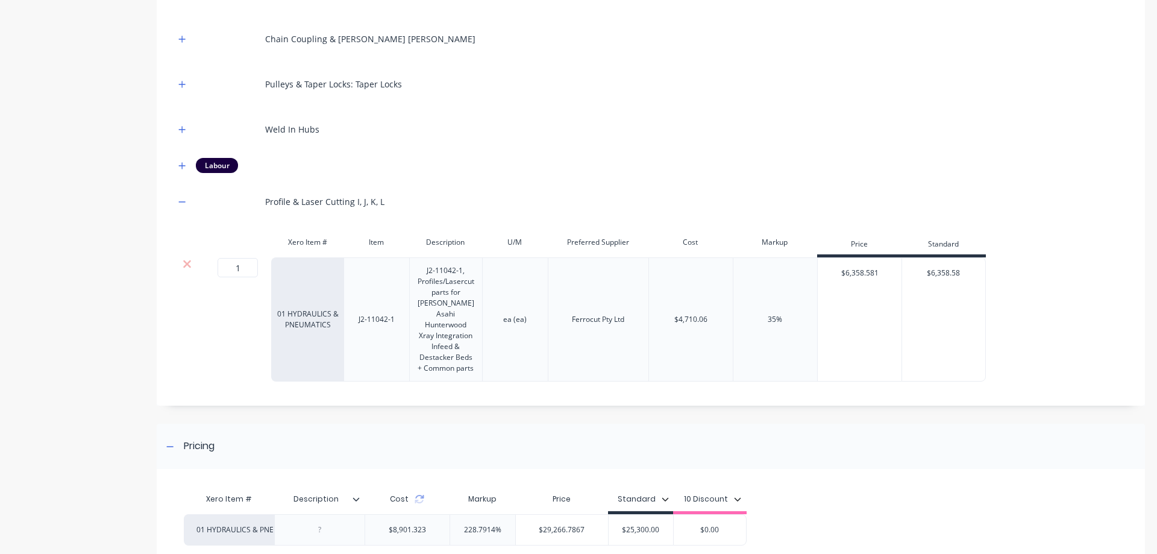
scroll to position [844, 0]
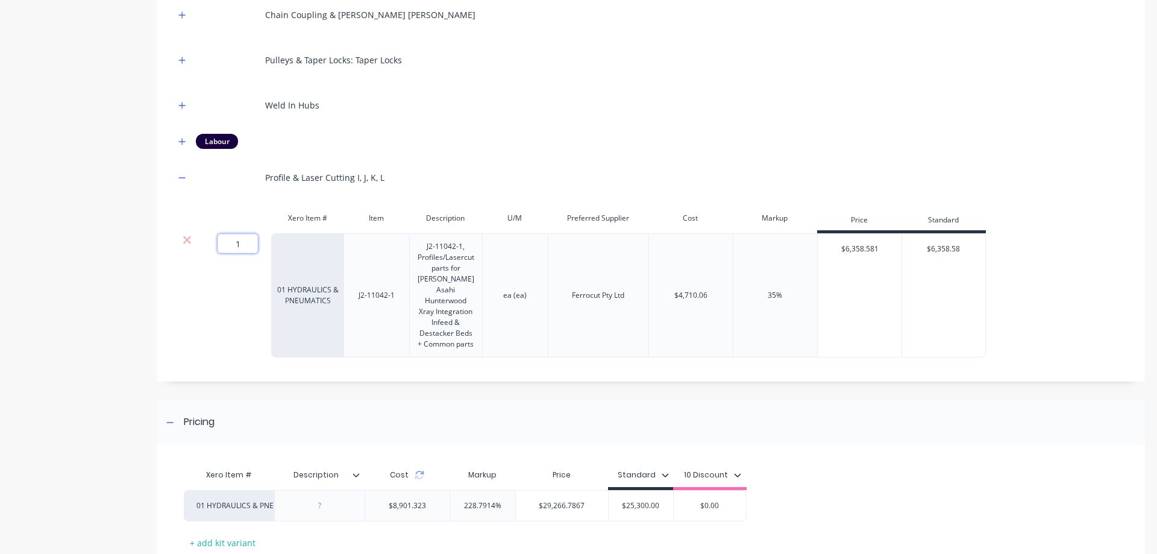
drag, startPoint x: 251, startPoint y: 243, endPoint x: 220, endPoint y: 245, distance: 31.4
click at [220, 245] on input "1" at bounding box center [238, 243] width 40 height 19
type input "0.5"
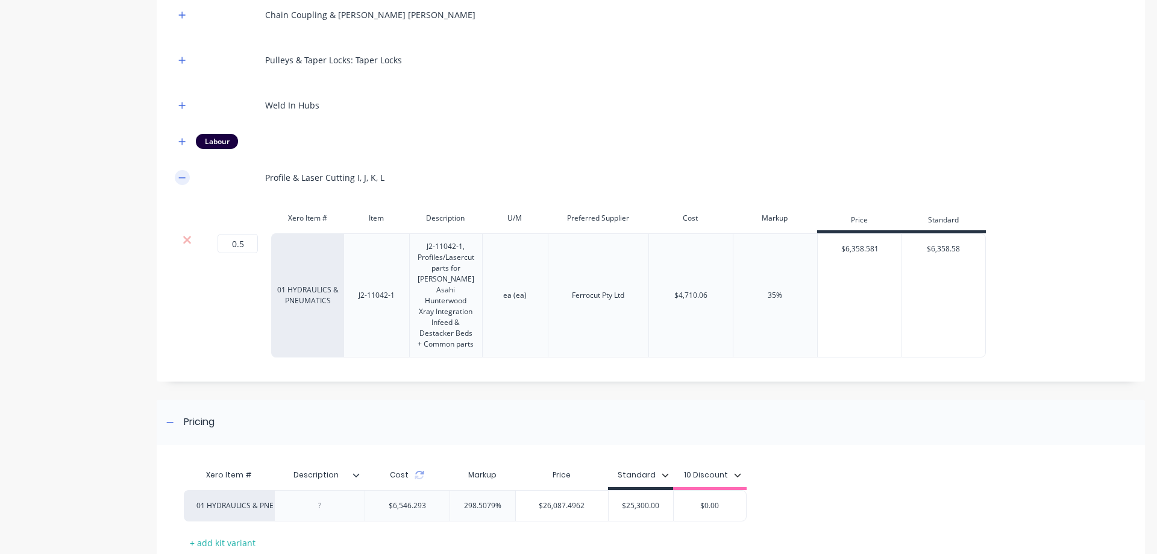
click at [183, 180] on icon "button" at bounding box center [181, 178] width 7 height 8
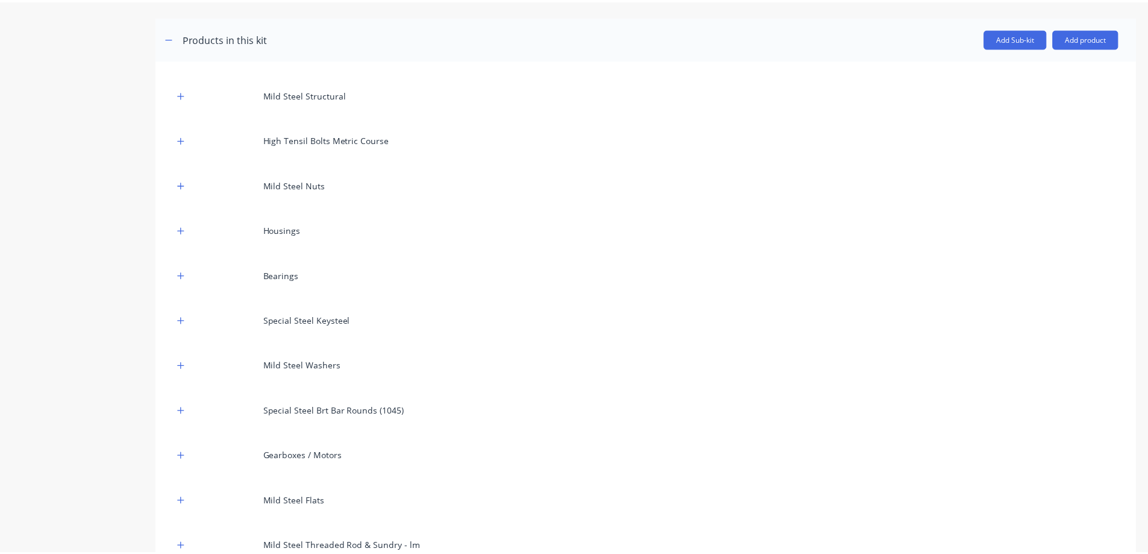
scroll to position [162, 0]
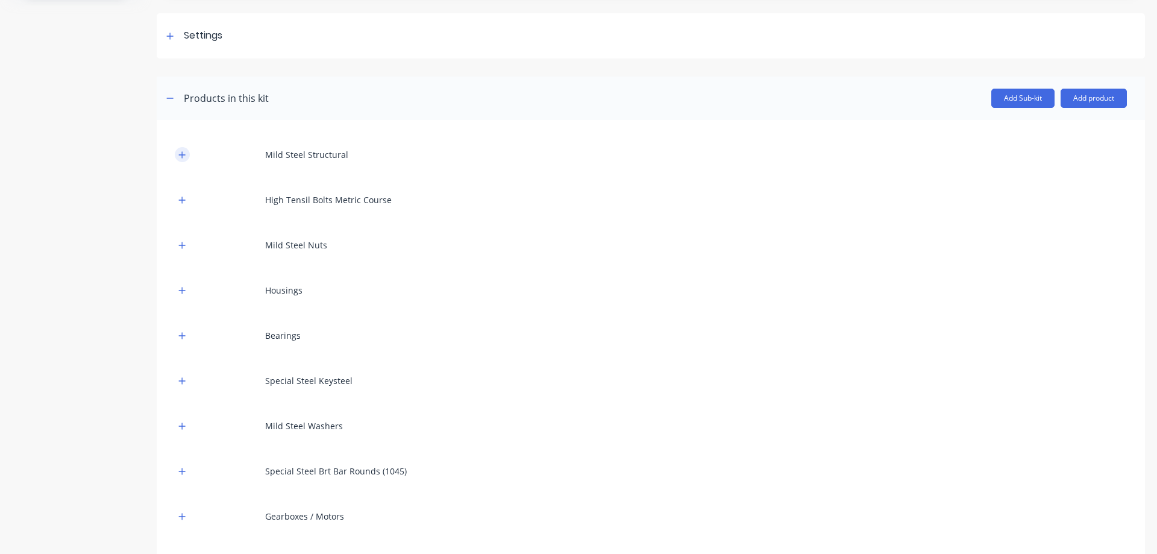
click at [182, 152] on icon "button" at bounding box center [182, 154] width 7 height 7
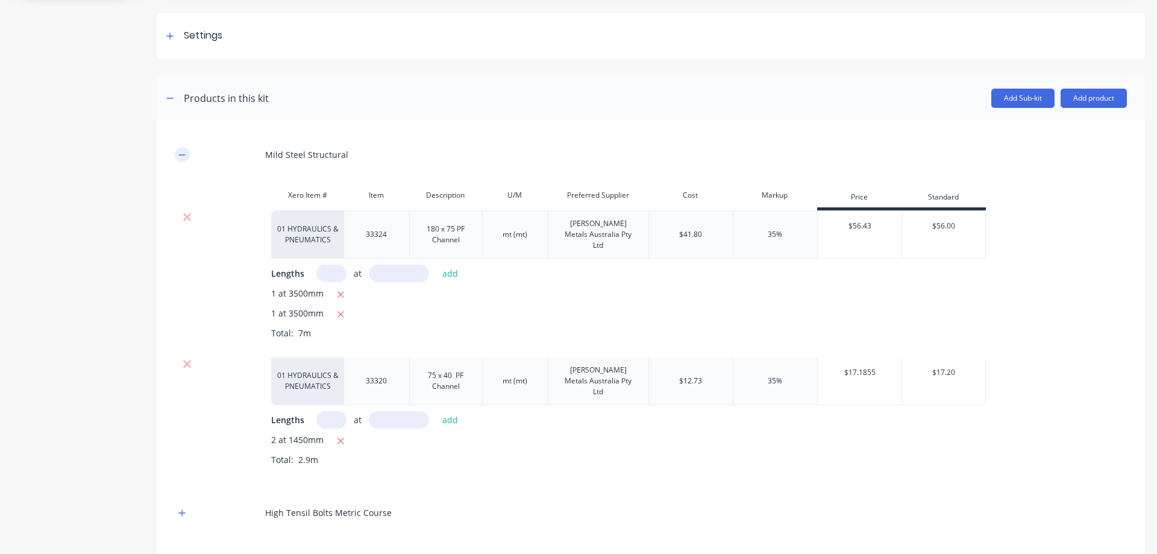
click at [182, 152] on icon "button" at bounding box center [181, 155] width 7 height 8
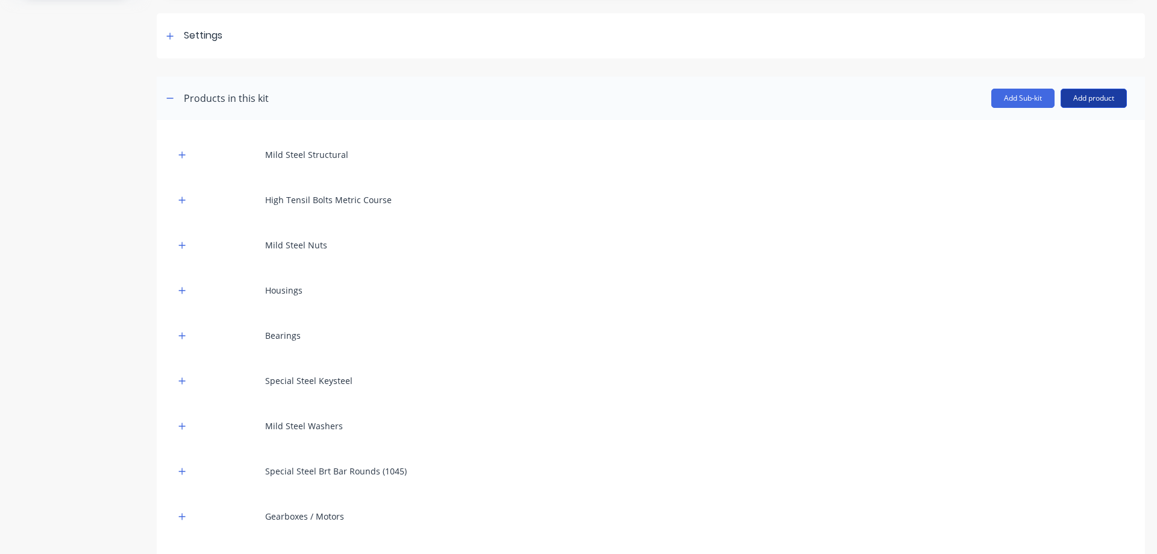
click at [1087, 98] on button "Add product" at bounding box center [1094, 98] width 66 height 19
click at [1080, 128] on div "Product catalogue" at bounding box center [1069, 129] width 93 height 17
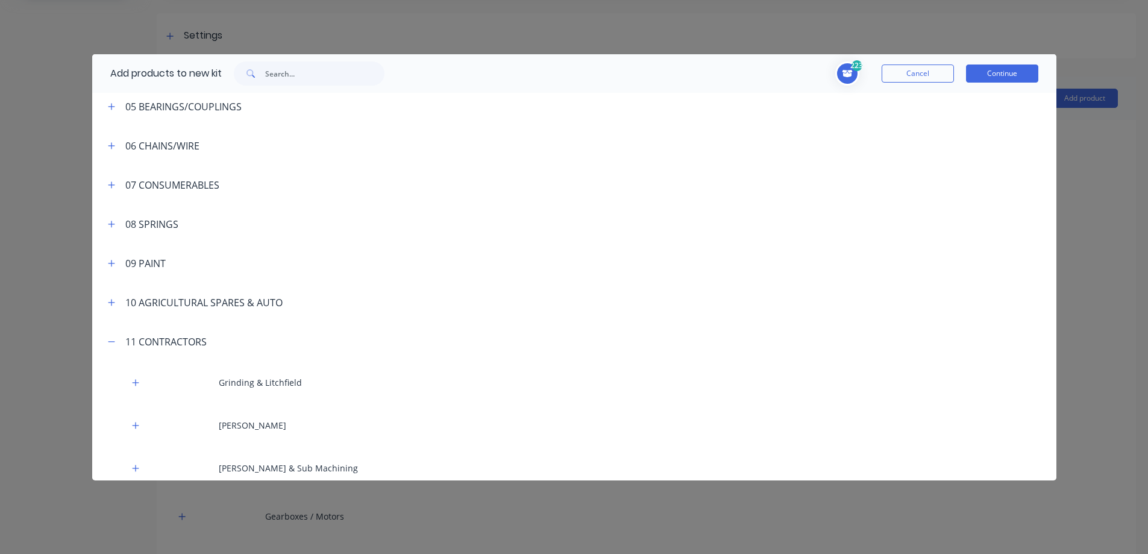
scroll to position [301, 0]
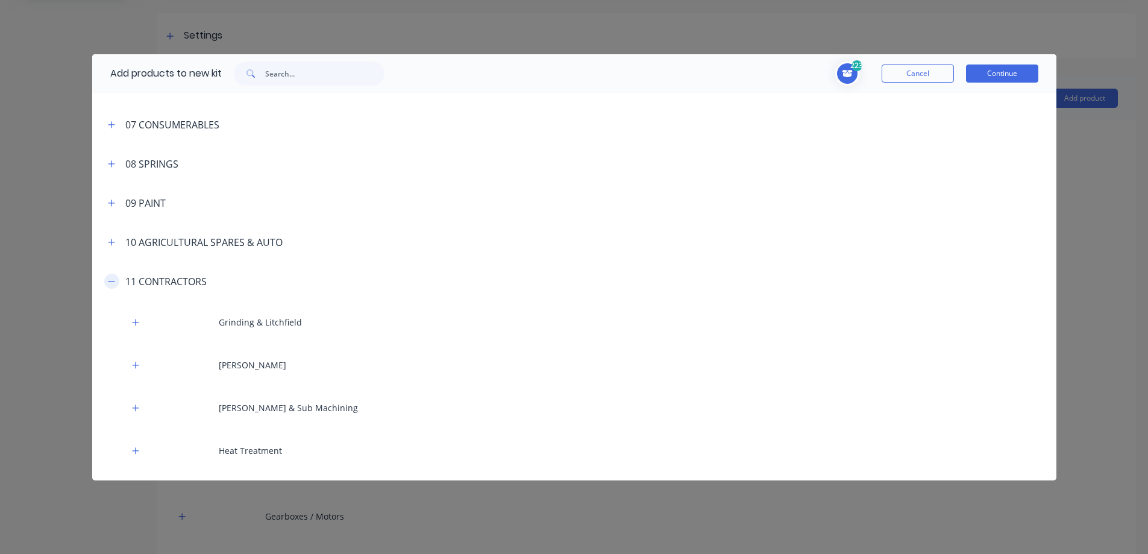
click at [113, 279] on icon "button" at bounding box center [111, 281] width 7 height 8
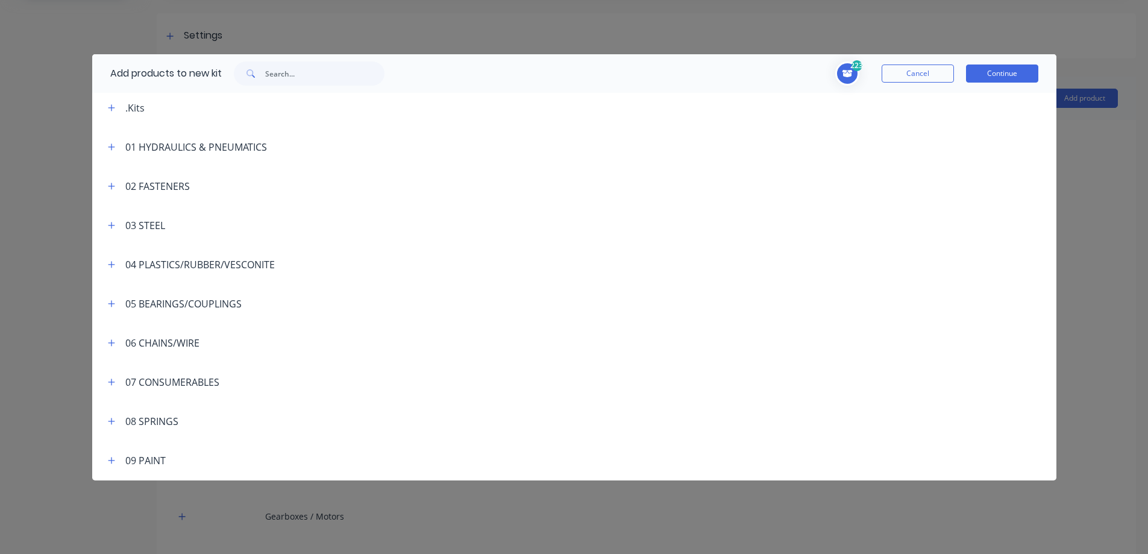
scroll to position [0, 0]
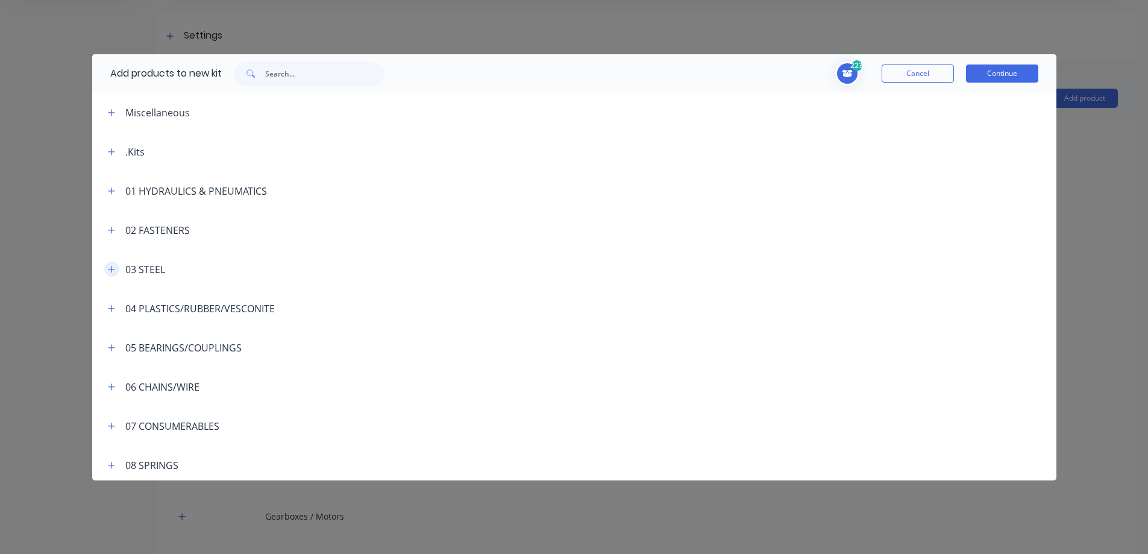
click at [108, 270] on icon "button" at bounding box center [111, 269] width 7 height 8
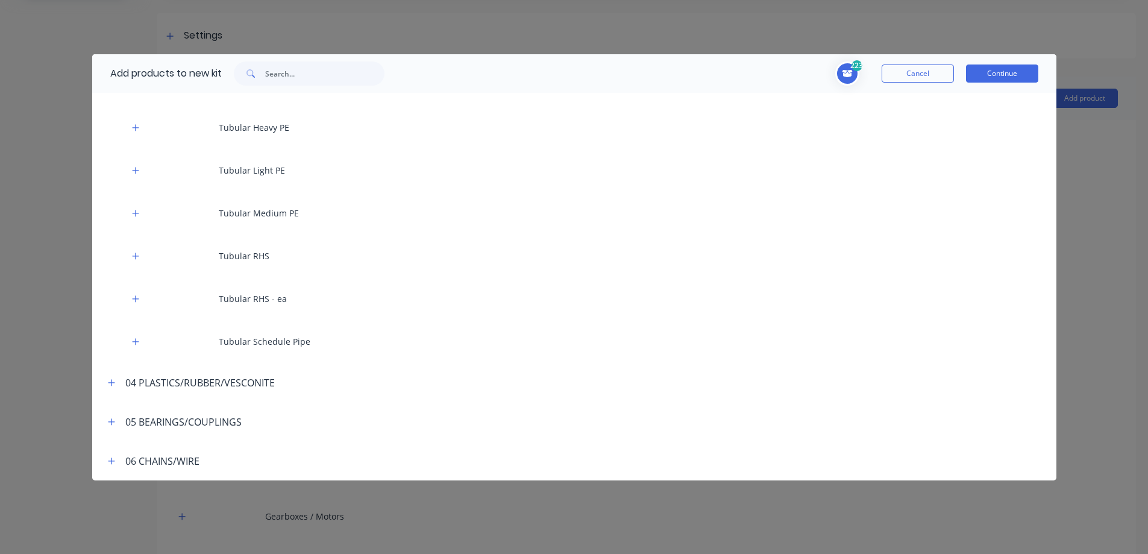
scroll to position [4038, 0]
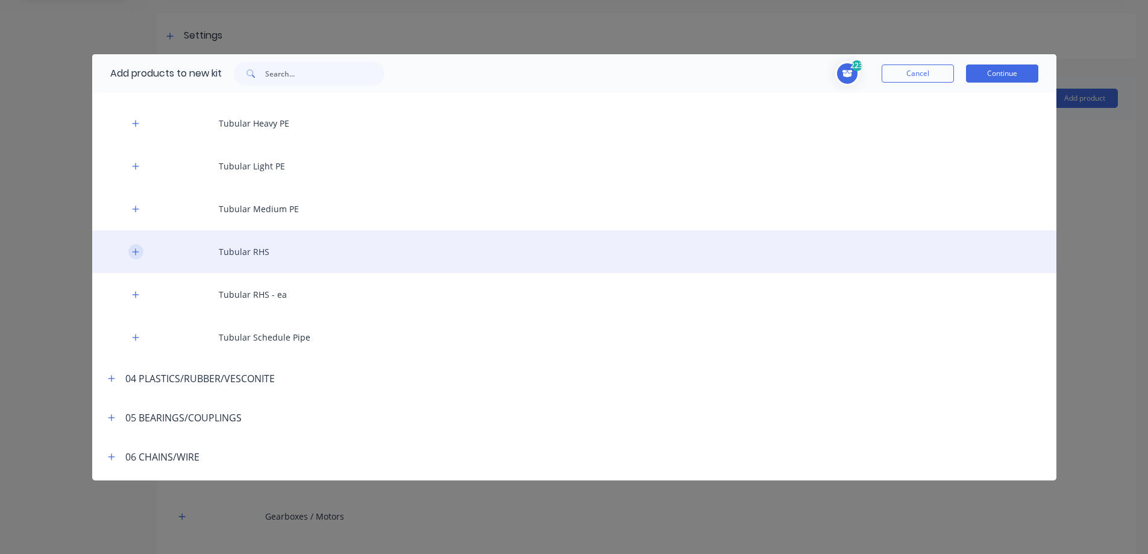
click at [130, 253] on button "button" at bounding box center [135, 251] width 15 height 15
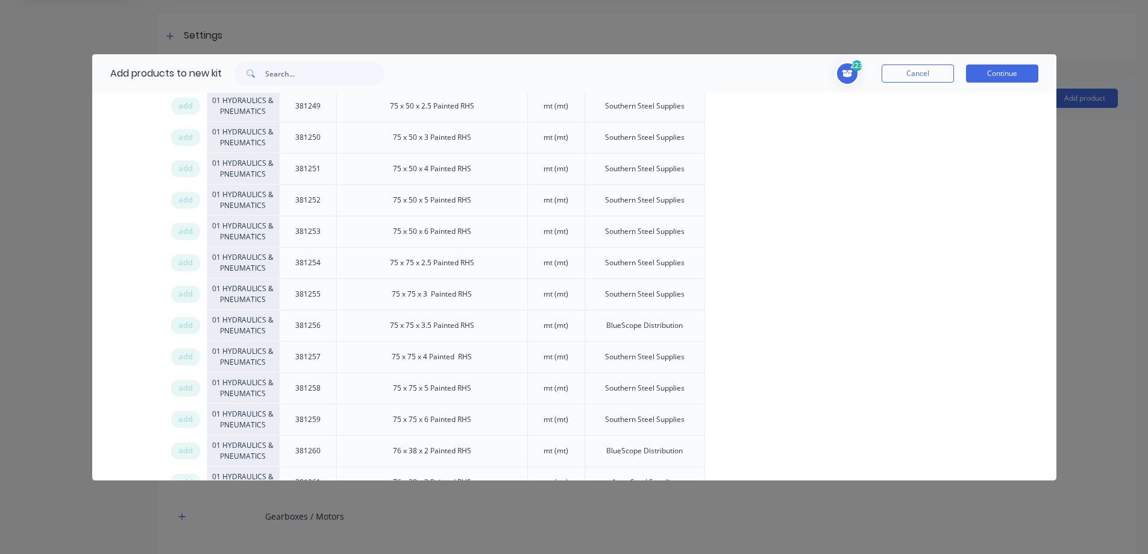
scroll to position [5665, 0]
click at [182, 351] on span "add" at bounding box center [185, 356] width 14 height 12
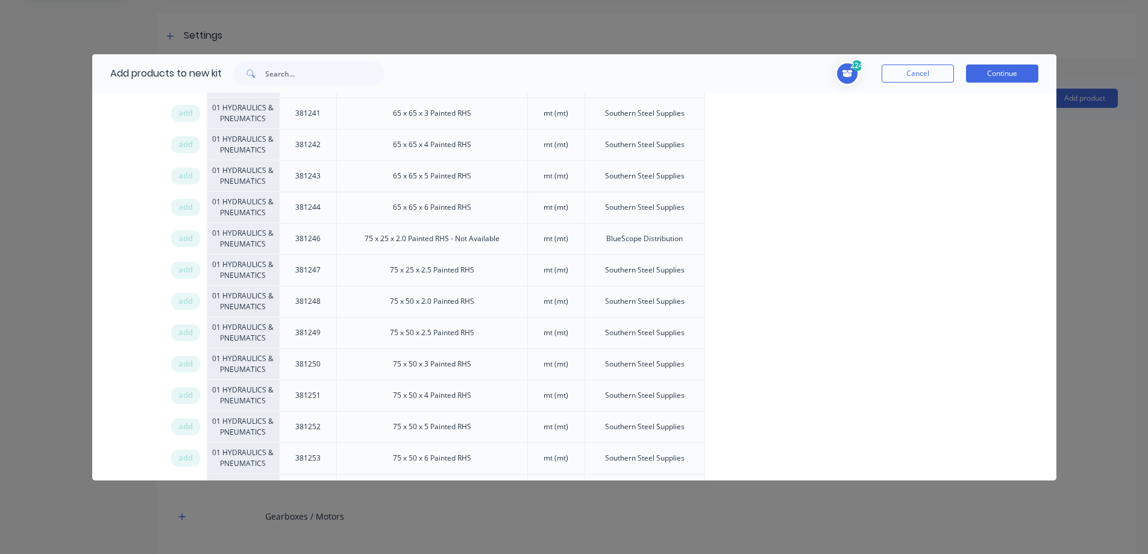
scroll to position [5424, 0]
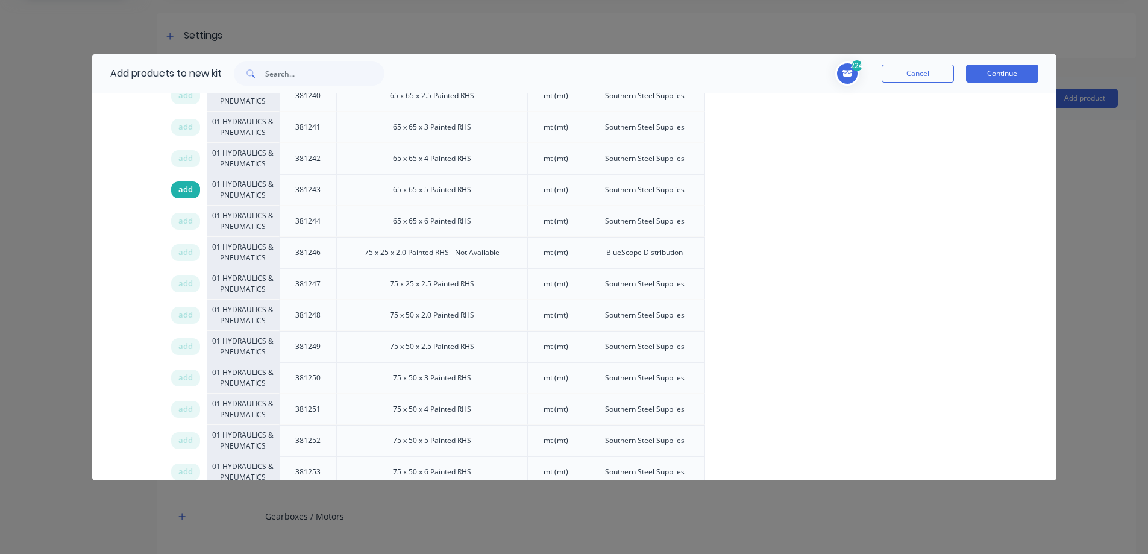
click at [181, 192] on span "add" at bounding box center [185, 190] width 14 height 12
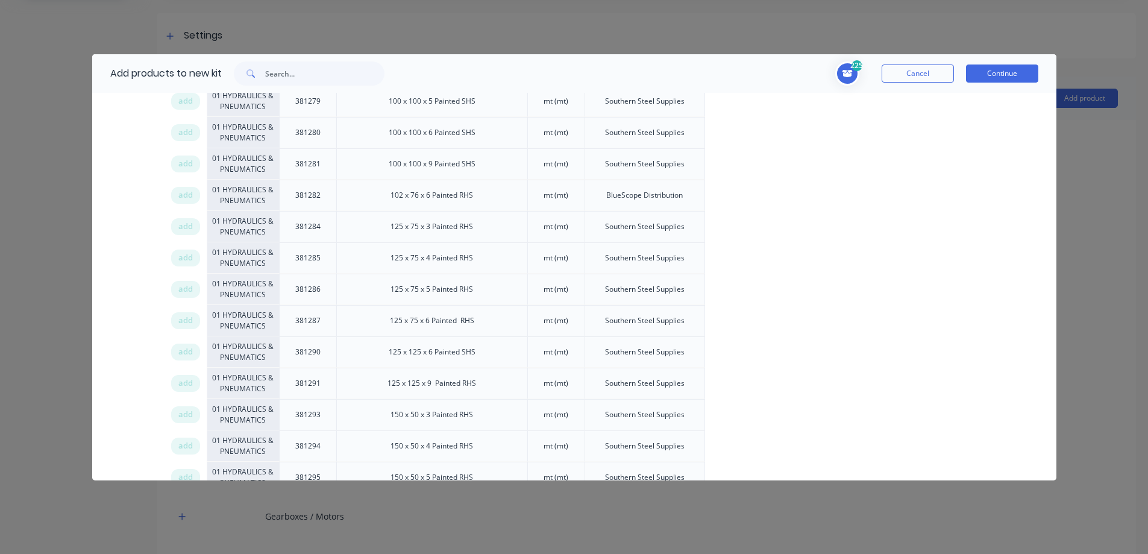
scroll to position [6448, 0]
click at [193, 292] on div "add" at bounding box center [185, 293] width 29 height 17
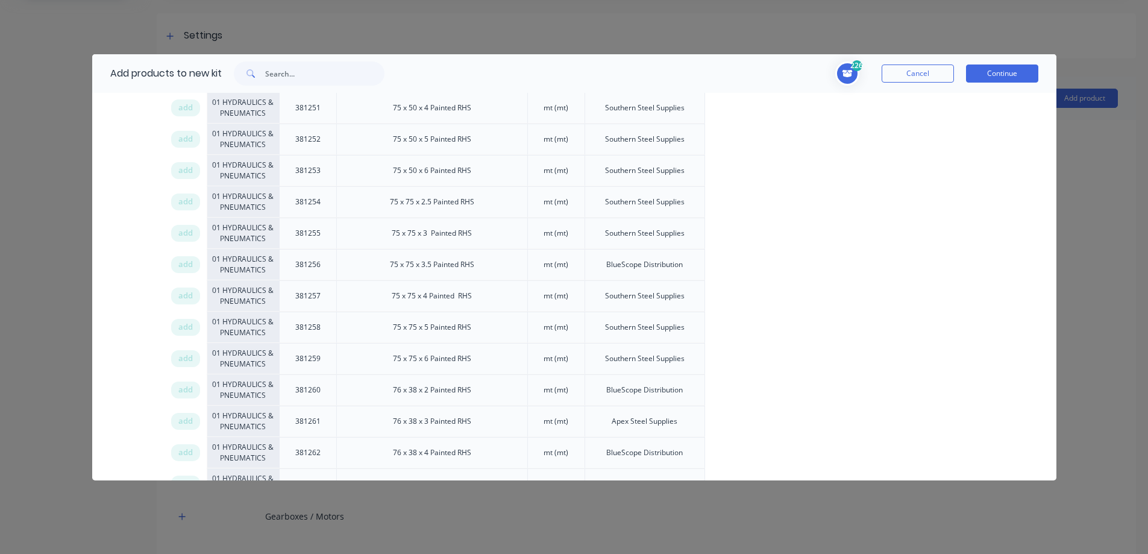
scroll to position [5604, 0]
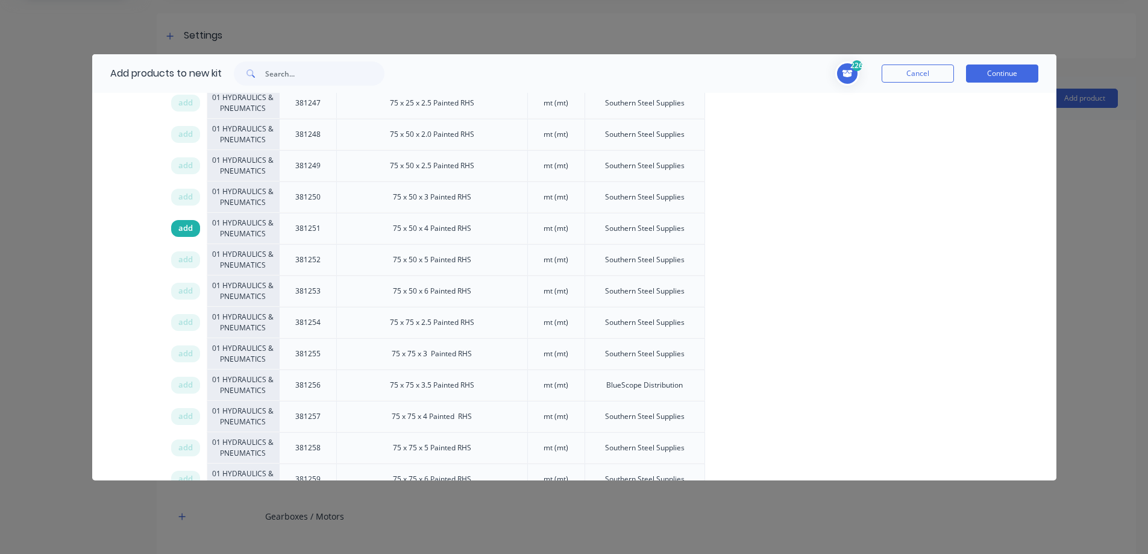
click at [186, 225] on span "add" at bounding box center [185, 228] width 14 height 12
click at [187, 201] on span "add" at bounding box center [185, 197] width 14 height 12
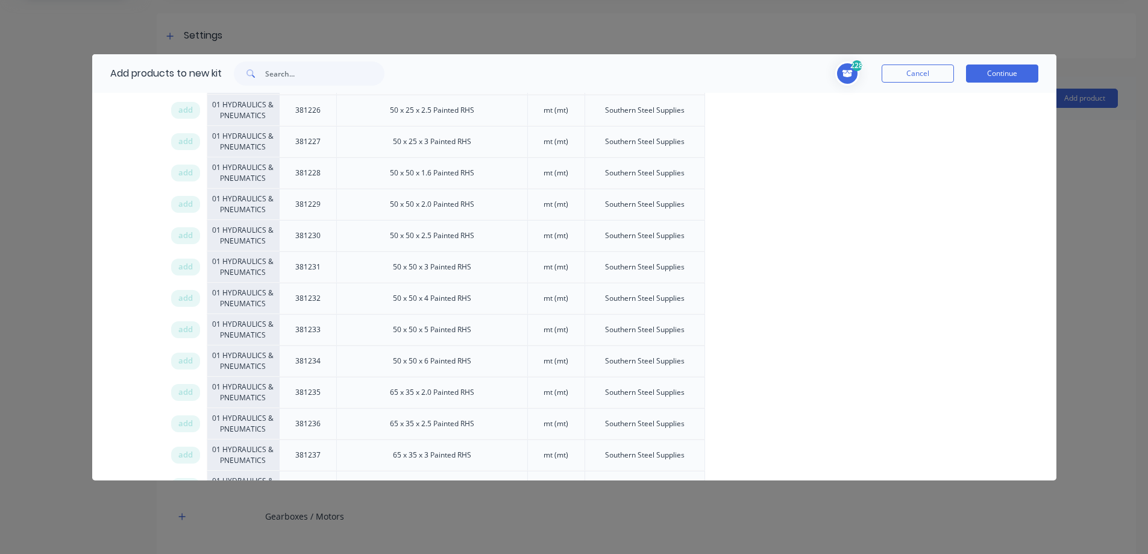
scroll to position [4640, 0]
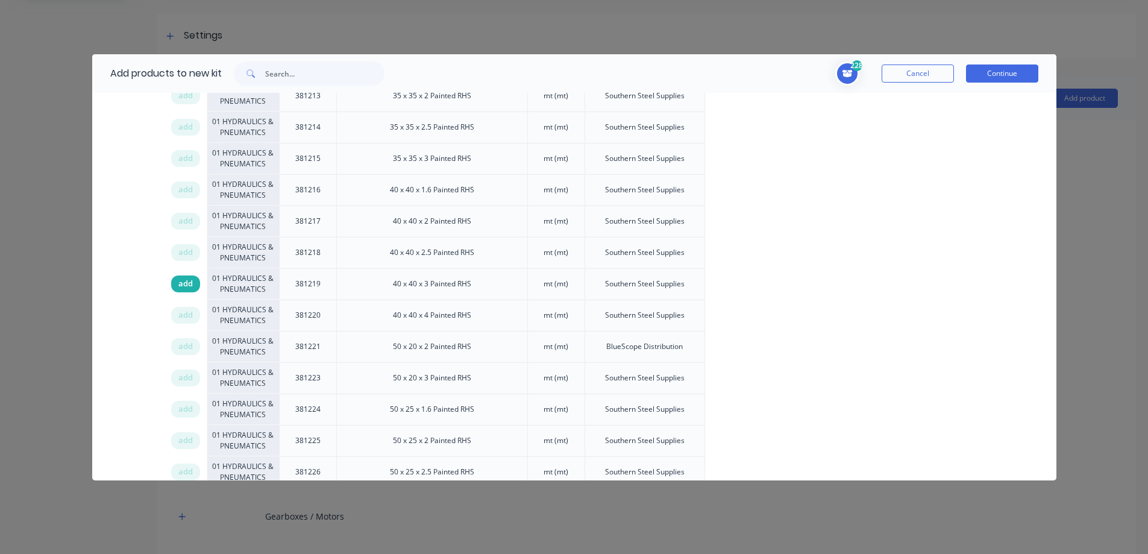
click at [190, 283] on span "add" at bounding box center [185, 284] width 14 height 12
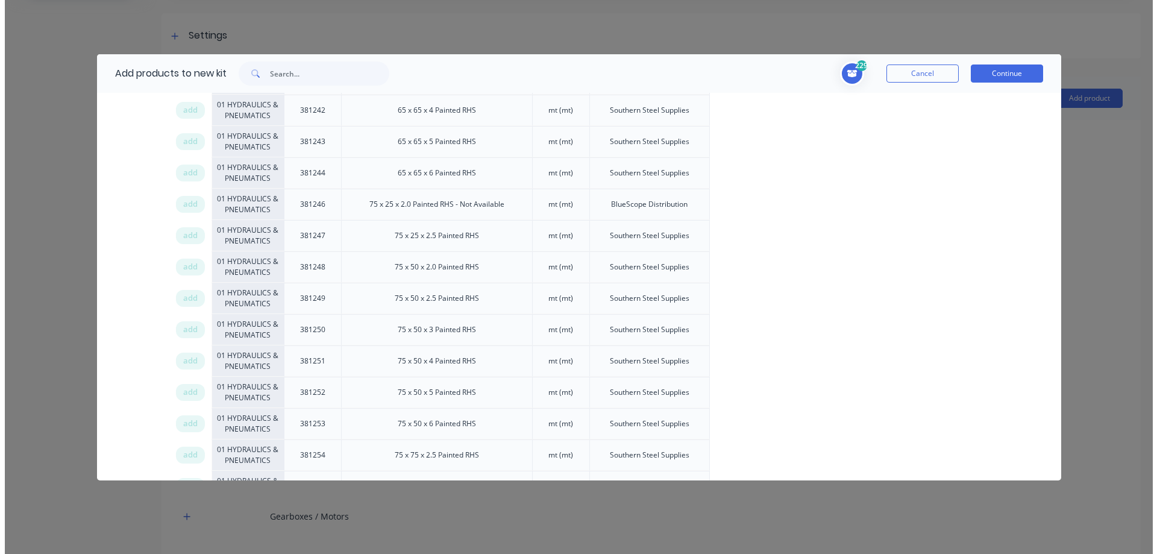
scroll to position [5484, 0]
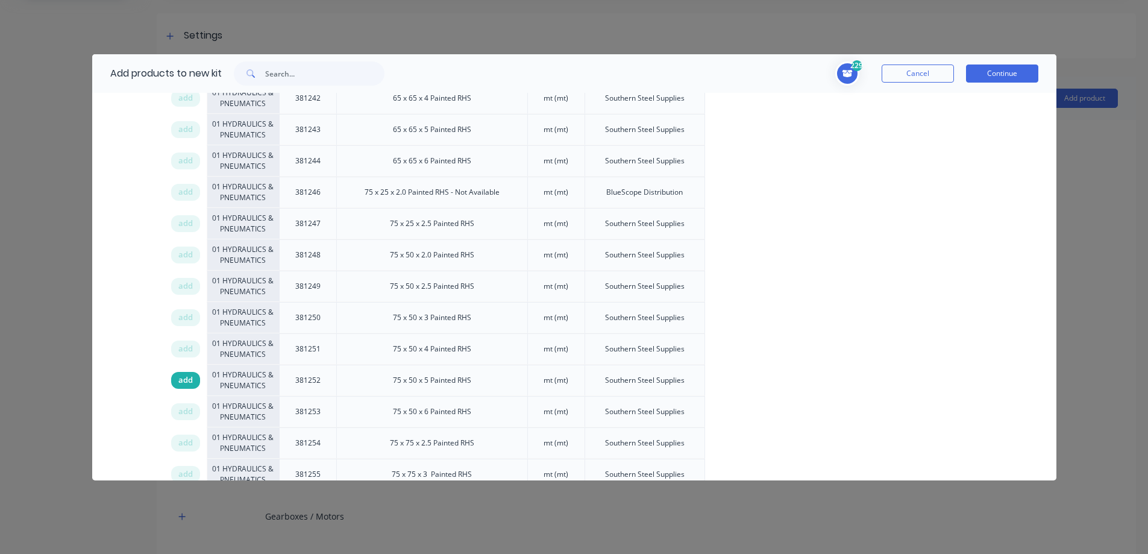
click at [190, 382] on span "add" at bounding box center [185, 380] width 14 height 12
click at [1009, 79] on button "Continue" at bounding box center [1002, 73] width 72 height 18
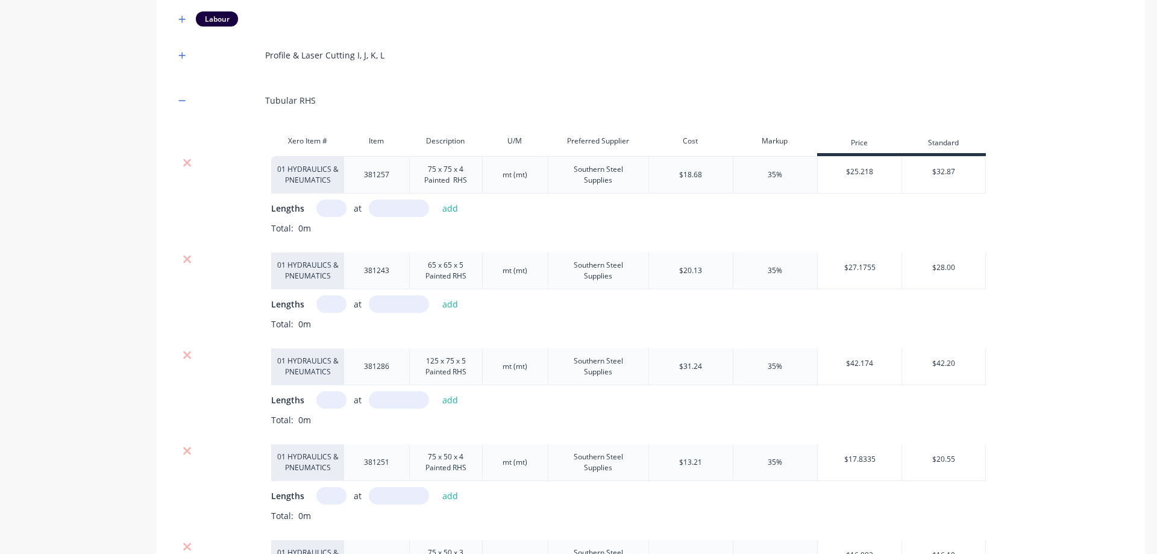
scroll to position [945, 0]
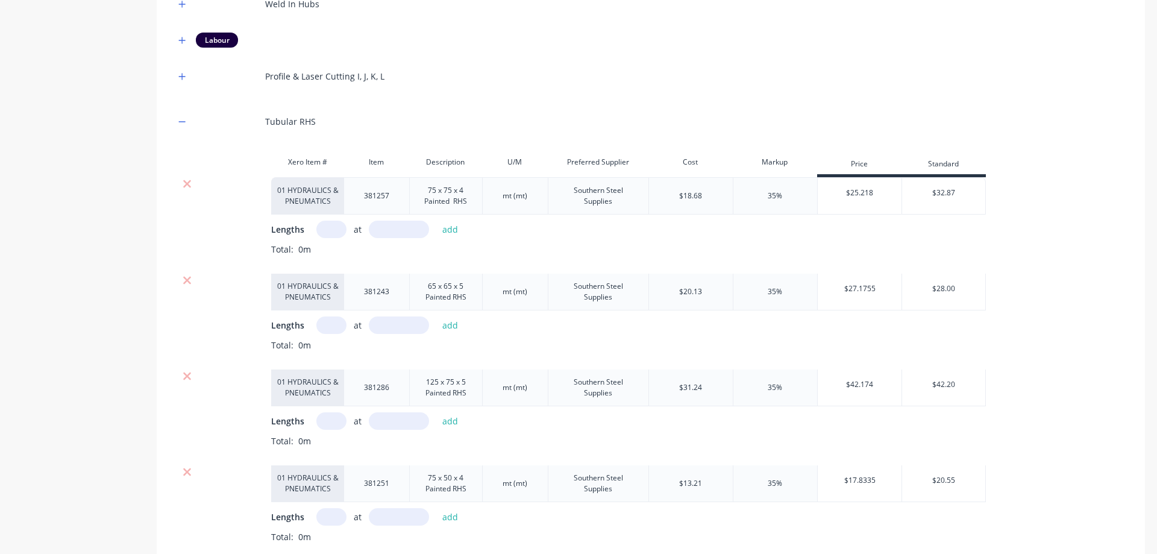
click at [333, 230] on input "text" at bounding box center [331, 229] width 30 height 17
type input "1"
type input "1200"
click at [442, 235] on button "add" at bounding box center [450, 229] width 28 height 16
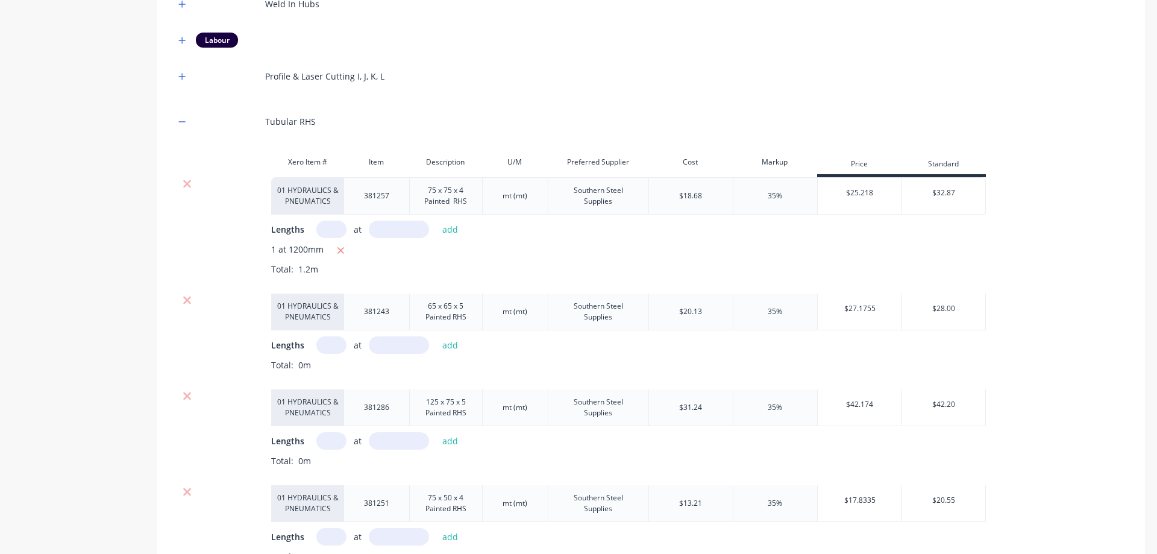
click at [325, 344] on input "text" at bounding box center [331, 344] width 30 height 17
type input "1"
type input "2100"
click at [457, 343] on button "add" at bounding box center [450, 345] width 28 height 16
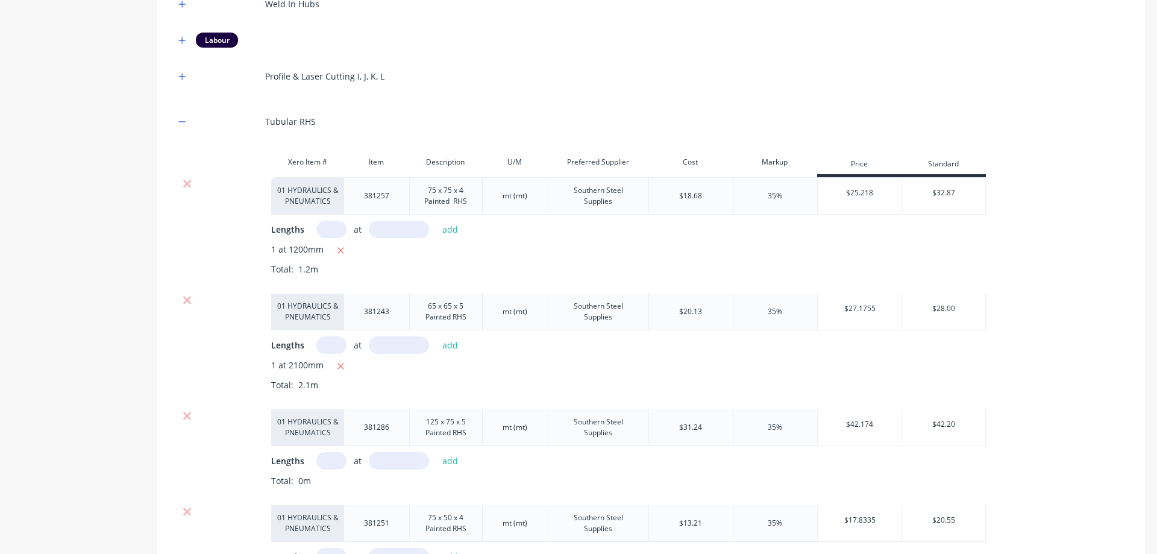
click at [334, 463] on input "text" at bounding box center [331, 460] width 30 height 17
type input "1"
type input "5400"
click at [448, 459] on button "add" at bounding box center [450, 461] width 28 height 16
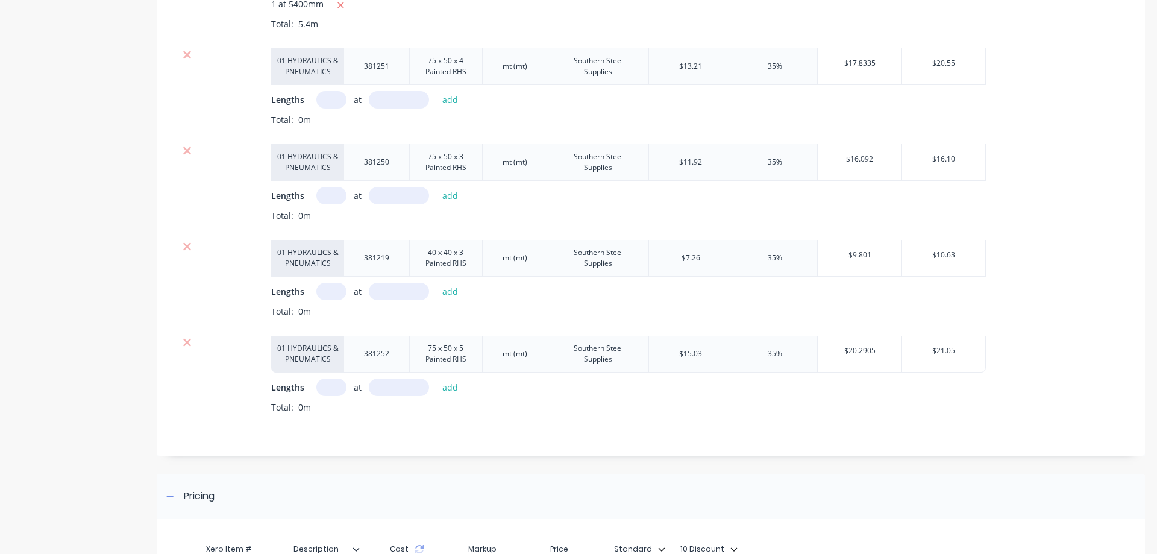
scroll to position [1427, 0]
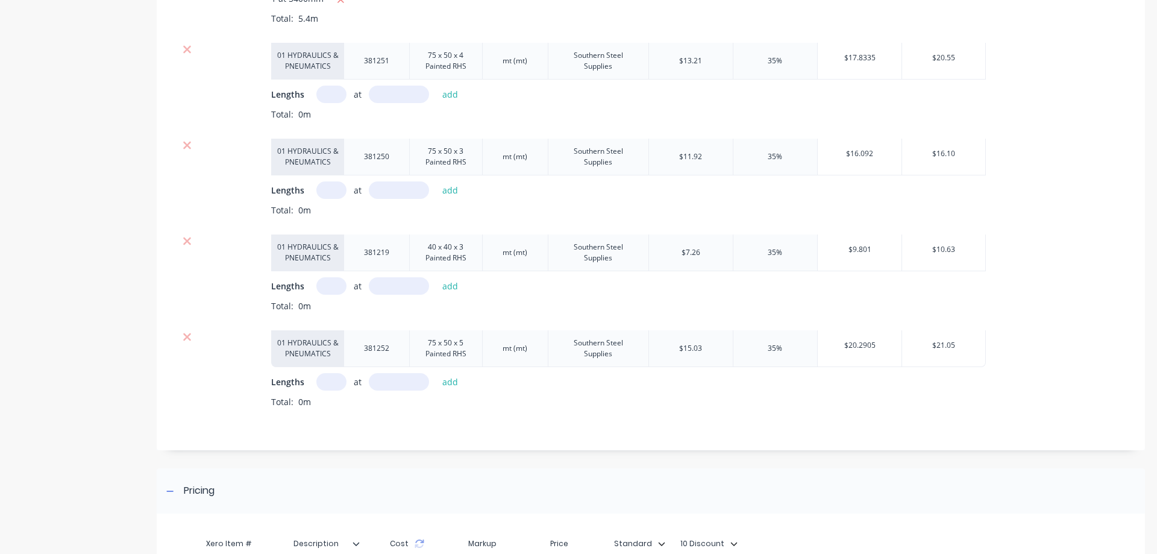
click at [321, 96] on input "text" at bounding box center [331, 94] width 30 height 17
type input "1"
type input "3360"
click at [454, 94] on button "add" at bounding box center [450, 94] width 28 height 16
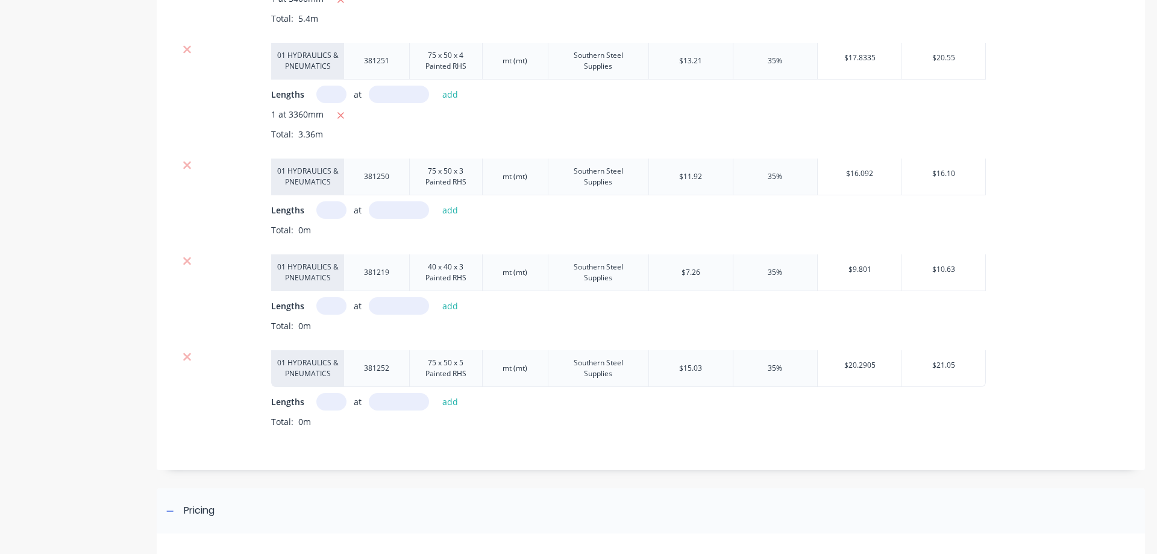
click at [338, 90] on input "text" at bounding box center [331, 94] width 30 height 17
type input "1"
type input "700"
click at [459, 96] on button "add" at bounding box center [450, 94] width 28 height 16
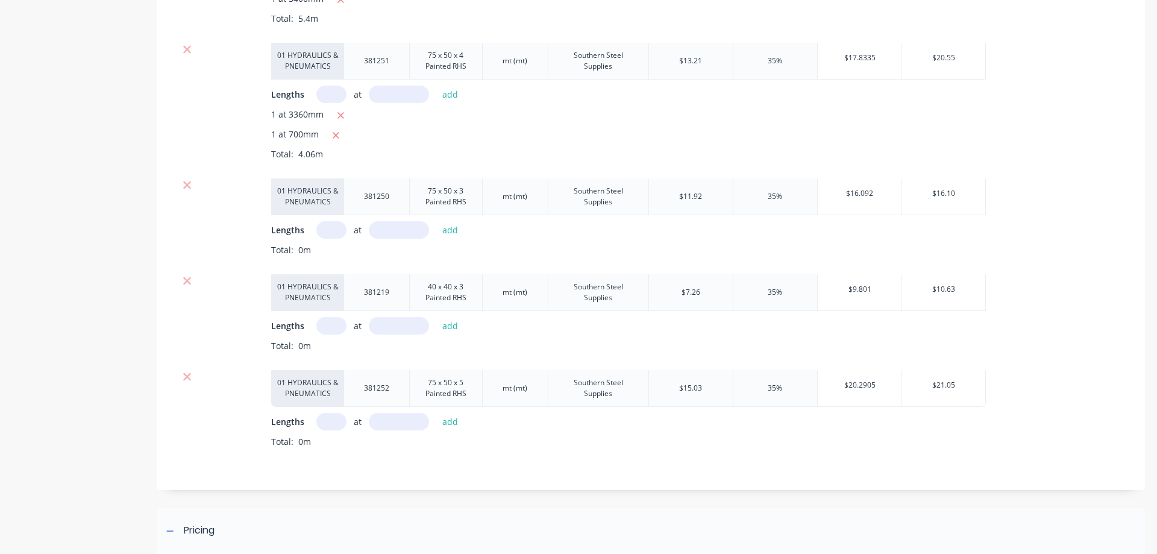
click at [335, 226] on input "text" at bounding box center [331, 229] width 30 height 17
type input "1"
type input "5240"
click at [457, 231] on button "add" at bounding box center [450, 230] width 28 height 16
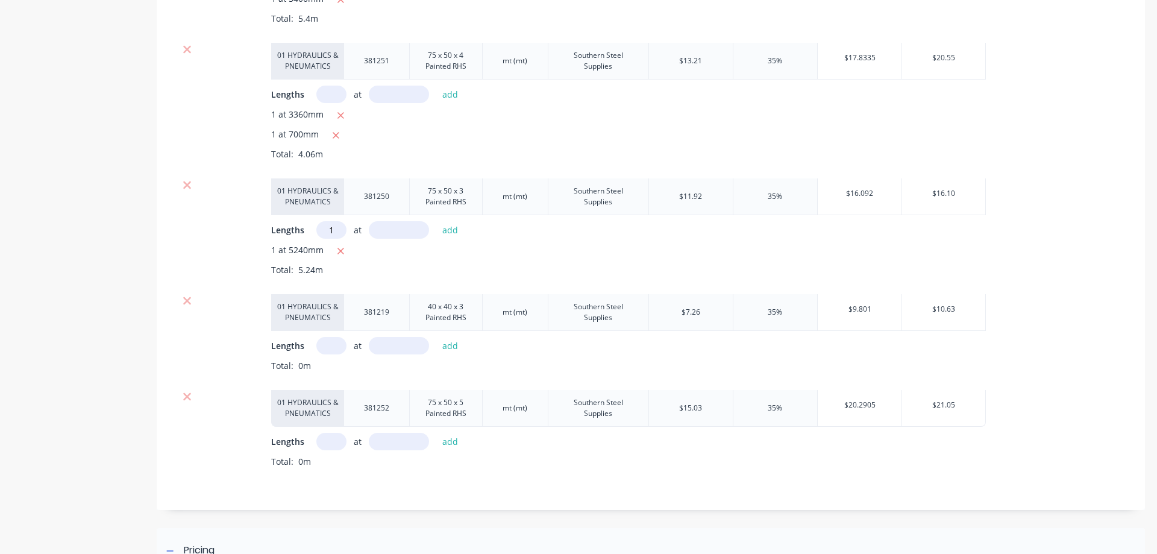
type input "1"
type input "5800"
click at [448, 232] on button "add" at bounding box center [450, 230] width 28 height 16
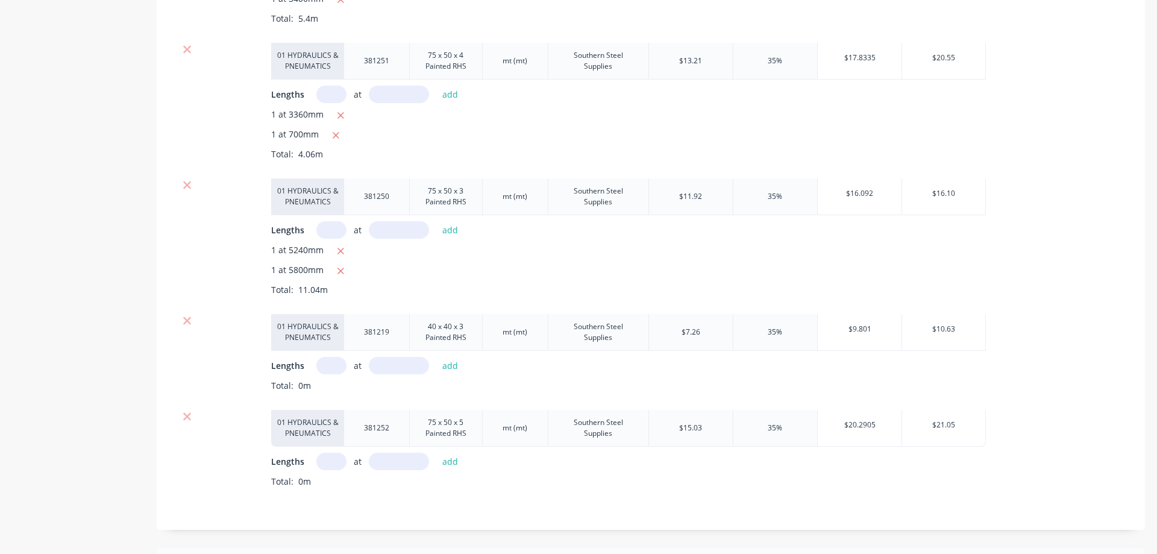
click at [328, 362] on input "text" at bounding box center [331, 365] width 30 height 17
type input "1"
type input "3160"
click at [450, 365] on button "add" at bounding box center [450, 365] width 28 height 16
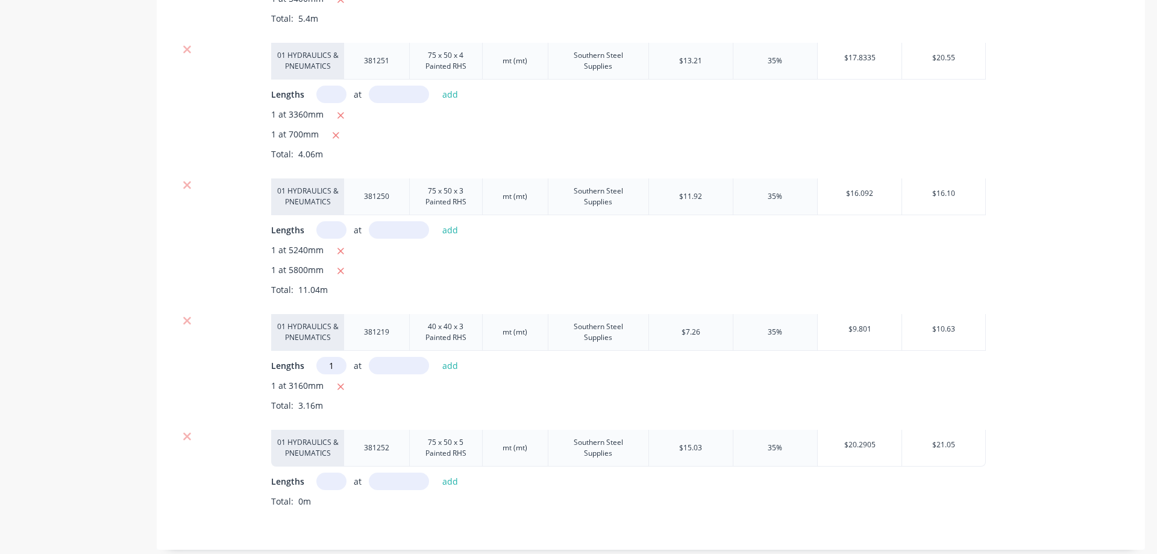
type input "1"
type input "140"
click at [457, 365] on button "add" at bounding box center [450, 365] width 28 height 16
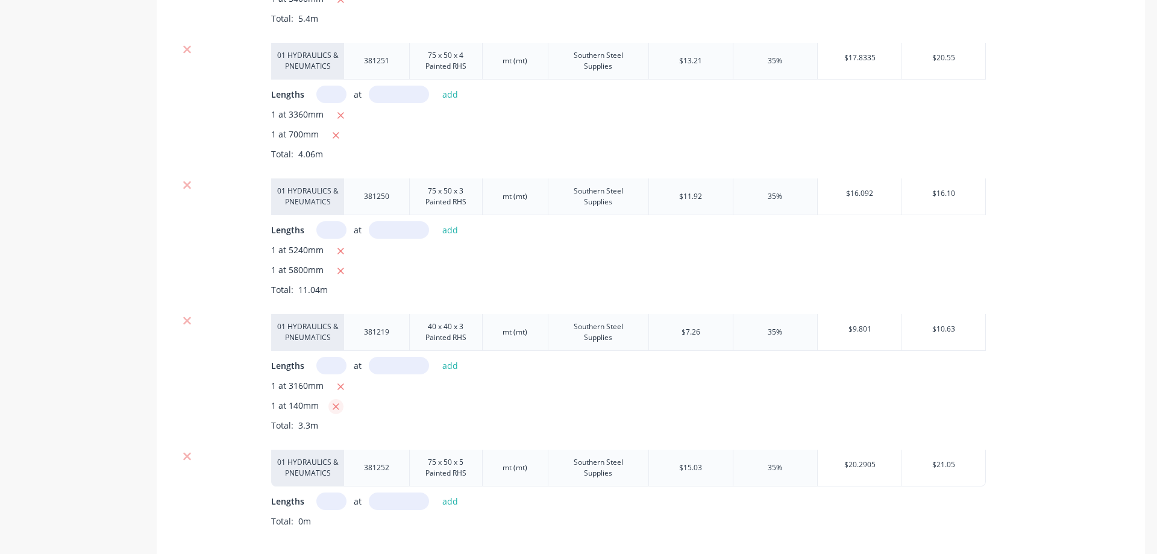
click at [331, 406] on button "button" at bounding box center [335, 406] width 15 height 15
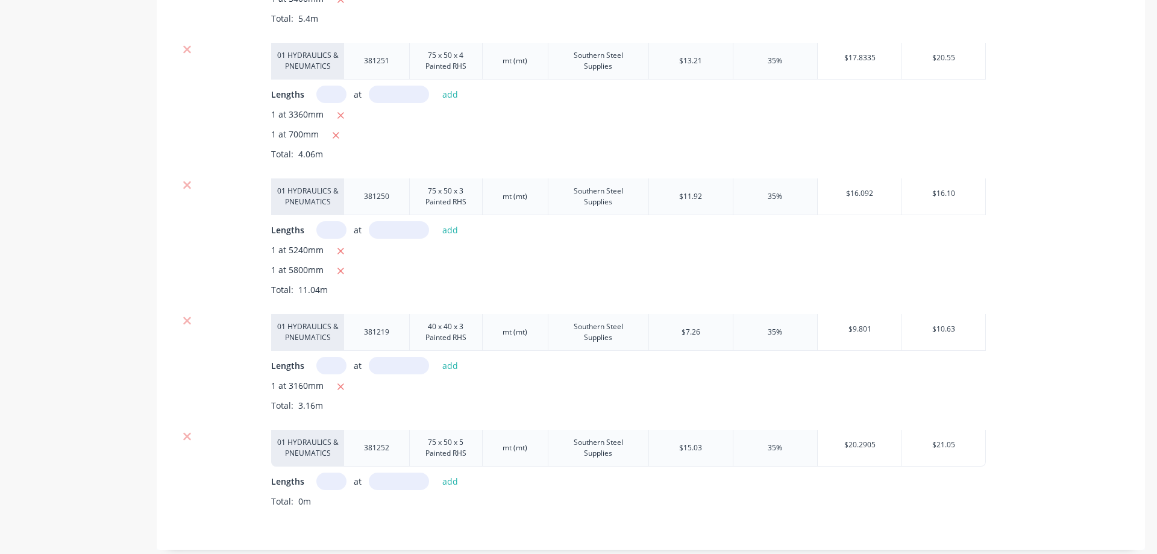
click at [325, 368] on input "text" at bounding box center [331, 365] width 30 height 17
type input "1"
type input "14000"
click at [445, 369] on button "add" at bounding box center [450, 365] width 28 height 16
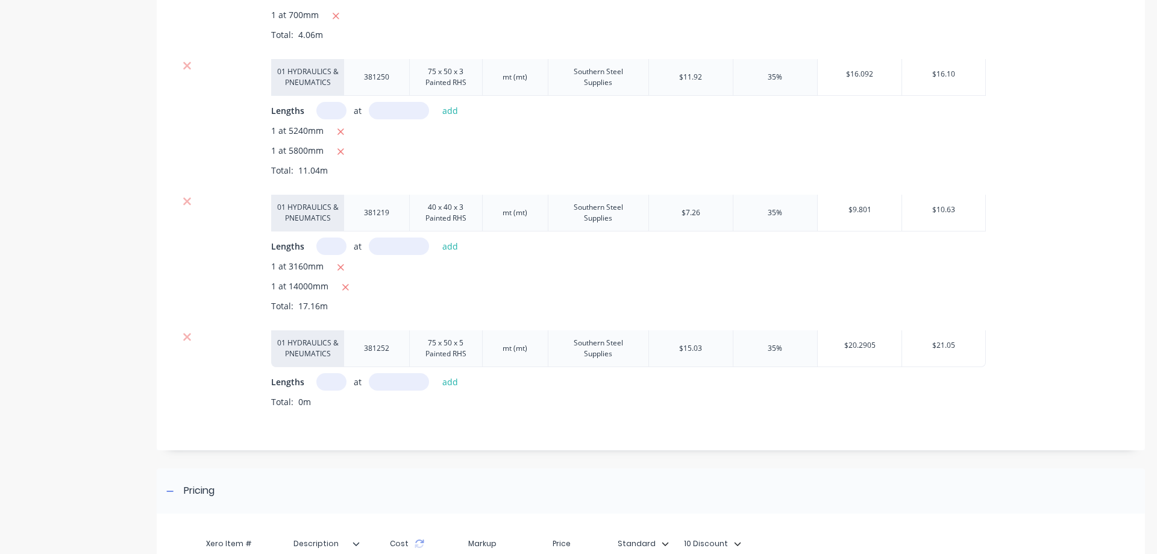
scroll to position [1548, 0]
click at [329, 387] on input "text" at bounding box center [331, 380] width 30 height 17
type input "1"
type input "2340"
click at [451, 384] on button "add" at bounding box center [450, 380] width 28 height 16
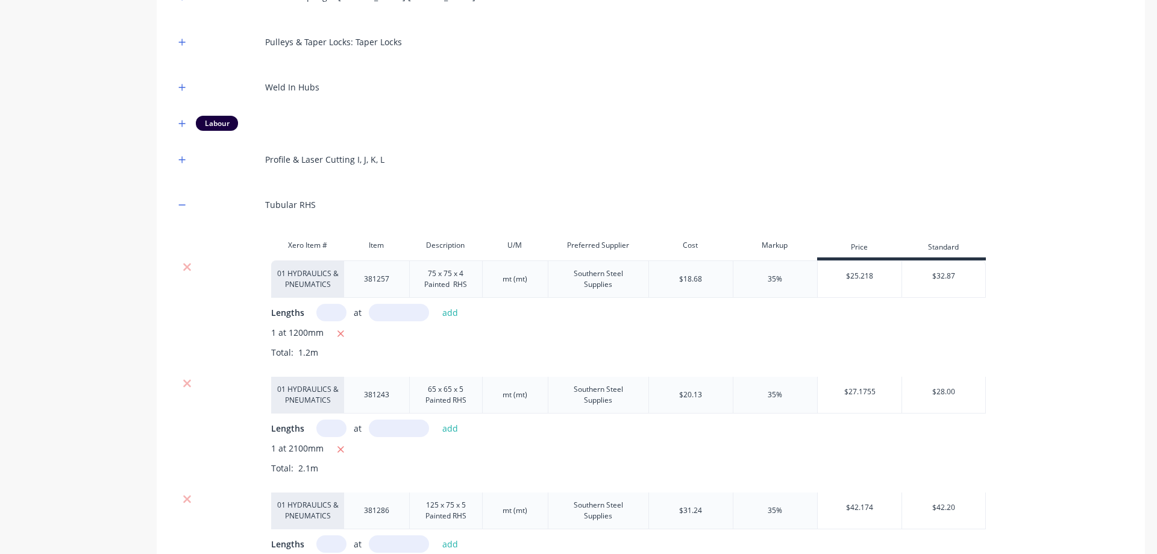
scroll to position [824, 0]
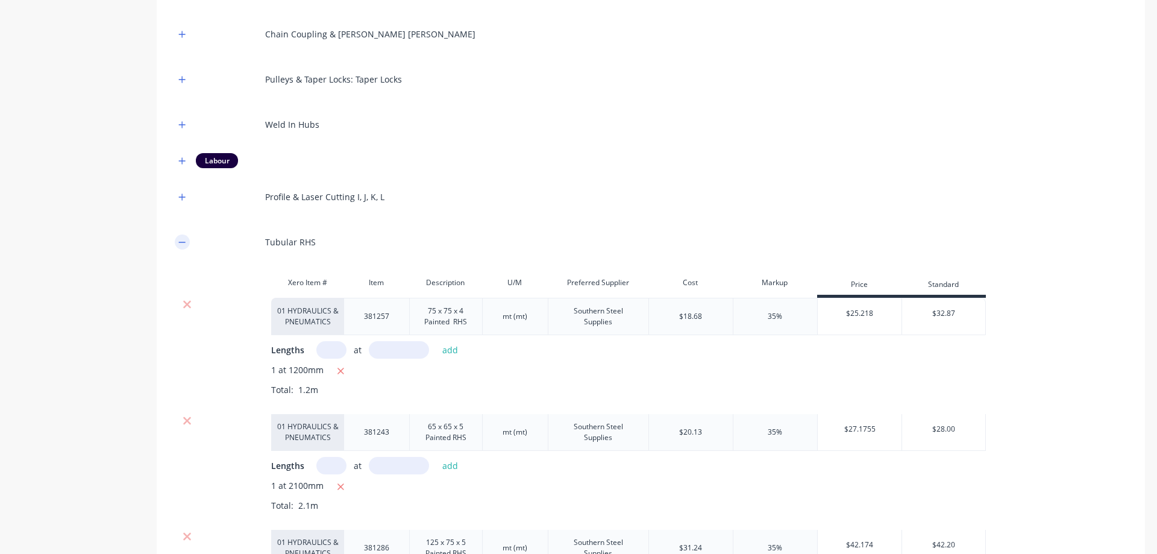
click at [189, 245] on button "button" at bounding box center [182, 241] width 15 height 15
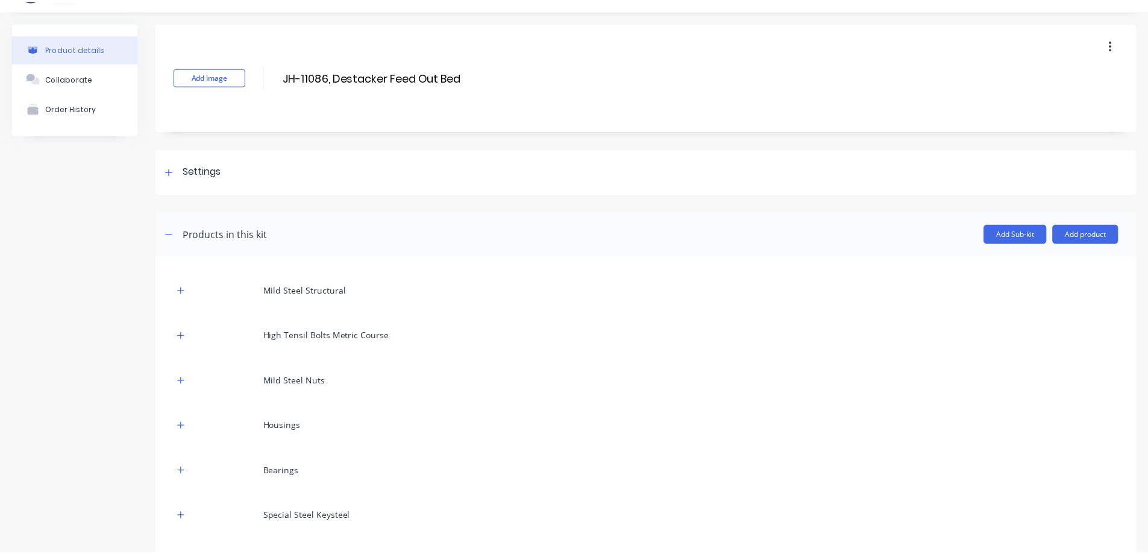
scroll to position [0, 0]
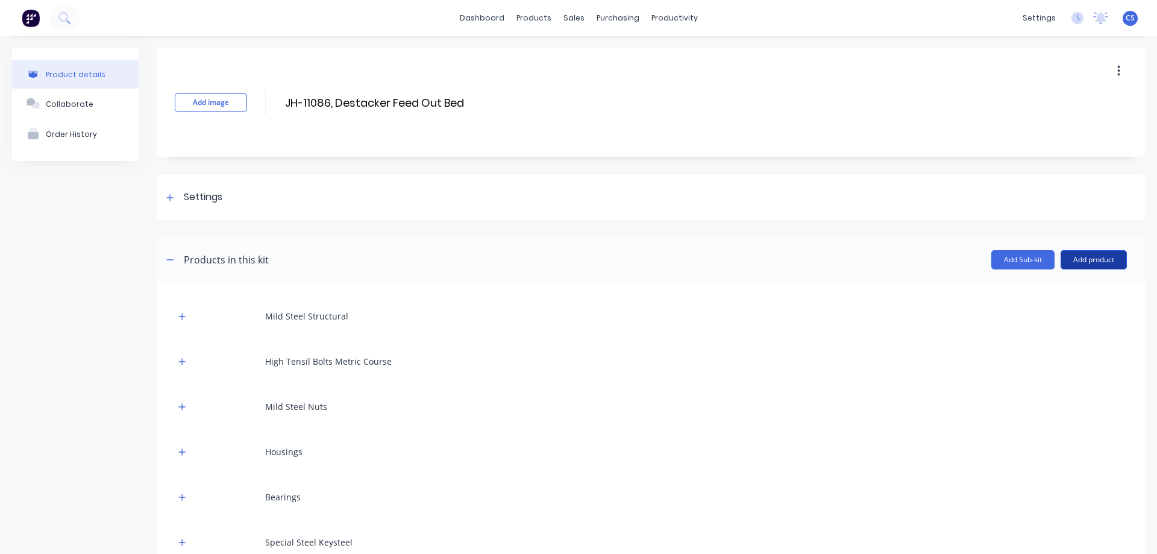
click at [1099, 256] on button "Add product" at bounding box center [1094, 259] width 66 height 19
click at [1092, 299] on div "Product catalogue" at bounding box center [1069, 290] width 93 height 17
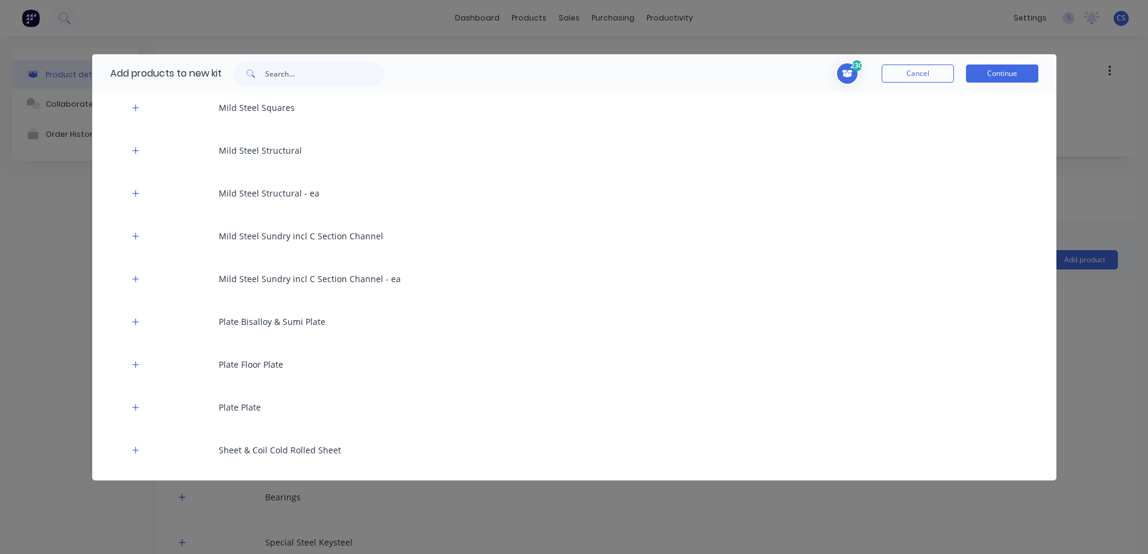
scroll to position [1567, 0]
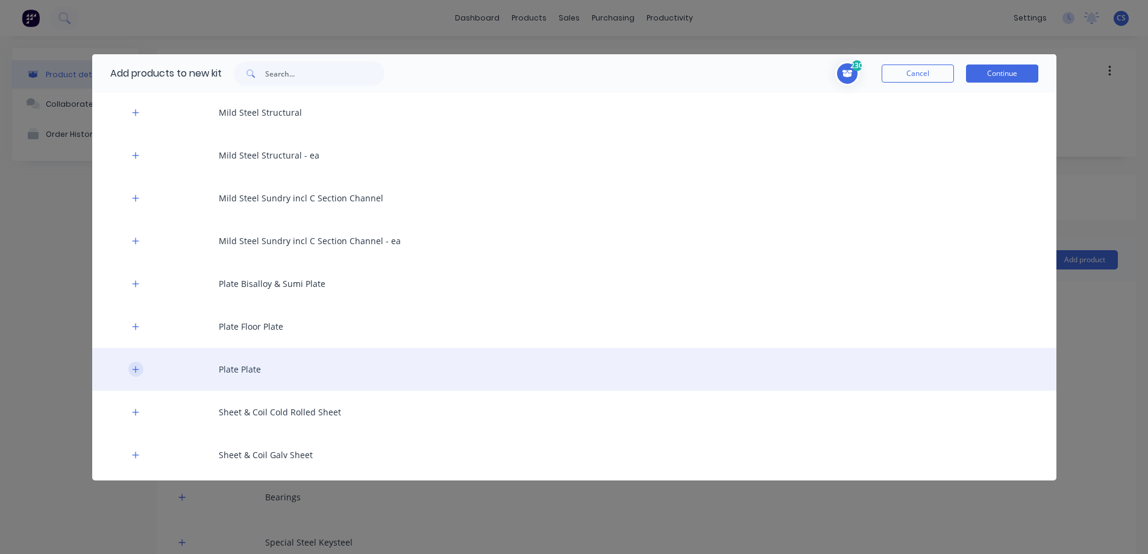
click at [132, 366] on icon "button" at bounding box center [135, 369] width 7 height 8
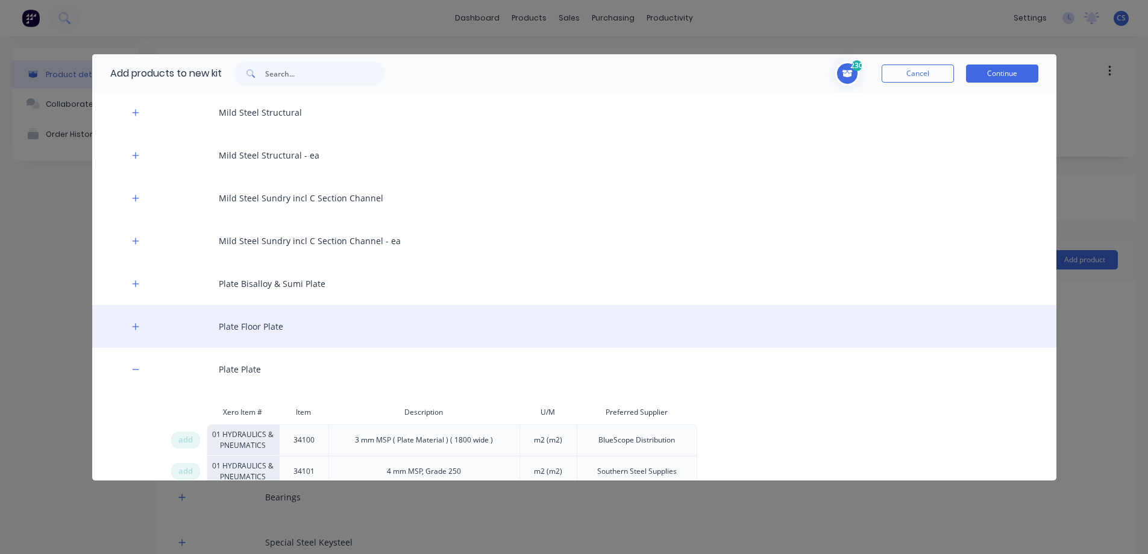
drag, startPoint x: 139, startPoint y: 327, endPoint x: 246, endPoint y: 326, distance: 107.3
click at [139, 327] on icon "button" at bounding box center [135, 326] width 7 height 8
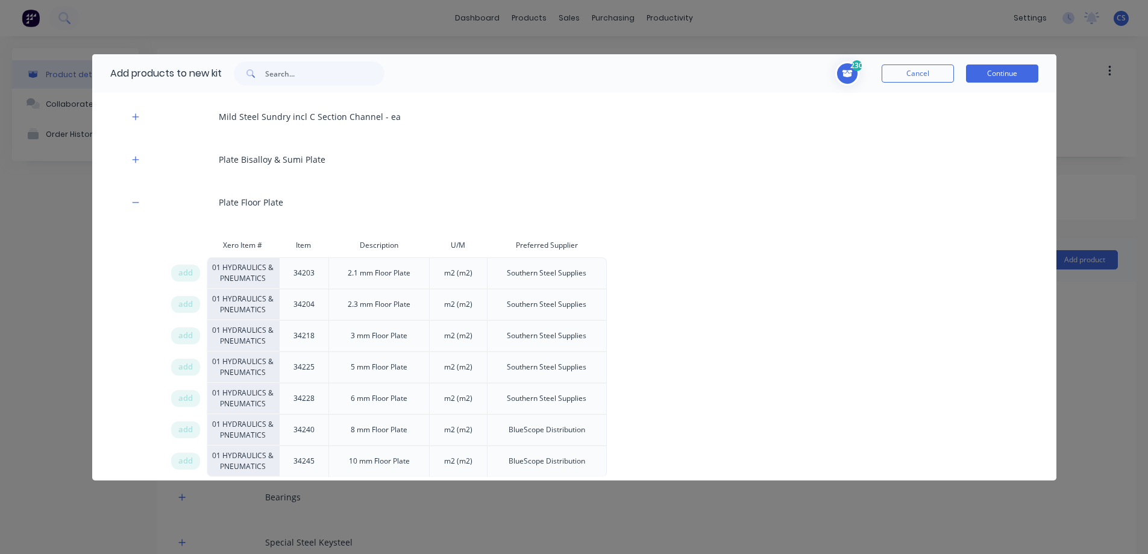
scroll to position [1687, 0]
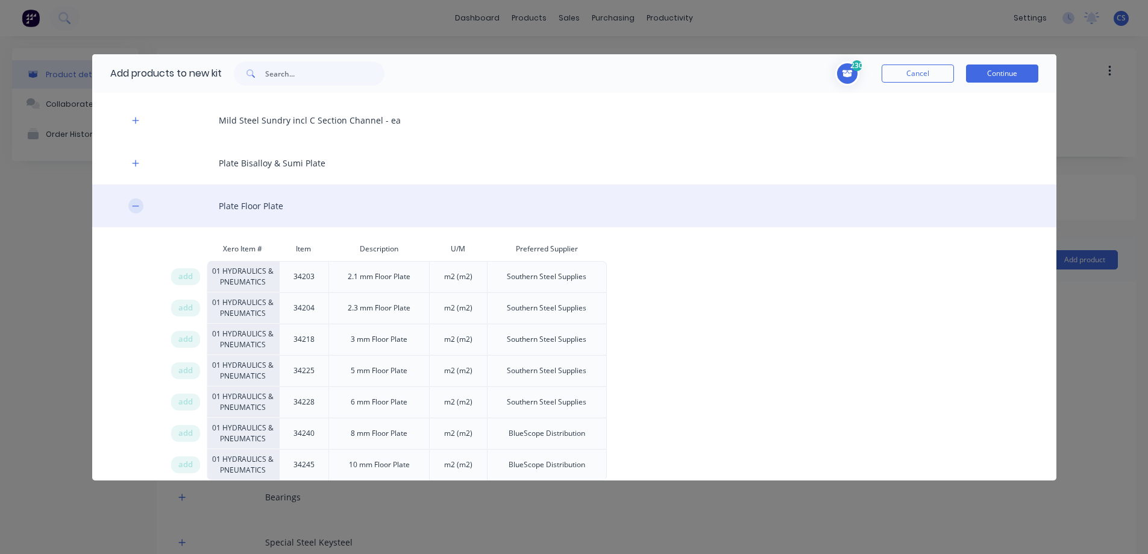
click at [133, 203] on icon "button" at bounding box center [135, 206] width 7 height 8
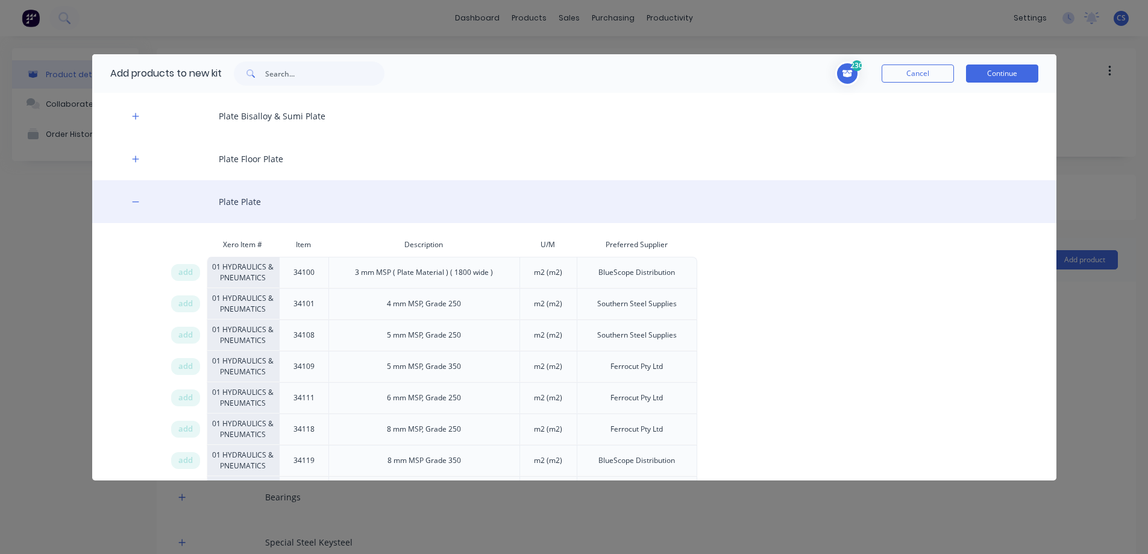
scroll to position [1748, 0]
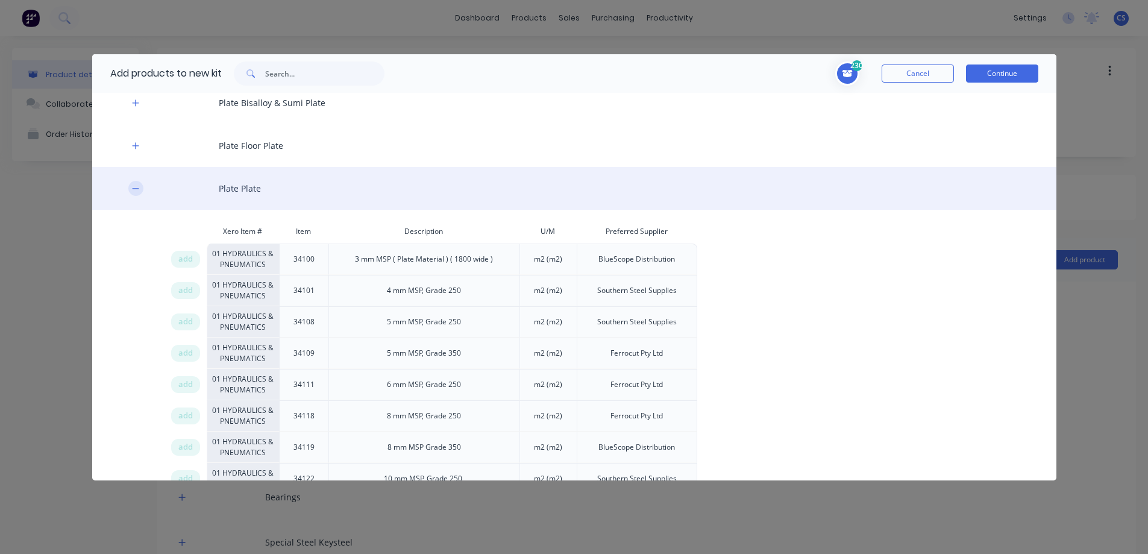
click at [136, 192] on icon "button" at bounding box center [135, 188] width 7 height 8
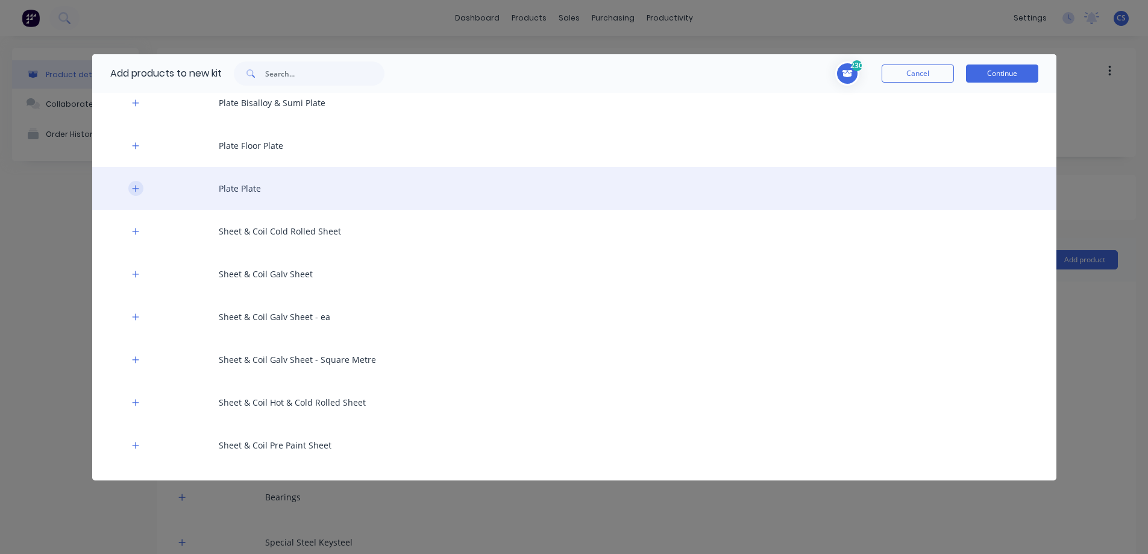
click at [136, 192] on icon "button" at bounding box center [135, 188] width 7 height 7
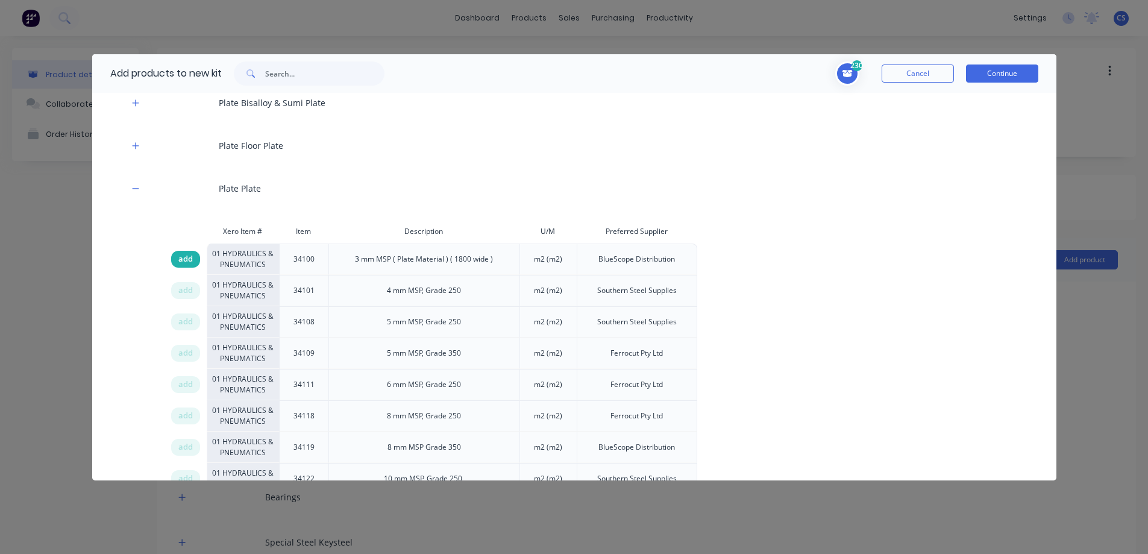
click at [194, 265] on div "add" at bounding box center [185, 259] width 29 height 17
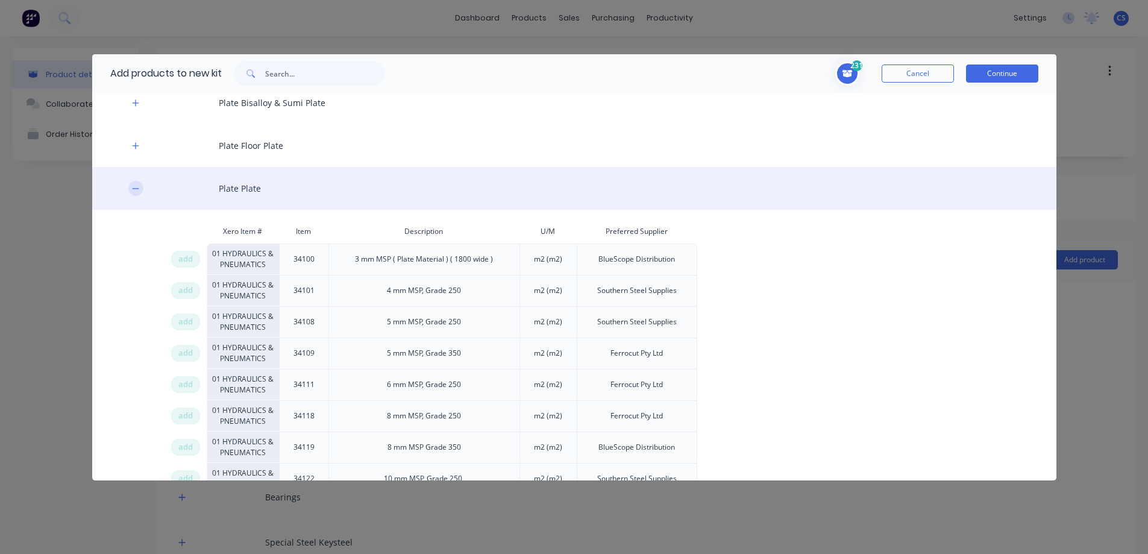
click at [134, 186] on icon "button" at bounding box center [135, 188] width 7 height 8
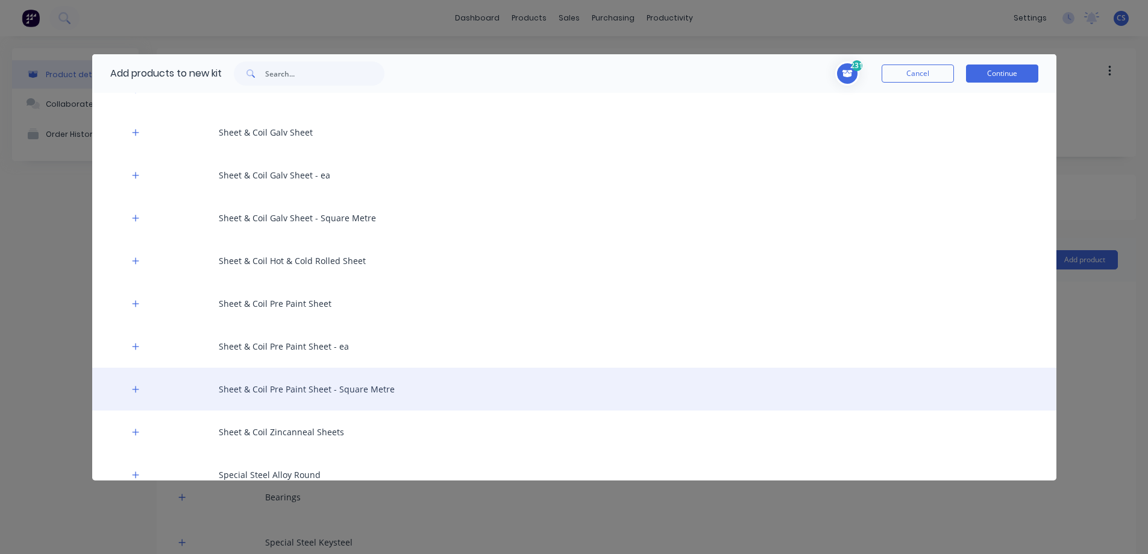
scroll to position [1868, 0]
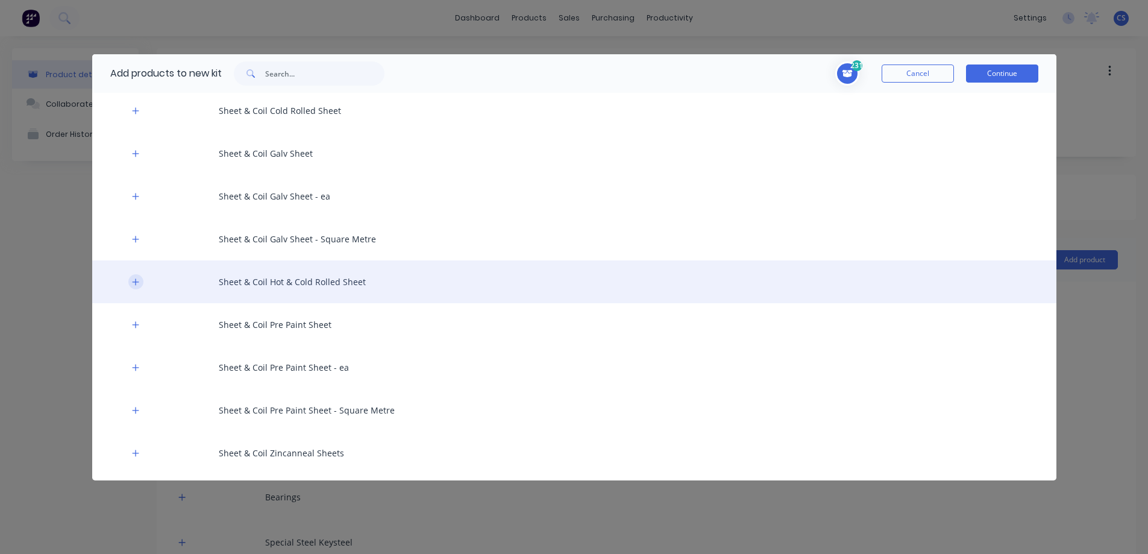
click at [134, 280] on icon "button" at bounding box center [135, 282] width 7 height 8
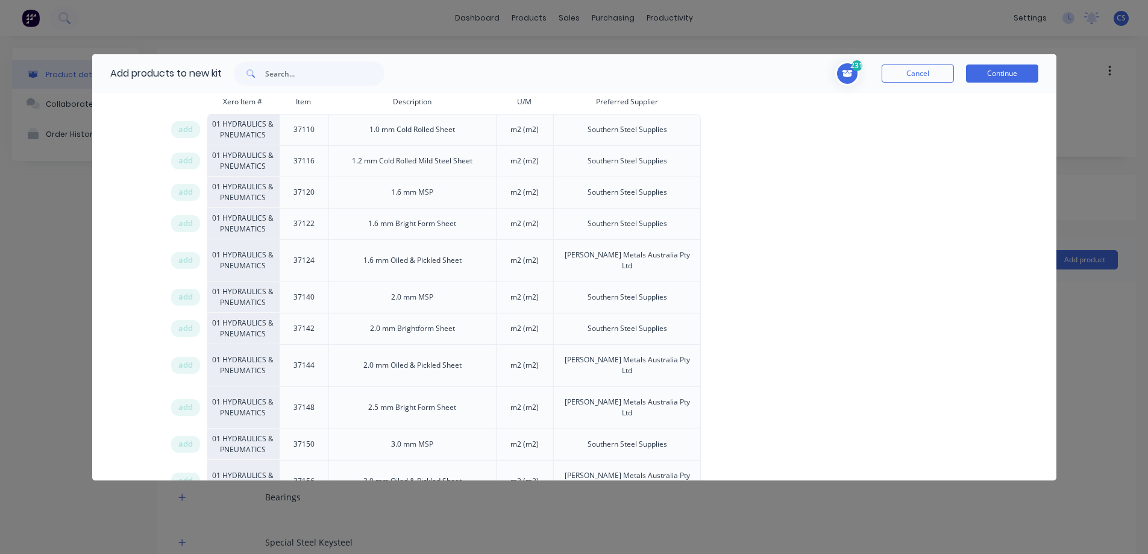
scroll to position [2109, 0]
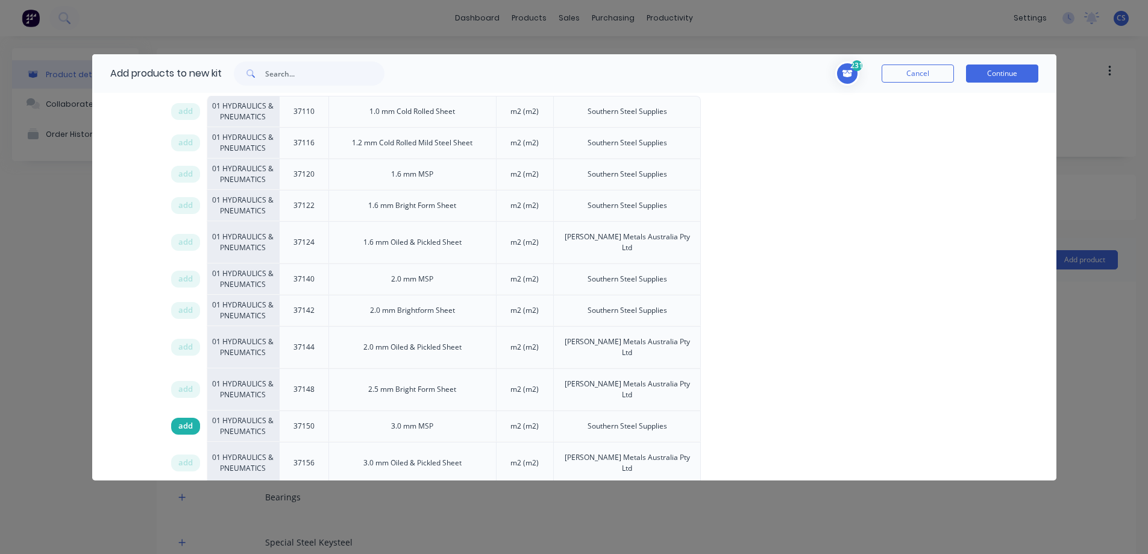
click at [195, 418] on div "add" at bounding box center [185, 426] width 29 height 17
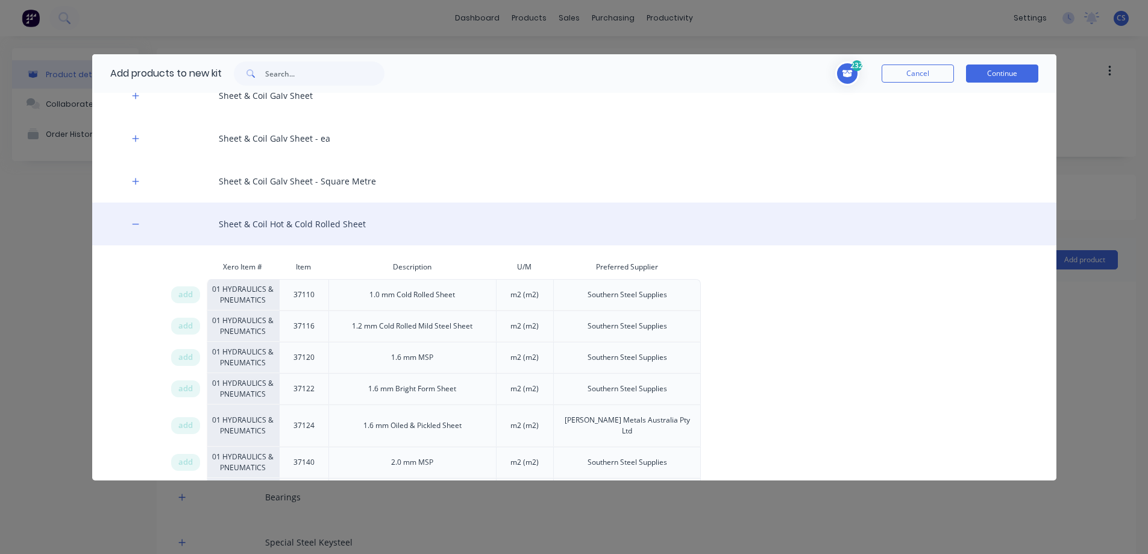
scroll to position [1868, 0]
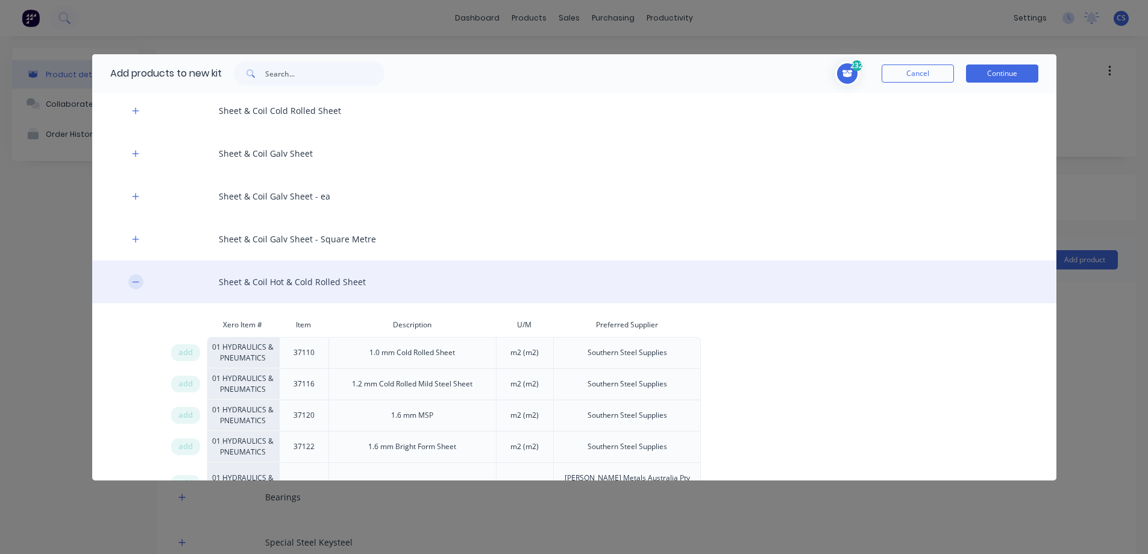
click at [138, 284] on icon "button" at bounding box center [135, 282] width 7 height 8
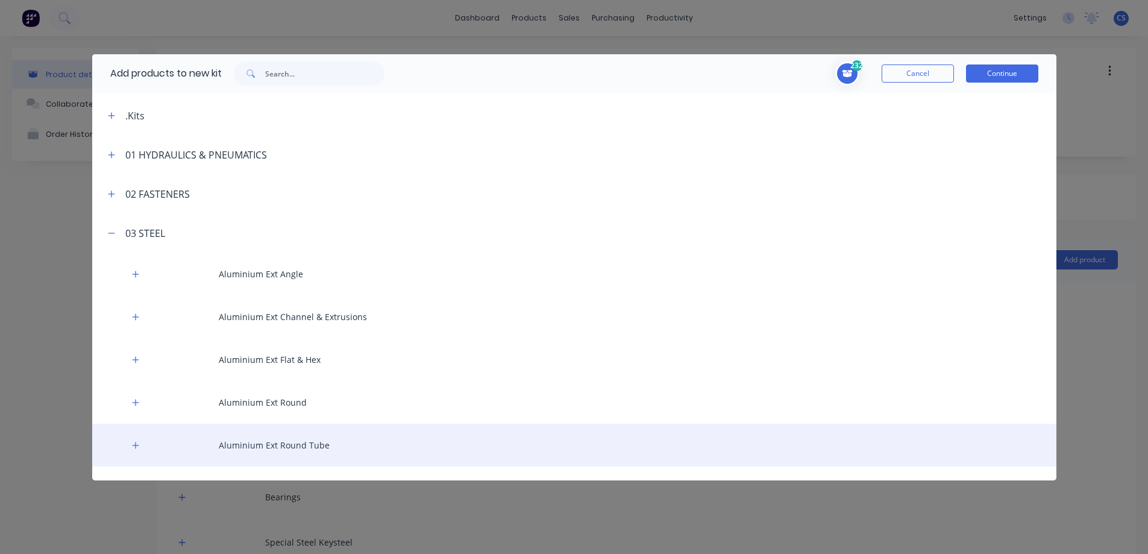
scroll to position [0, 0]
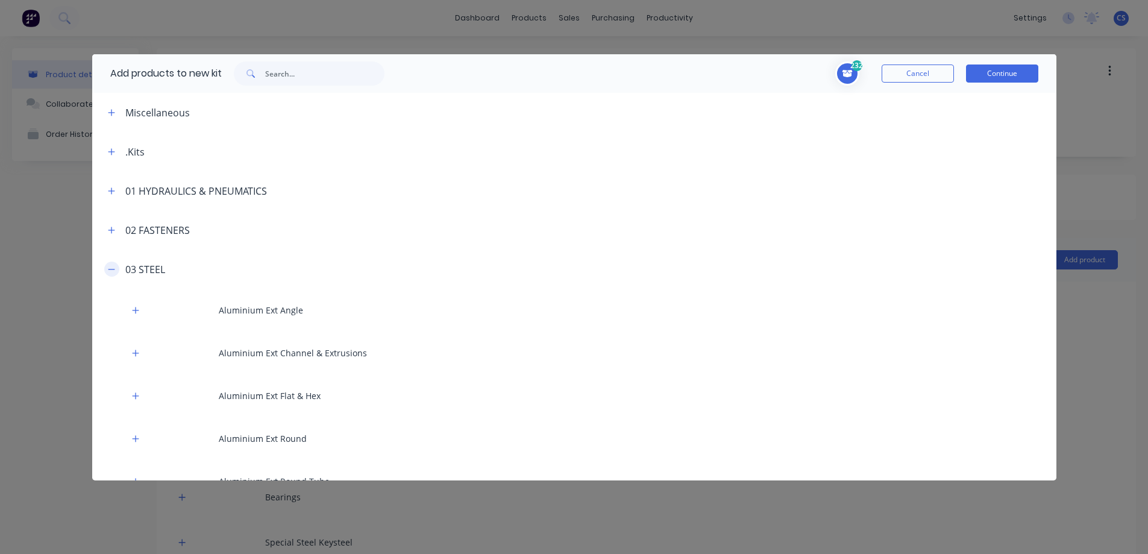
click at [110, 268] on icon "button" at bounding box center [111, 269] width 7 height 8
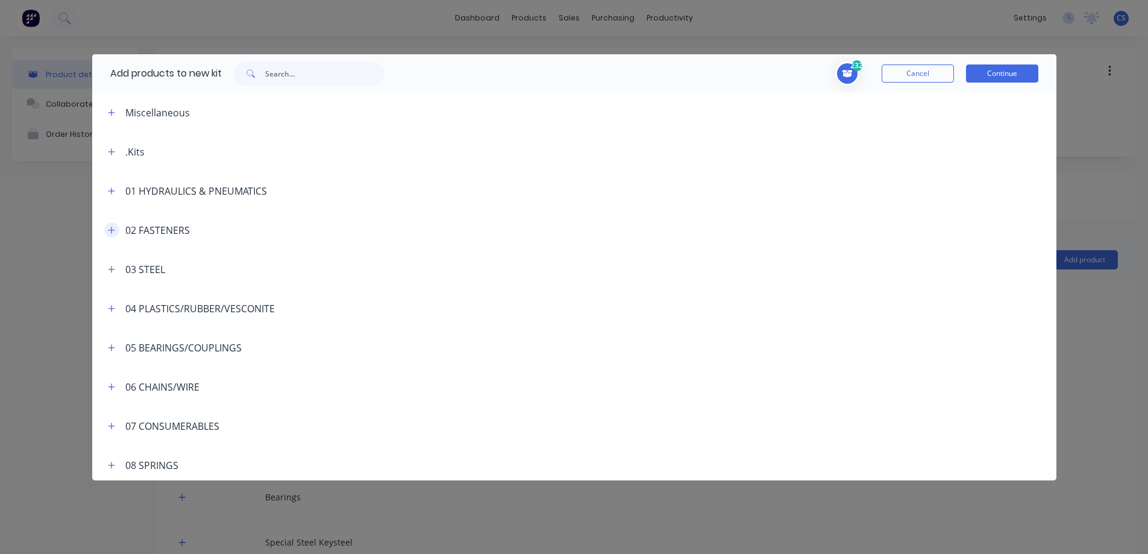
click at [110, 235] on button "button" at bounding box center [111, 229] width 15 height 15
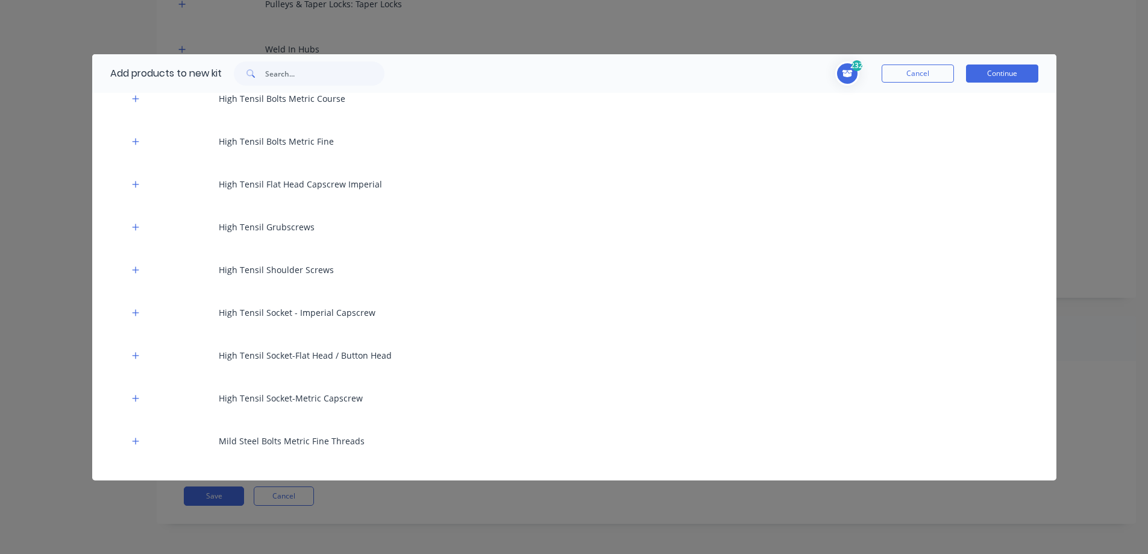
scroll to position [241, 0]
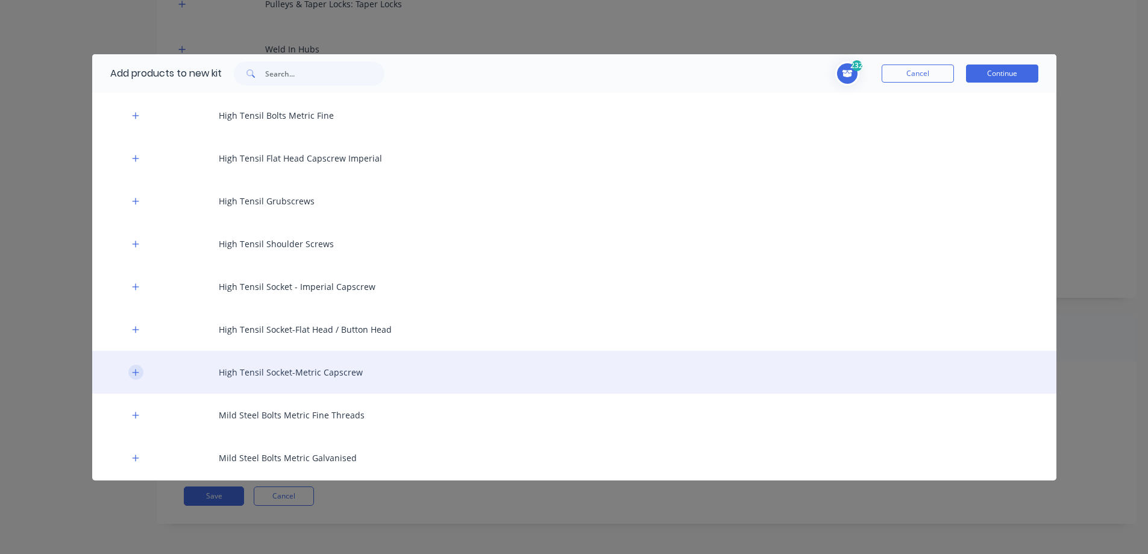
click at [136, 374] on icon "button" at bounding box center [135, 372] width 7 height 8
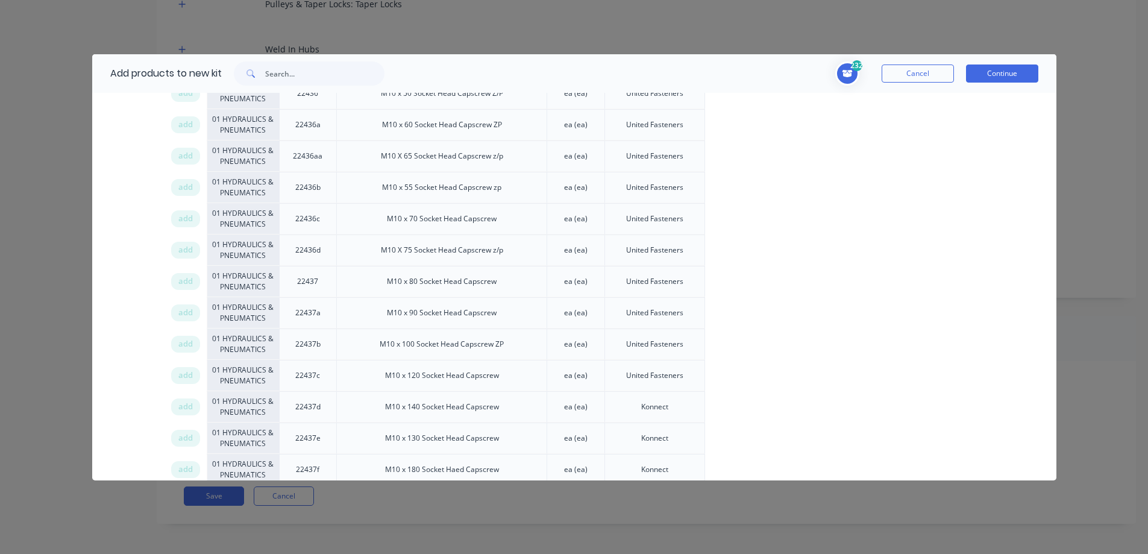
scroll to position [2953, 0]
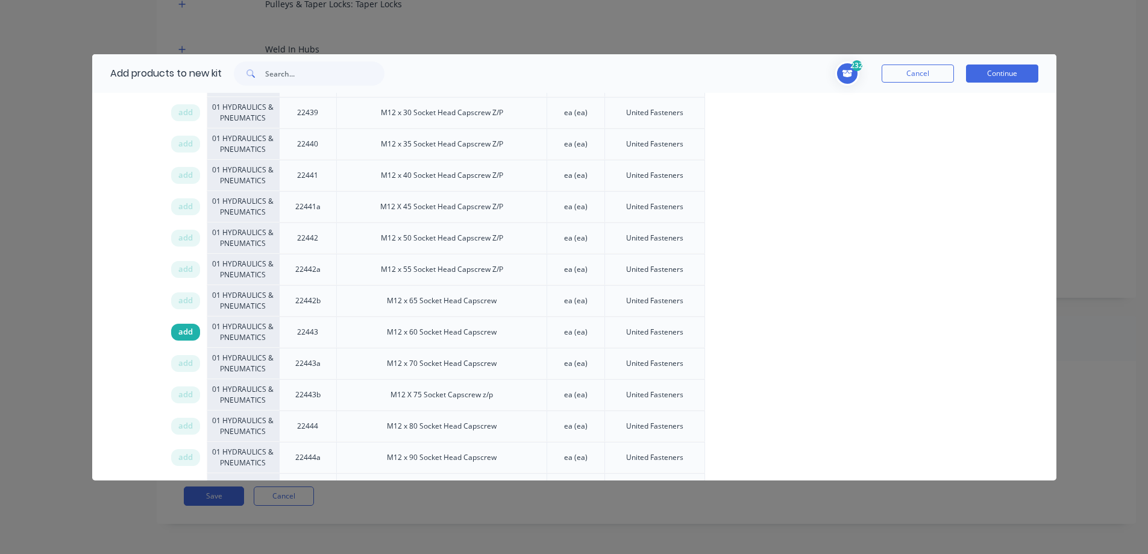
click at [190, 334] on span "add" at bounding box center [185, 332] width 14 height 12
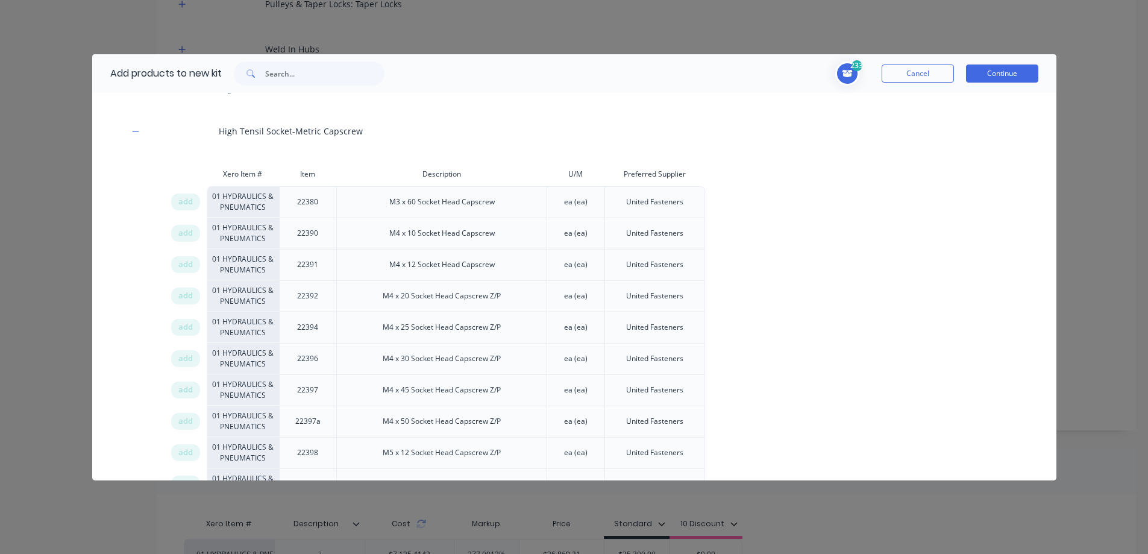
scroll to position [60, 0]
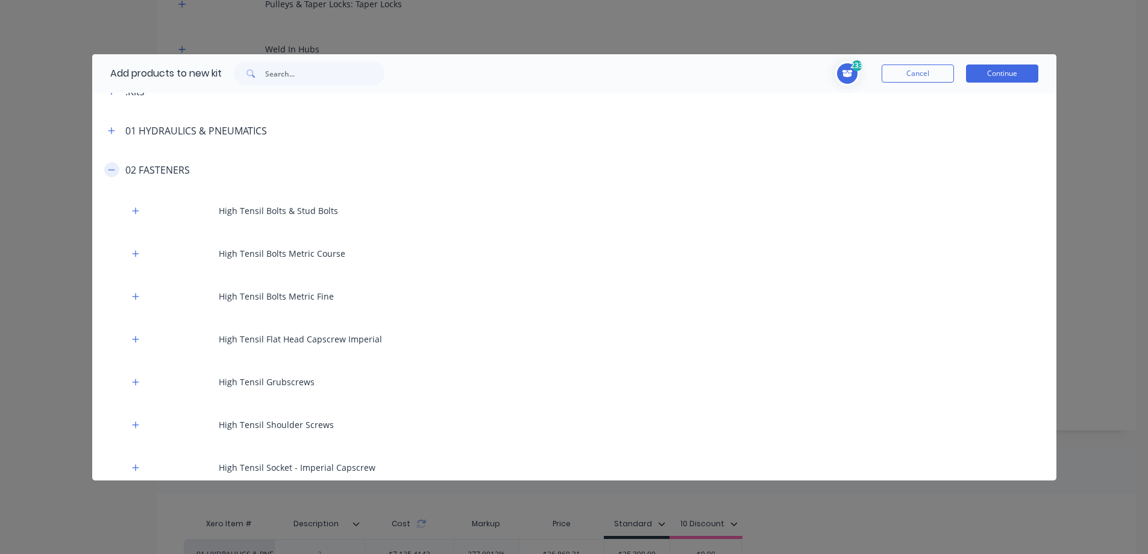
click at [112, 171] on icon "button" at bounding box center [111, 170] width 7 height 8
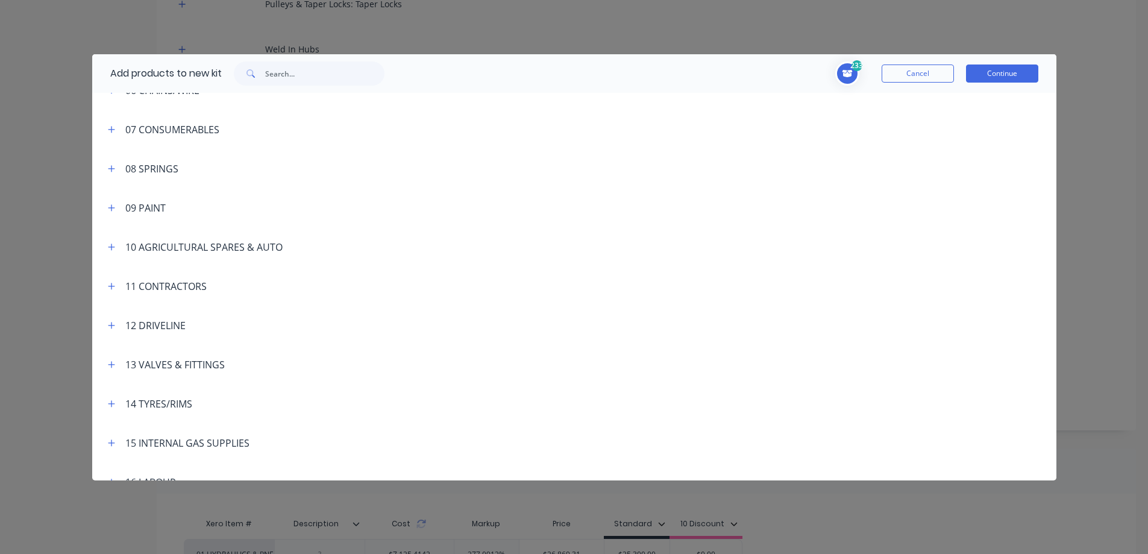
scroll to position [301, 0]
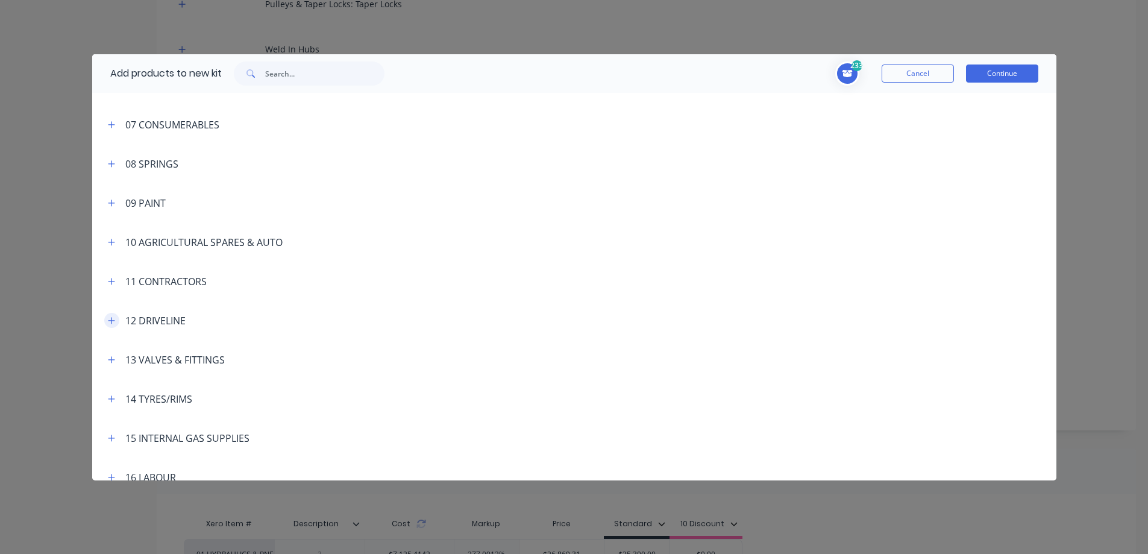
click at [109, 316] on icon "button" at bounding box center [111, 320] width 7 height 8
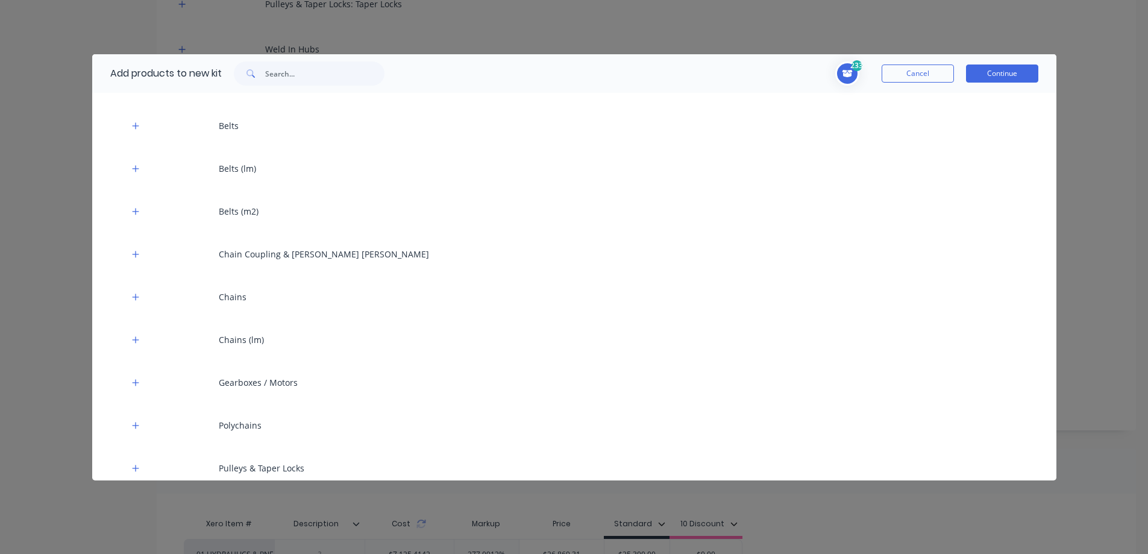
scroll to position [542, 0]
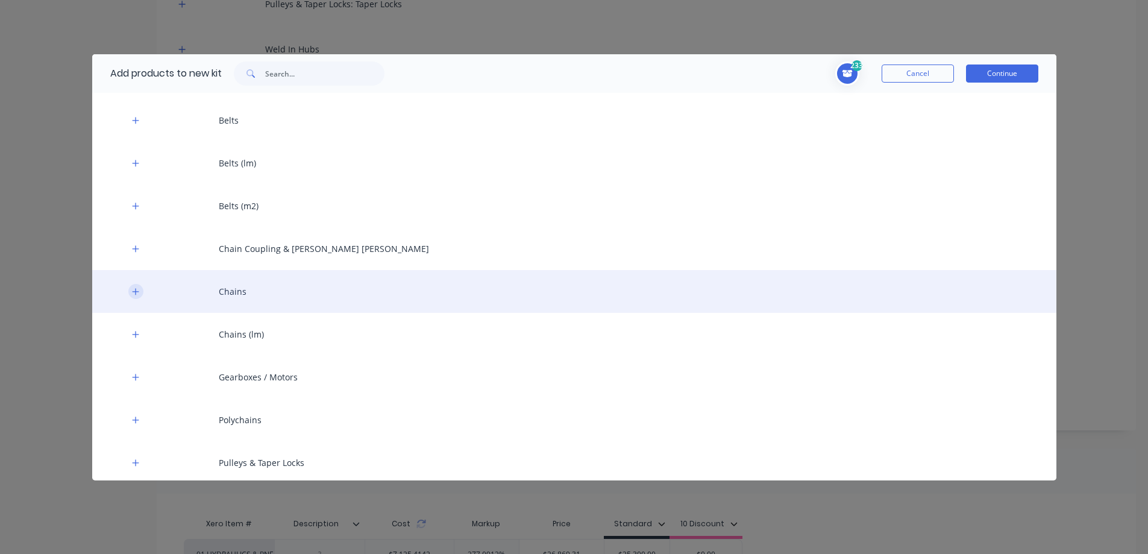
click at [137, 294] on icon "button" at bounding box center [135, 291] width 7 height 8
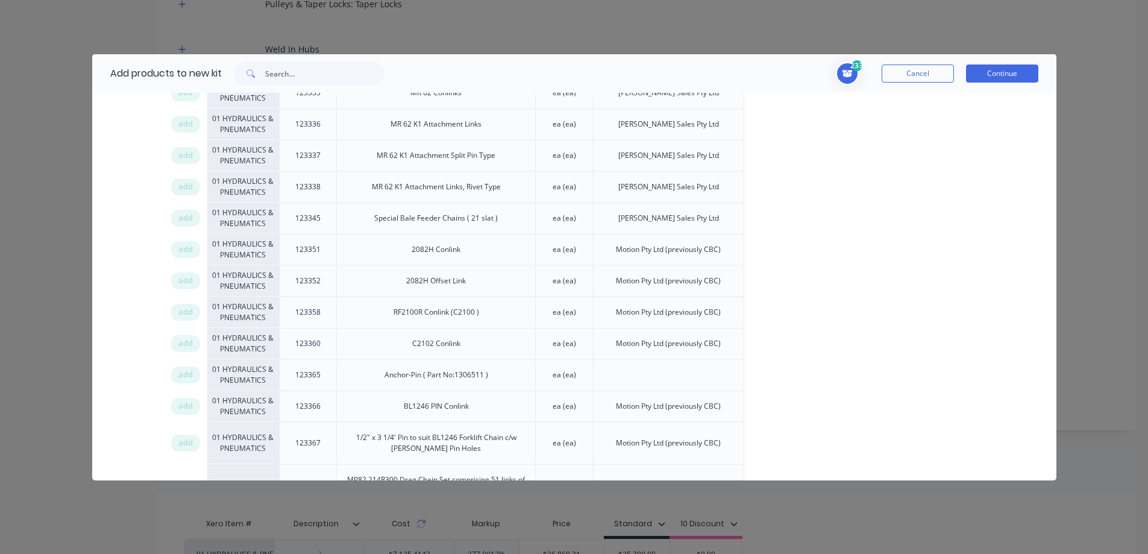
scroll to position [2471, 0]
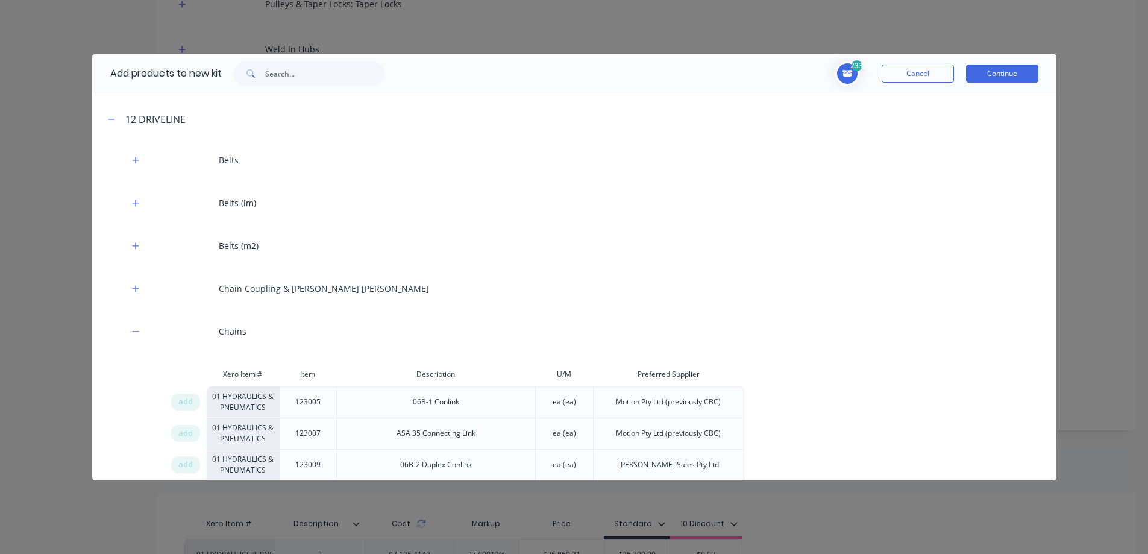
scroll to position [482, 0]
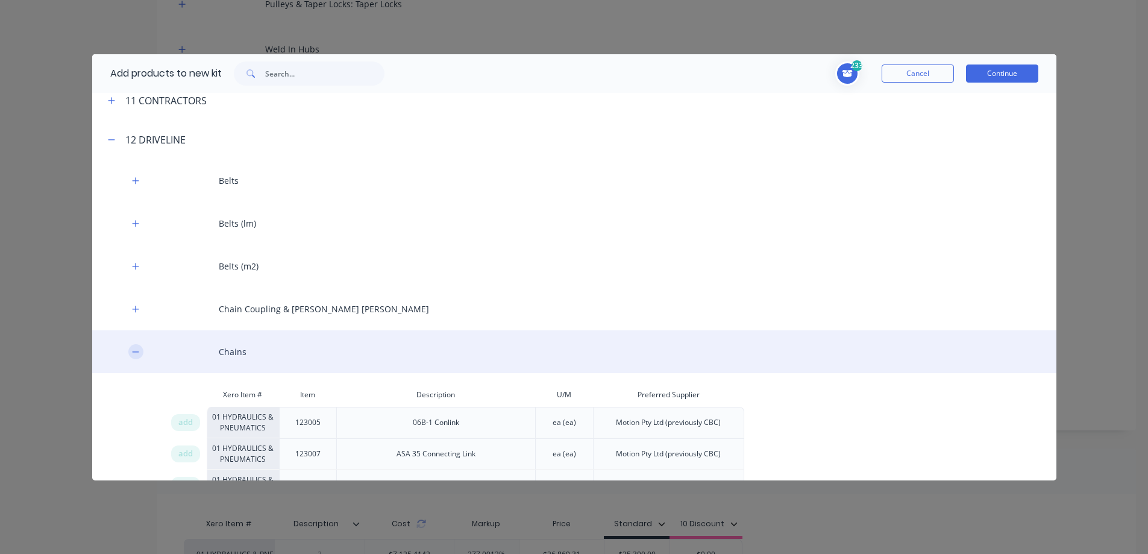
click at [136, 353] on icon "button" at bounding box center [135, 352] width 7 height 8
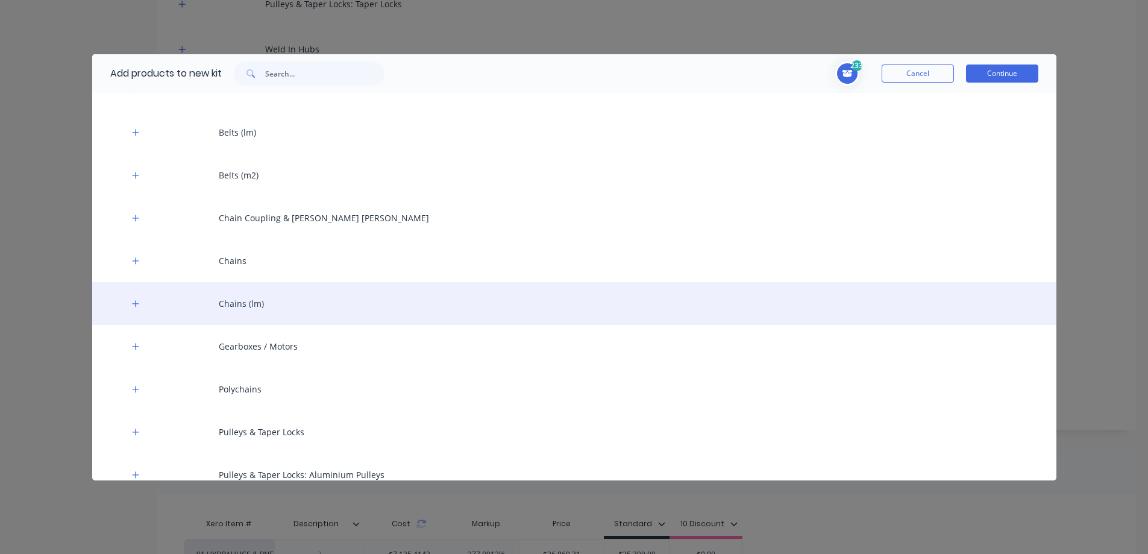
scroll to position [603, 0]
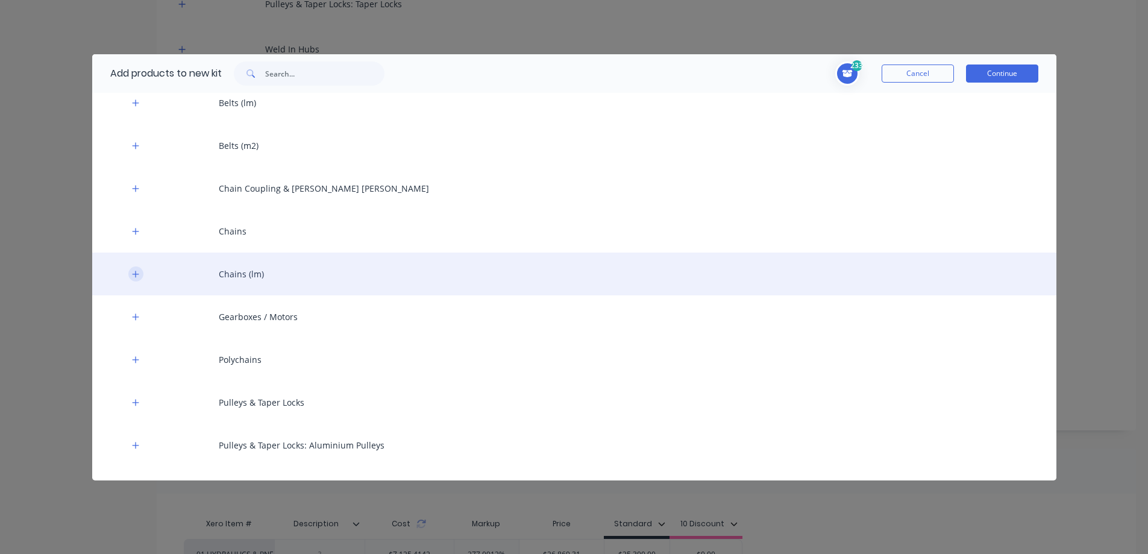
click at [133, 273] on icon "button" at bounding box center [135, 274] width 7 height 8
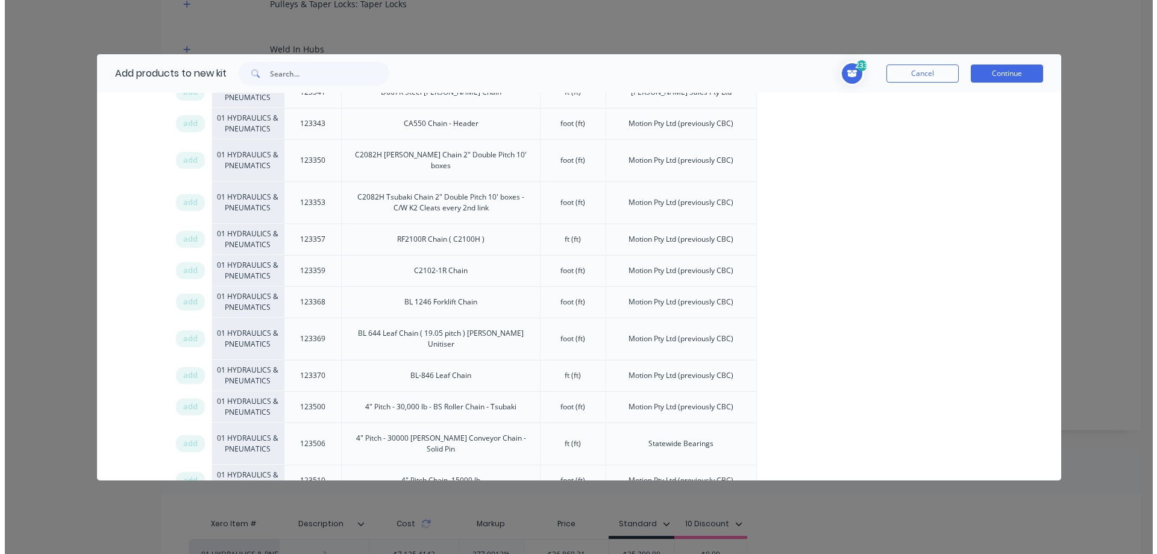
scroll to position [1868, 0]
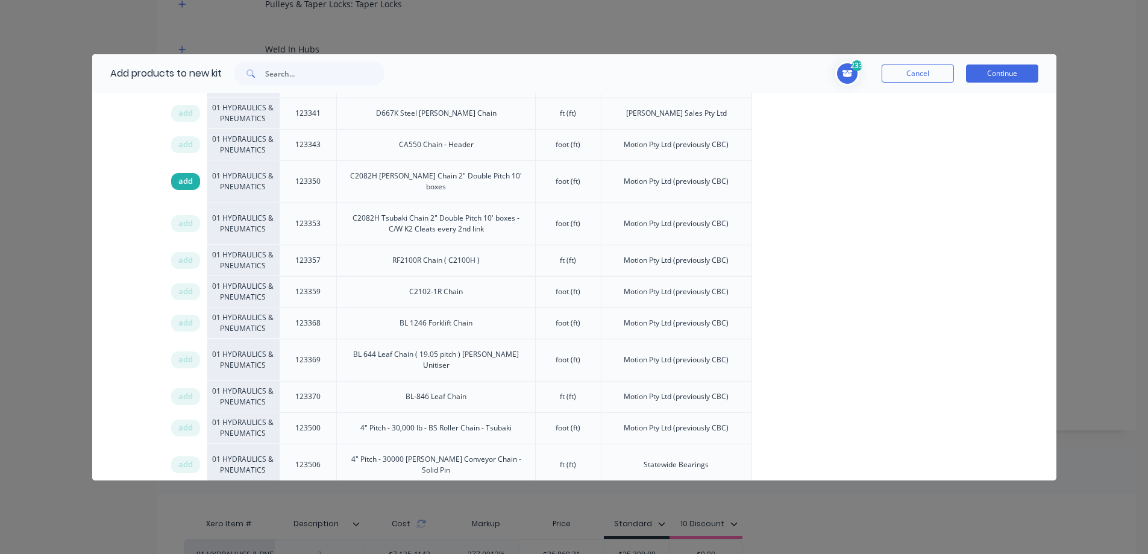
click at [180, 180] on span "add" at bounding box center [185, 181] width 14 height 12
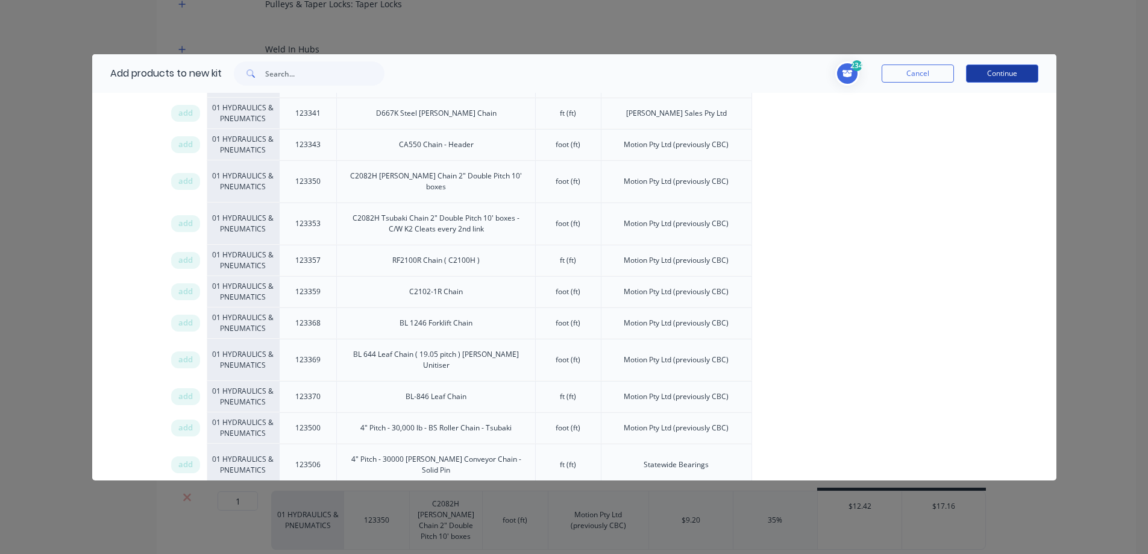
click at [997, 75] on button "Continue" at bounding box center [1002, 73] width 72 height 18
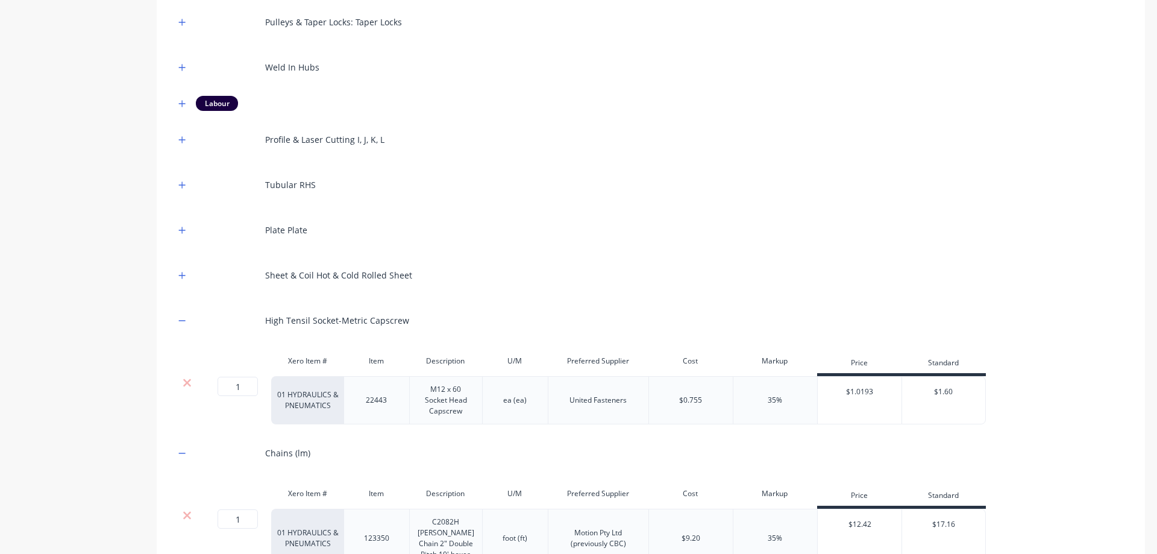
scroll to position [835, 0]
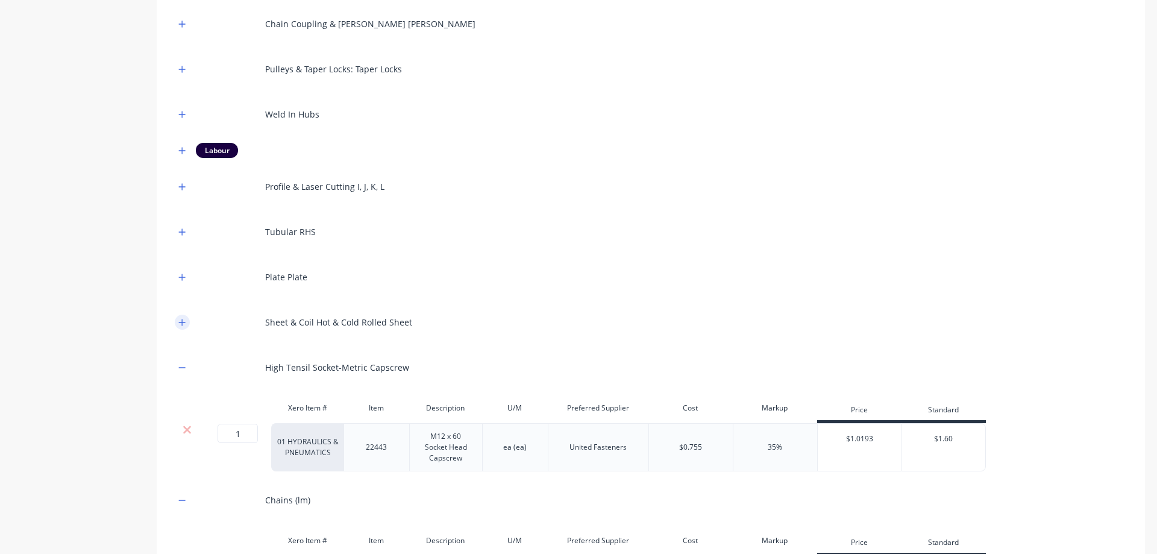
click at [182, 325] on icon "button" at bounding box center [182, 322] width 7 height 7
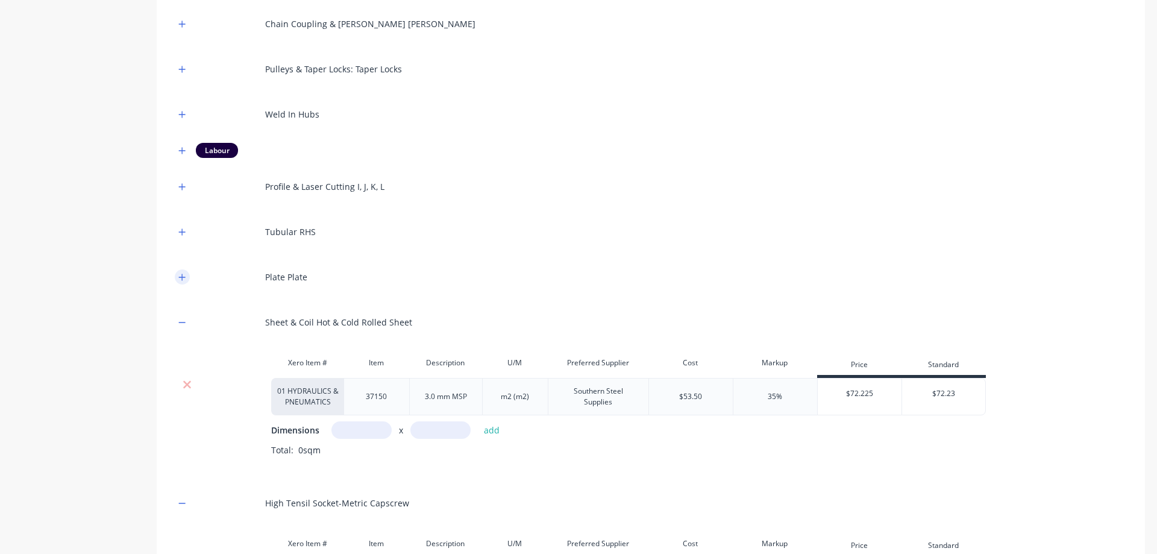
click at [182, 281] on button "button" at bounding box center [182, 276] width 15 height 15
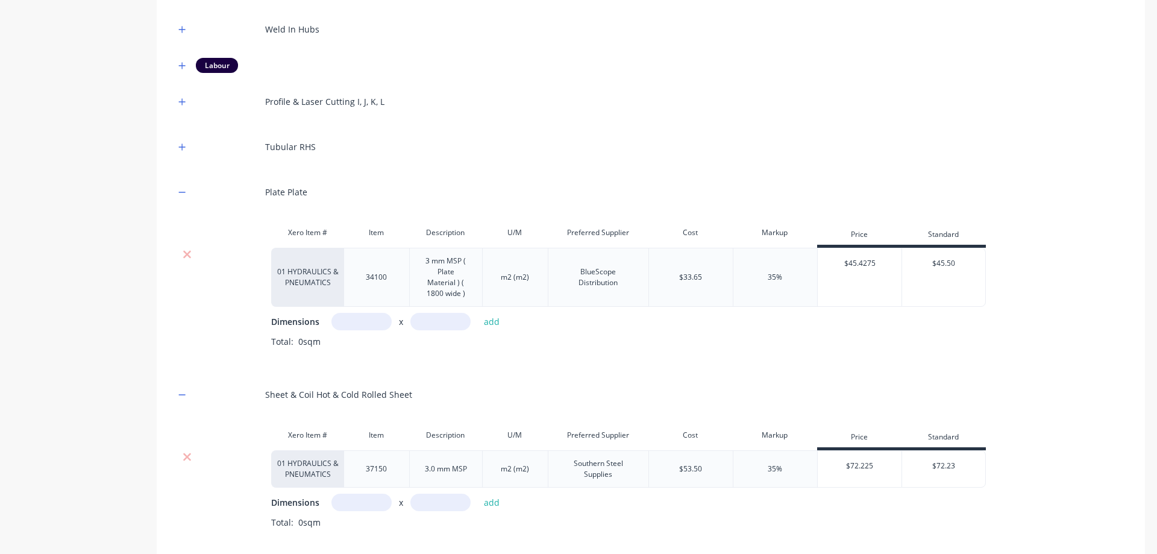
scroll to position [955, 0]
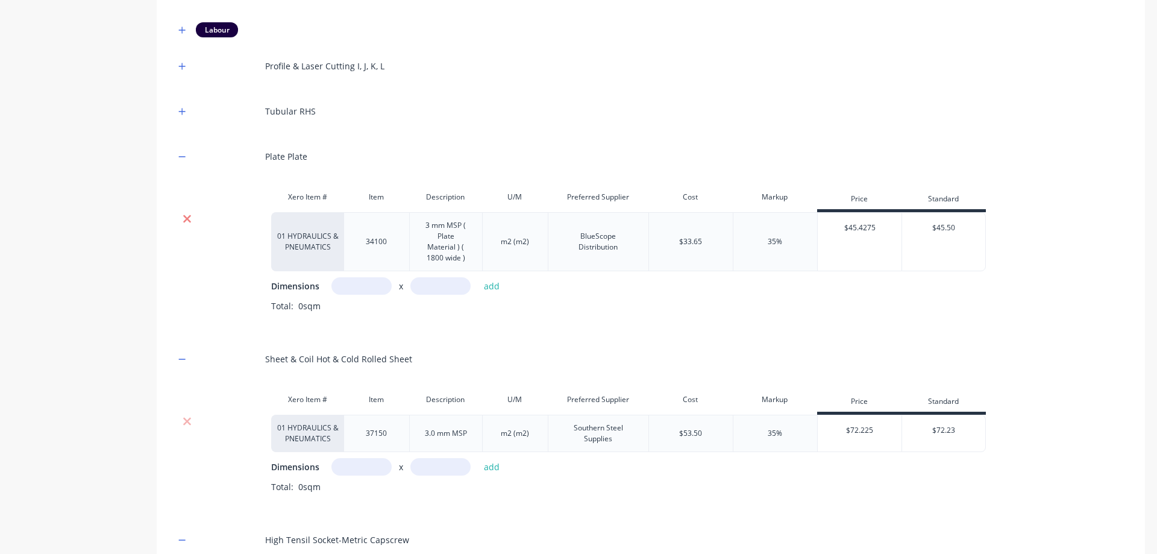
click at [189, 219] on icon at bounding box center [187, 219] width 9 height 12
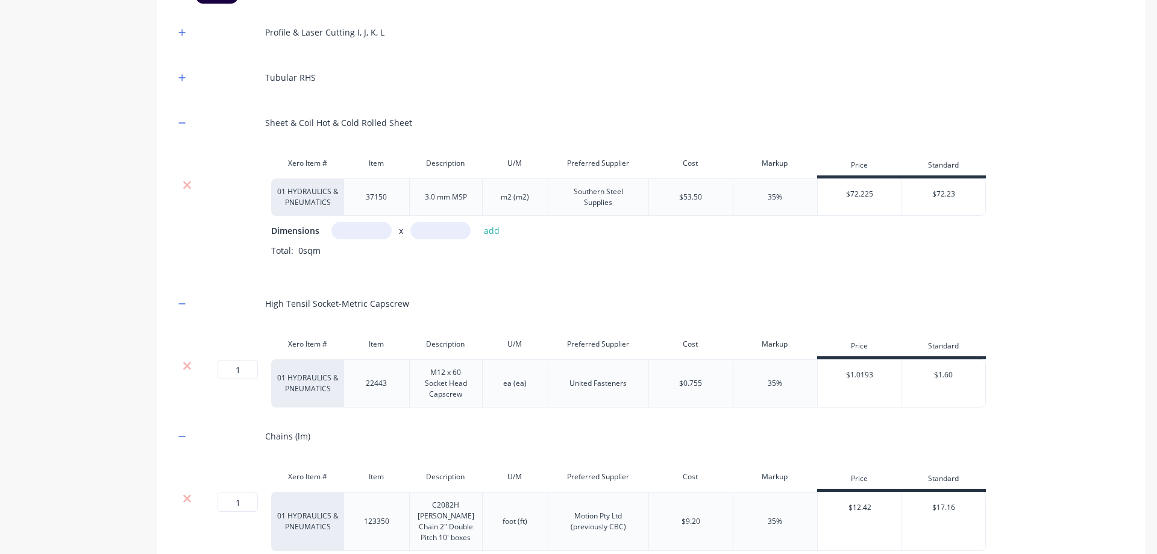
scroll to position [1015, 0]
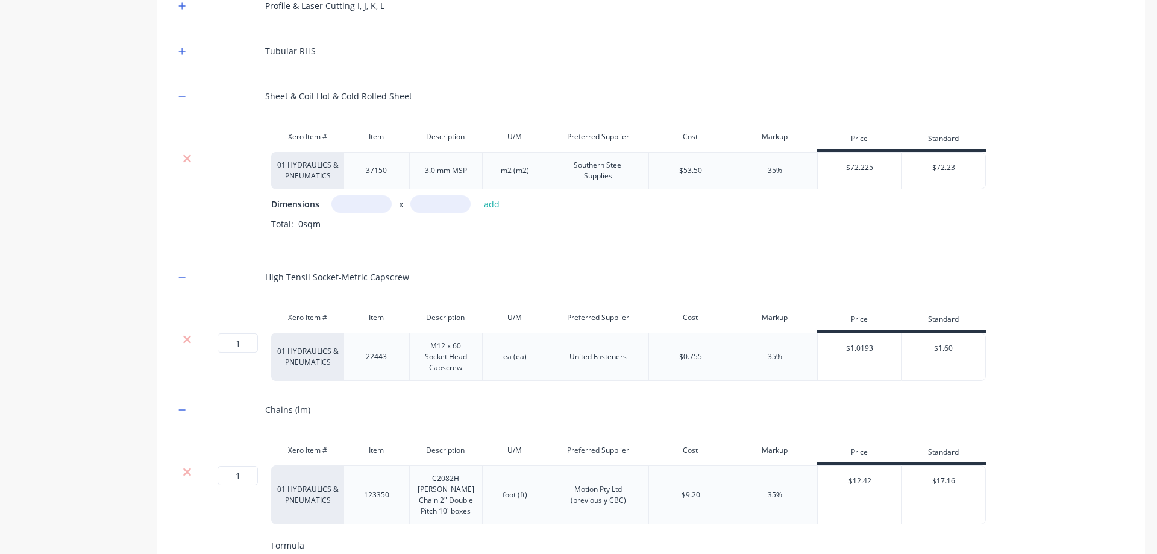
click at [377, 198] on input "text" at bounding box center [361, 203] width 60 height 17
type input "1m"
type input "4.75m"
click at [485, 203] on button "add" at bounding box center [492, 204] width 28 height 16
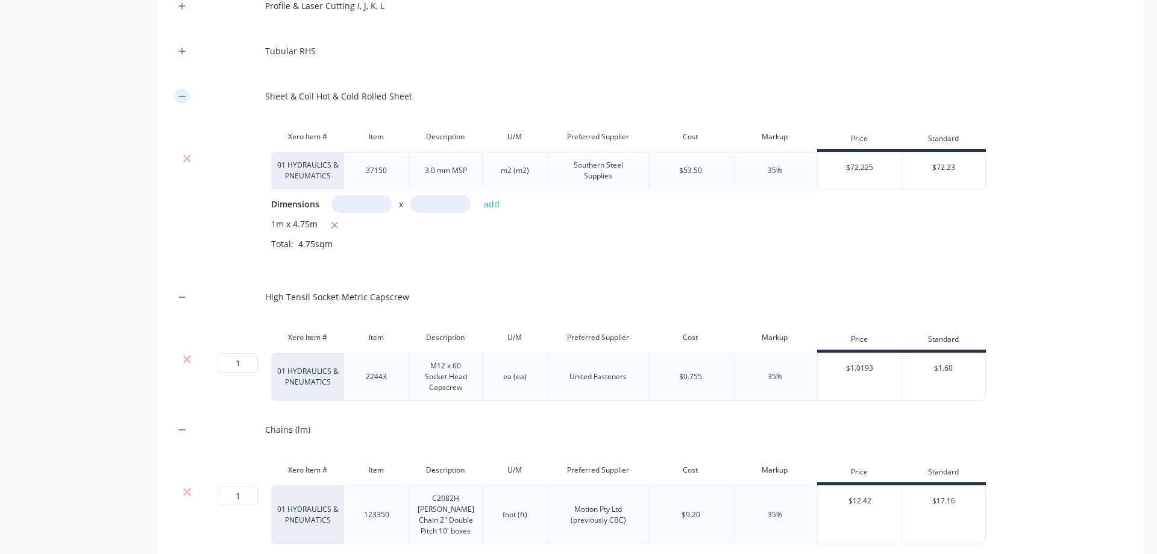
click at [184, 99] on icon "button" at bounding box center [181, 96] width 7 height 8
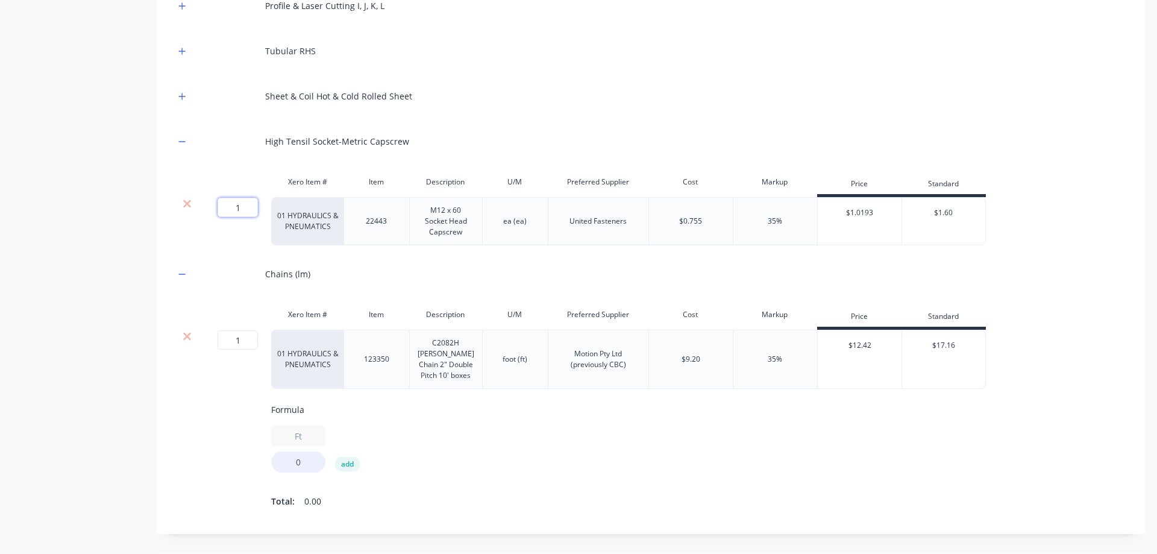
drag, startPoint x: 253, startPoint y: 207, endPoint x: 222, endPoint y: 203, distance: 30.9
click at [222, 203] on input "1" at bounding box center [238, 207] width 40 height 19
type input "6"
click at [191, 137] on div "High Tensil Socket-Metric Capscrew" at bounding box center [651, 141] width 952 height 33
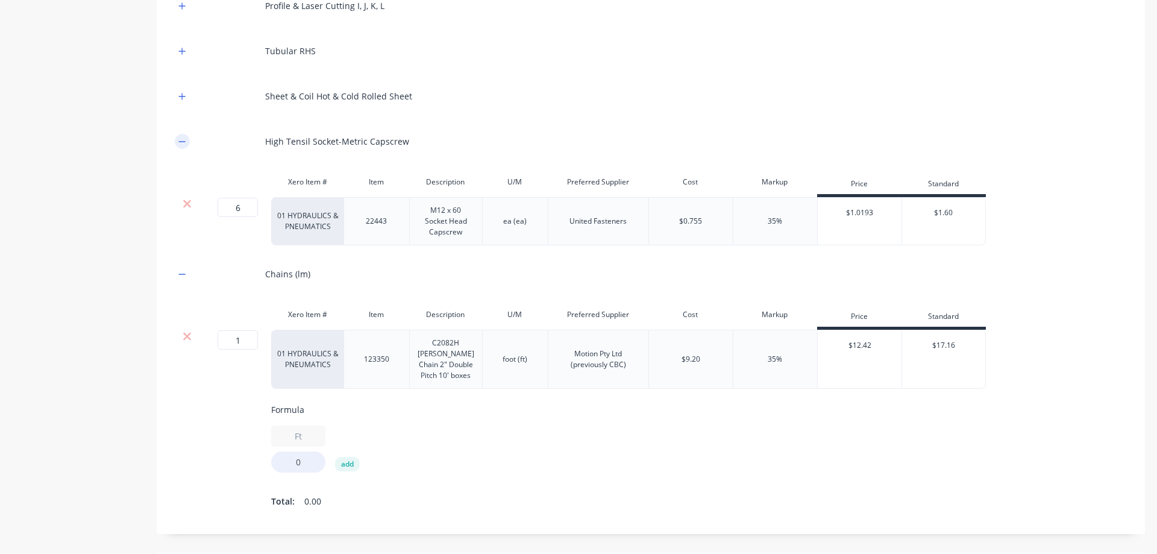
click at [186, 140] on icon "button" at bounding box center [181, 141] width 7 height 8
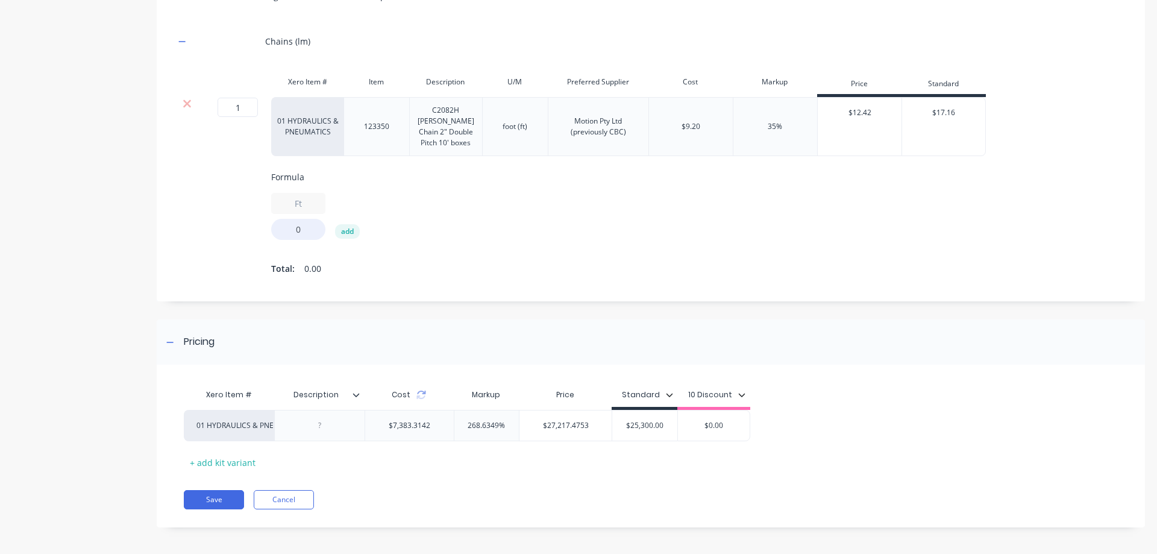
scroll to position [1184, 0]
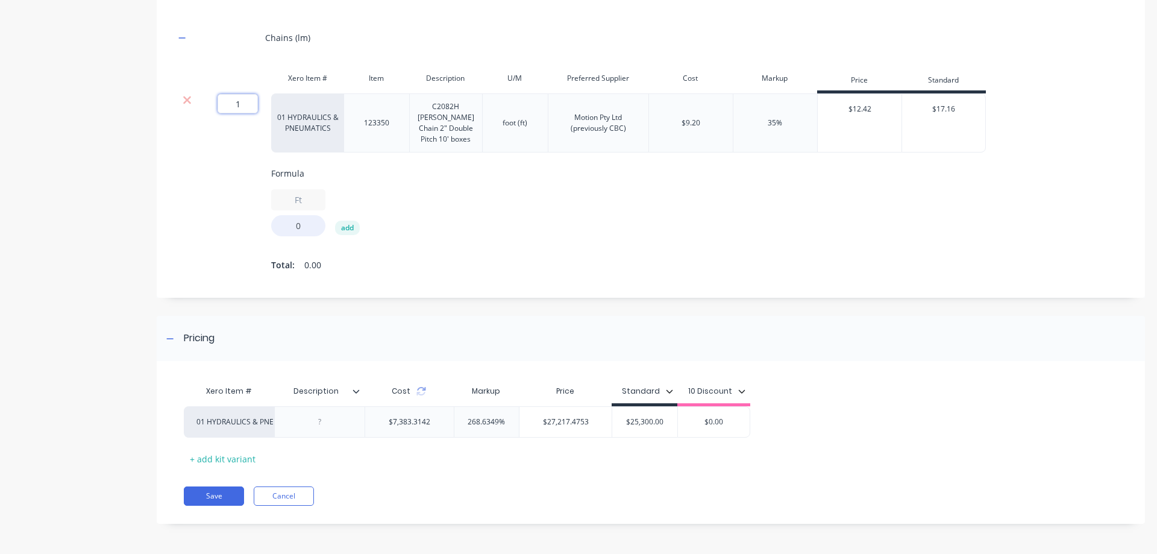
click at [225, 94] on input "1" at bounding box center [238, 103] width 40 height 19
type input "69"
click at [184, 34] on icon "button" at bounding box center [181, 38] width 7 height 8
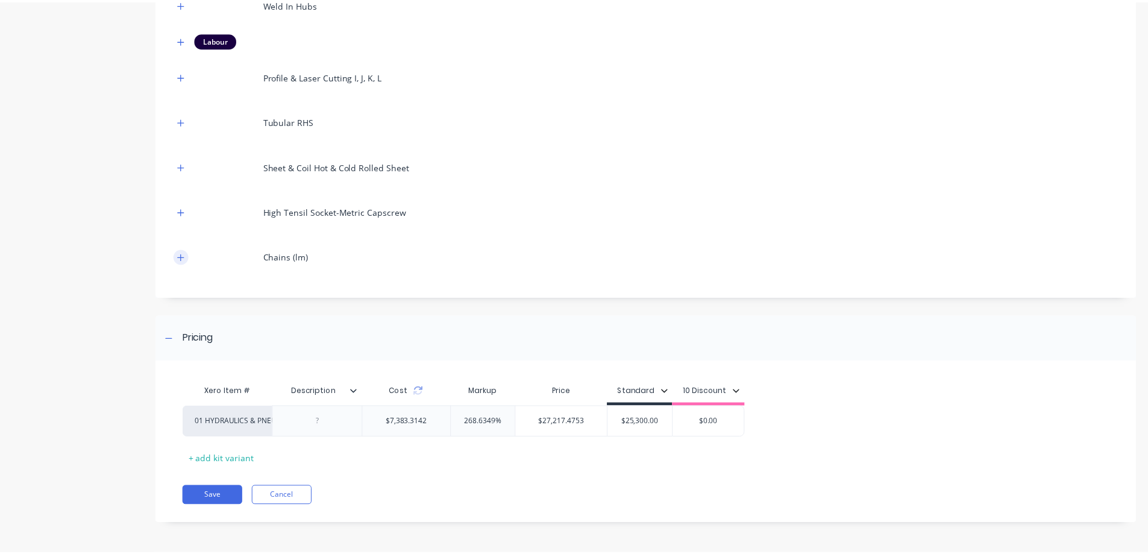
scroll to position [945, 0]
click at [207, 498] on button "Save" at bounding box center [214, 495] width 60 height 19
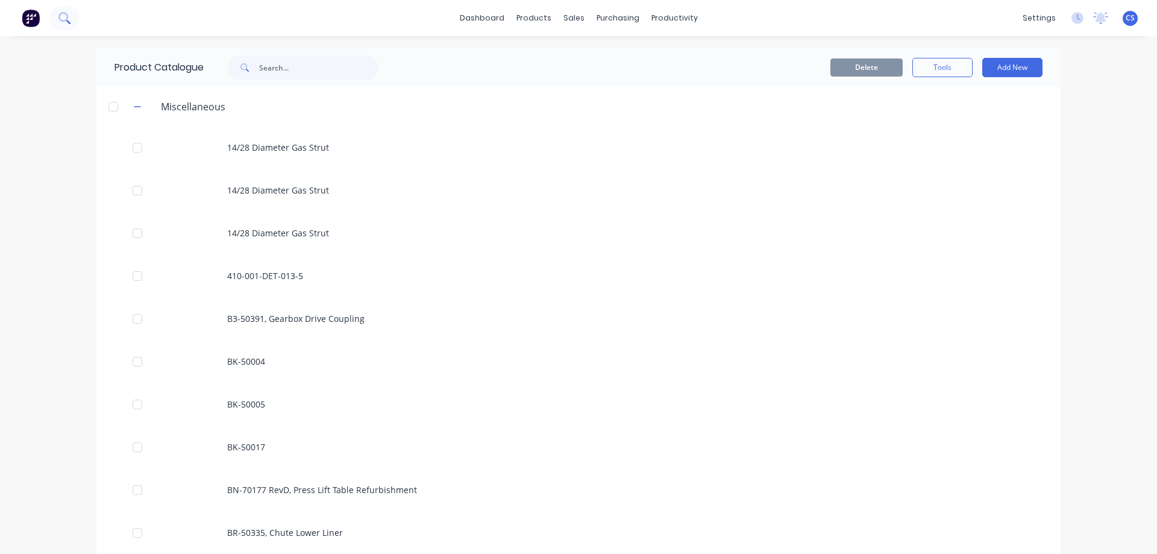
click at [69, 15] on icon at bounding box center [63, 17] width 11 height 11
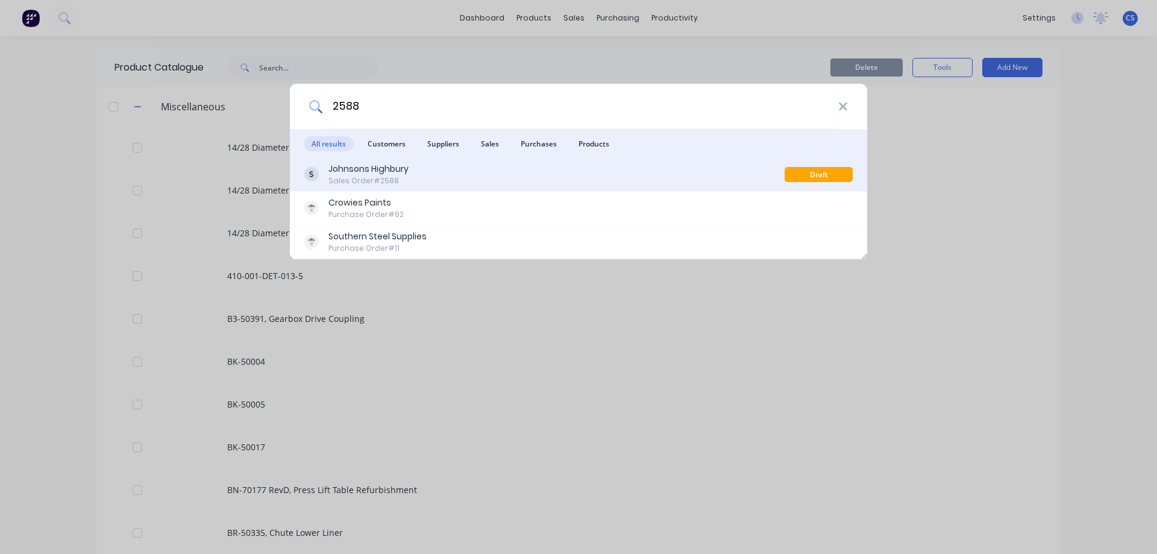
type input "2588"
click at [421, 180] on div "Johnsons Highbury Sales Order #2588" at bounding box center [544, 175] width 480 height 24
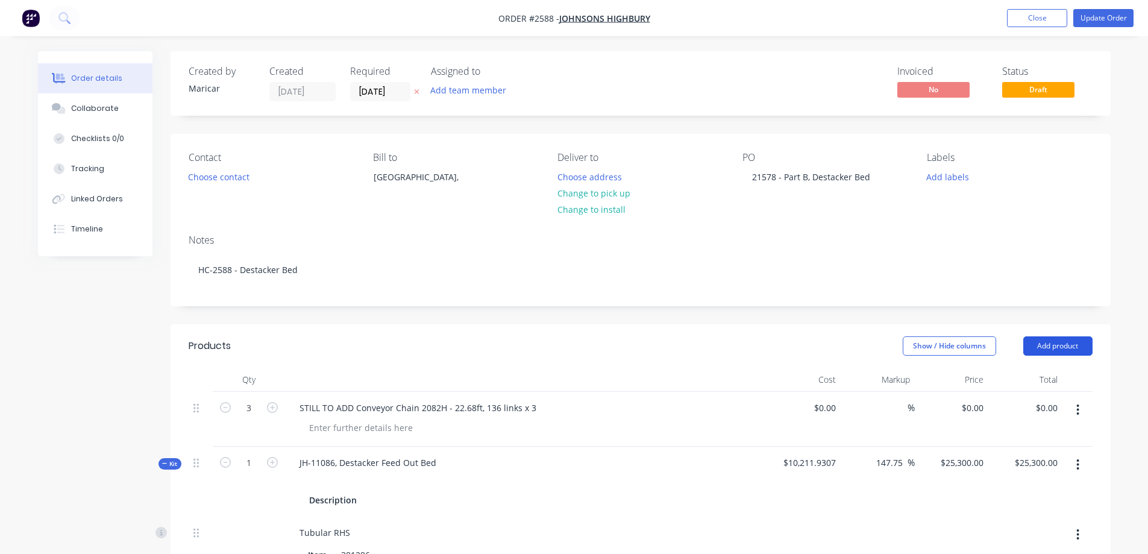
click at [1077, 345] on button "Add product" at bounding box center [1057, 345] width 69 height 19
click at [169, 467] on span "Kit" at bounding box center [170, 463] width 16 height 9
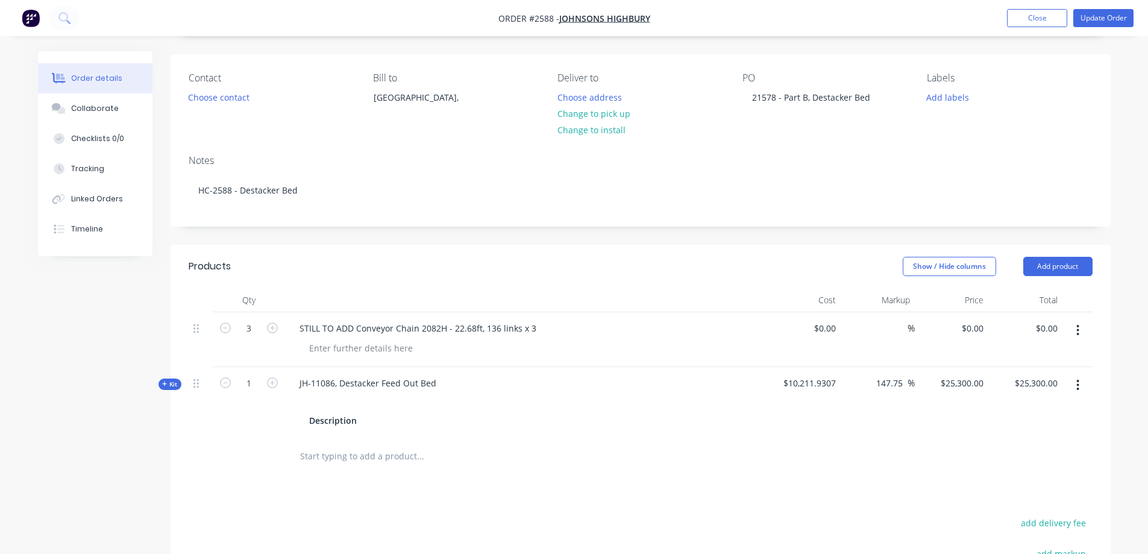
scroll to position [121, 0]
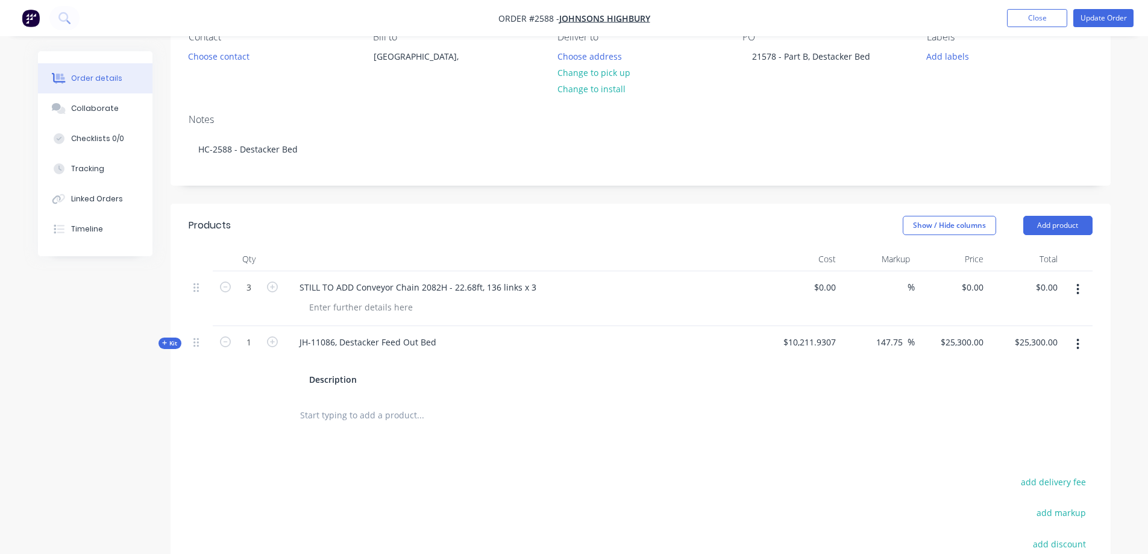
click at [174, 344] on span "Kit" at bounding box center [170, 343] width 16 height 9
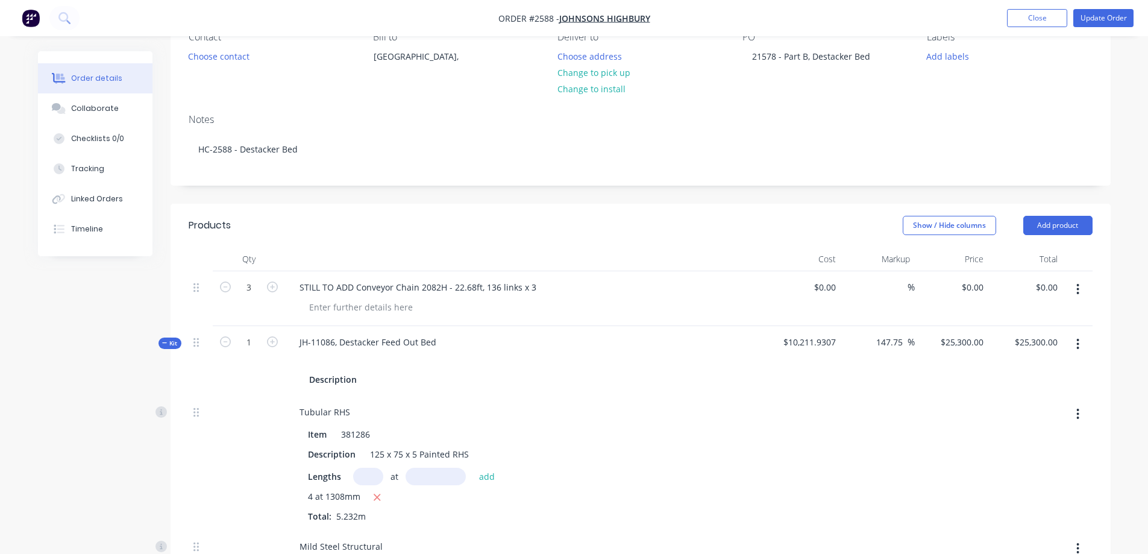
click at [1079, 349] on icon "button" at bounding box center [1077, 343] width 3 height 13
click at [1019, 473] on div "Delete" at bounding box center [1035, 471] width 93 height 17
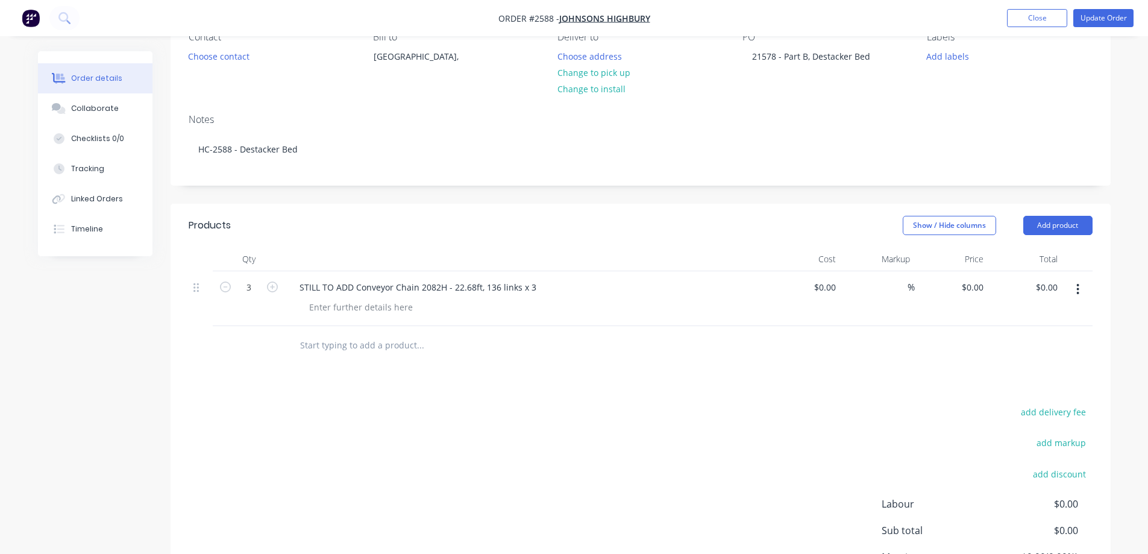
click at [407, 344] on input "text" at bounding box center [420, 345] width 241 height 24
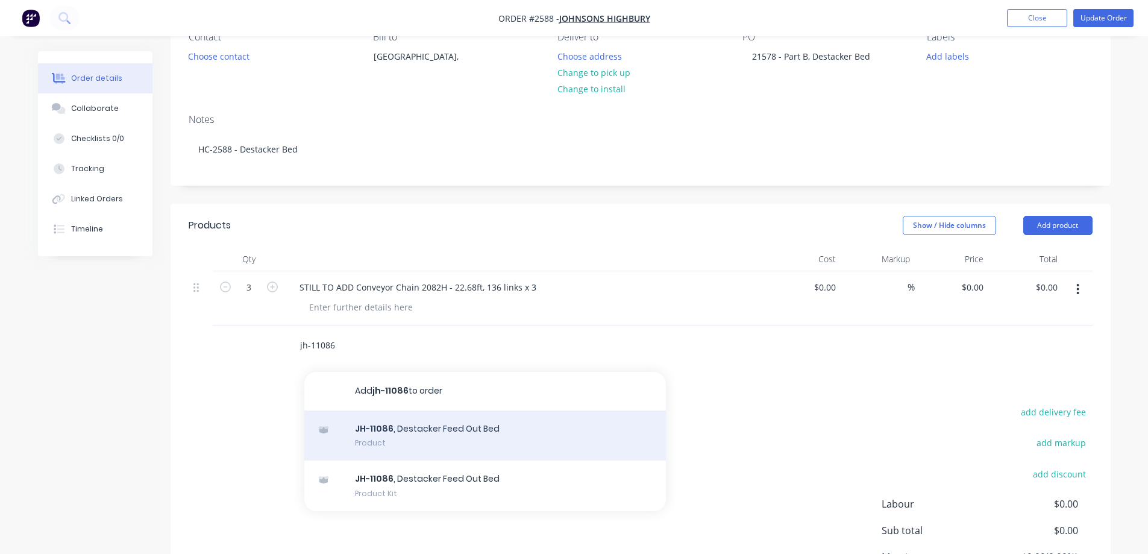
type input "jh-11086"
click at [491, 441] on div "JH-11086 , Destacker Feed Out Bed Product" at bounding box center [485, 435] width 362 height 51
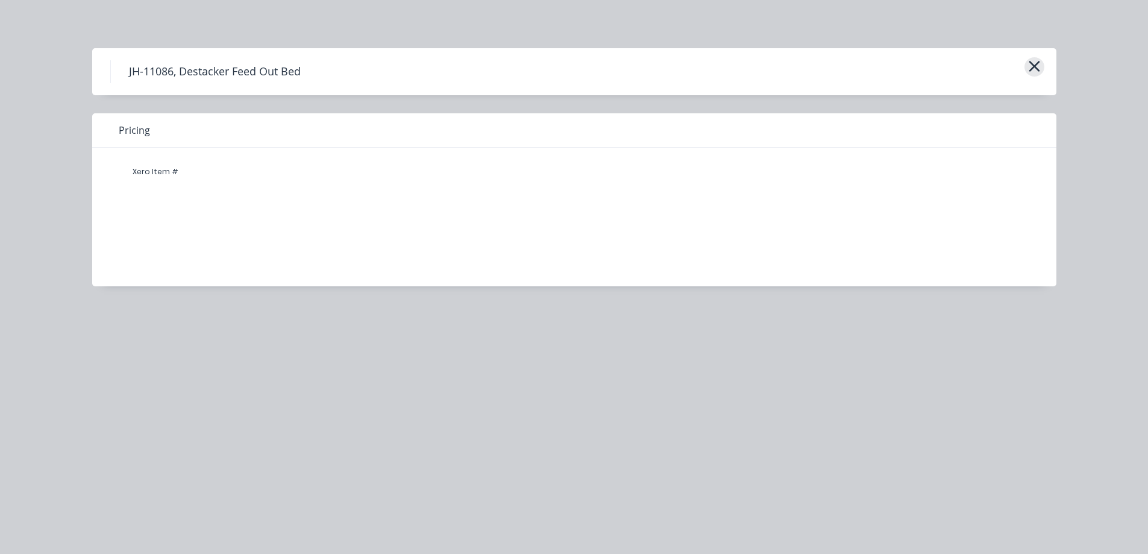
click at [1043, 67] on button "button" at bounding box center [1034, 66] width 20 height 19
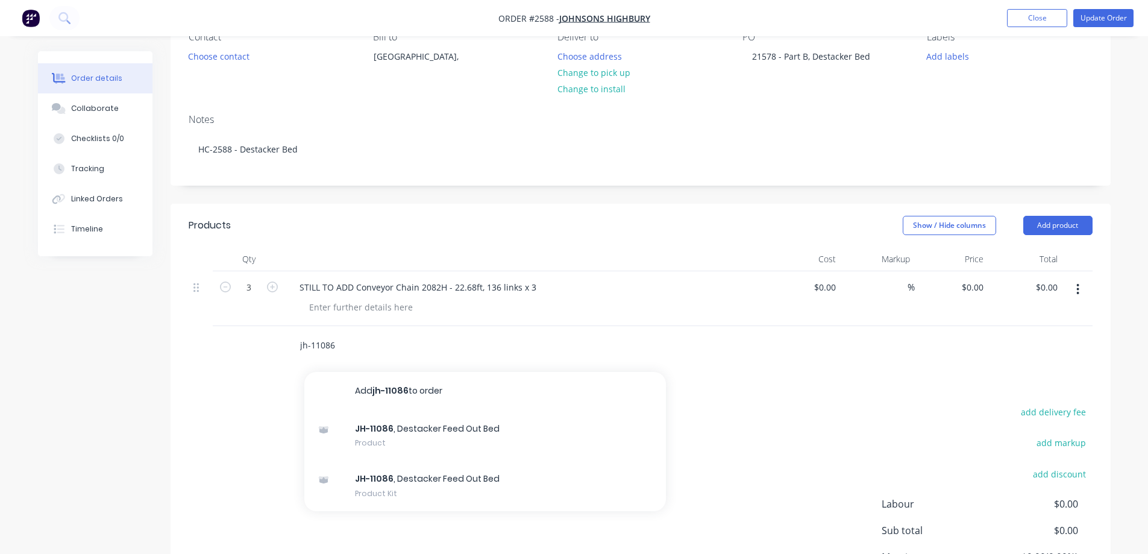
drag, startPoint x: 348, startPoint y: 346, endPoint x: 283, endPoint y: 348, distance: 65.7
click at [283, 348] on div "jh-11086 Add jh-11086 to order JH-11086 , Destacker Feed Out Bed Product JH-110…" at bounding box center [641, 345] width 904 height 39
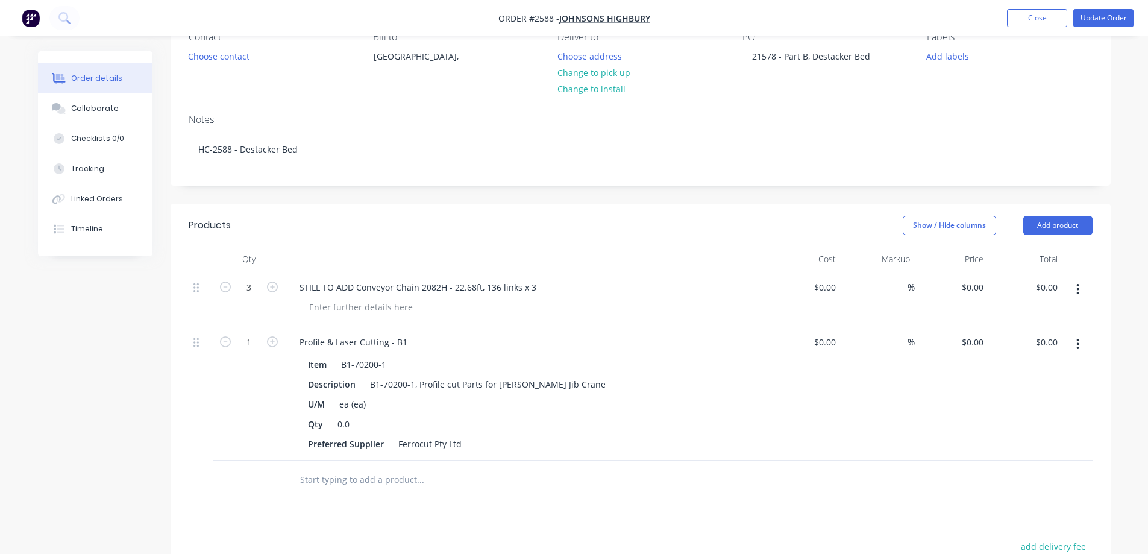
click at [1083, 343] on button "button" at bounding box center [1078, 344] width 28 height 22
click at [1034, 443] on div "Delete" at bounding box center [1035, 447] width 93 height 17
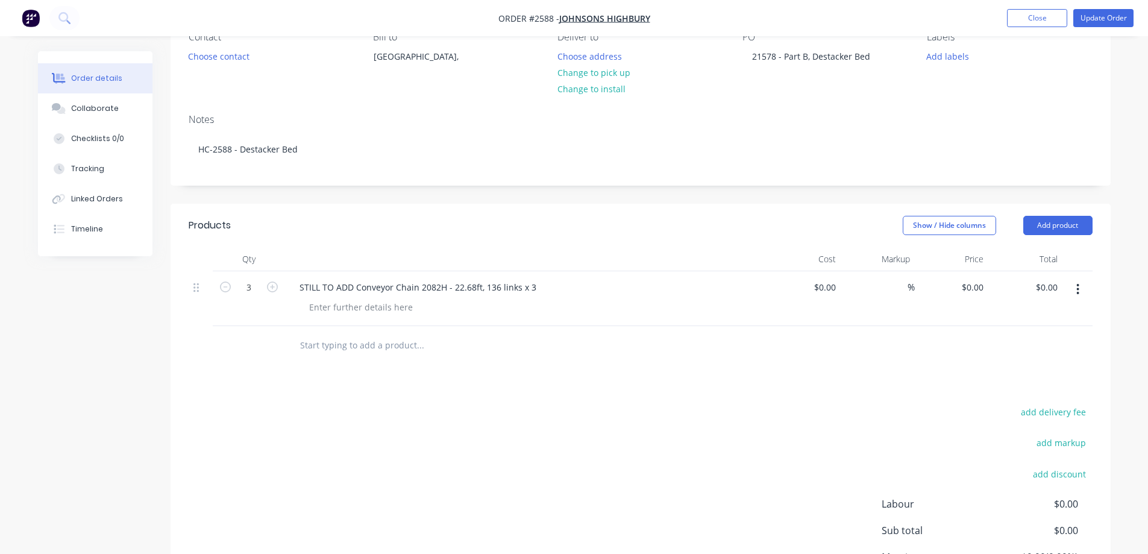
click at [372, 346] on input "text" at bounding box center [420, 345] width 241 height 24
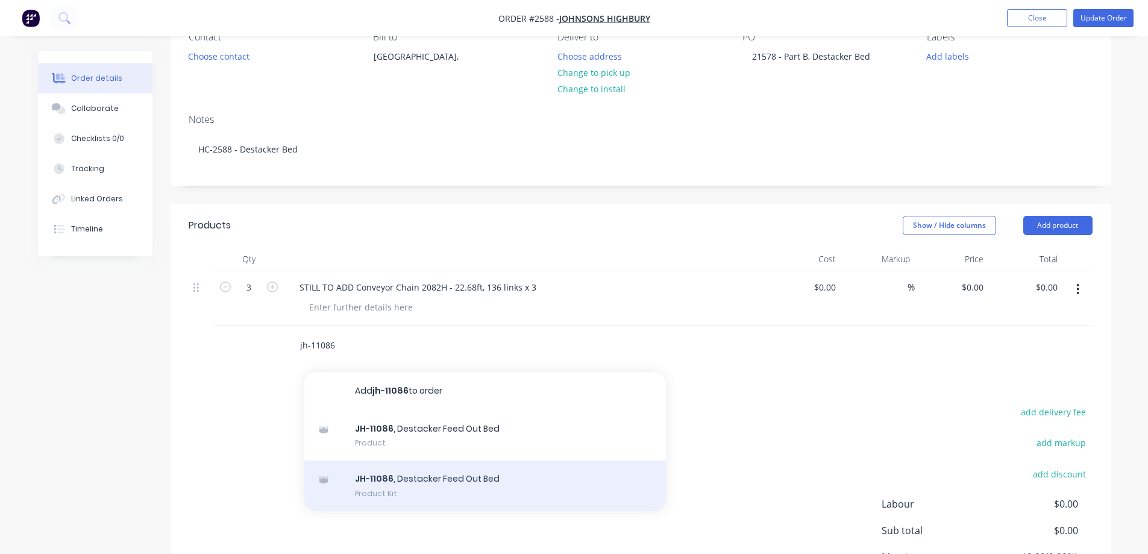
type input "jh-11086"
click at [448, 488] on div "JH-11086 , Destacker Feed Out Bed Product Kit" at bounding box center [485, 485] width 362 height 51
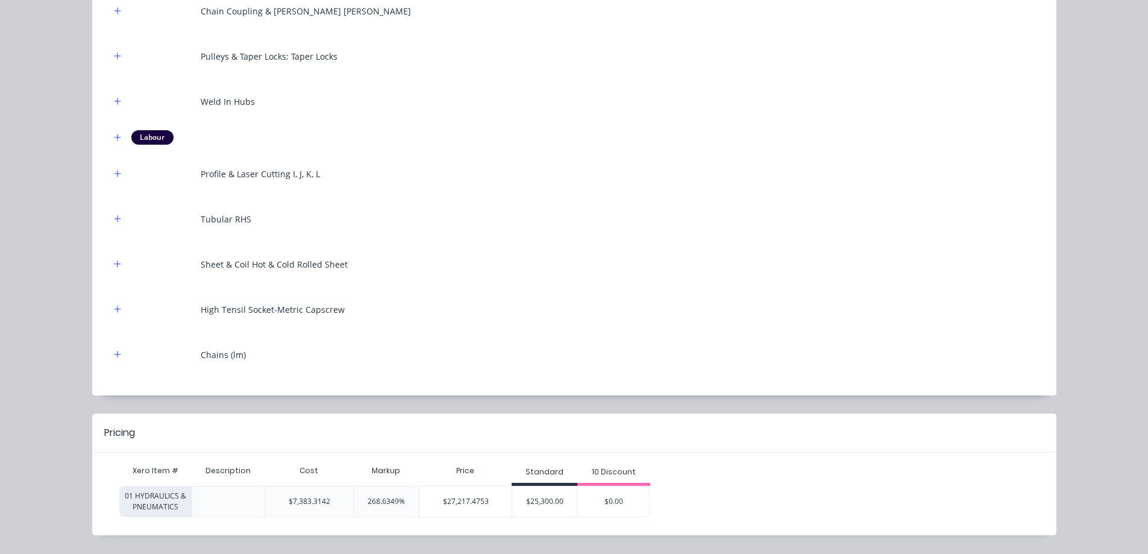
scroll to position [753, 0]
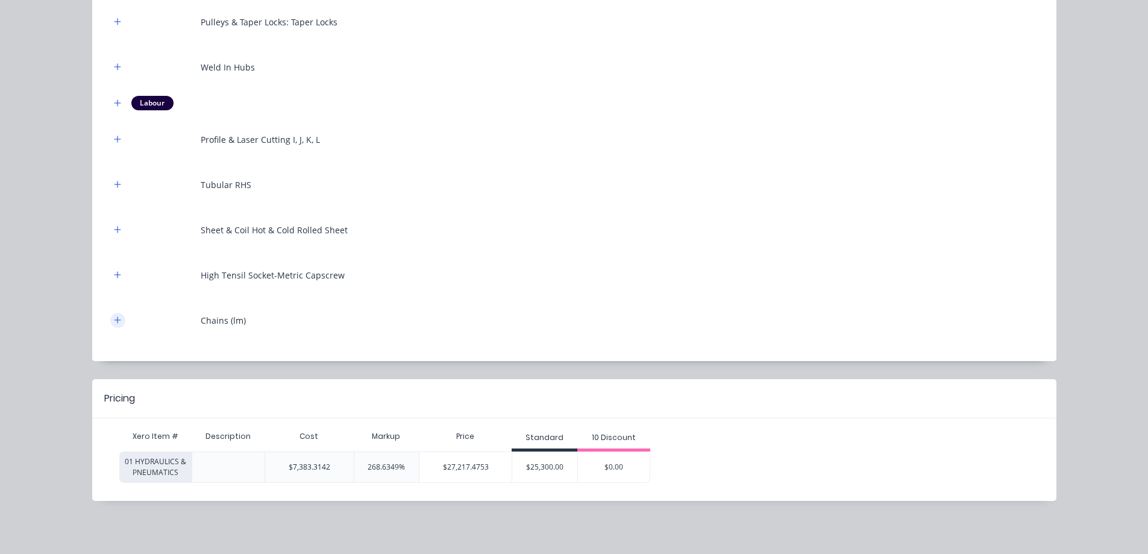
click at [114, 321] on icon "button" at bounding box center [117, 320] width 7 height 8
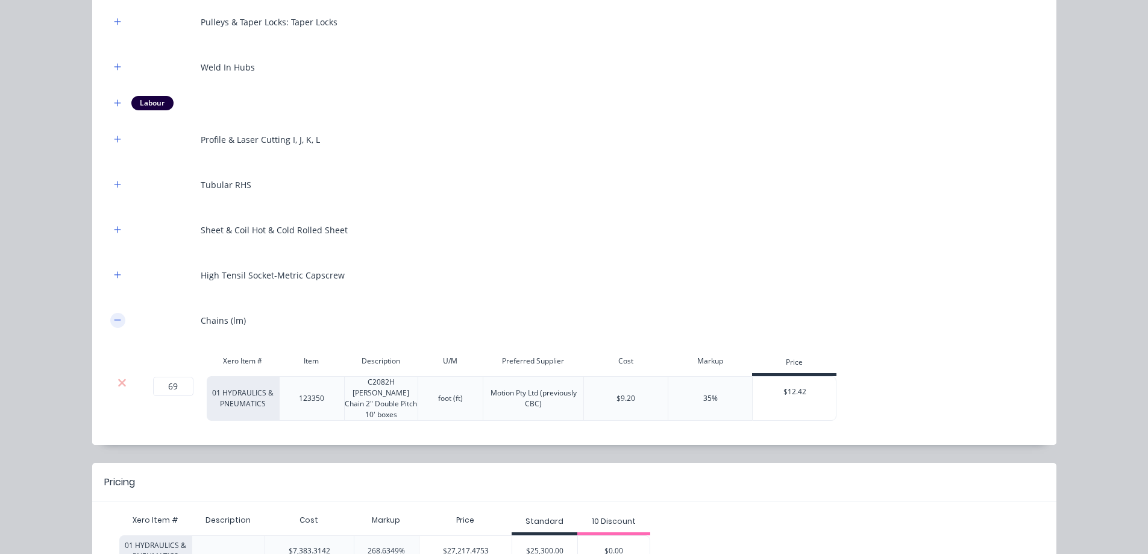
click at [114, 321] on icon "button" at bounding box center [117, 320] width 7 height 8
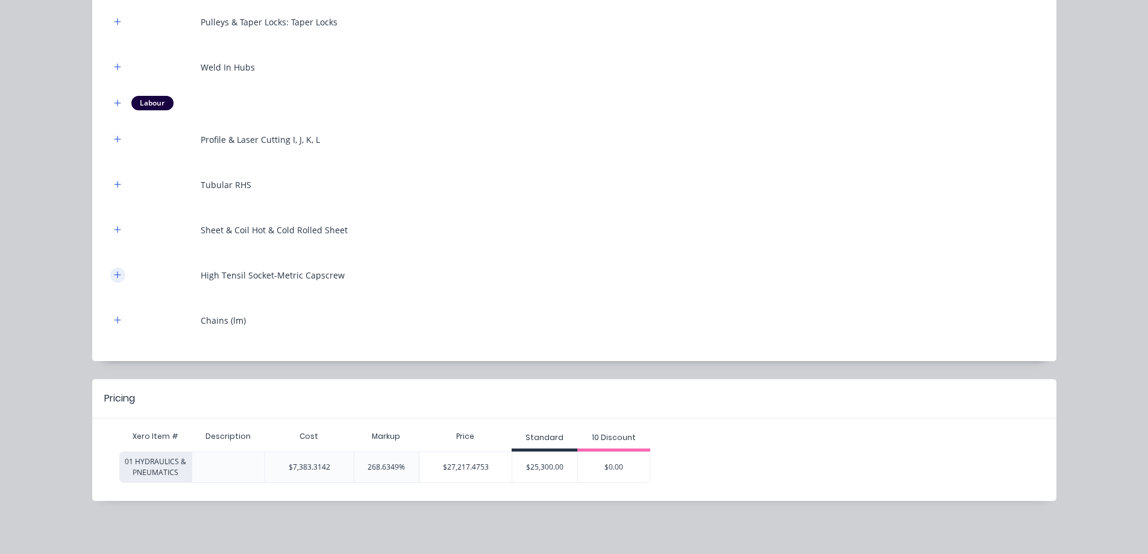
click at [114, 272] on icon "button" at bounding box center [117, 275] width 7 height 8
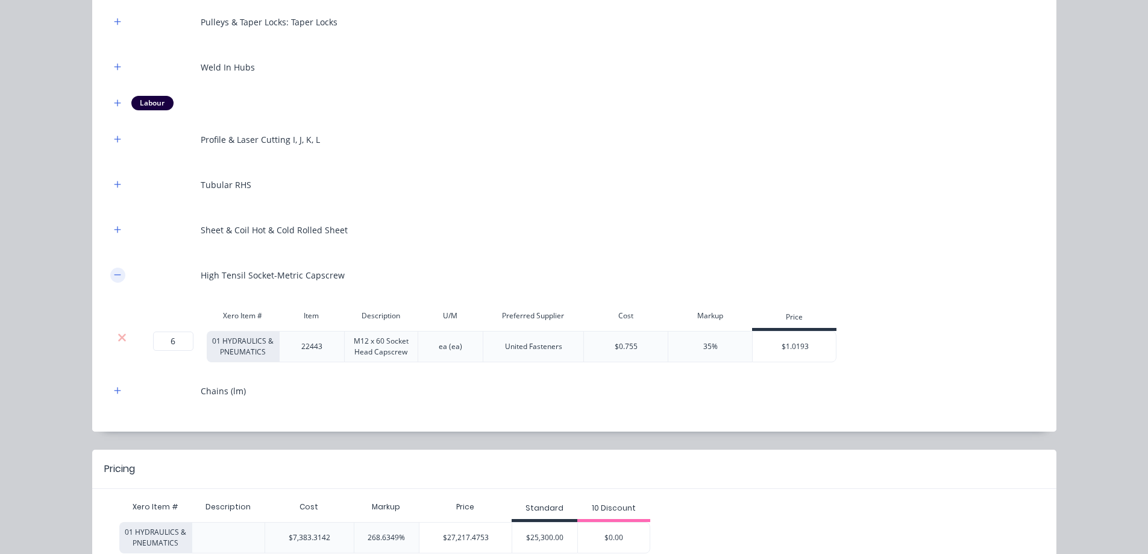
click at [114, 272] on icon "button" at bounding box center [117, 275] width 7 height 8
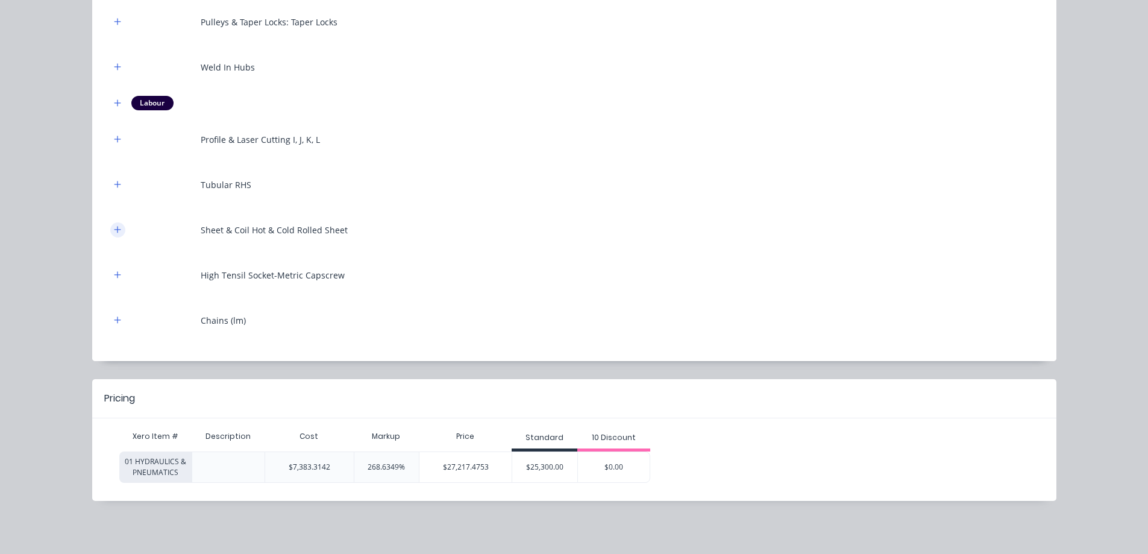
click at [116, 232] on icon "button" at bounding box center [117, 229] width 7 height 8
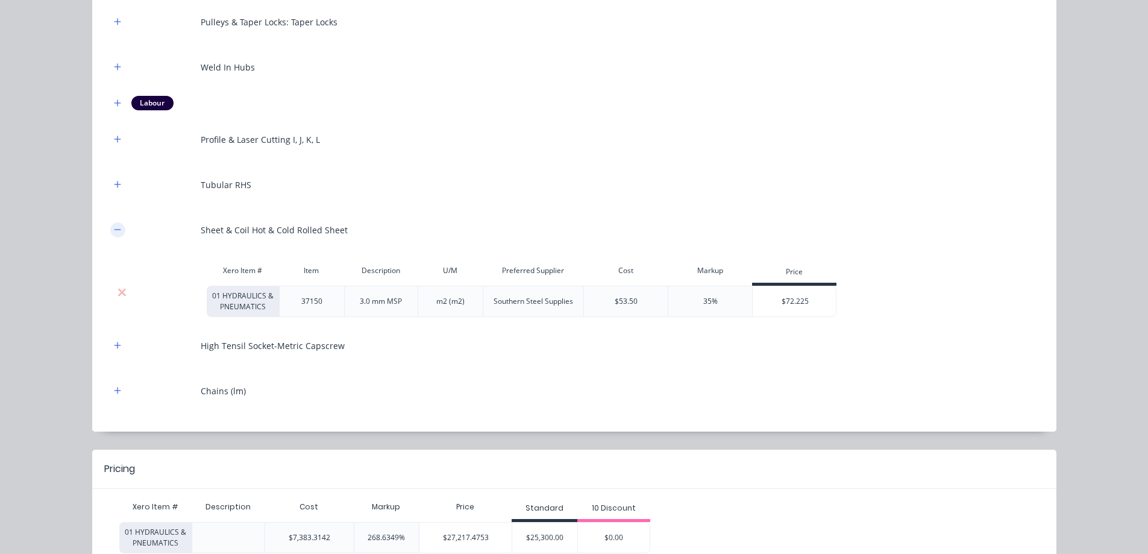
click at [116, 232] on icon "button" at bounding box center [117, 229] width 7 height 8
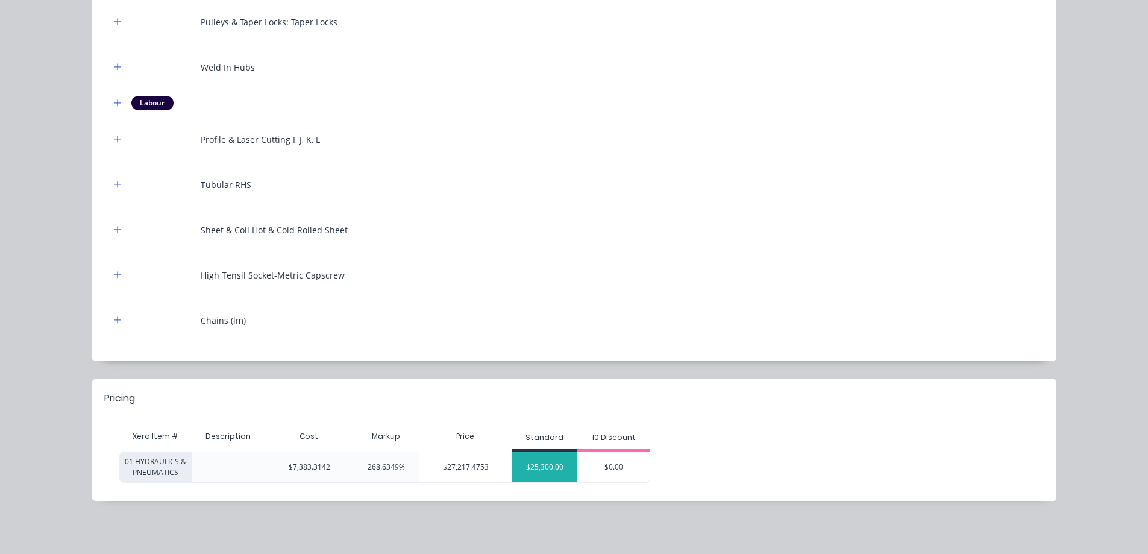
click at [553, 466] on div "$25,300.00" at bounding box center [544, 467] width 65 height 30
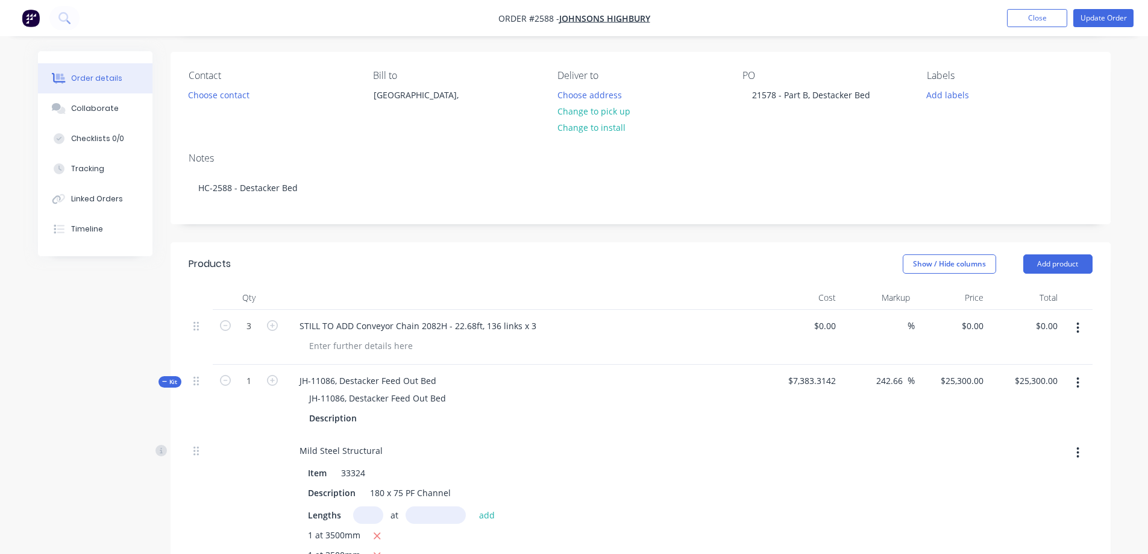
scroll to position [0, 0]
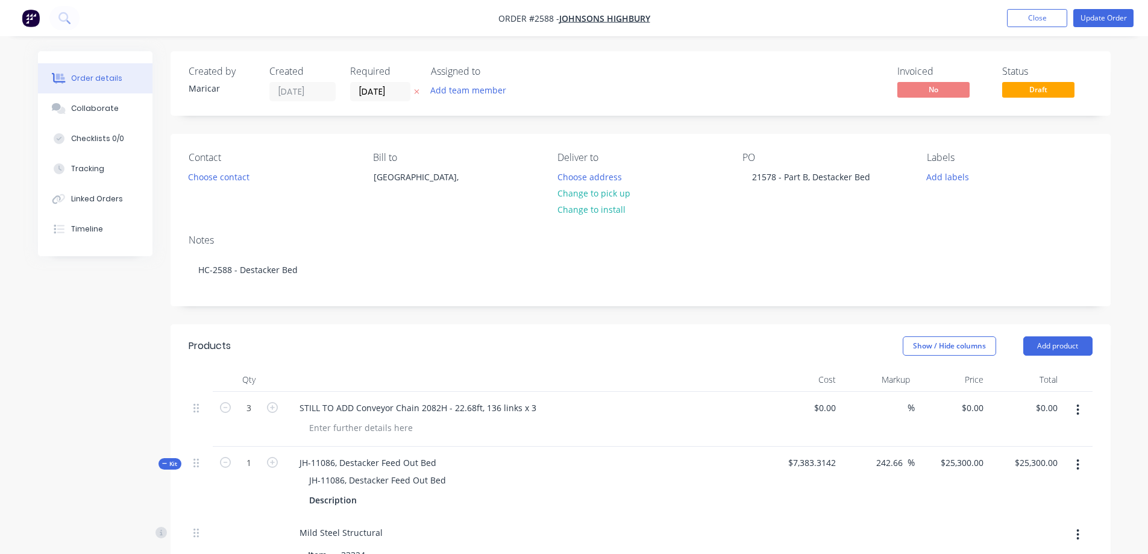
click at [1081, 410] on button "button" at bounding box center [1078, 410] width 28 height 22
click at [1029, 517] on div "Delete" at bounding box center [1035, 513] width 93 height 17
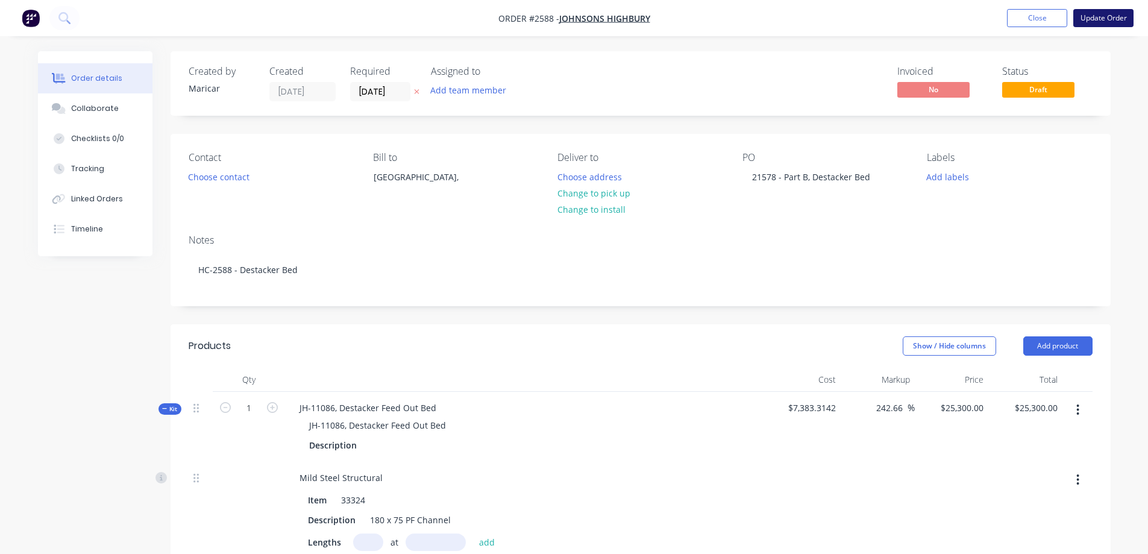
click at [1082, 21] on button "Update Order" at bounding box center [1103, 18] width 60 height 18
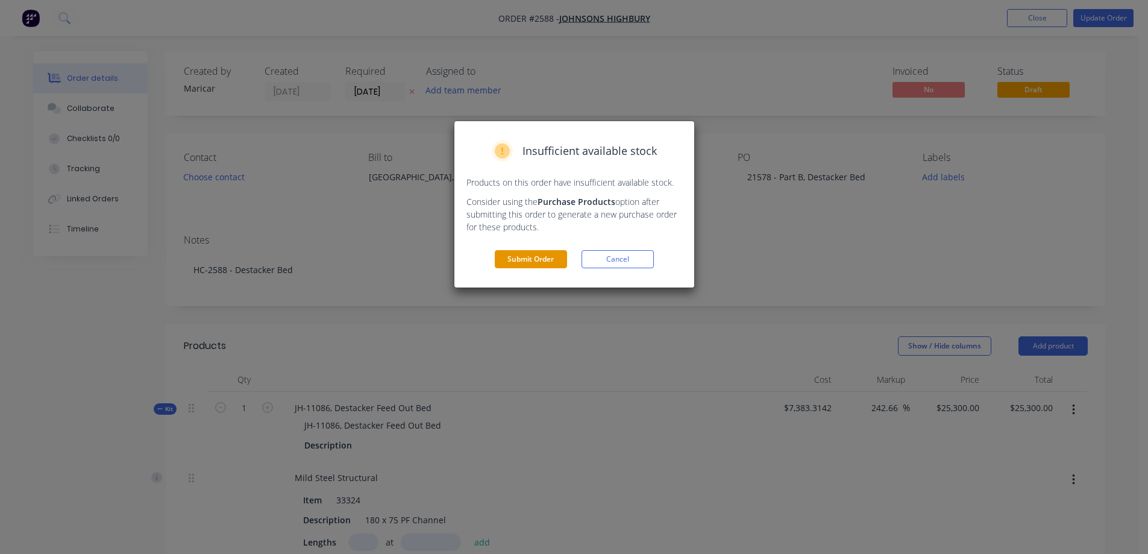
click at [555, 259] on button "Submit Order" at bounding box center [531, 259] width 72 height 18
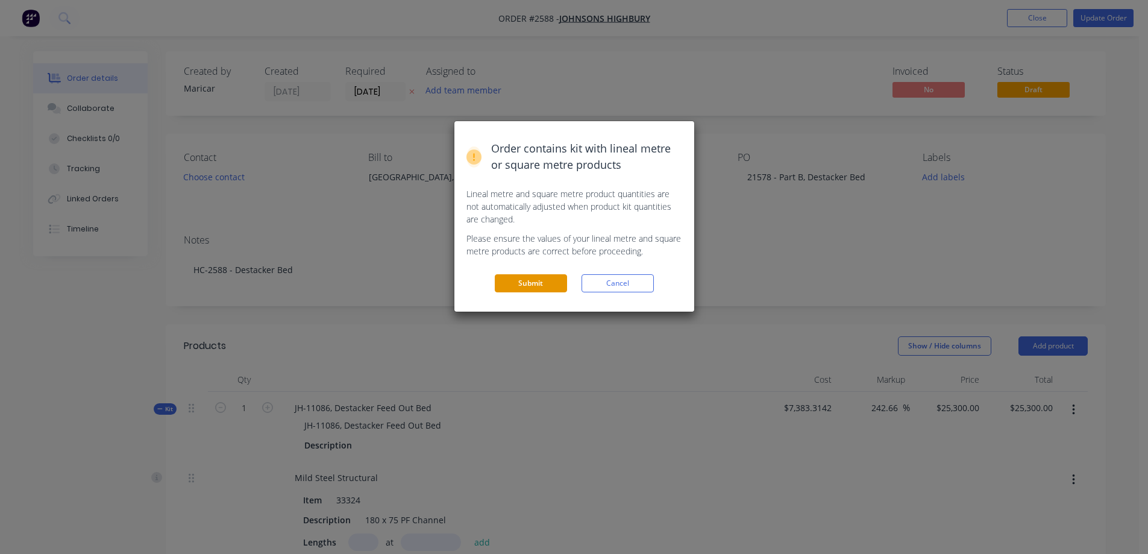
click at [551, 281] on button "Submit" at bounding box center [531, 283] width 72 height 18
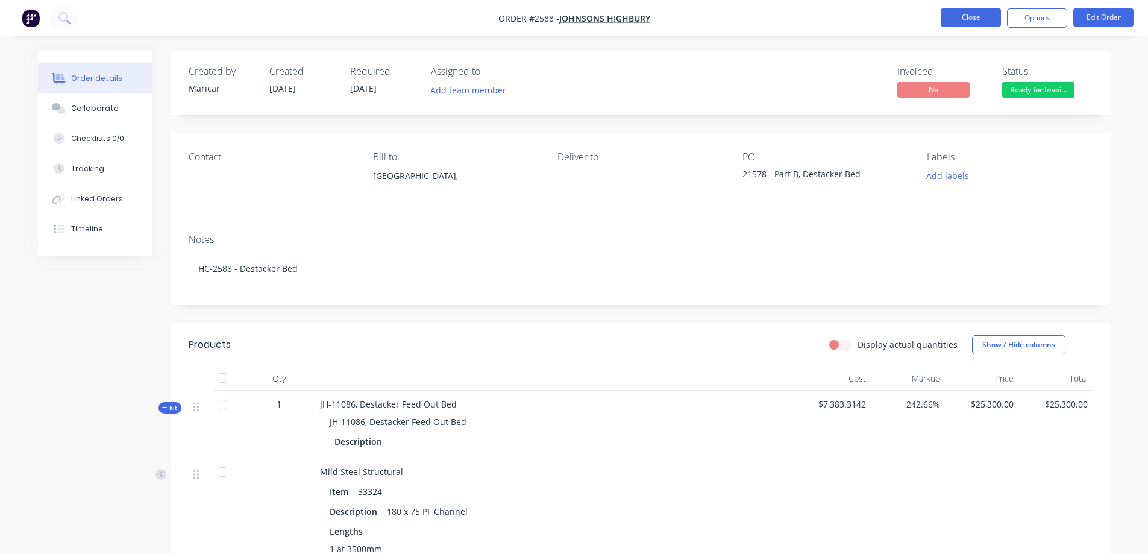
click at [980, 22] on button "Close" at bounding box center [971, 17] width 60 height 18
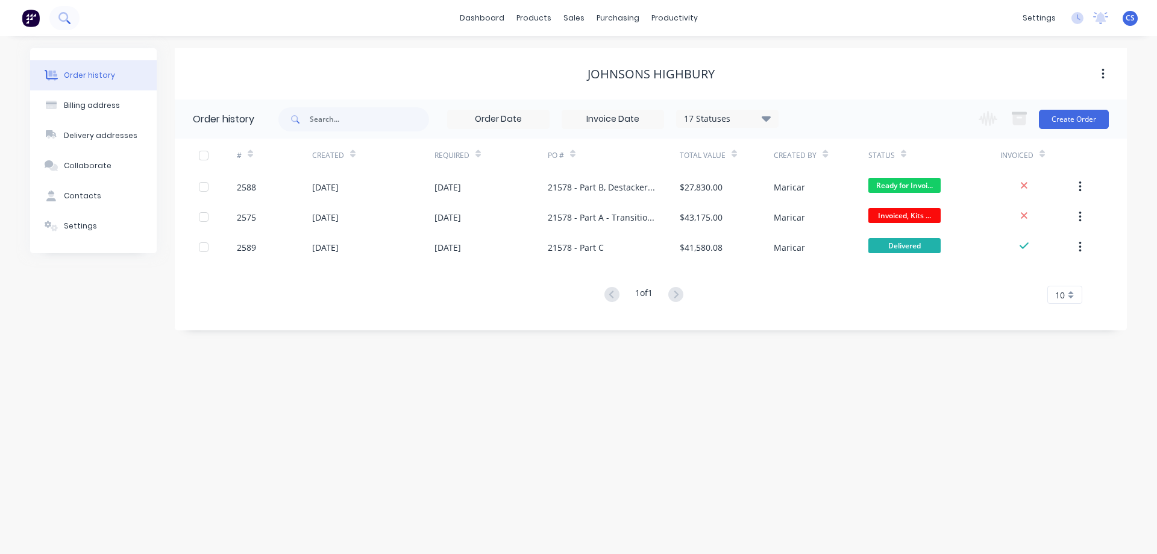
click at [66, 16] on icon at bounding box center [63, 17] width 11 height 11
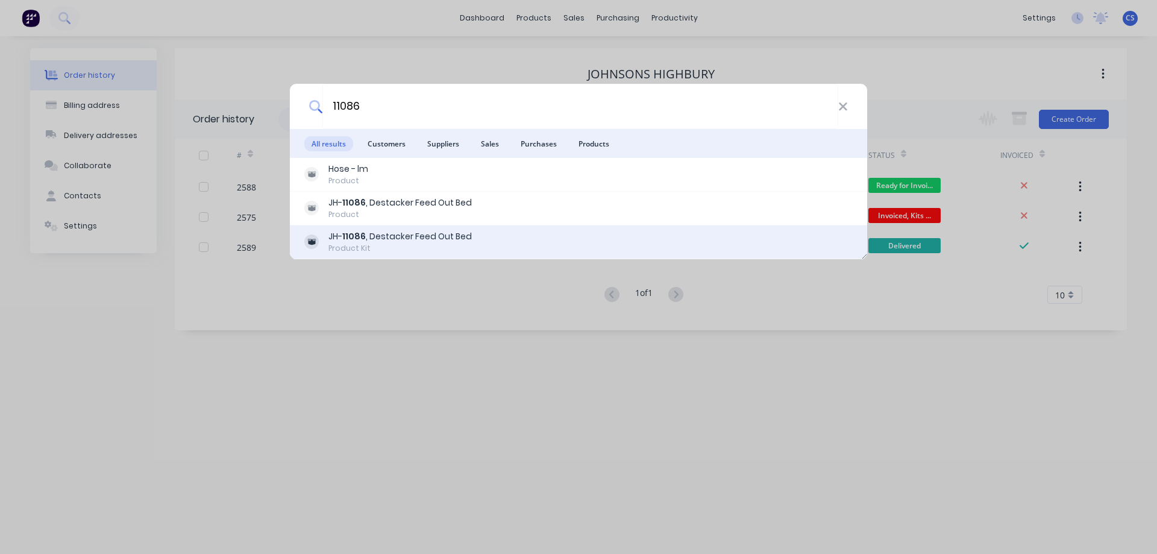
type input "11086"
click at [464, 248] on div "Product Kit" at bounding box center [399, 248] width 143 height 11
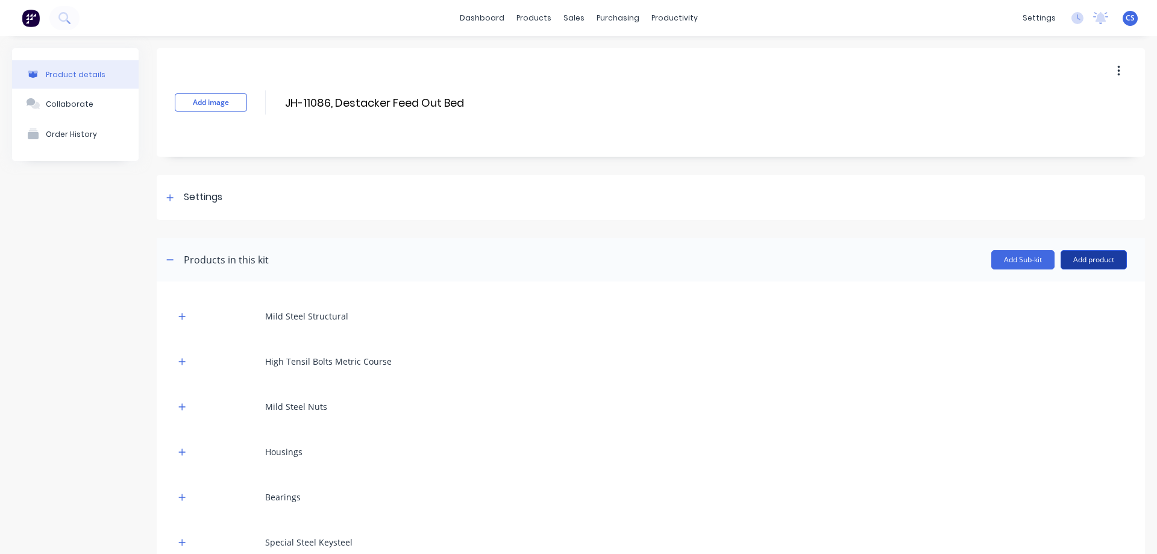
click at [1106, 265] on button "Add product" at bounding box center [1094, 259] width 66 height 19
click at [1088, 293] on div "Product catalogue" at bounding box center [1069, 290] width 93 height 17
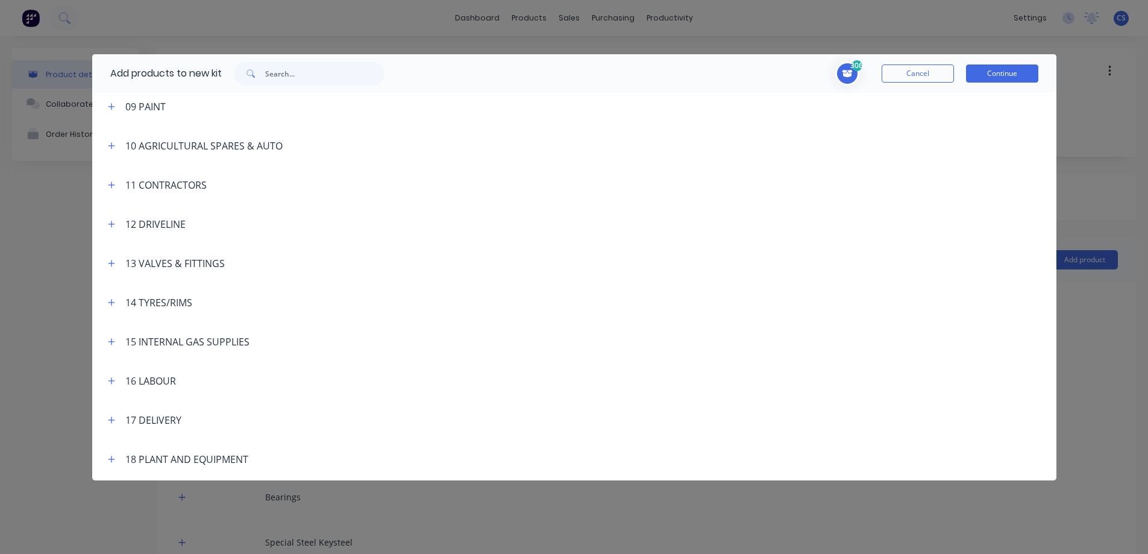
scroll to position [393, 0]
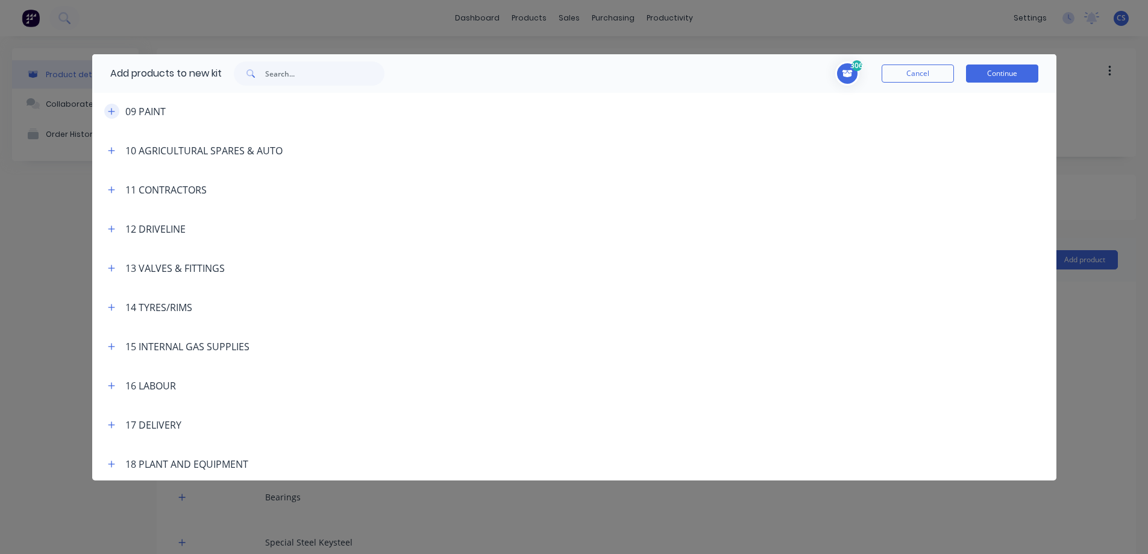
click at [111, 105] on button "button" at bounding box center [111, 111] width 15 height 15
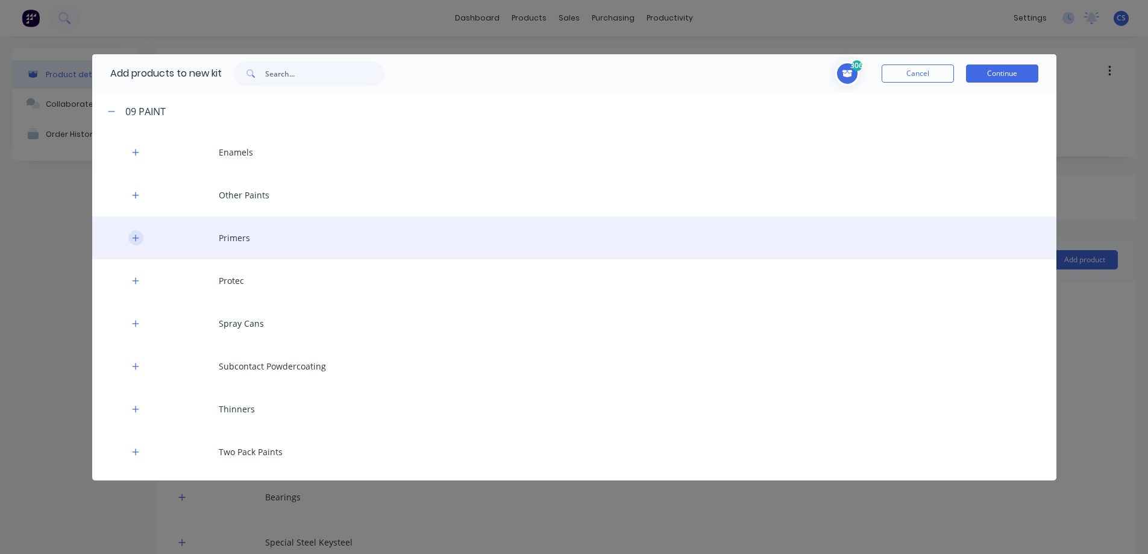
click at [136, 241] on icon "button" at bounding box center [135, 238] width 7 height 8
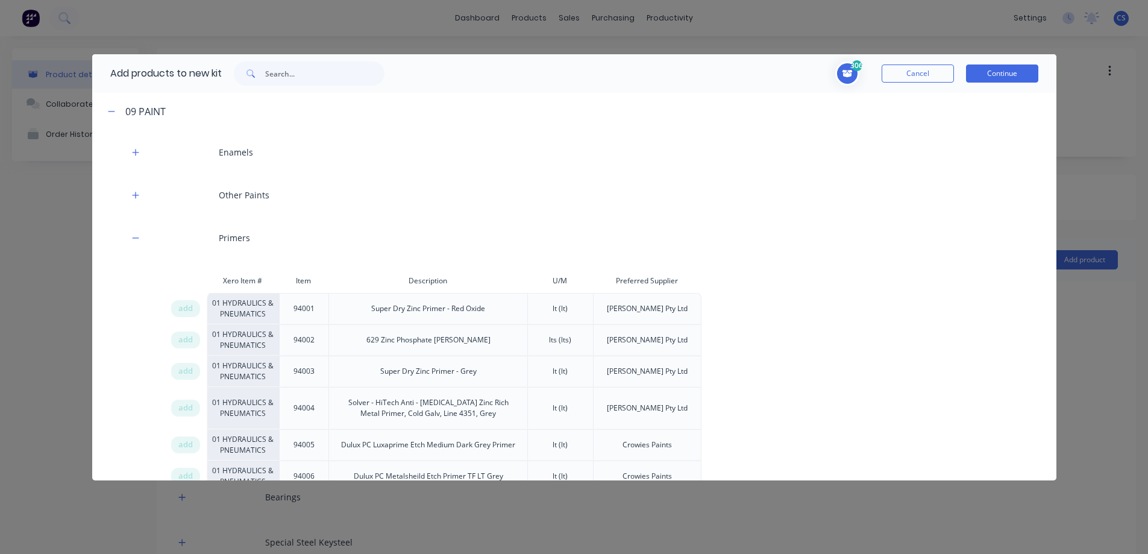
scroll to position [453, 0]
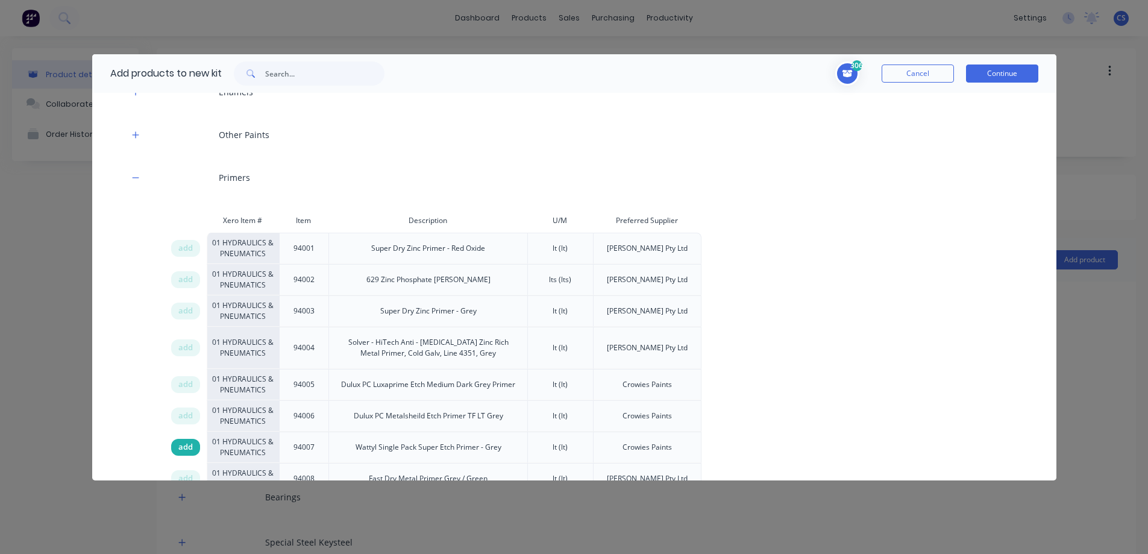
click at [185, 450] on span "add" at bounding box center [185, 447] width 14 height 12
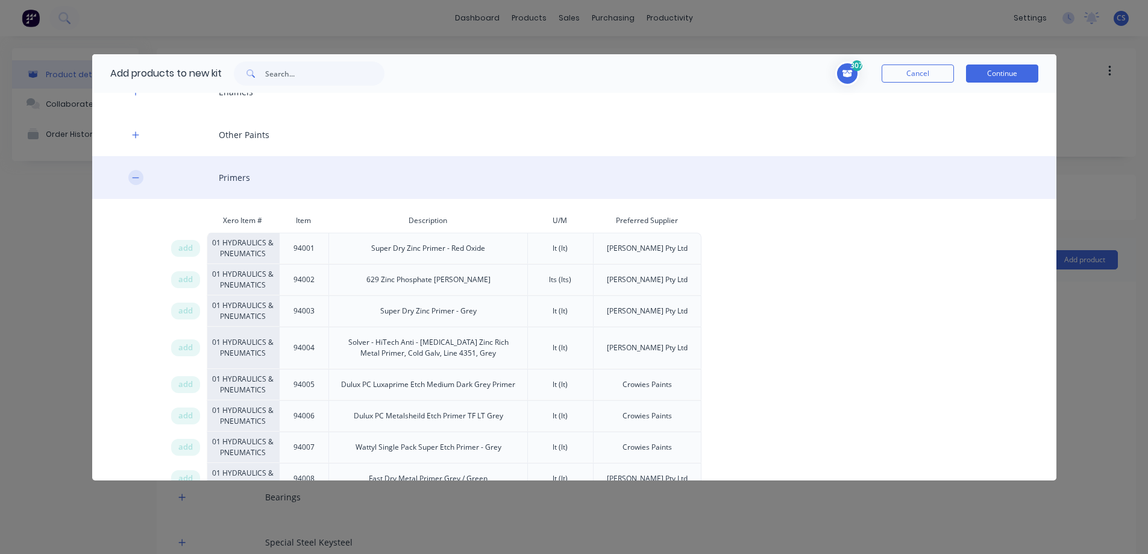
click at [132, 174] on icon "button" at bounding box center [135, 178] width 7 height 8
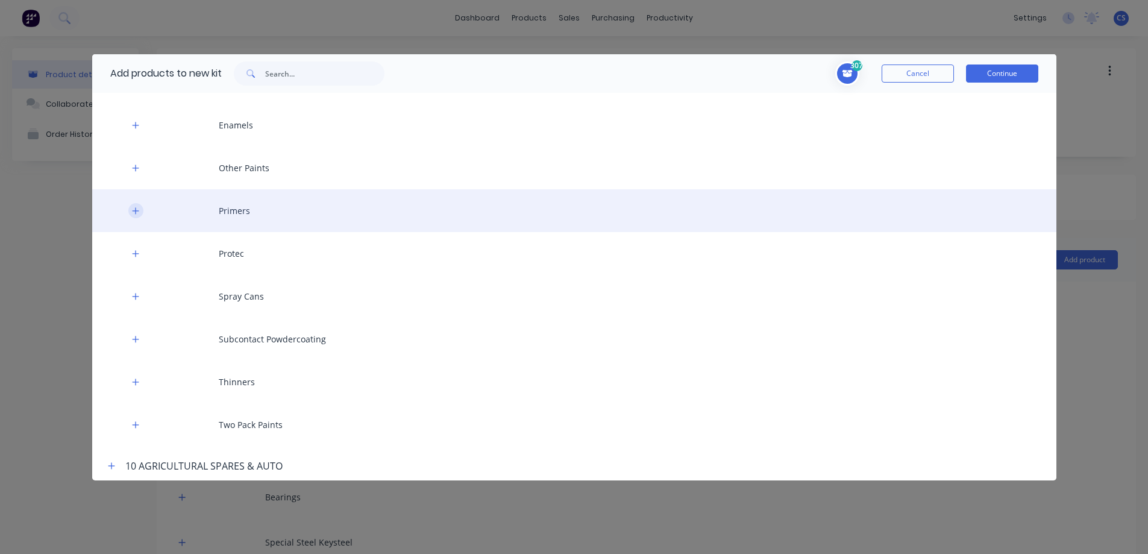
scroll to position [393, 0]
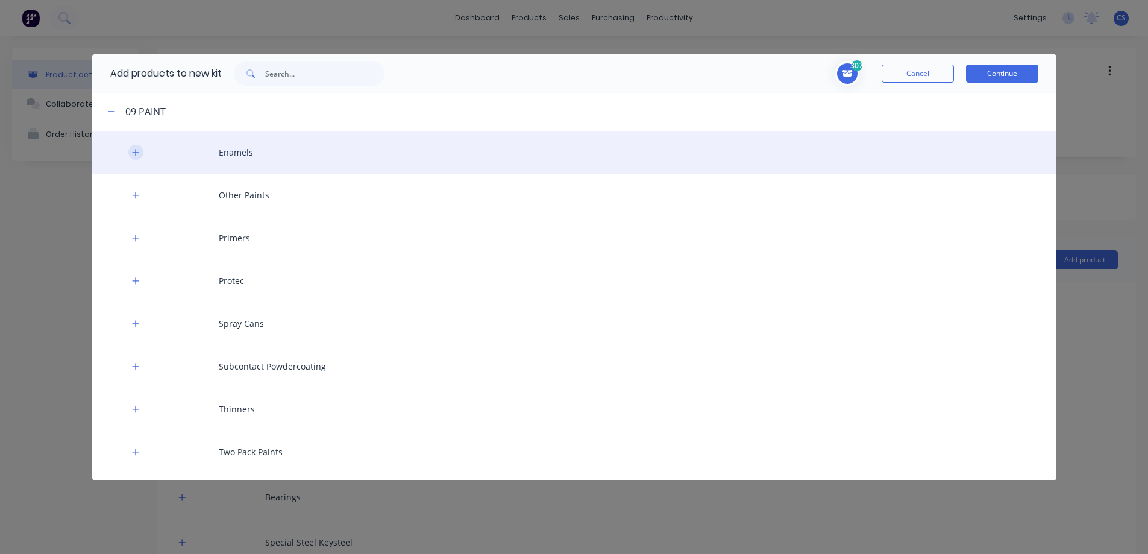
click at [131, 157] on button "button" at bounding box center [135, 152] width 15 height 15
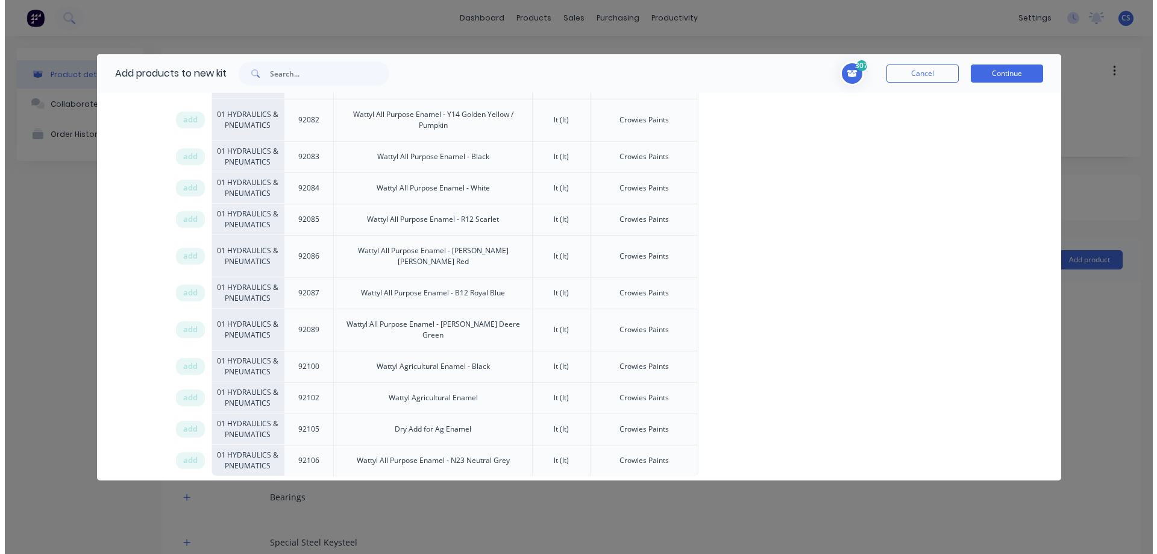
scroll to position [754, 0]
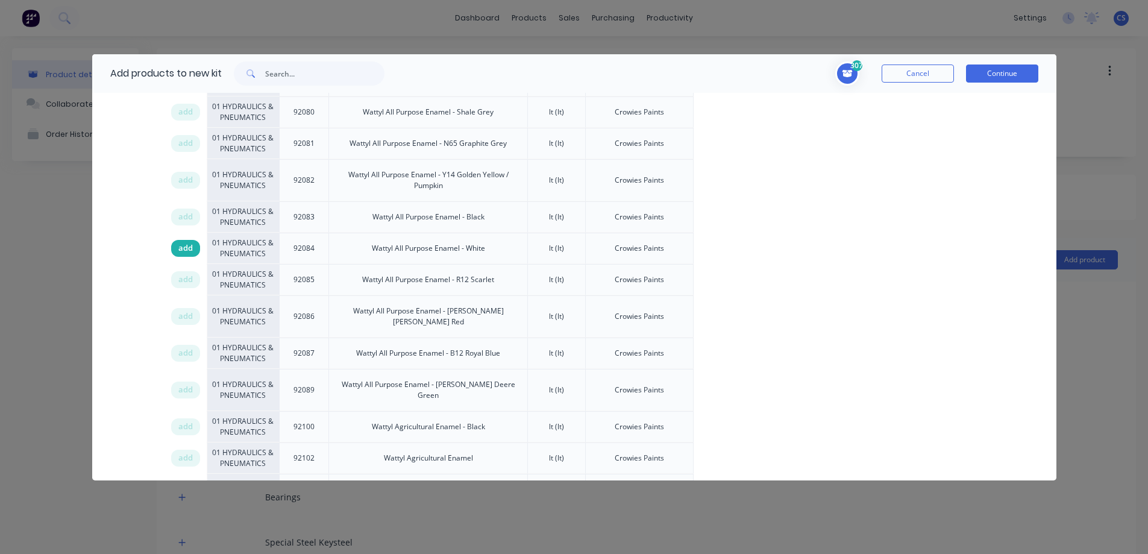
click at [192, 246] on span "add" at bounding box center [185, 248] width 14 height 12
click at [979, 72] on button "Continue" at bounding box center [1002, 73] width 72 height 18
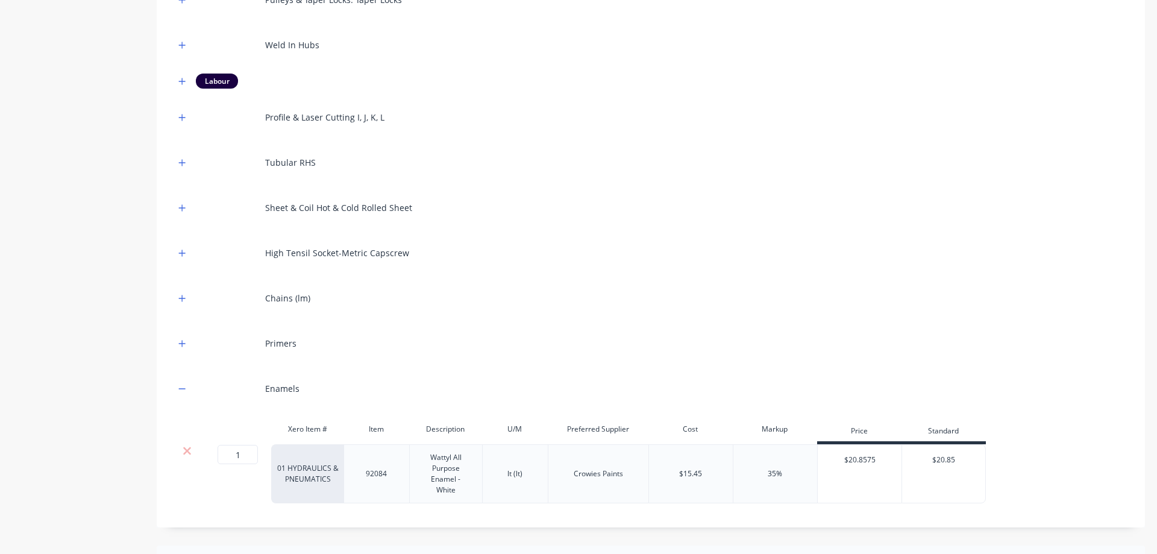
scroll to position [1134, 0]
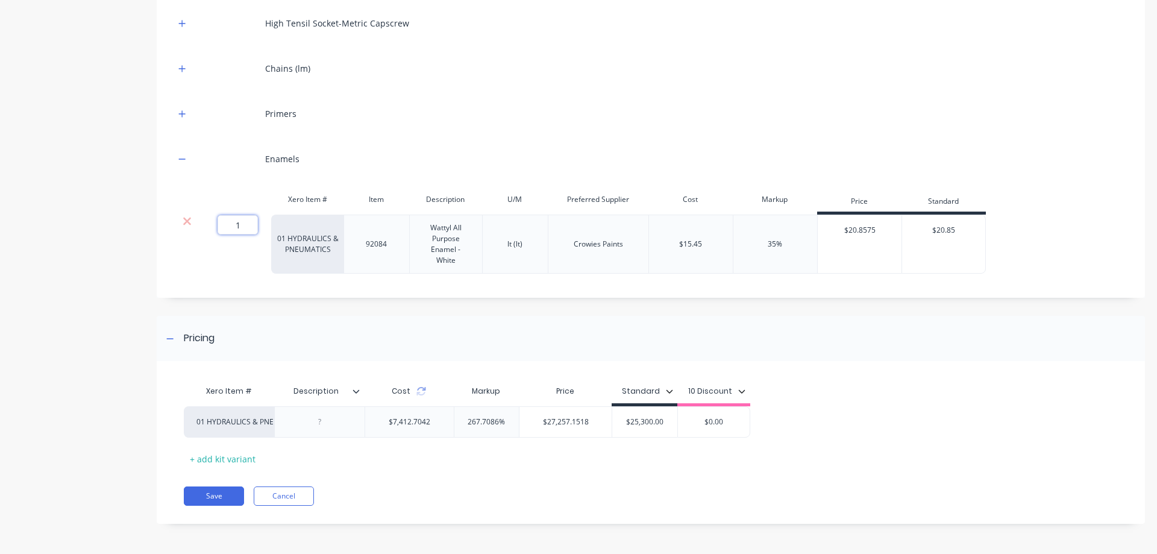
drag, startPoint x: 245, startPoint y: 224, endPoint x: 228, endPoint y: 225, distance: 16.3
click at [228, 225] on input "1" at bounding box center [238, 224] width 40 height 19
type input "4"
click at [183, 113] on icon "button" at bounding box center [182, 113] width 7 height 7
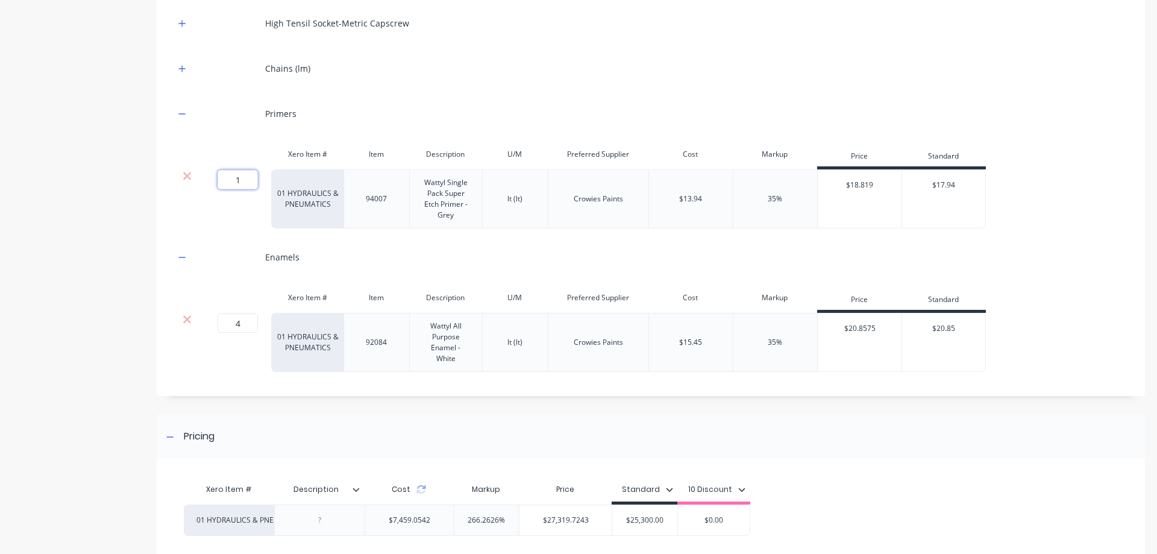
drag, startPoint x: 245, startPoint y: 180, endPoint x: 230, endPoint y: 181, distance: 15.2
click at [230, 181] on input "1" at bounding box center [238, 179] width 40 height 19
type input "4"
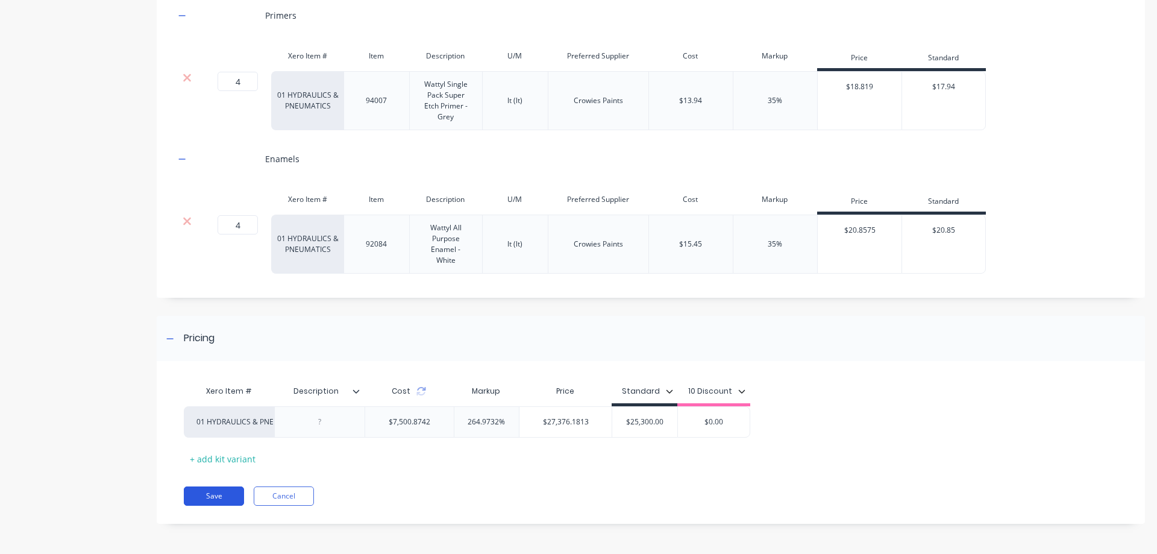
click at [190, 492] on button "Save" at bounding box center [214, 495] width 60 height 19
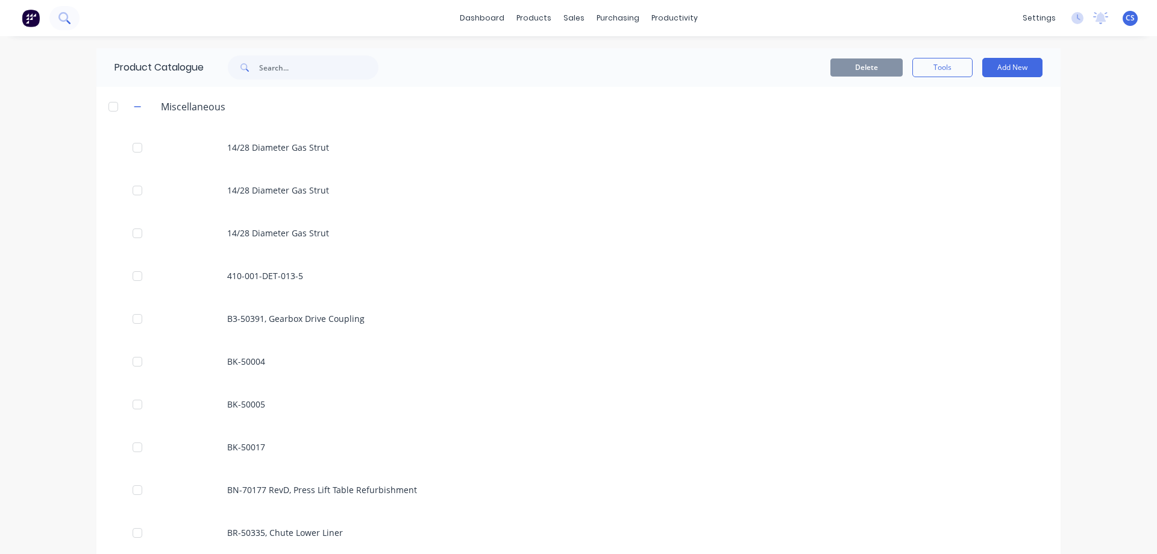
click at [67, 24] on button at bounding box center [64, 18] width 30 height 24
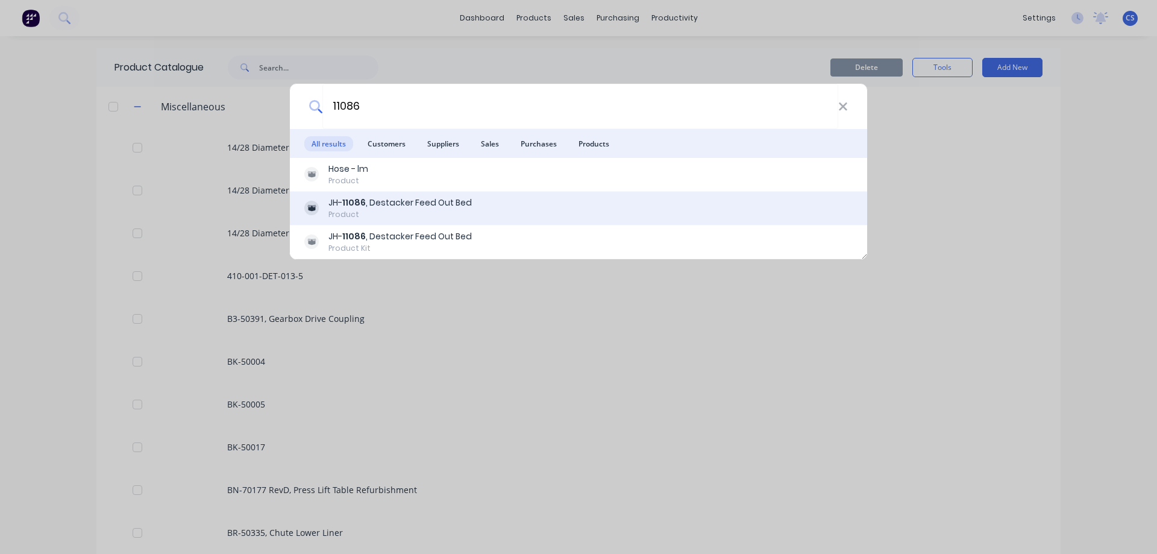
type input "11086"
click at [406, 205] on div "JH- 11086 , Destacker Feed Out Bed" at bounding box center [399, 202] width 143 height 13
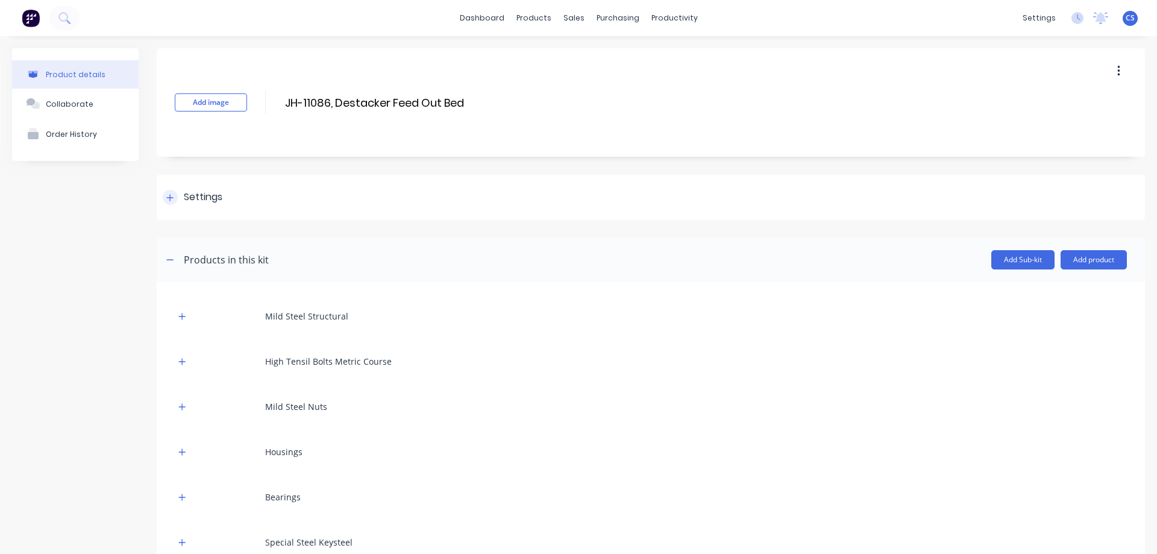
click at [203, 204] on div "Settings" at bounding box center [203, 197] width 39 height 15
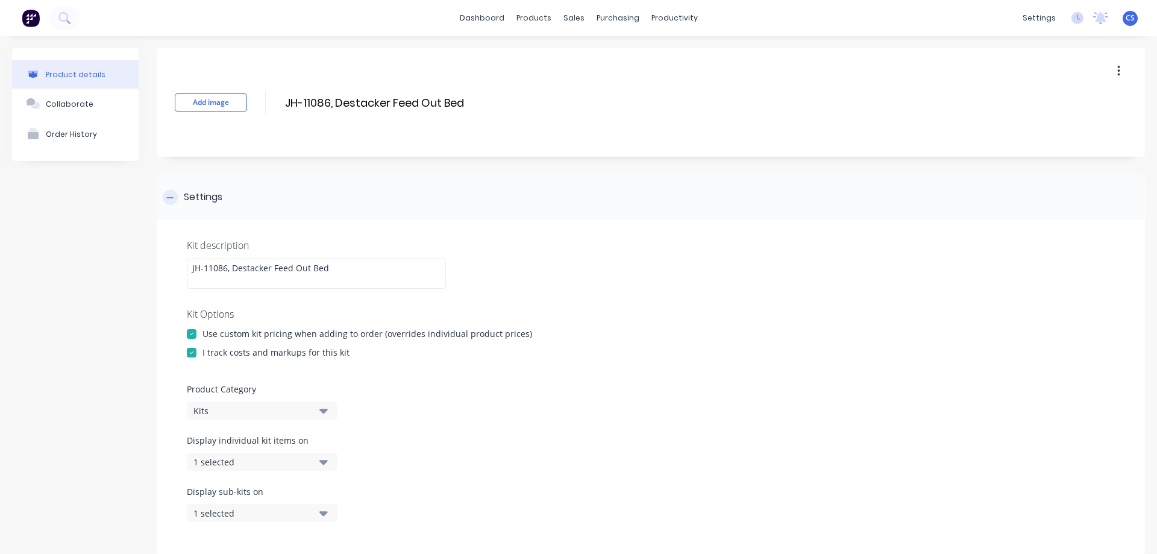
click at [203, 204] on div "Settings" at bounding box center [203, 197] width 39 height 15
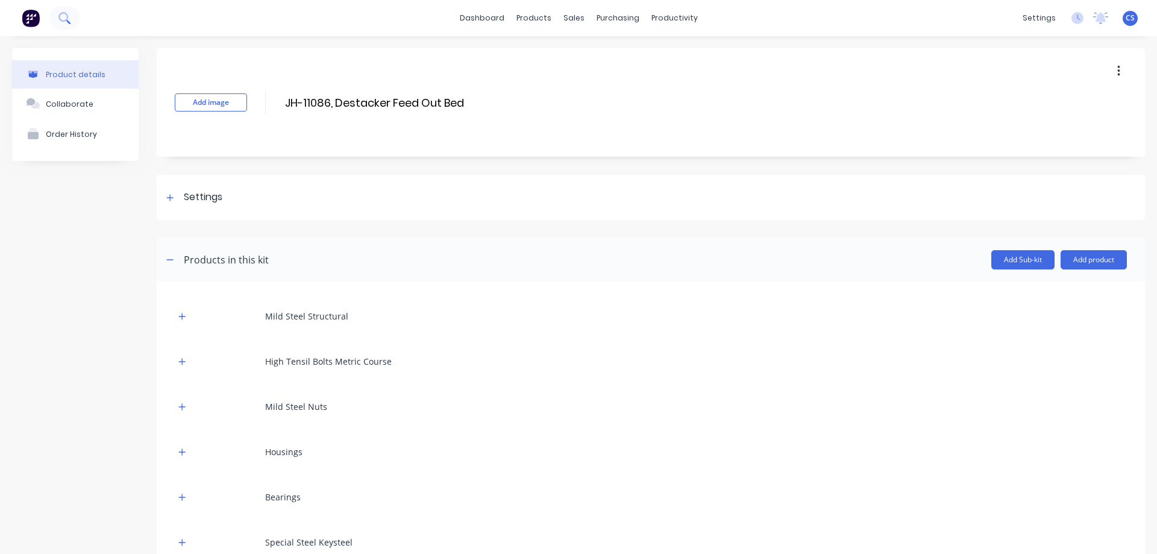
click at [66, 22] on icon at bounding box center [63, 17] width 11 height 11
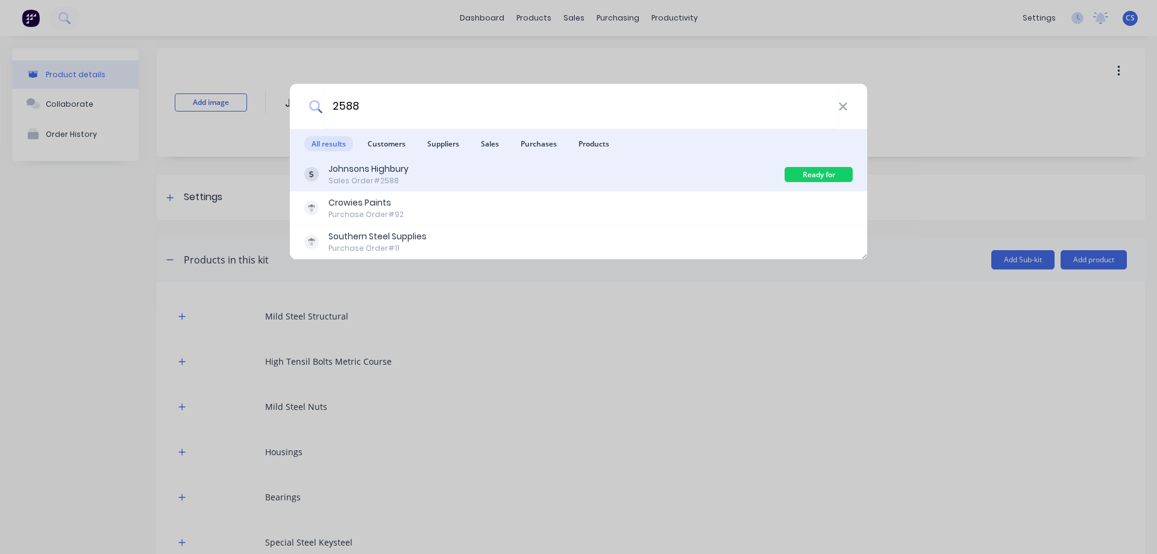
type input "2588"
click at [356, 166] on div "Johnsons Highbury" at bounding box center [368, 169] width 80 height 13
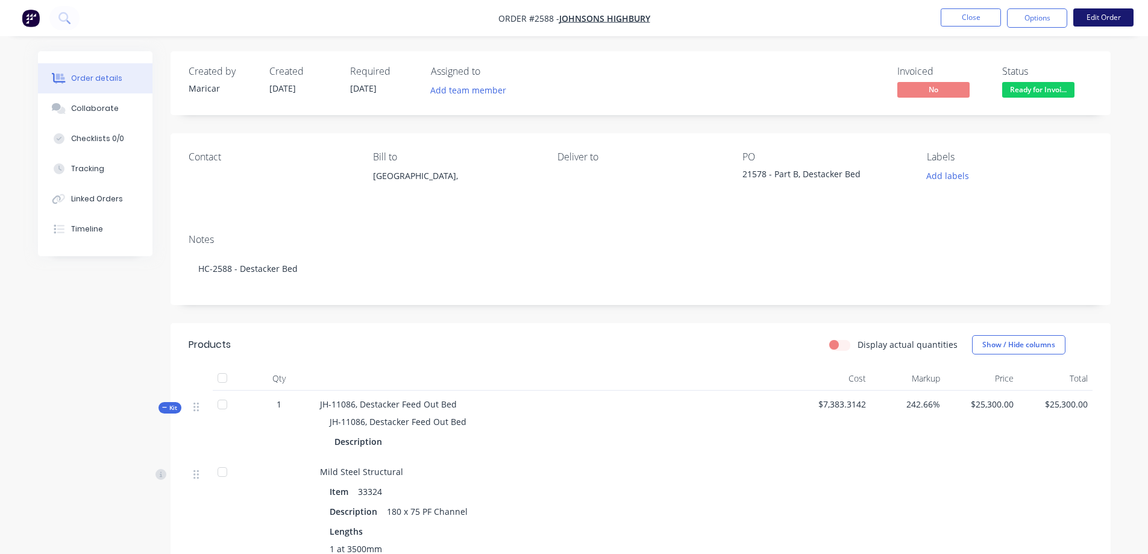
click at [1087, 24] on button "Edit Order" at bounding box center [1103, 17] width 60 height 18
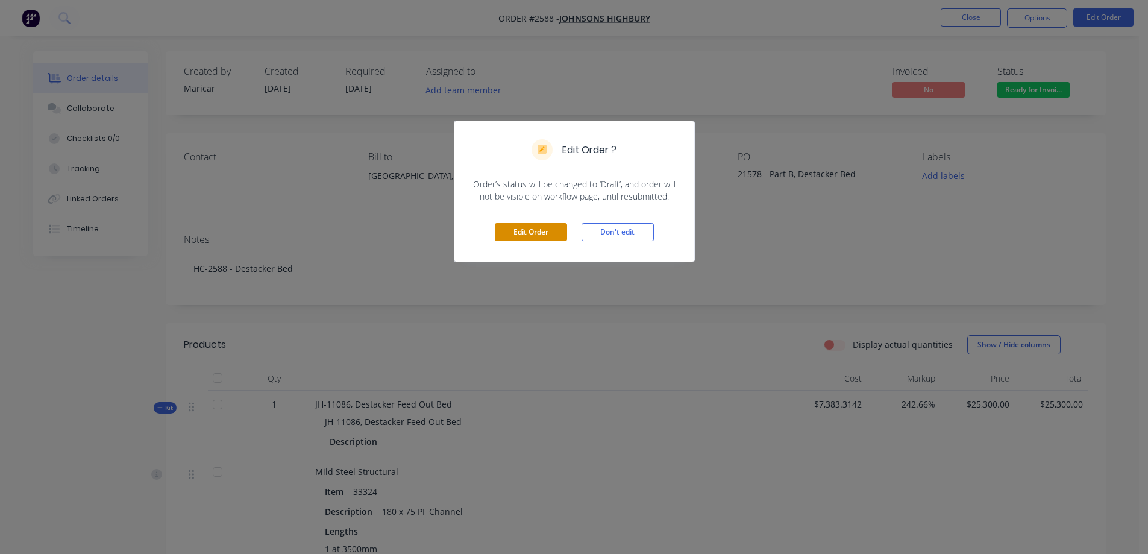
click at [536, 240] on button "Edit Order" at bounding box center [531, 232] width 72 height 18
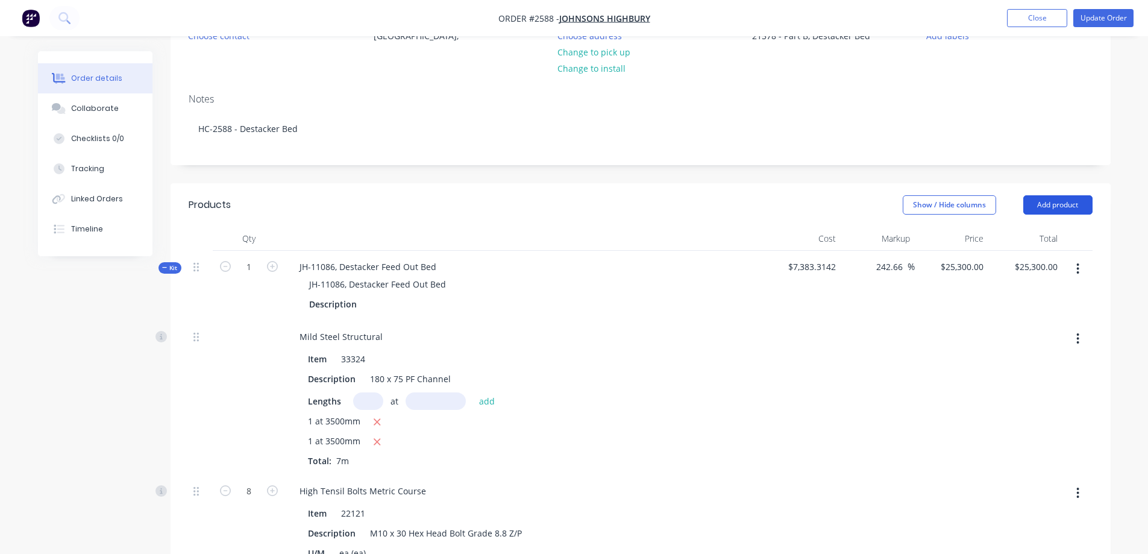
scroll to position [84, 0]
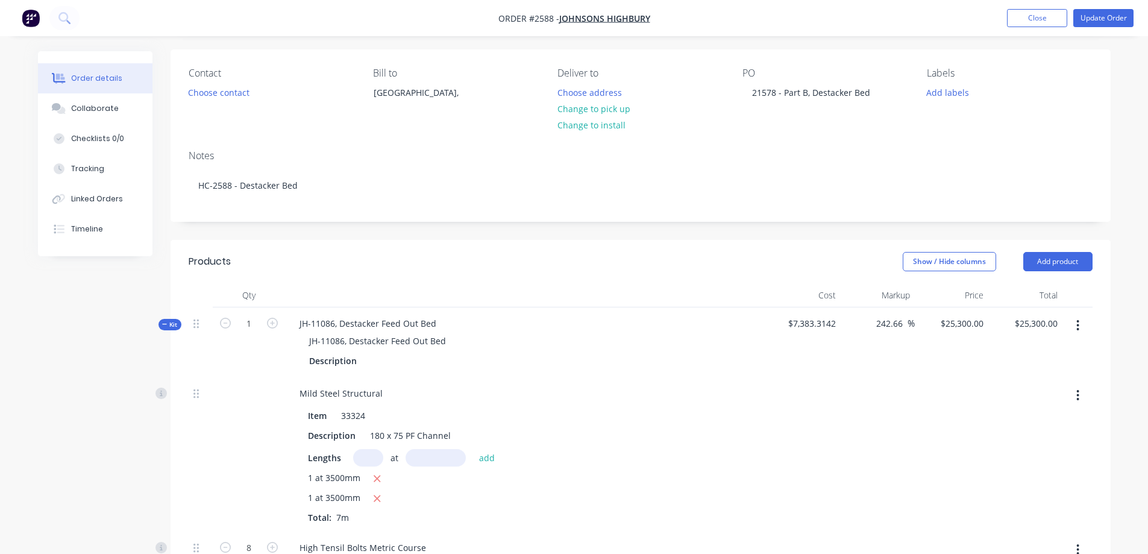
click at [1074, 325] on button "button" at bounding box center [1078, 326] width 28 height 22
click at [1040, 445] on div "Delete" at bounding box center [1035, 453] width 93 height 17
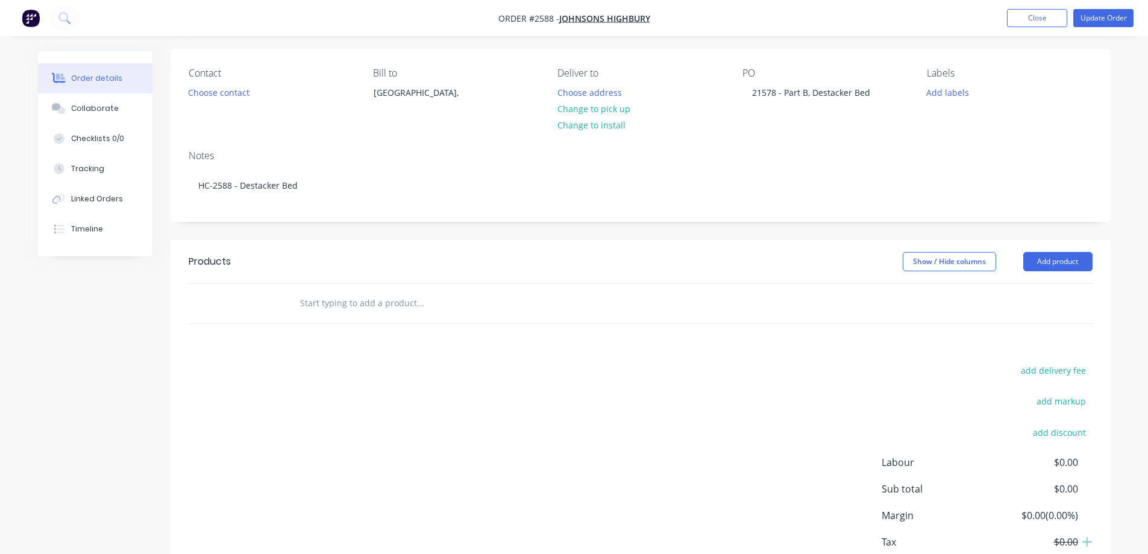
click at [404, 306] on input "text" at bounding box center [420, 303] width 241 height 24
click at [307, 303] on input "111086" at bounding box center [420, 303] width 241 height 24
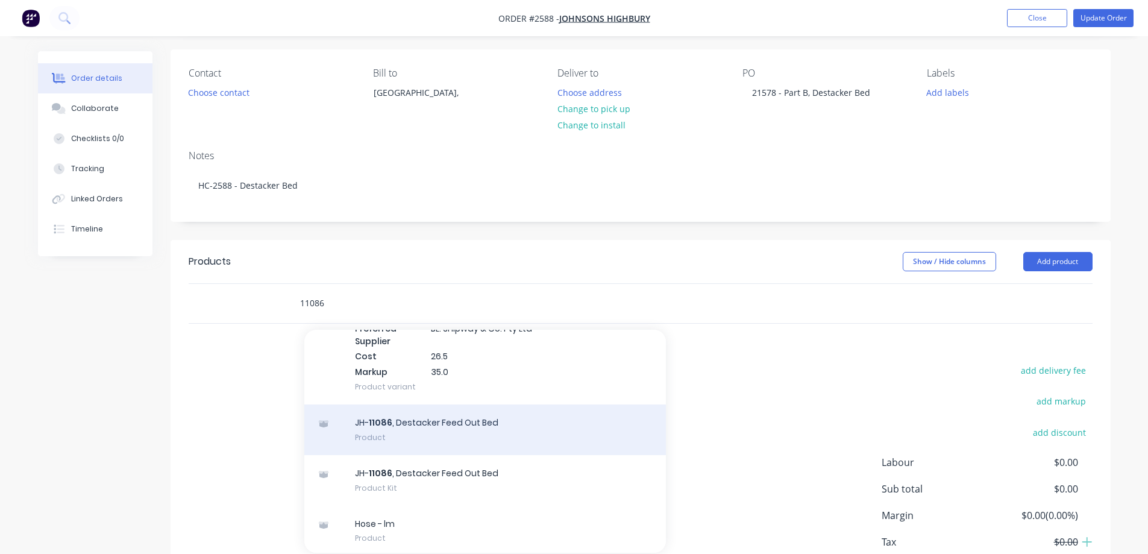
scroll to position [139, 0]
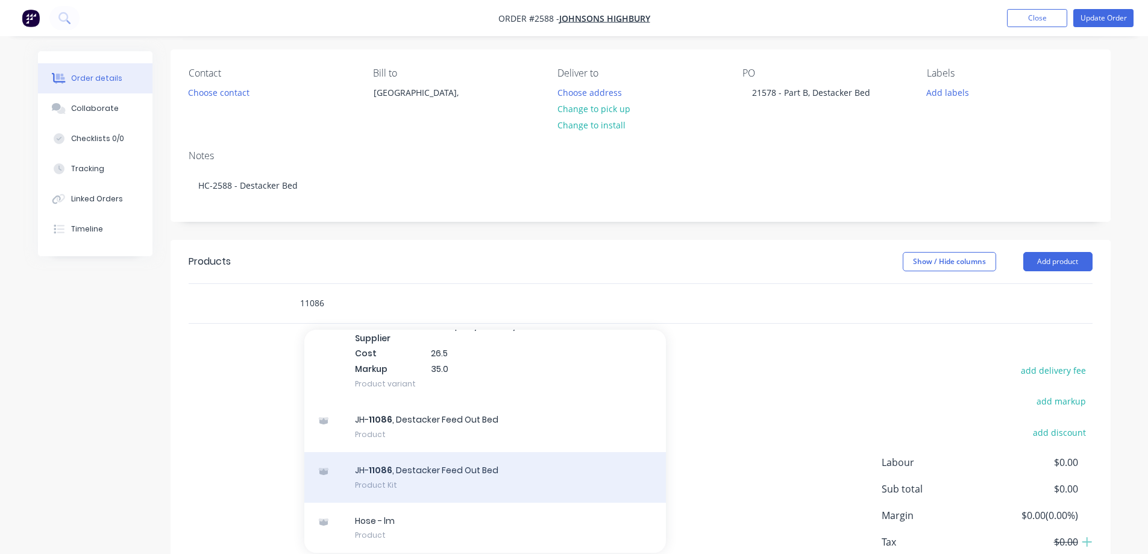
type input "11086"
click at [494, 477] on div "JH- 11086 , Destacker Feed Out Bed Product Kit" at bounding box center [485, 477] width 362 height 51
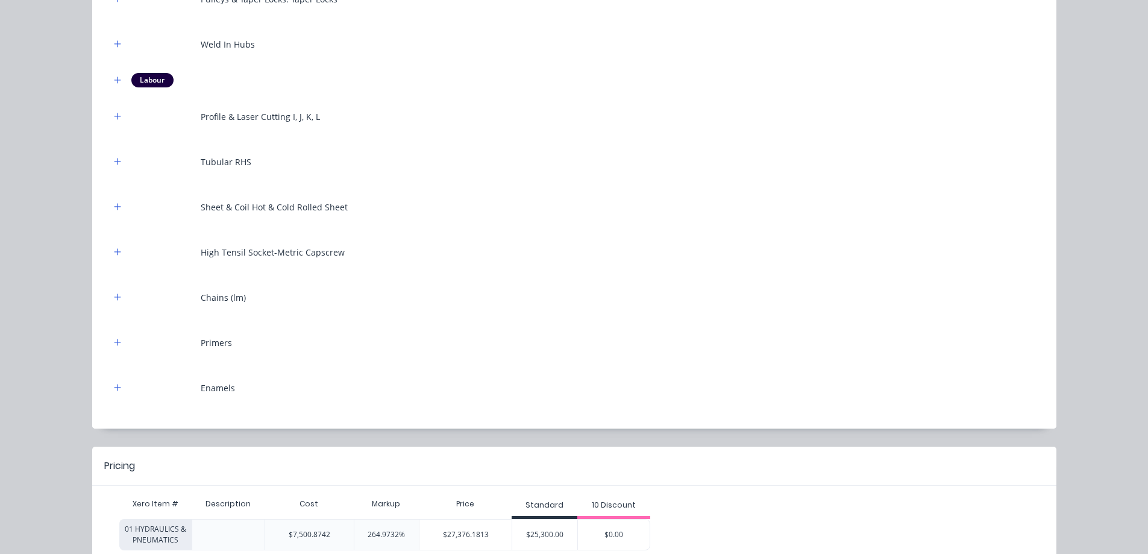
scroll to position [843, 0]
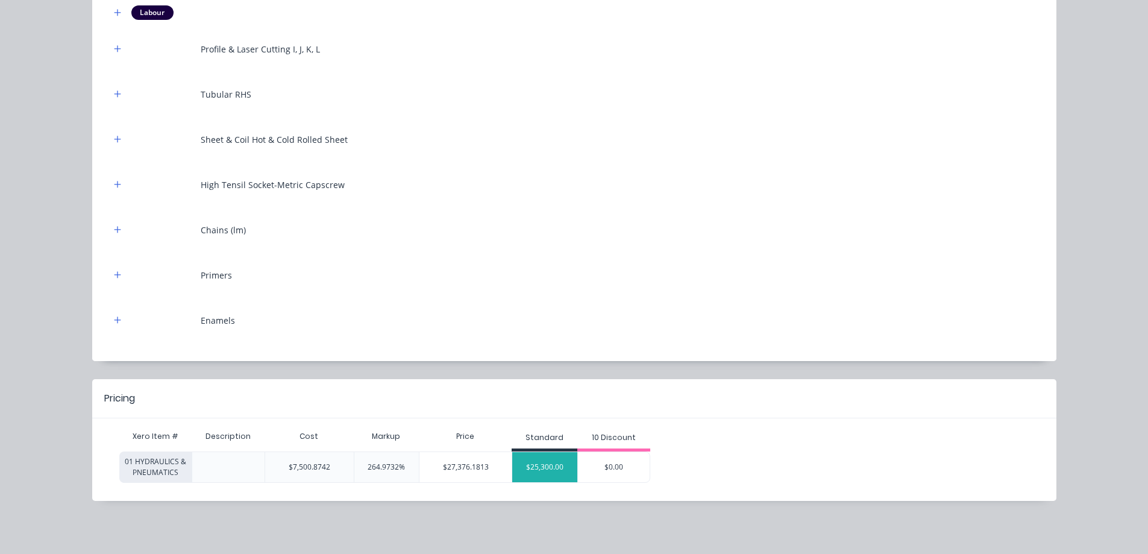
click at [548, 475] on div "$25,300.00" at bounding box center [544, 467] width 65 height 30
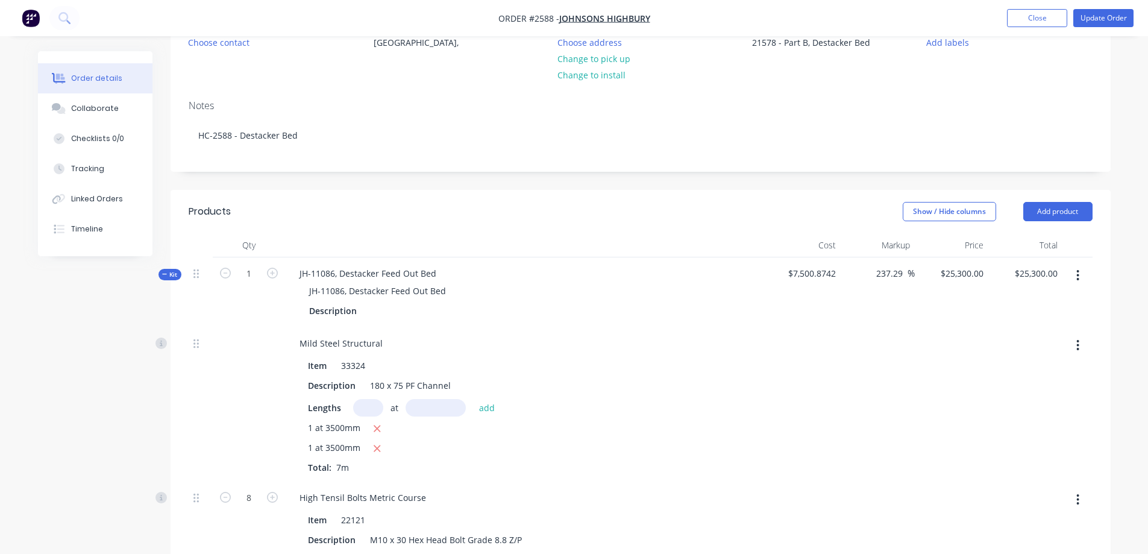
scroll to position [0, 0]
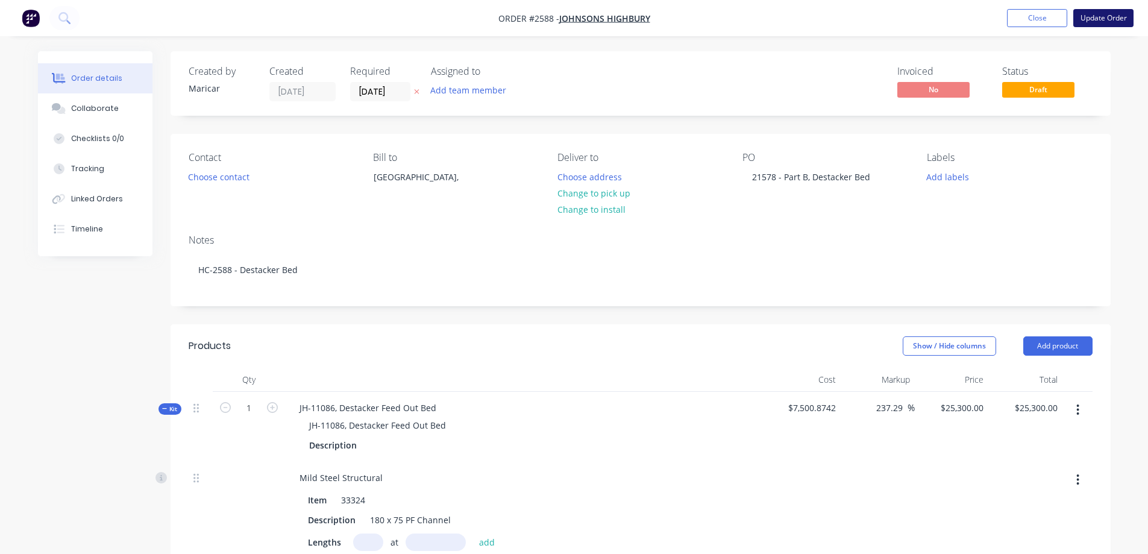
click at [1103, 19] on button "Update Order" at bounding box center [1103, 18] width 60 height 18
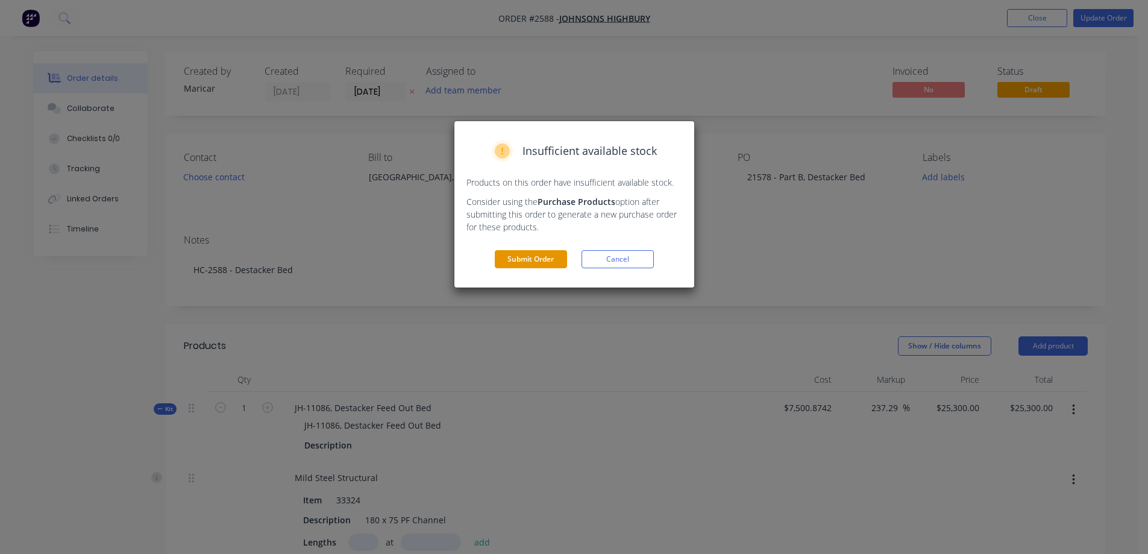
click at [531, 260] on button "Submit Order" at bounding box center [531, 259] width 72 height 18
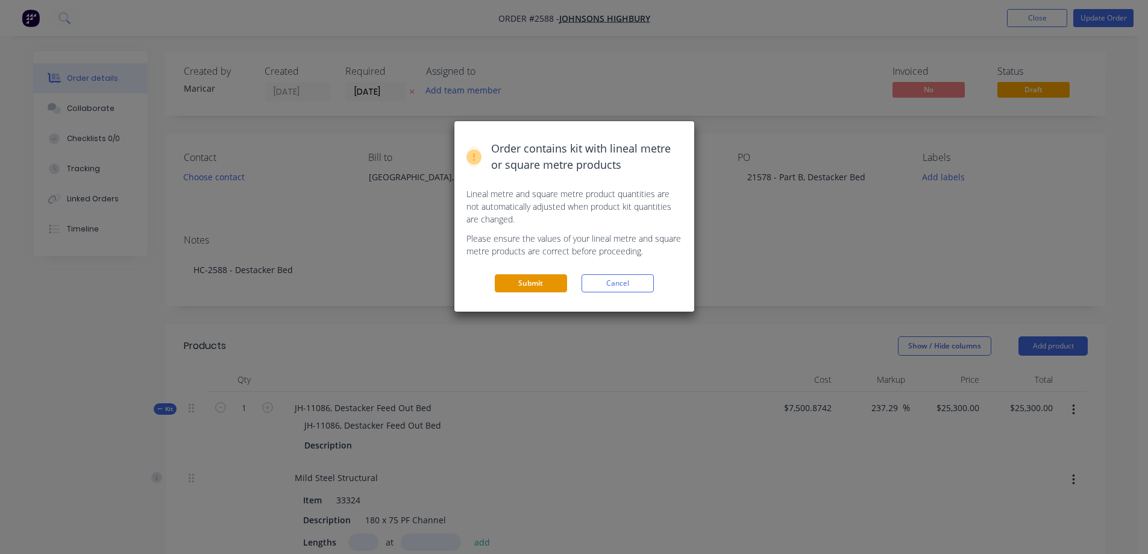
click at [522, 285] on button "Submit" at bounding box center [531, 283] width 72 height 18
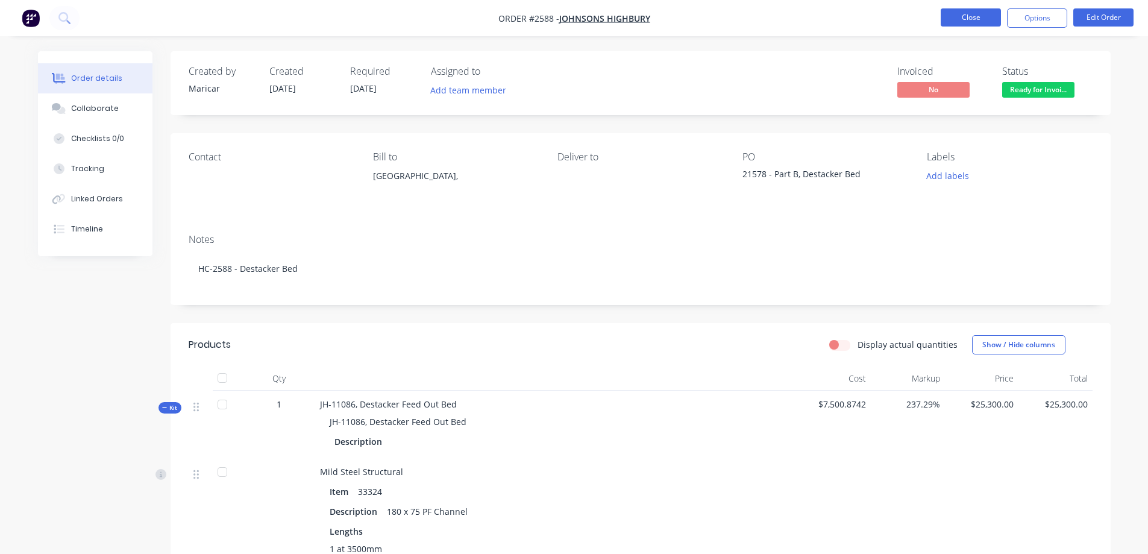
click at [982, 16] on button "Close" at bounding box center [971, 17] width 60 height 18
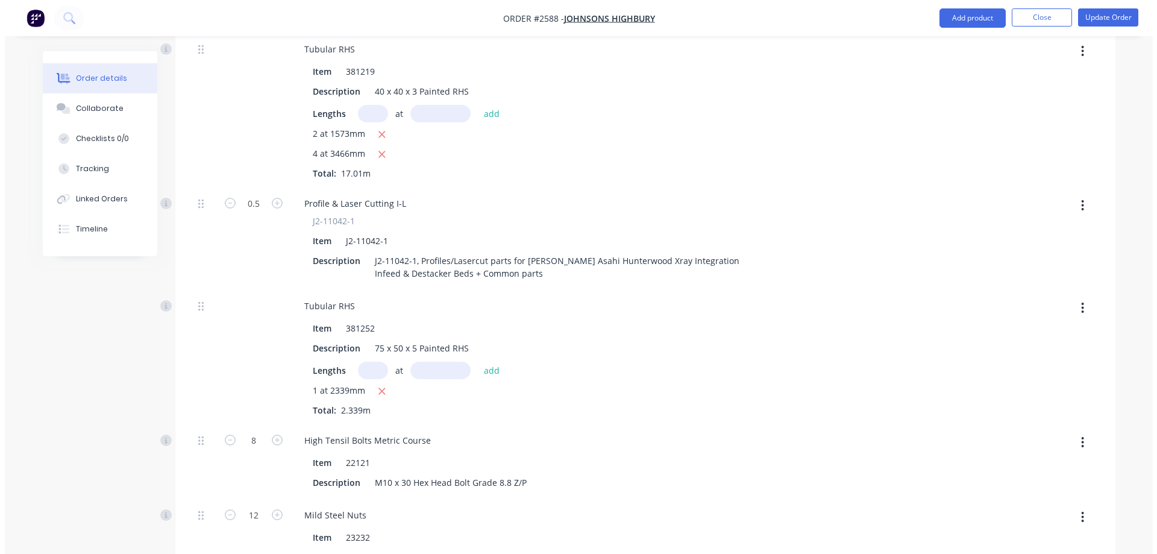
scroll to position [1053, 0]
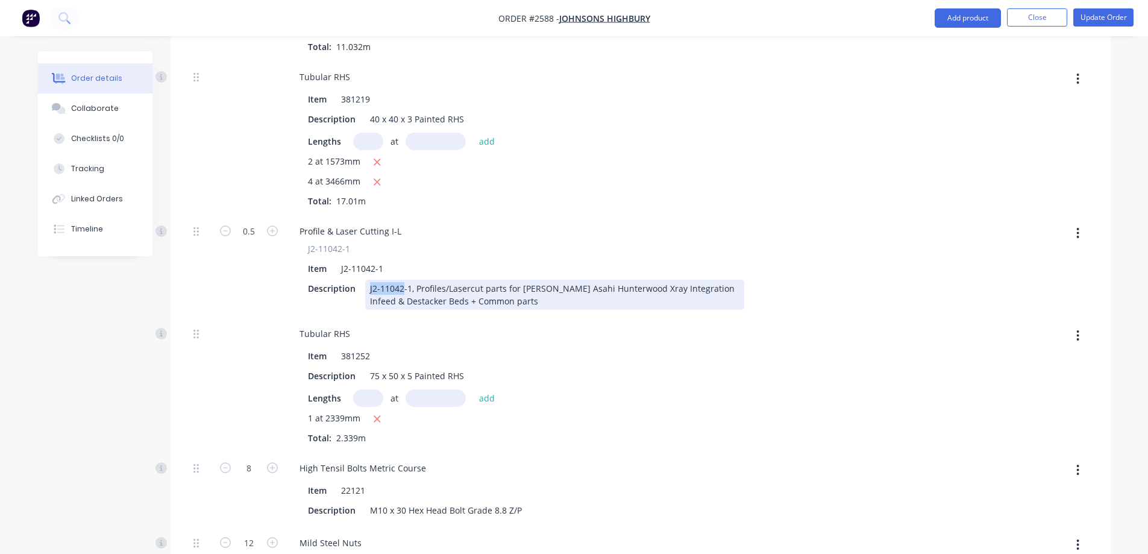
drag, startPoint x: 367, startPoint y: 290, endPoint x: 403, endPoint y: 294, distance: 35.7
click at [403, 294] on div "J2-11042-1, Profiles/Lasercut parts for [PERSON_NAME] Asahi Hunterwood Xray Int…" at bounding box center [554, 295] width 379 height 30
copy div "J2-11042"
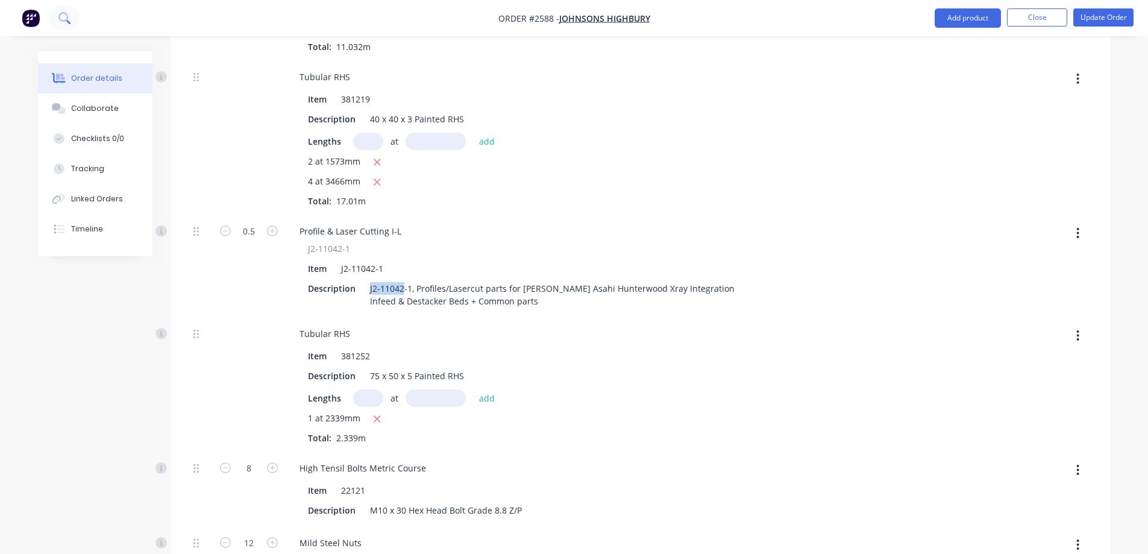
click at [60, 15] on icon at bounding box center [63, 17] width 10 height 10
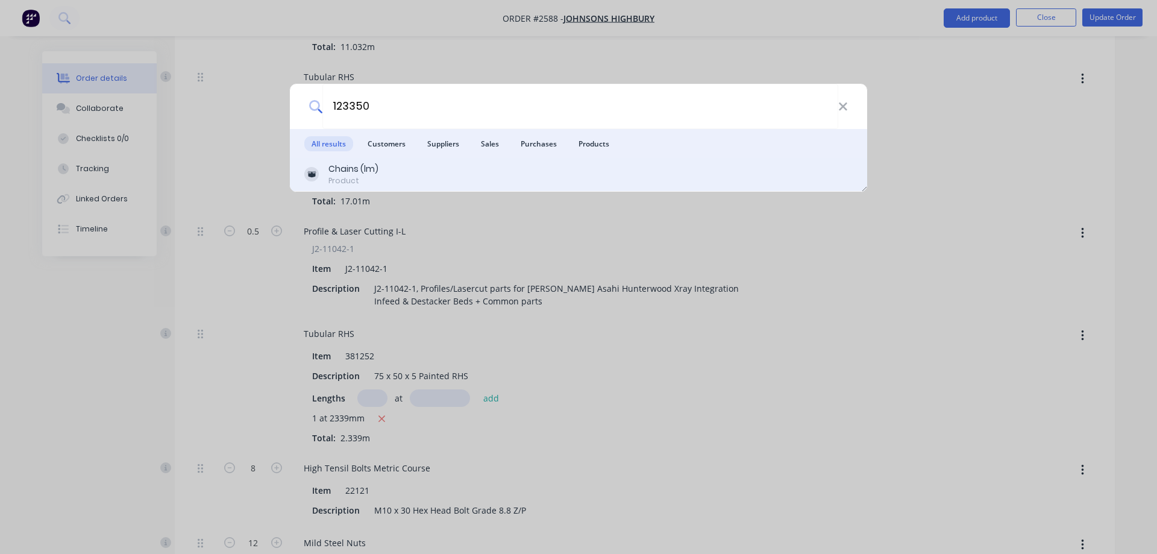
type input "123350"
click at [676, 173] on div "Chains (lm) Product" at bounding box center [578, 175] width 548 height 24
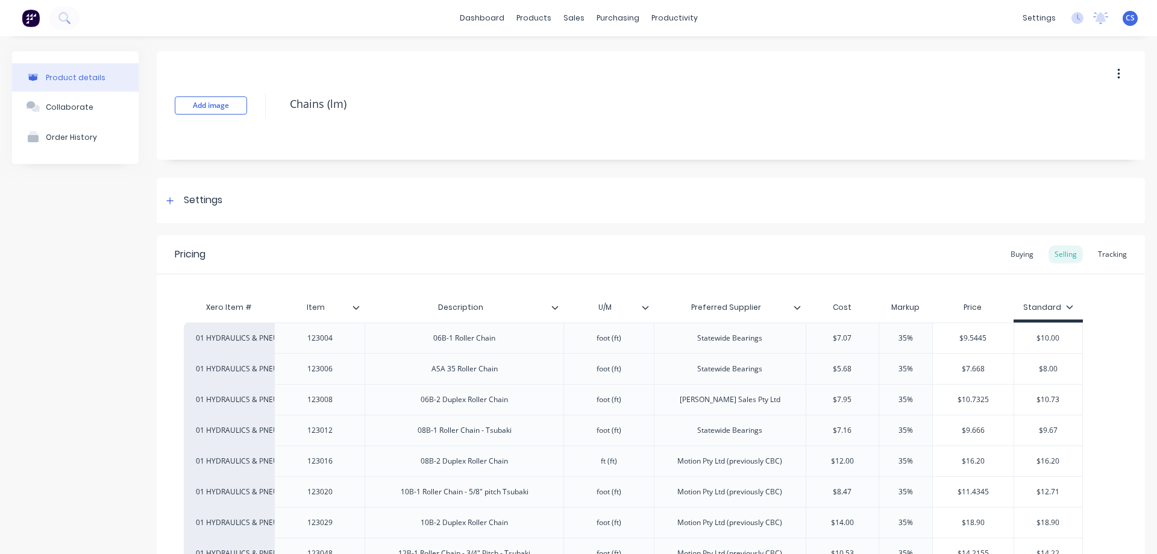
type textarea "x"
click at [218, 204] on div "Settings" at bounding box center [203, 200] width 39 height 15
